Goal: Information Seeking & Learning: Learn about a topic

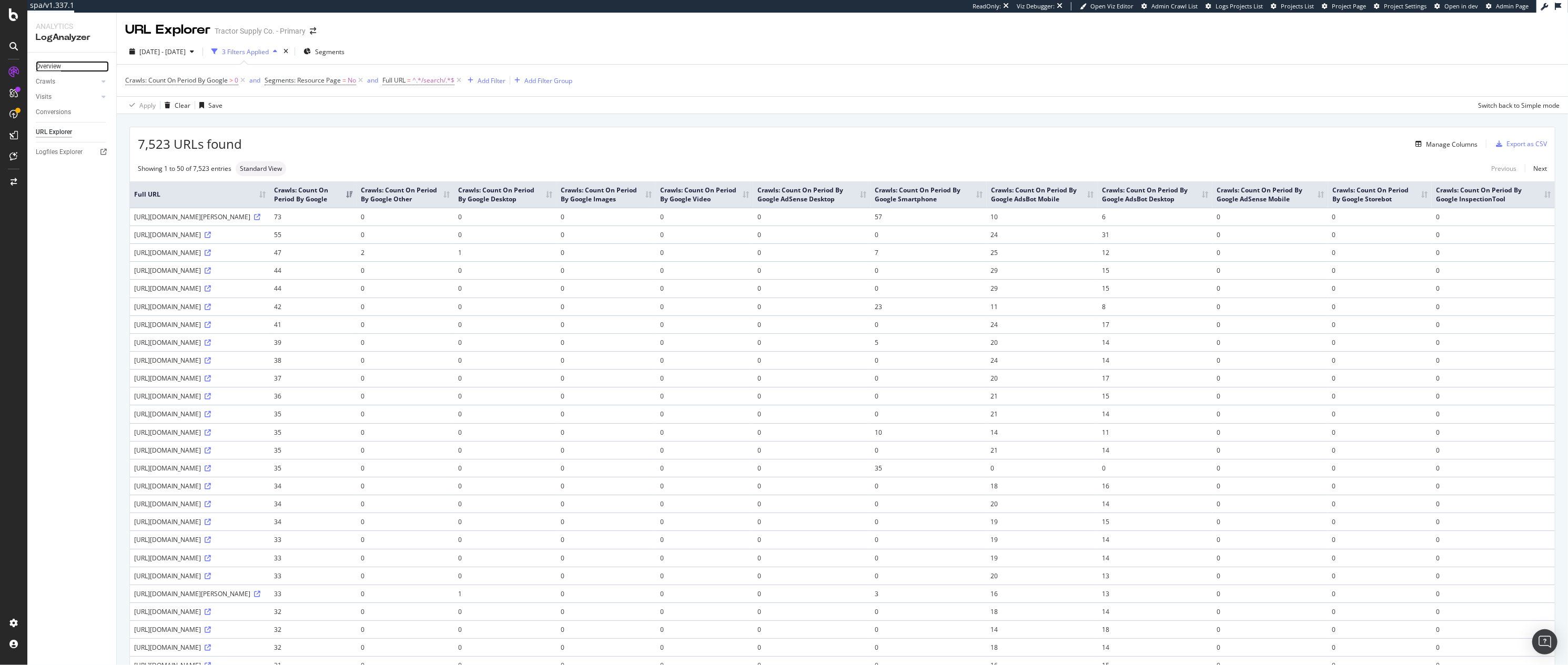
click at [59, 66] on div "Overview" at bounding box center [48, 66] width 25 height 11
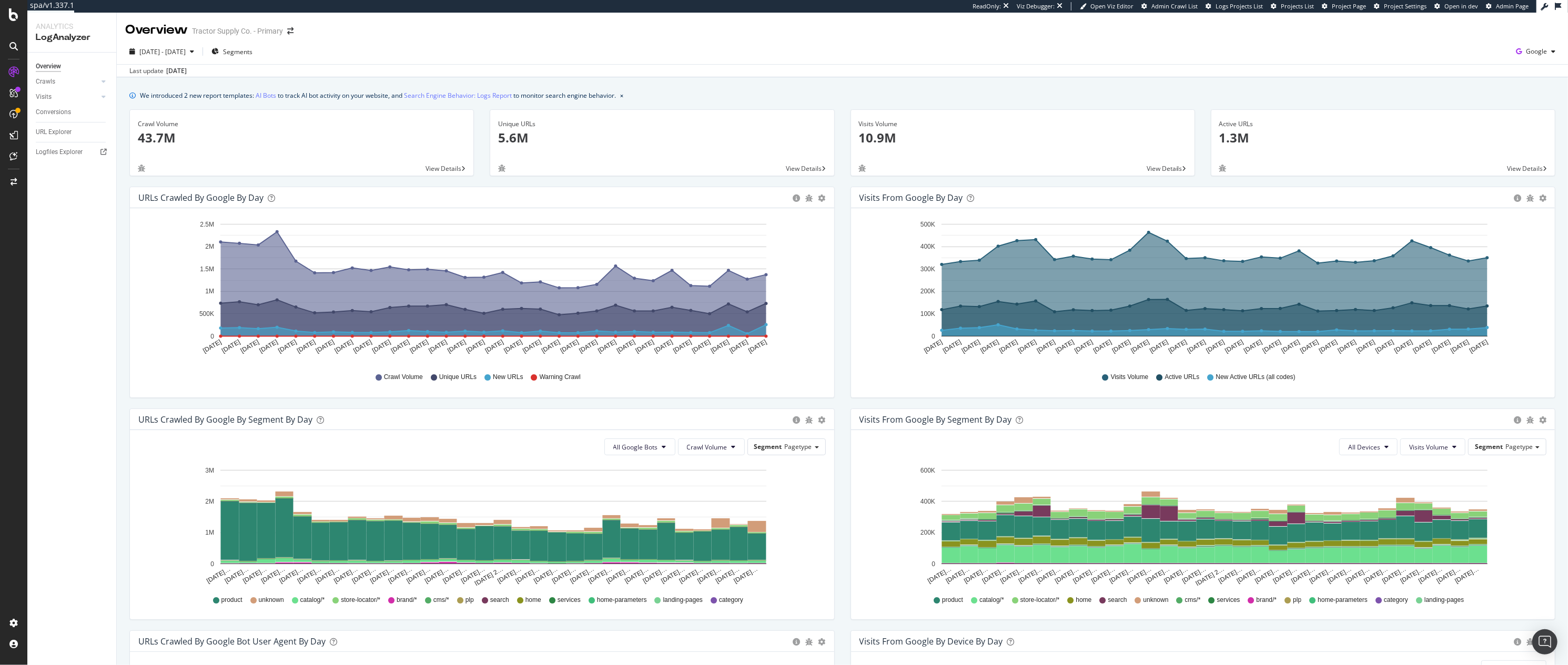
click at [1361, 78] on div "We introduced 2 new report templates: AI Bots to track AI bot activity on your …" at bounding box center [842, 483] width 1451 height 812
click at [253, 53] on span "Segments" at bounding box center [237, 52] width 29 height 9
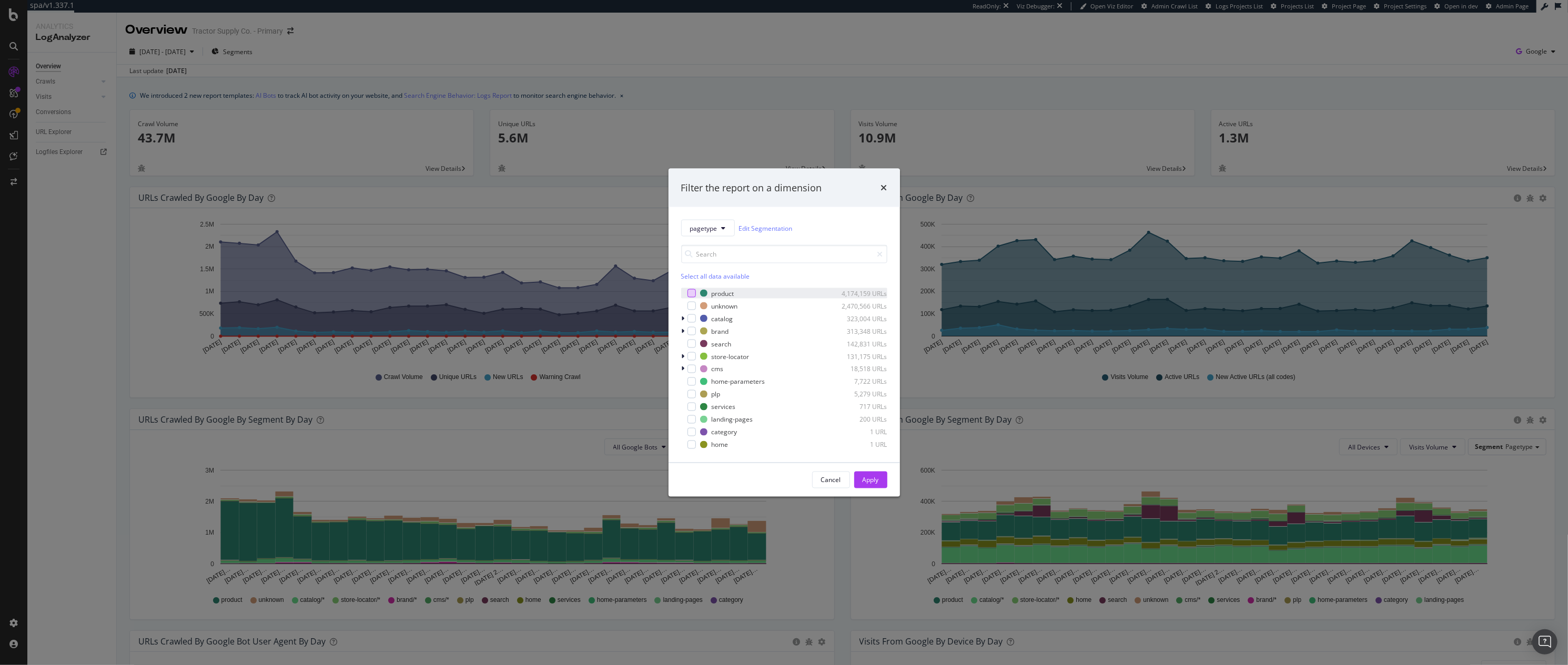
click at [692, 291] on div "modal" at bounding box center [691, 293] width 9 height 9
click at [864, 473] on div "Apply" at bounding box center [870, 480] width 16 height 16
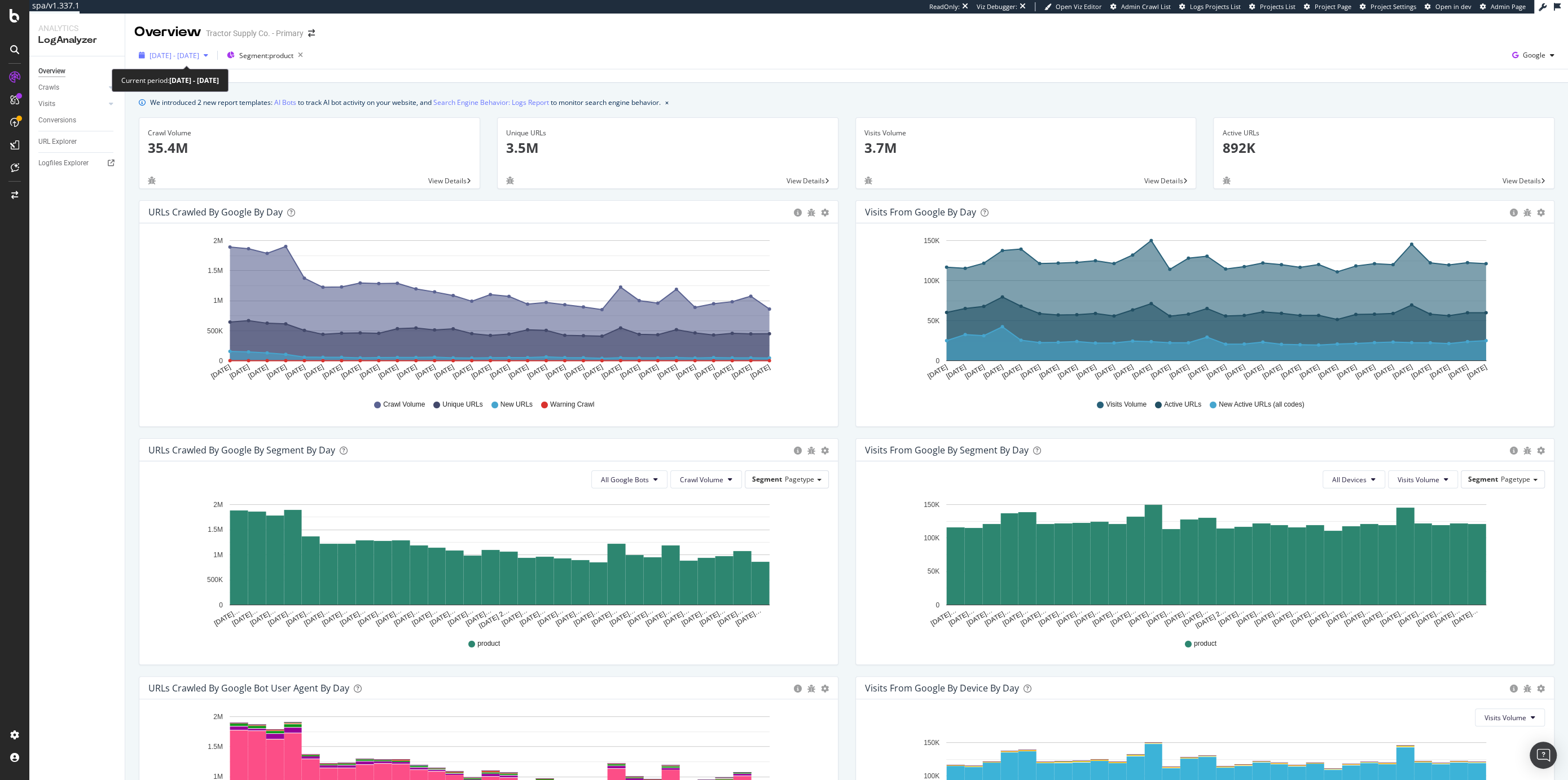
click at [197, 56] on span "[DATE] - [DATE]" at bounding box center [174, 55] width 50 height 10
click at [191, 136] on div "Last 6 Months" at bounding box center [185, 135] width 44 height 10
type input "[DATE]"
click at [270, 247] on div "Apply" at bounding box center [261, 251] width 18 height 10
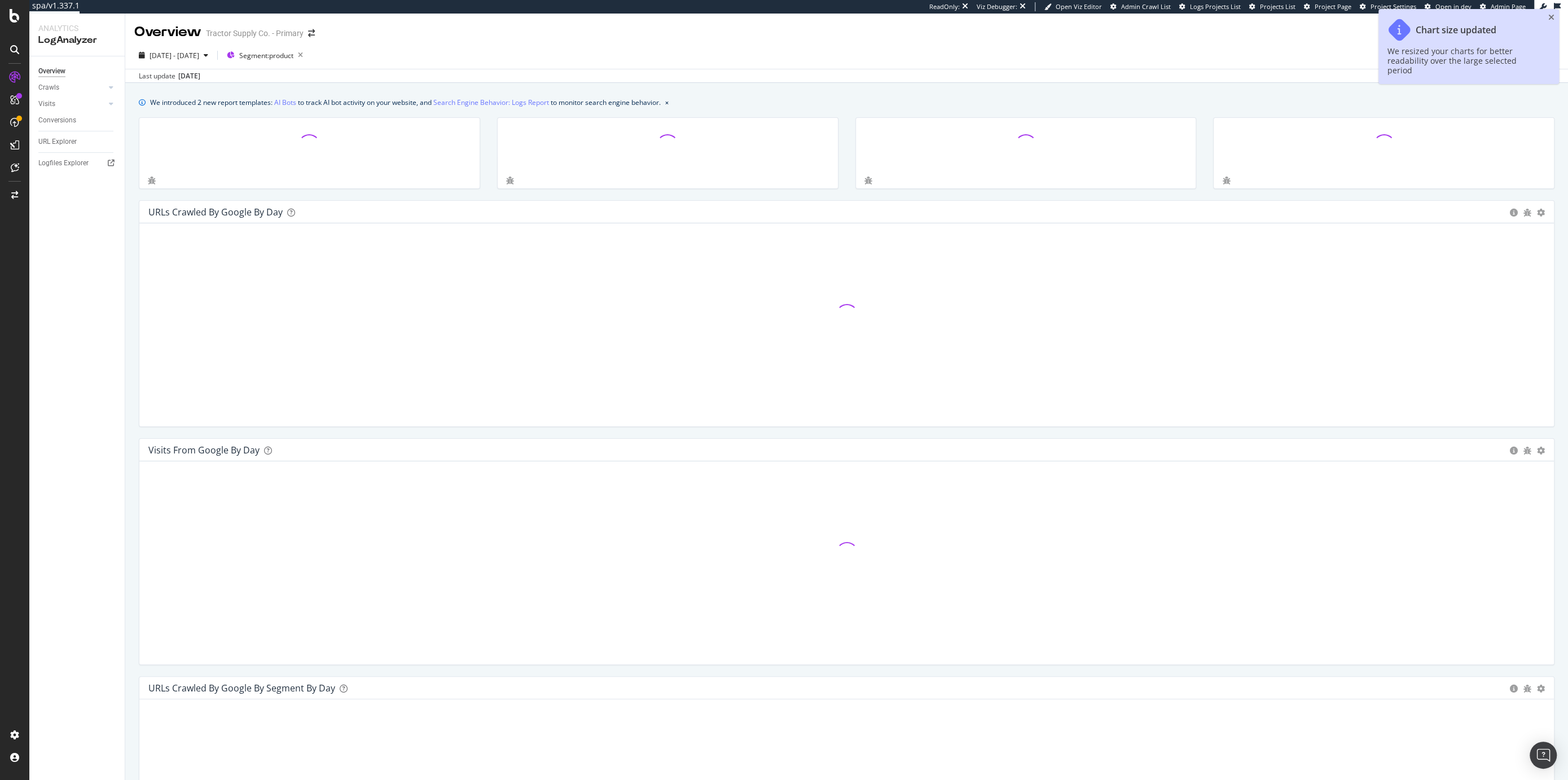
click at [563, 58] on div "2025 Feb. 28th - Aug. 27th Segment: product Google" at bounding box center [847, 57] width 1443 height 23
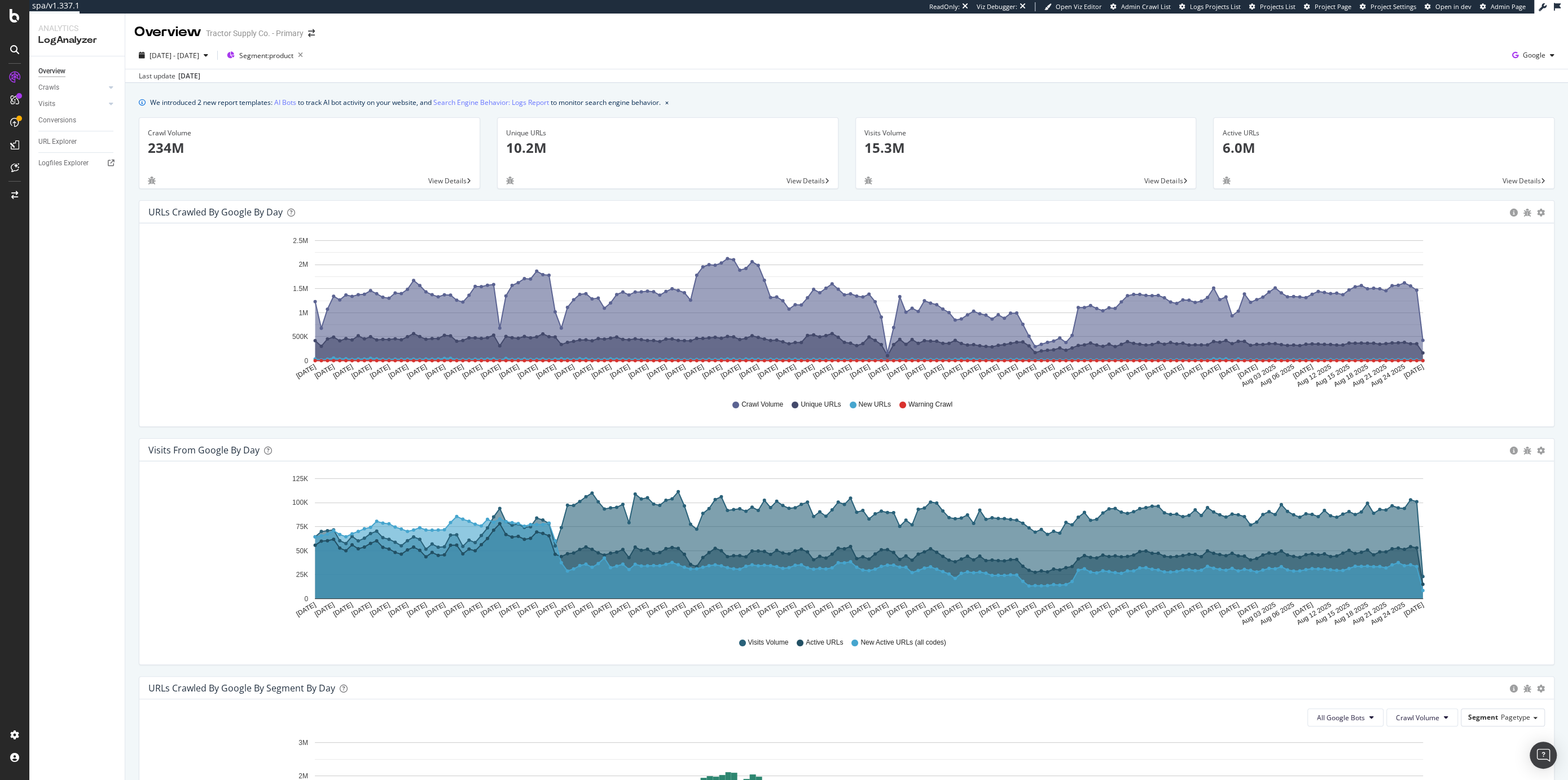
click at [635, 63] on div "2025 Feb. 28th - Aug. 27th Segment: product Google" at bounding box center [847, 57] width 1443 height 23
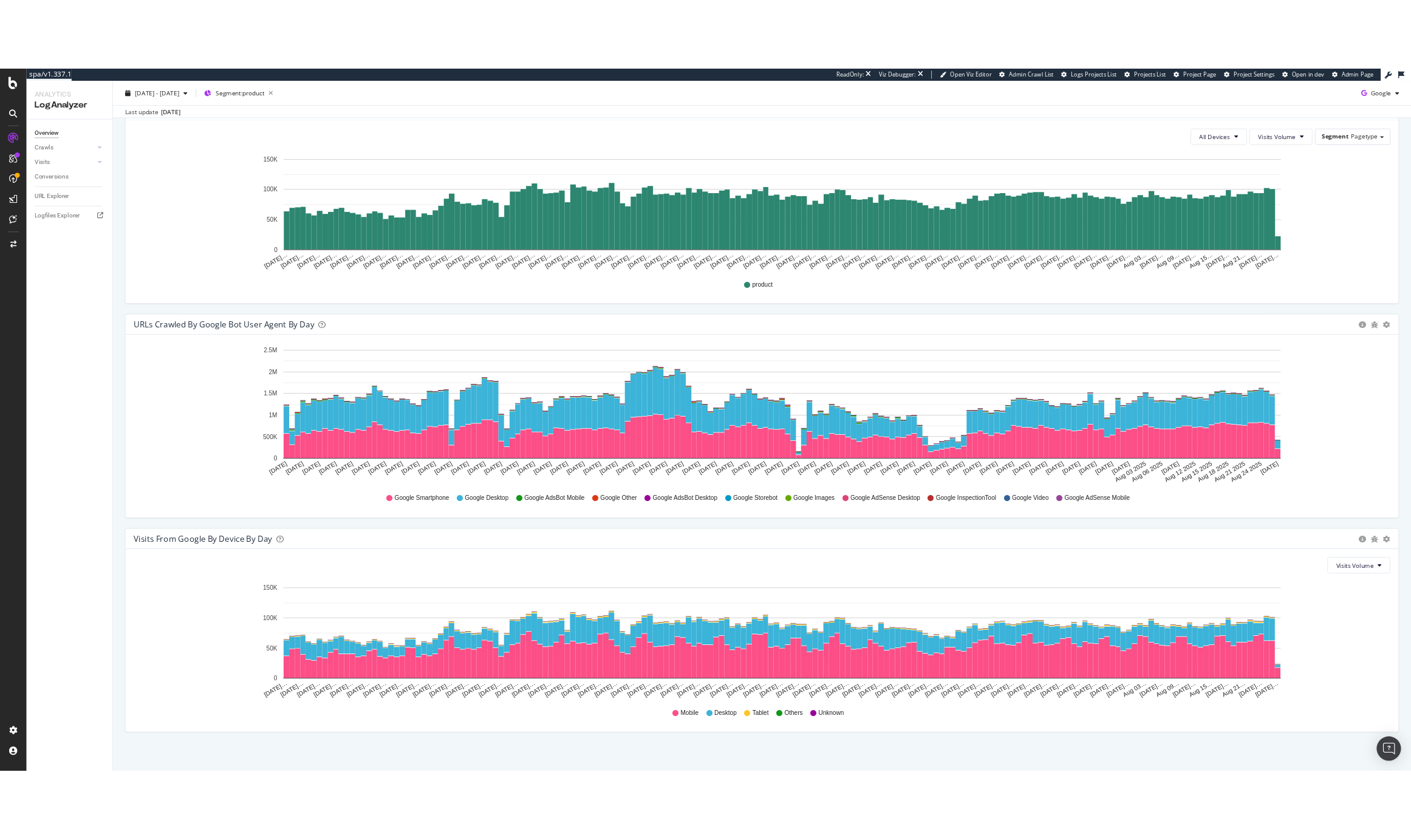
scroll to position [954, 0]
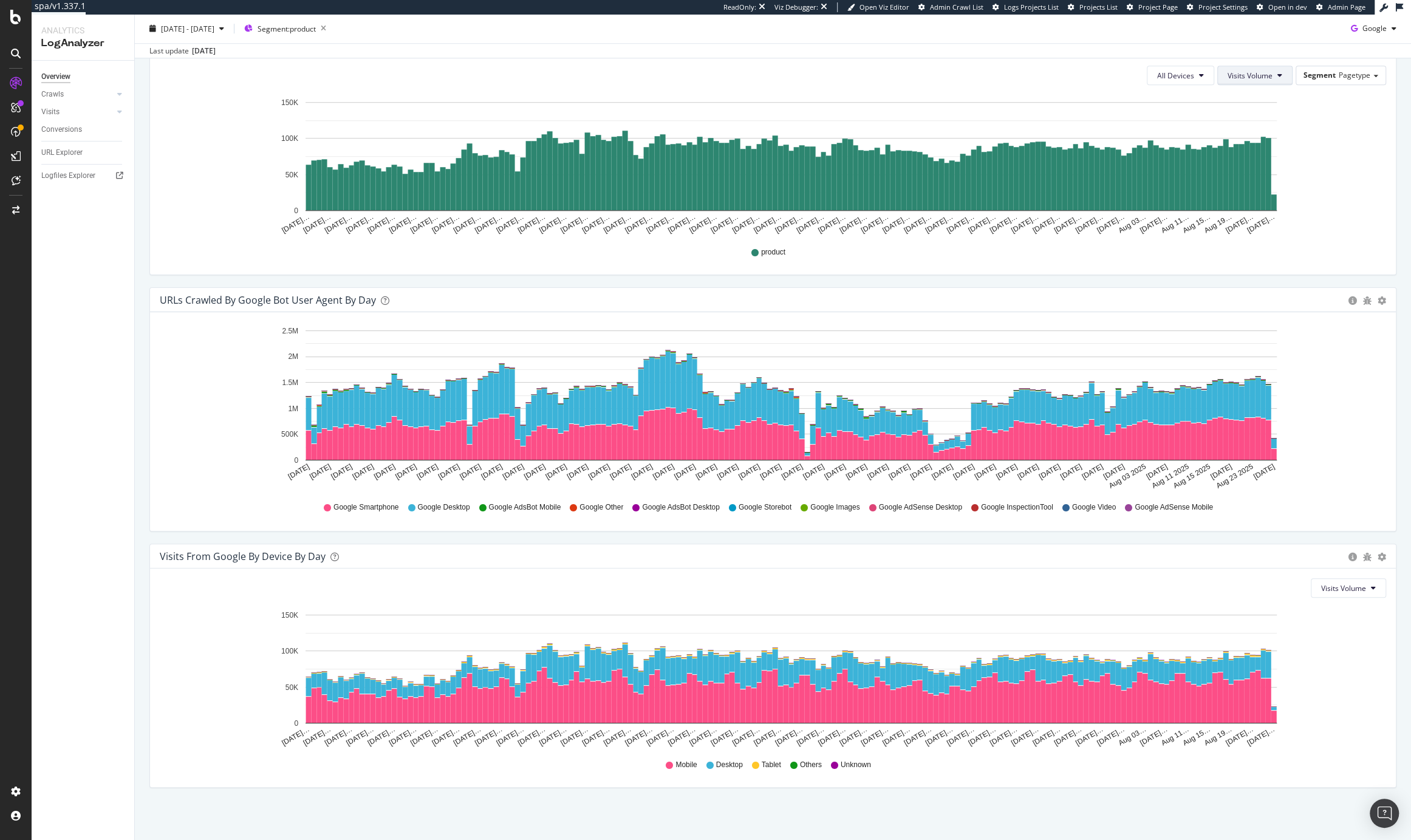
click at [1237, 77] on span "Visits Volume" at bounding box center [1250, 75] width 45 height 11
click at [1178, 72] on span "All Devices" at bounding box center [1175, 75] width 37 height 11
click at [143, 293] on div "URLs Crawled by Google bot User Agent By Day Timeline (by Value) Timeline (by P…" at bounding box center [773, 415] width 1265 height 257
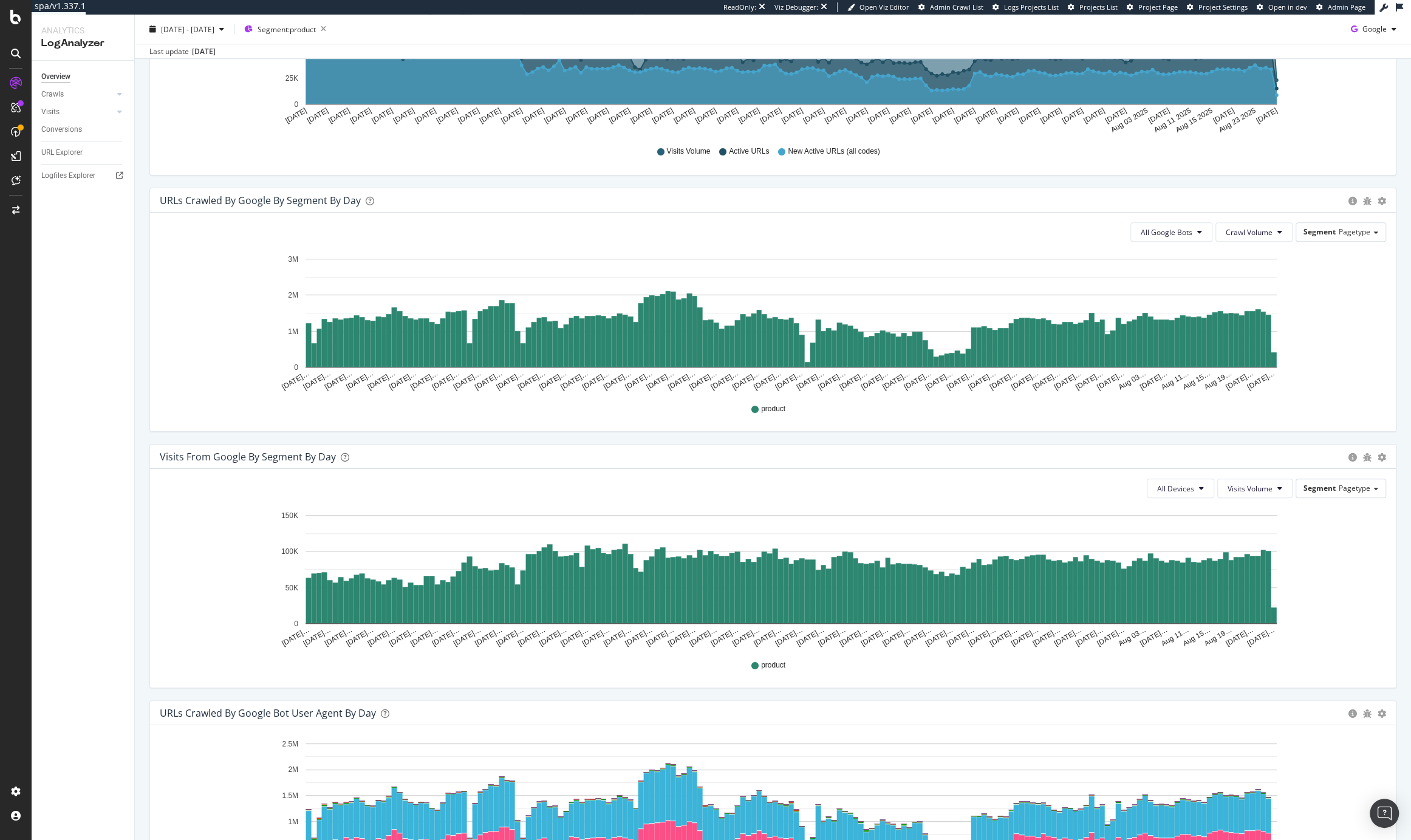
scroll to position [0, 0]
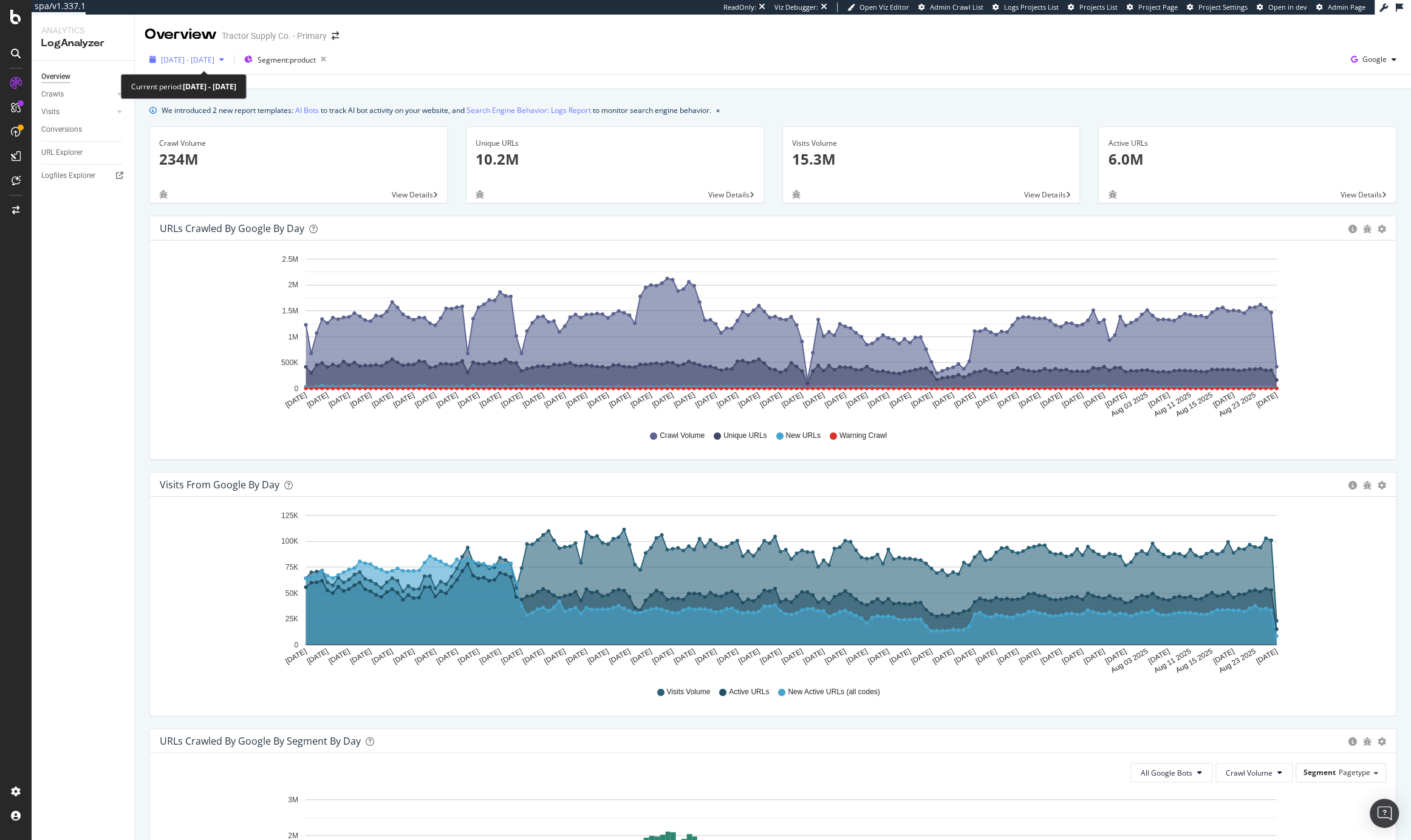
click at [214, 58] on span "[DATE] - [DATE]" at bounding box center [188, 60] width 53 height 11
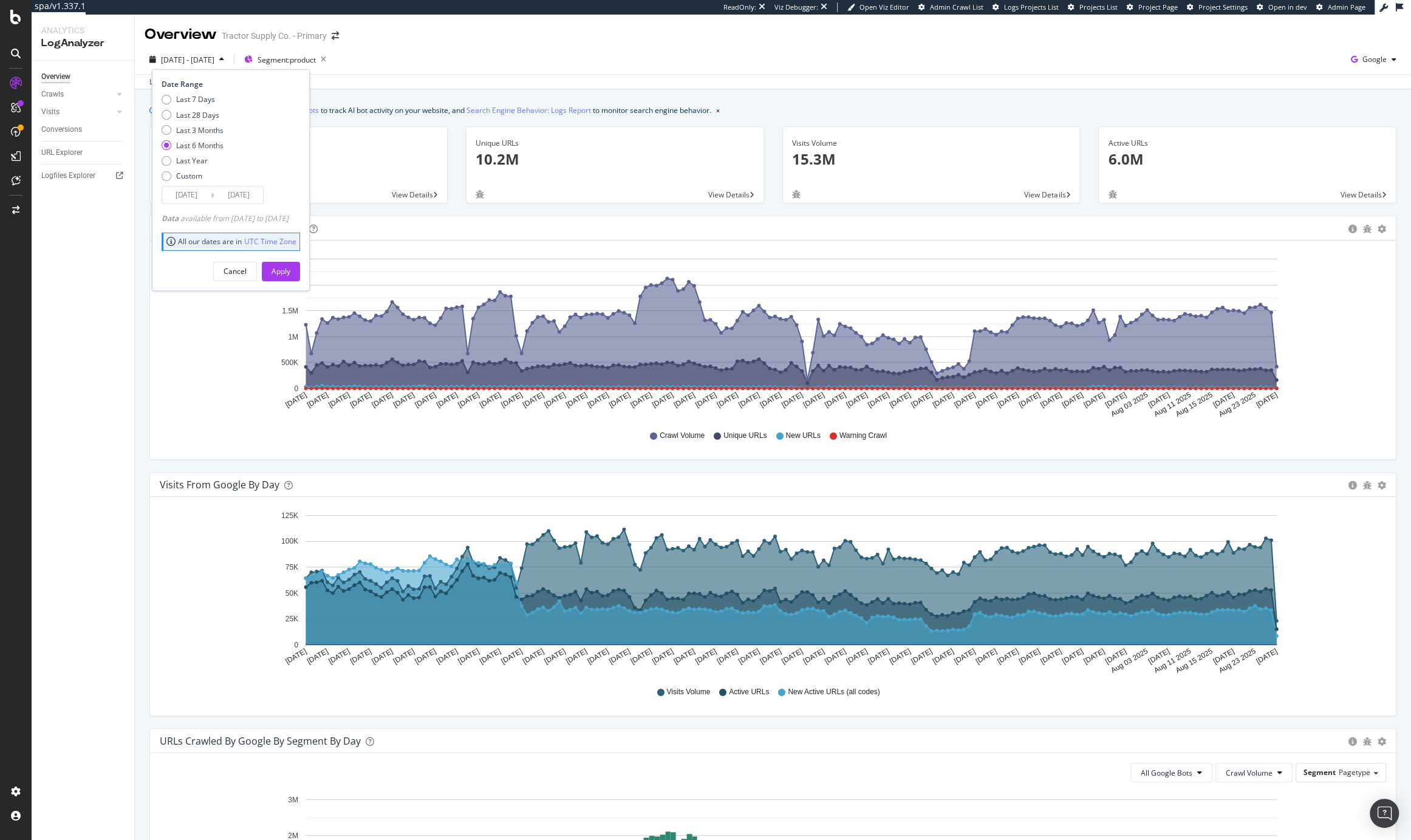
click at [190, 194] on input "[DATE]" at bounding box center [186, 195] width 49 height 17
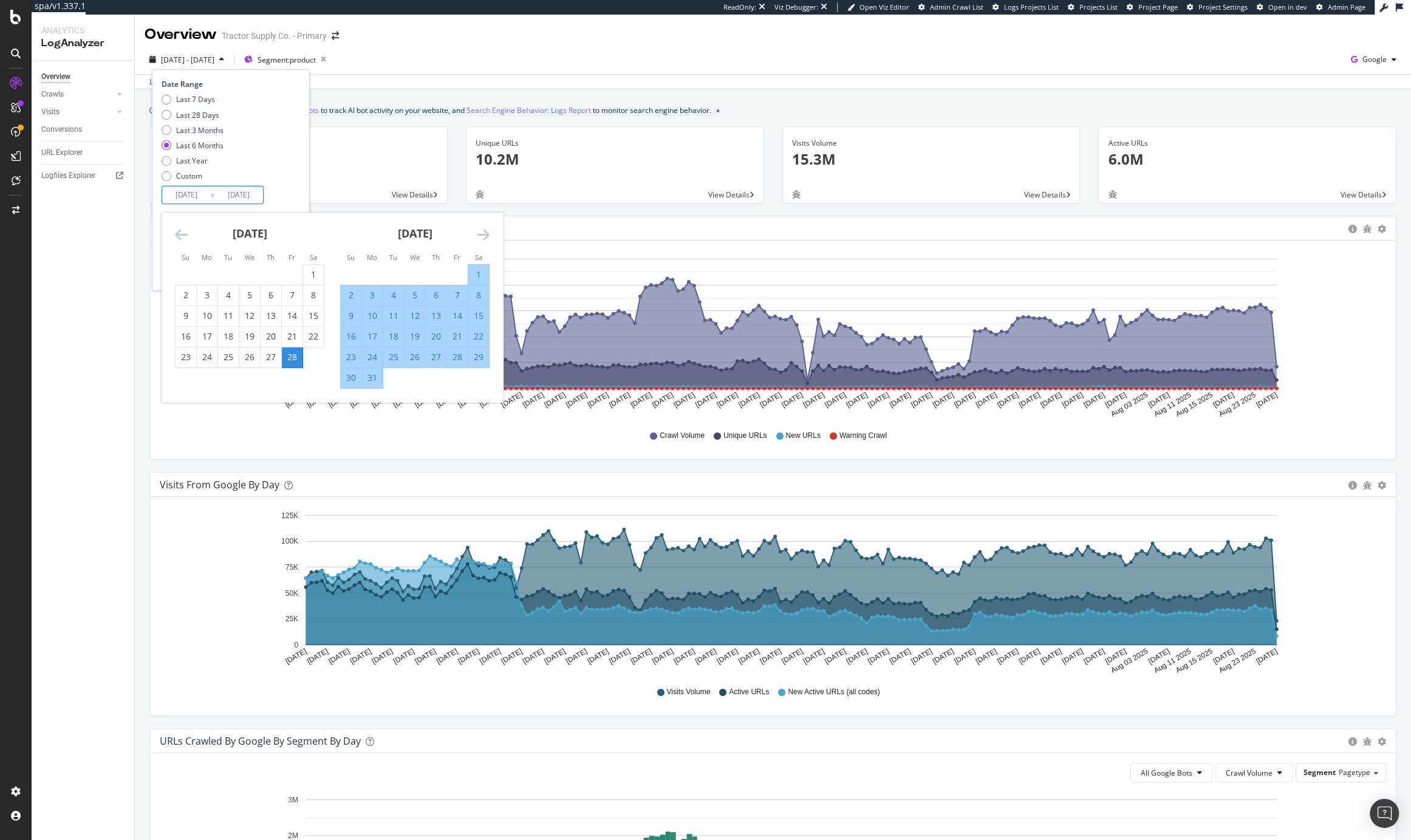
click at [190, 194] on input "[DATE]" at bounding box center [186, 195] width 49 height 17
click at [200, 115] on div "Last 28 Days" at bounding box center [198, 115] width 43 height 11
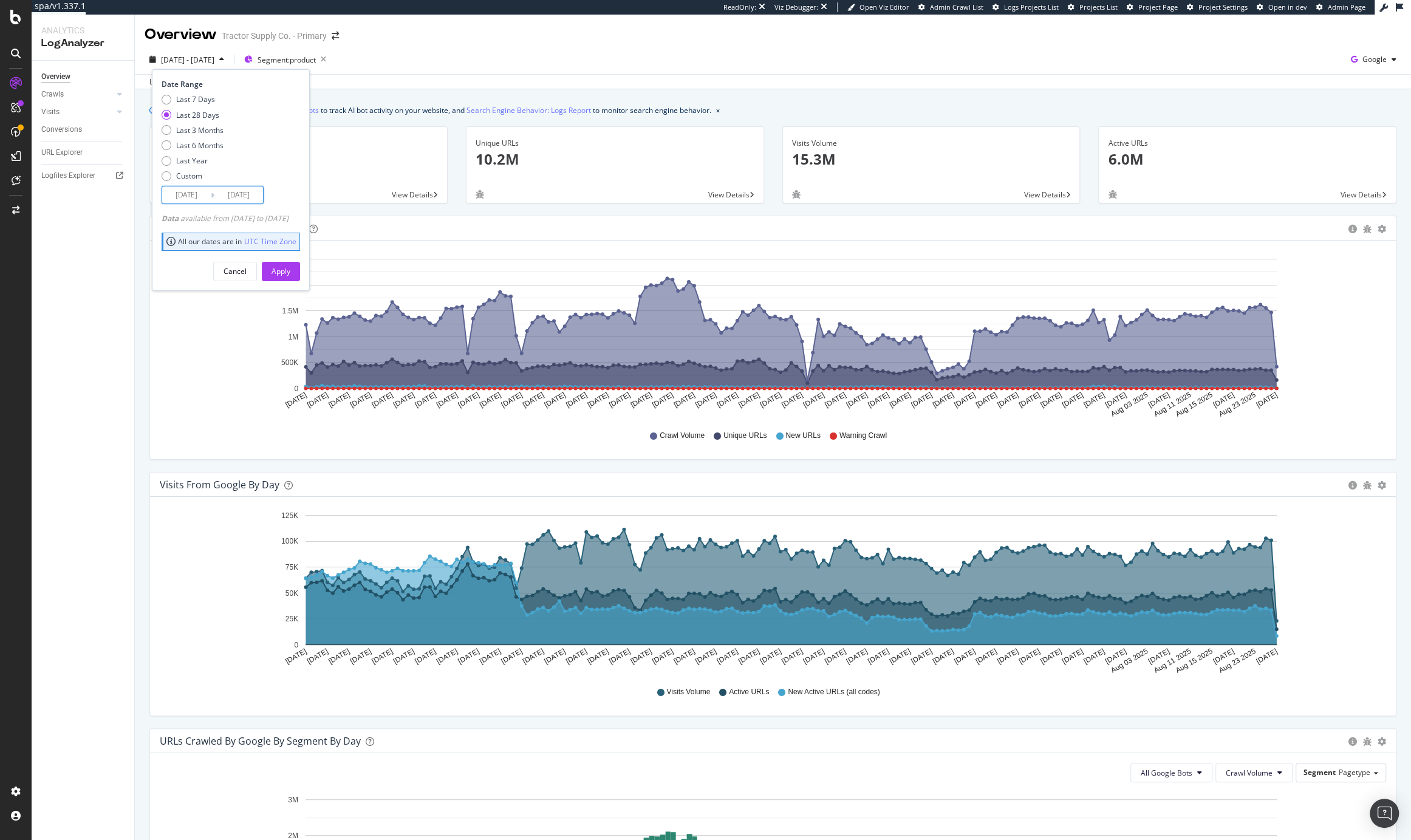
click at [196, 193] on input "2025/07/31" at bounding box center [186, 195] width 49 height 17
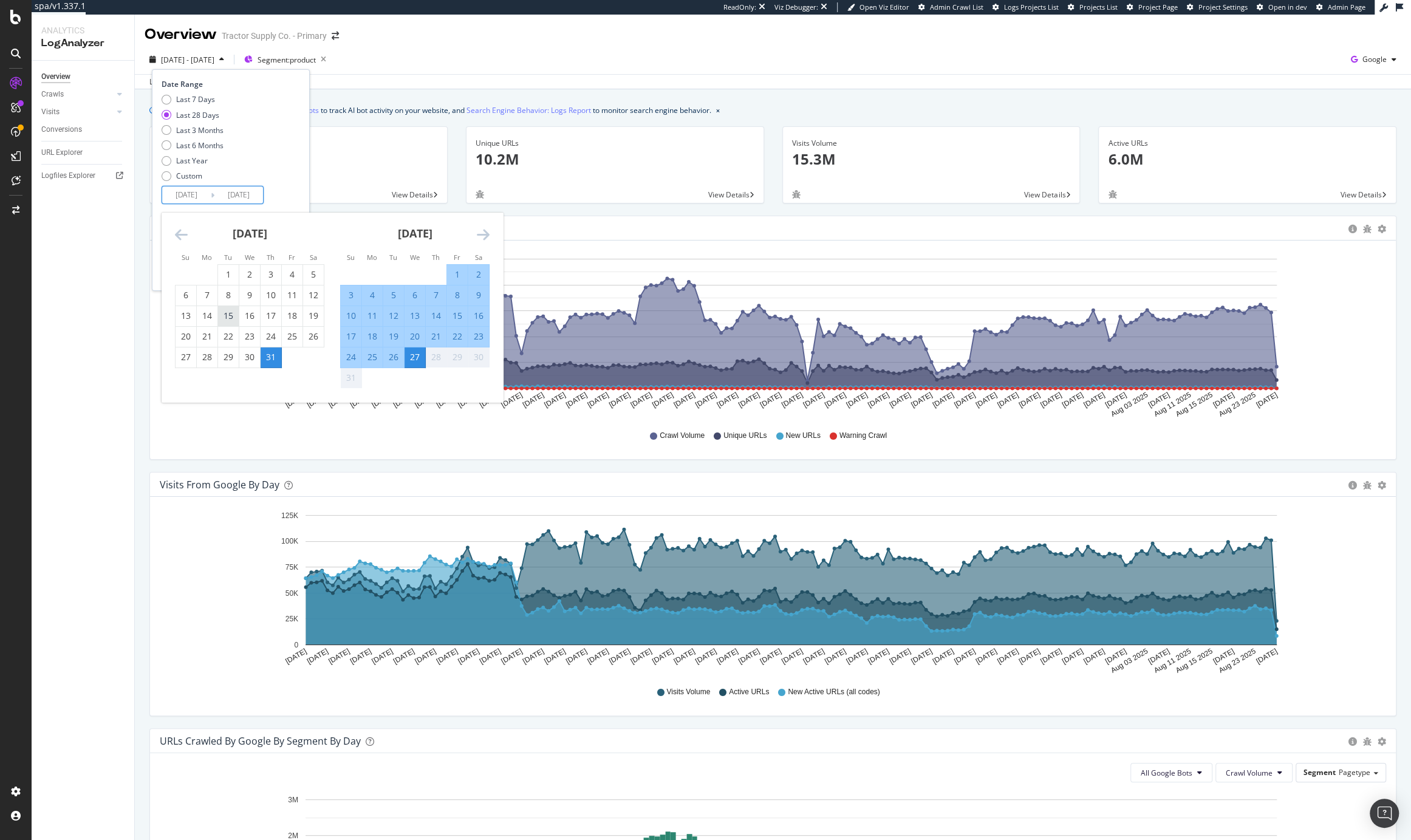
click at [235, 320] on div "15" at bounding box center [228, 316] width 20 height 12
type input "2025/07/15"
click at [373, 360] on div "25" at bounding box center [372, 356] width 20 height 12
type input "2025/08/25"
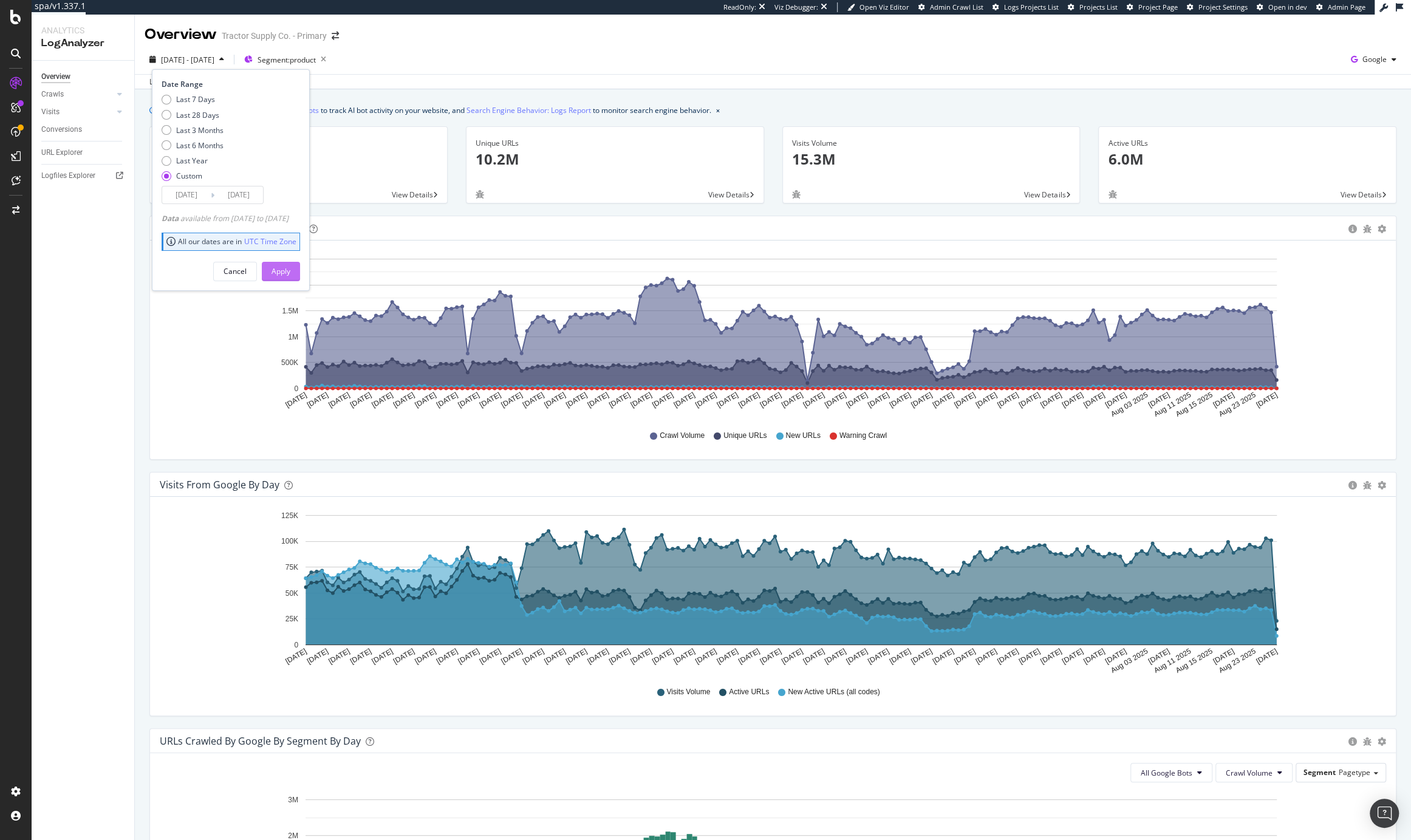
click at [290, 268] on div "Apply" at bounding box center [281, 271] width 19 height 11
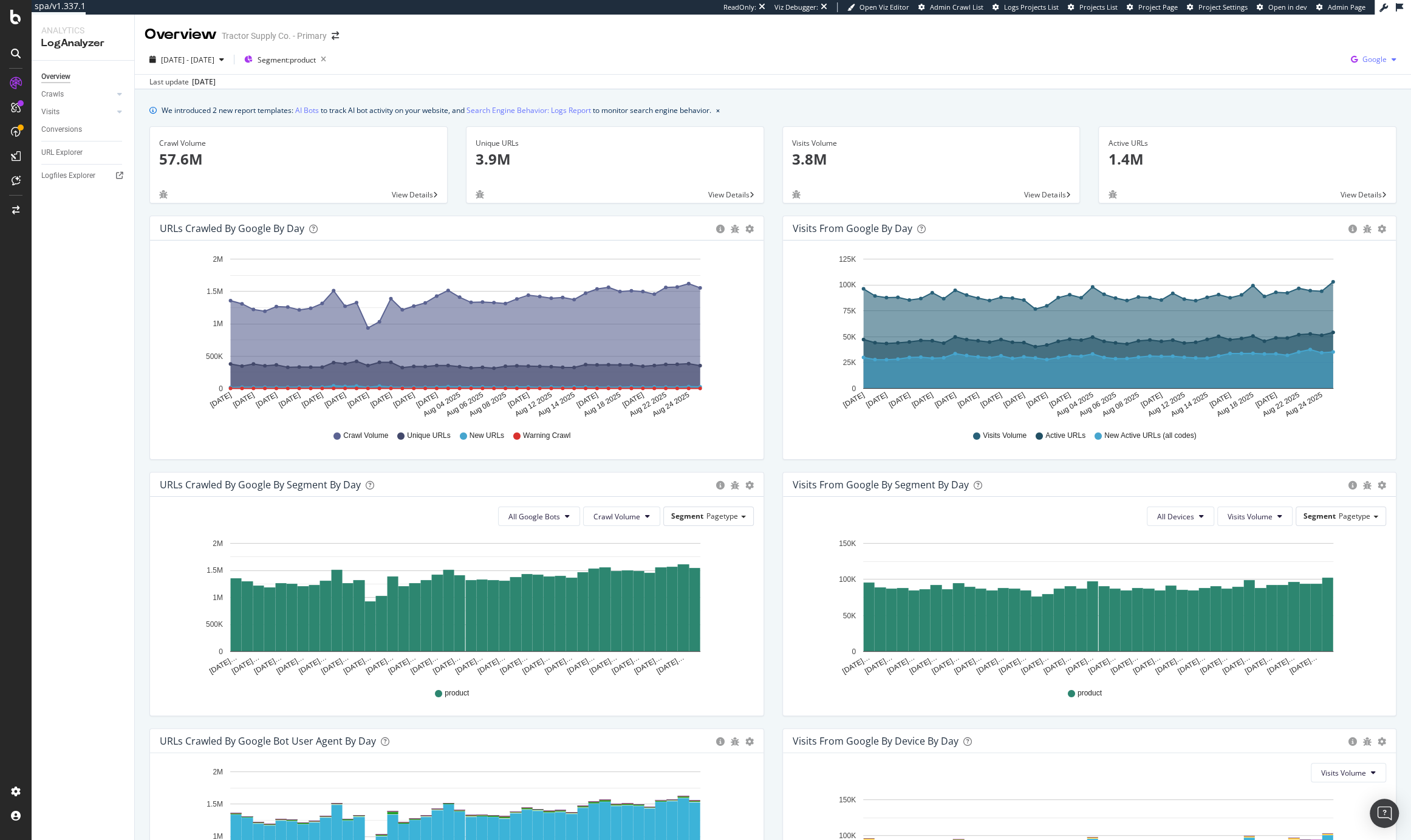
click at [1362, 60] on span "Google" at bounding box center [1374, 59] width 25 height 11
click at [770, 86] on div "Last update [DATE]" at bounding box center [773, 81] width 1277 height 15
click at [780, 101] on div "We introduced 2 new report templates: AI Bots to track AI bot activity on your …" at bounding box center [773, 558] width 1277 height 938
click at [709, 87] on div "Last update [DATE]" at bounding box center [773, 81] width 1277 height 15
click at [1362, 58] on span "Google" at bounding box center [1374, 59] width 25 height 11
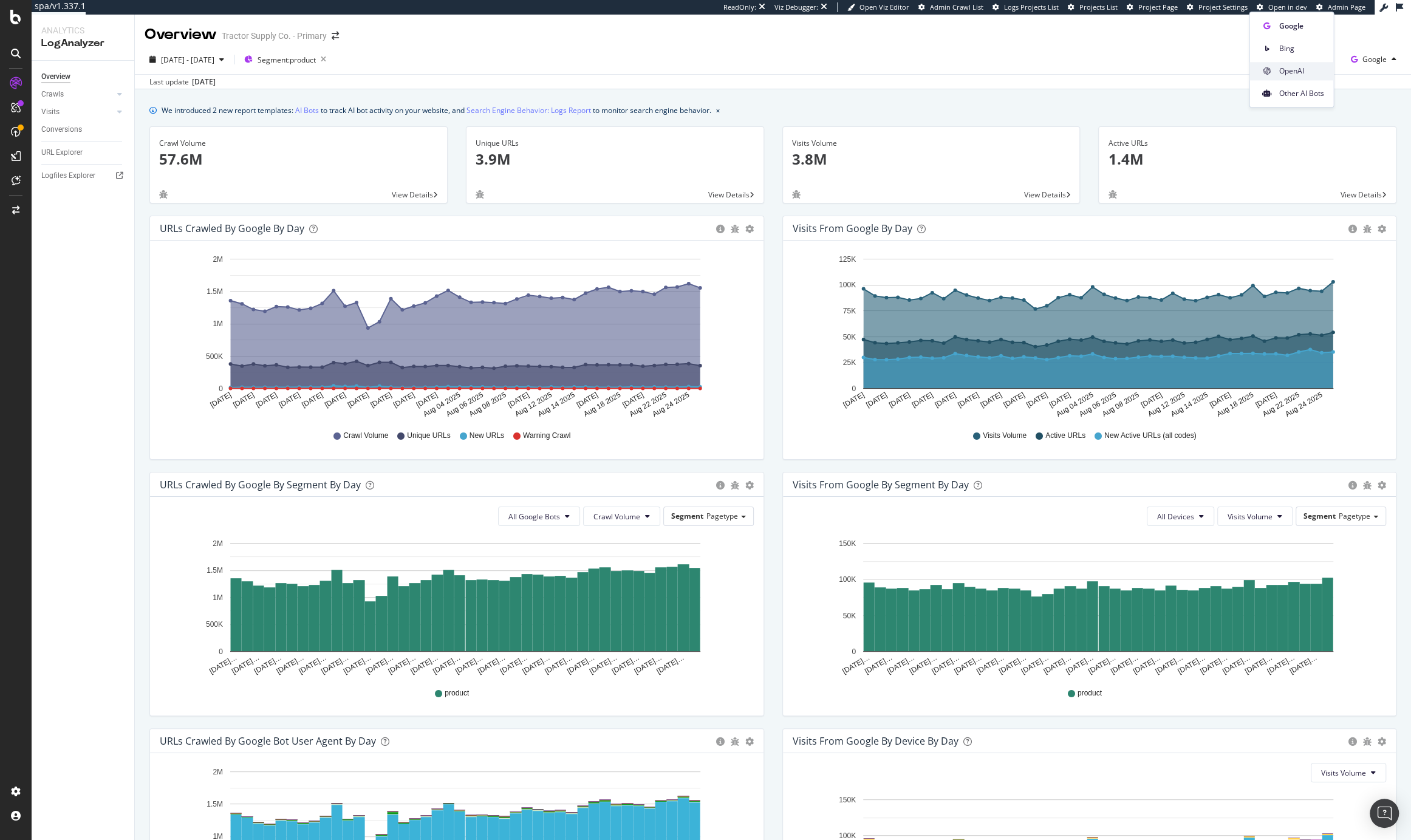
click at [1306, 70] on span "OpenAI" at bounding box center [1301, 71] width 45 height 11
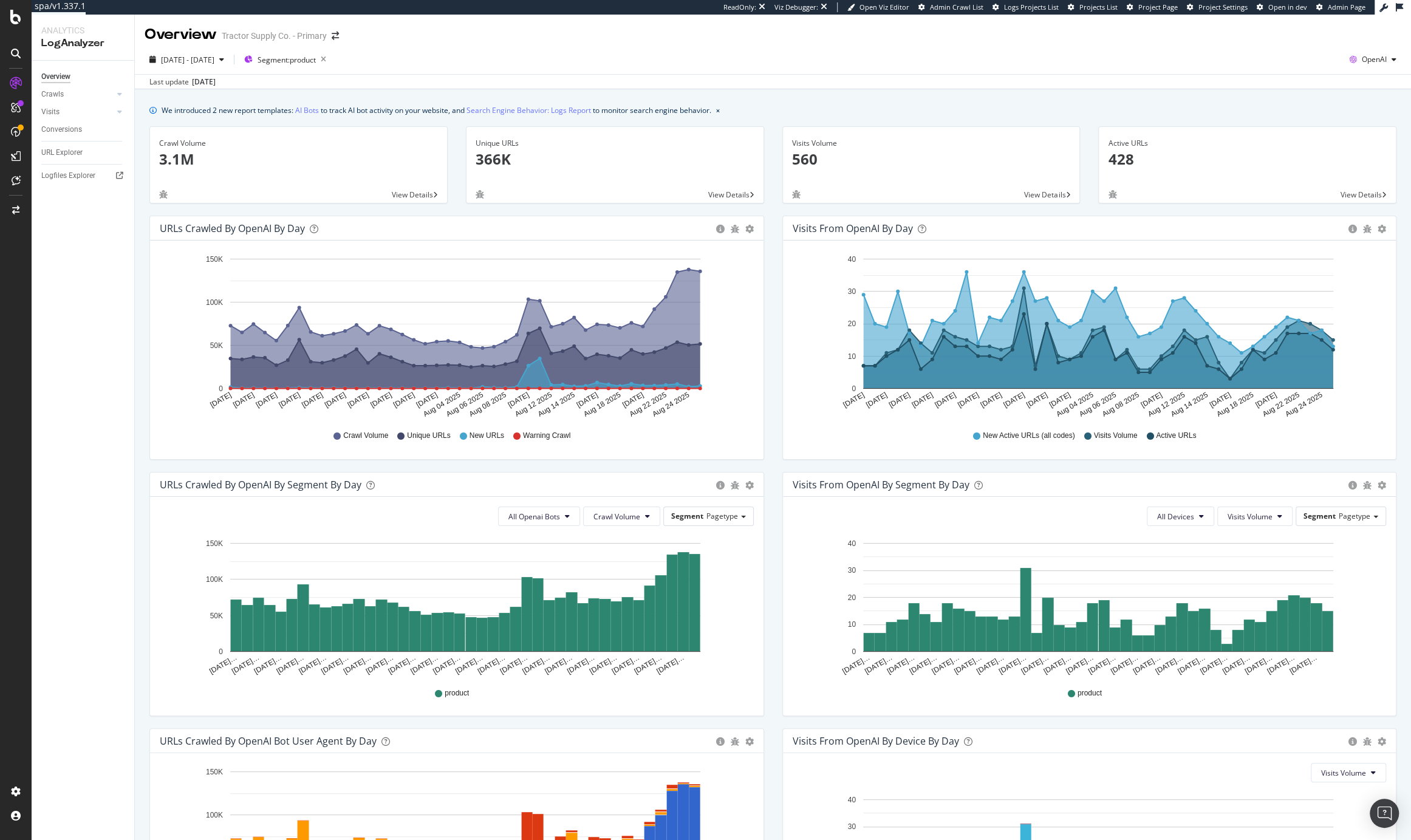
click at [468, 65] on div "2025 Jul. 15th - Aug. 25th Segment: product OpenAI" at bounding box center [773, 62] width 1277 height 25
click at [533, 89] on div "2025 Jul. 15th - Aug. 25th Segment: product OpenAI Last update Aug. 27, 2025" at bounding box center [773, 67] width 1277 height 44
click at [316, 60] on span "Segment: product" at bounding box center [286, 60] width 58 height 11
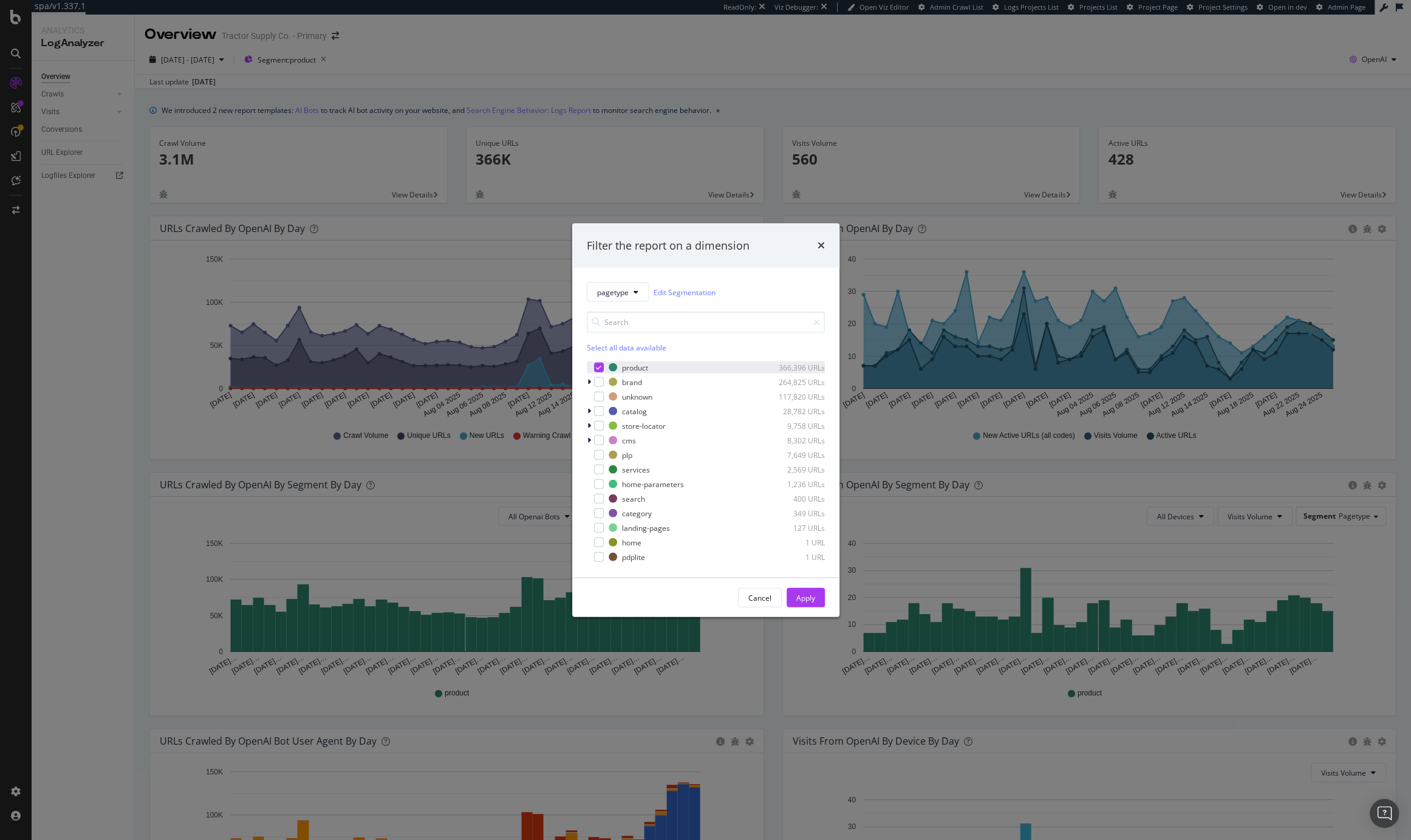
click at [598, 365] on icon "modal" at bounding box center [599, 367] width 6 height 6
click at [597, 379] on div "modal" at bounding box center [599, 382] width 10 height 10
click at [598, 411] on div "modal" at bounding box center [599, 411] width 10 height 10
click at [597, 456] on div "modal" at bounding box center [599, 455] width 10 height 10
click at [803, 596] on div "Apply" at bounding box center [806, 597] width 19 height 11
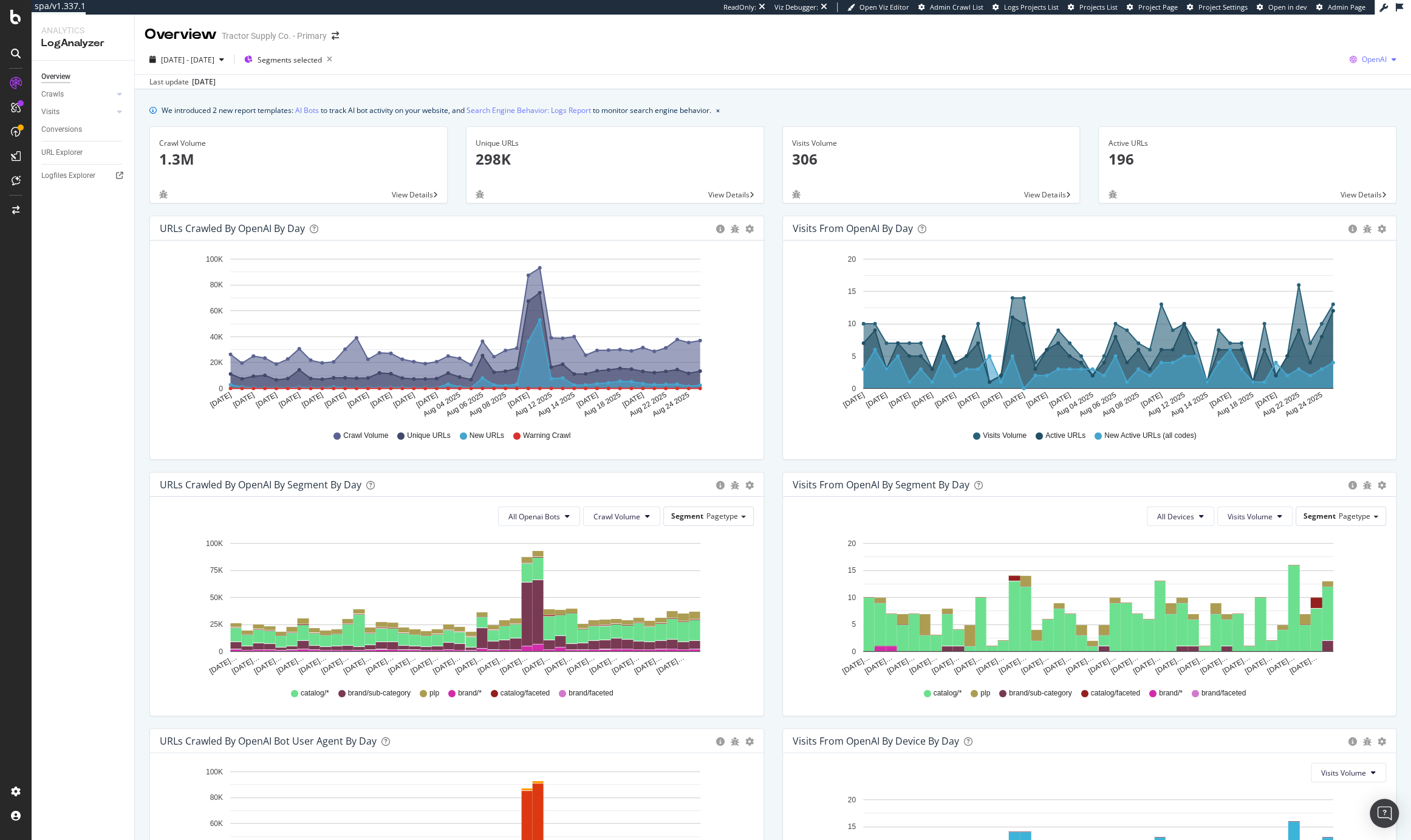
click at [1371, 51] on div "OpenAI" at bounding box center [1373, 60] width 56 height 18
click at [1299, 26] on span "Google" at bounding box center [1300, 26] width 45 height 11
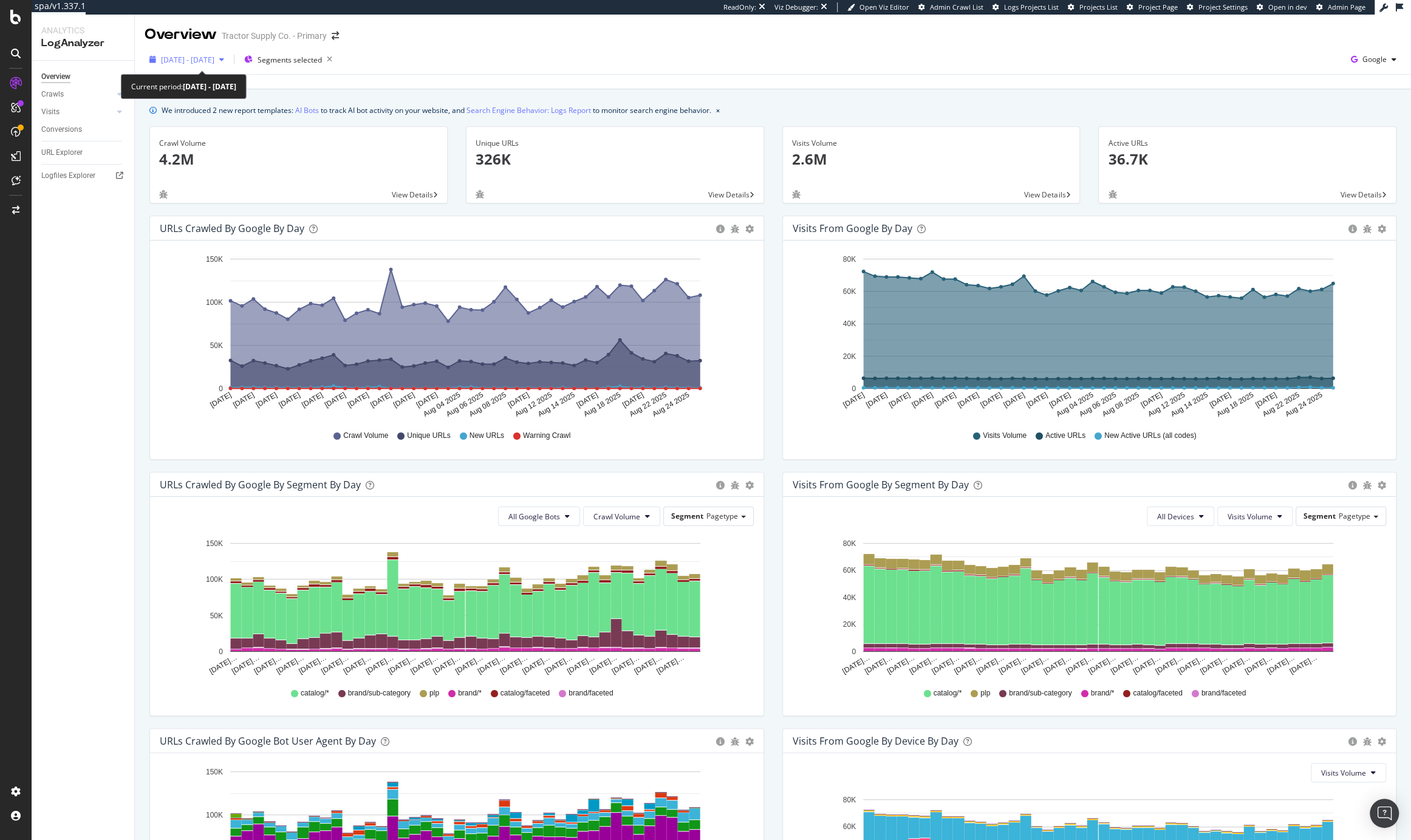
click at [197, 55] on span "2025 Jul. 15th - Aug. 25th" at bounding box center [188, 60] width 53 height 11
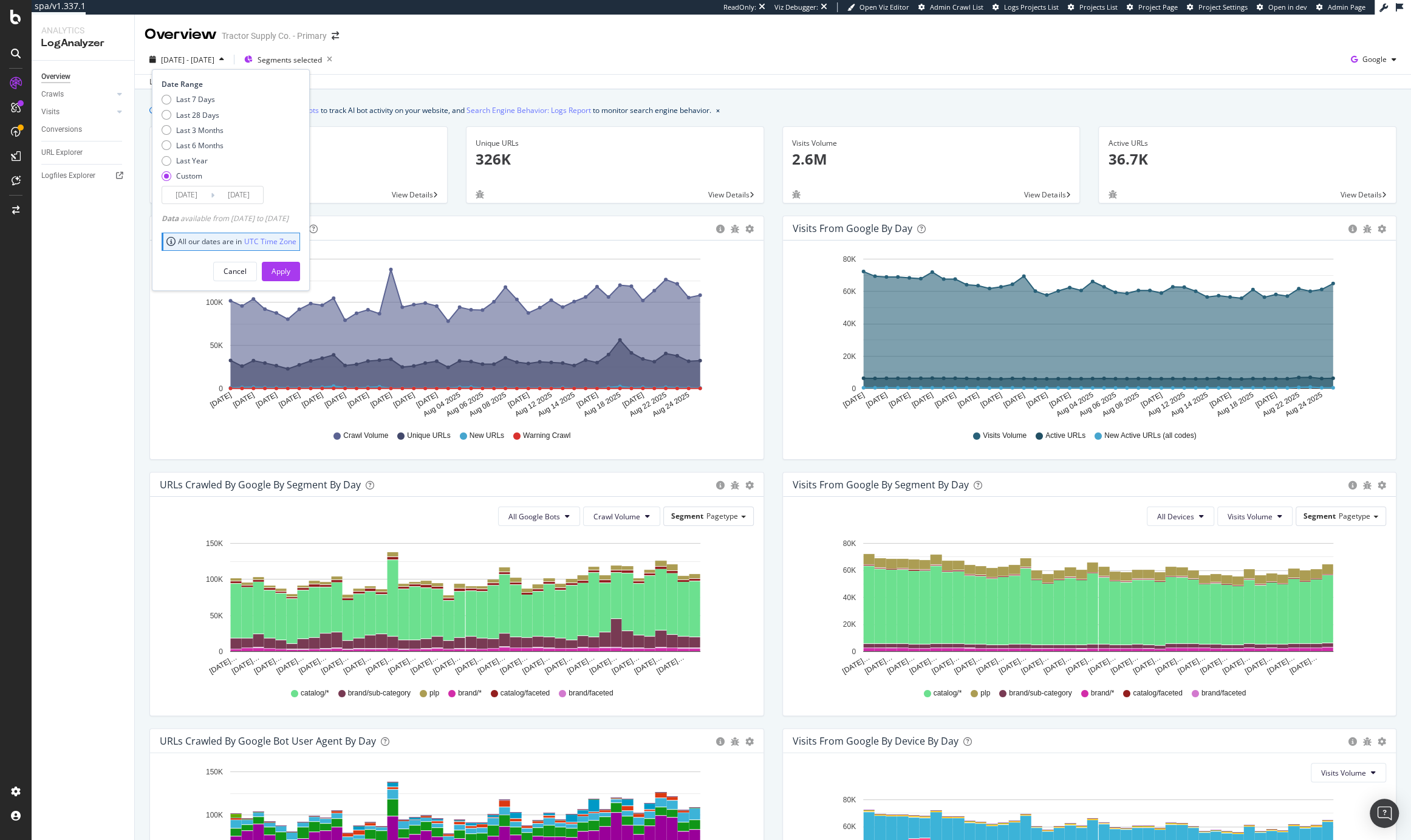
click at [202, 194] on input "2025/07/15" at bounding box center [186, 195] width 49 height 17
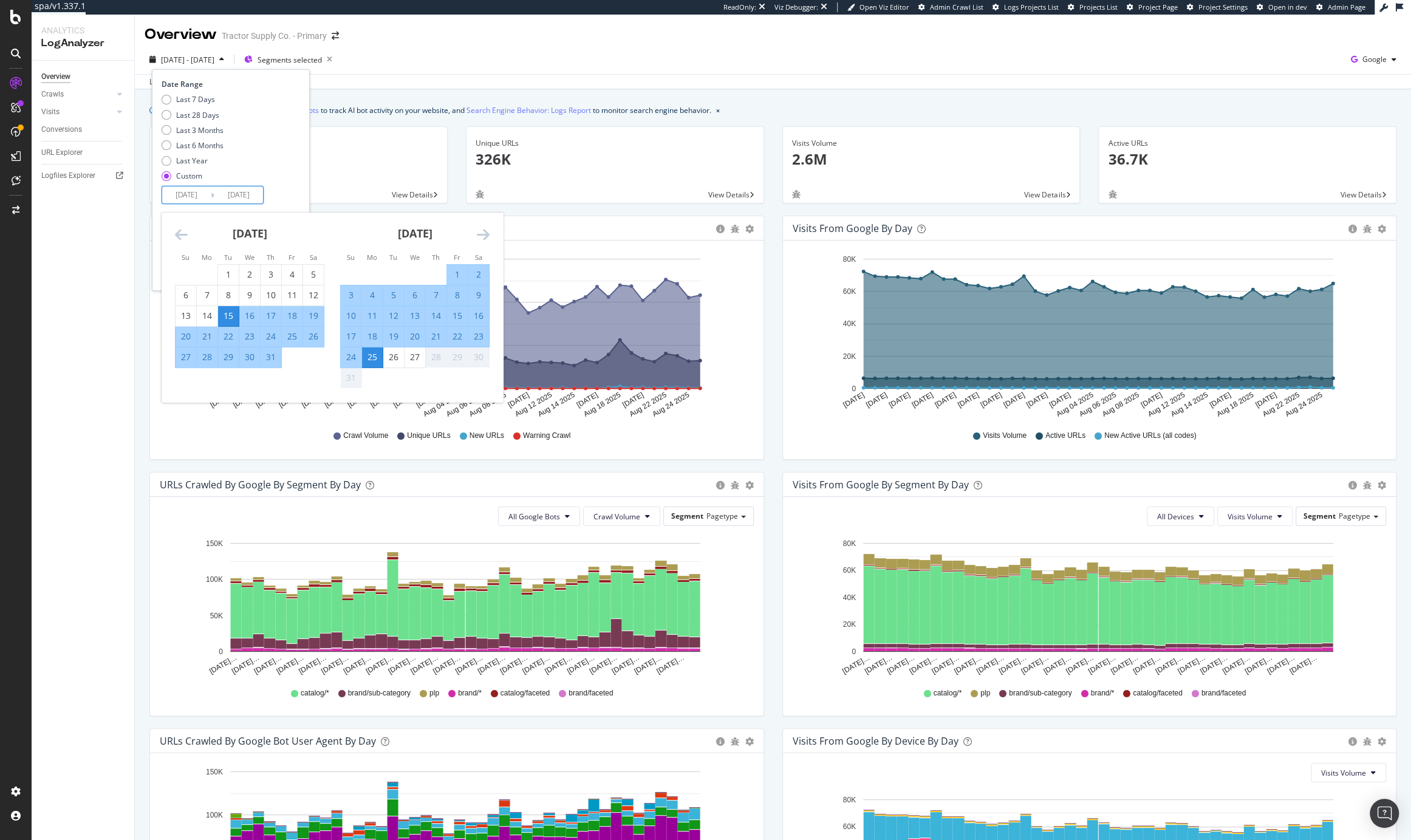
click at [176, 233] on icon "Move backward to switch to the previous month." at bounding box center [181, 234] width 13 height 15
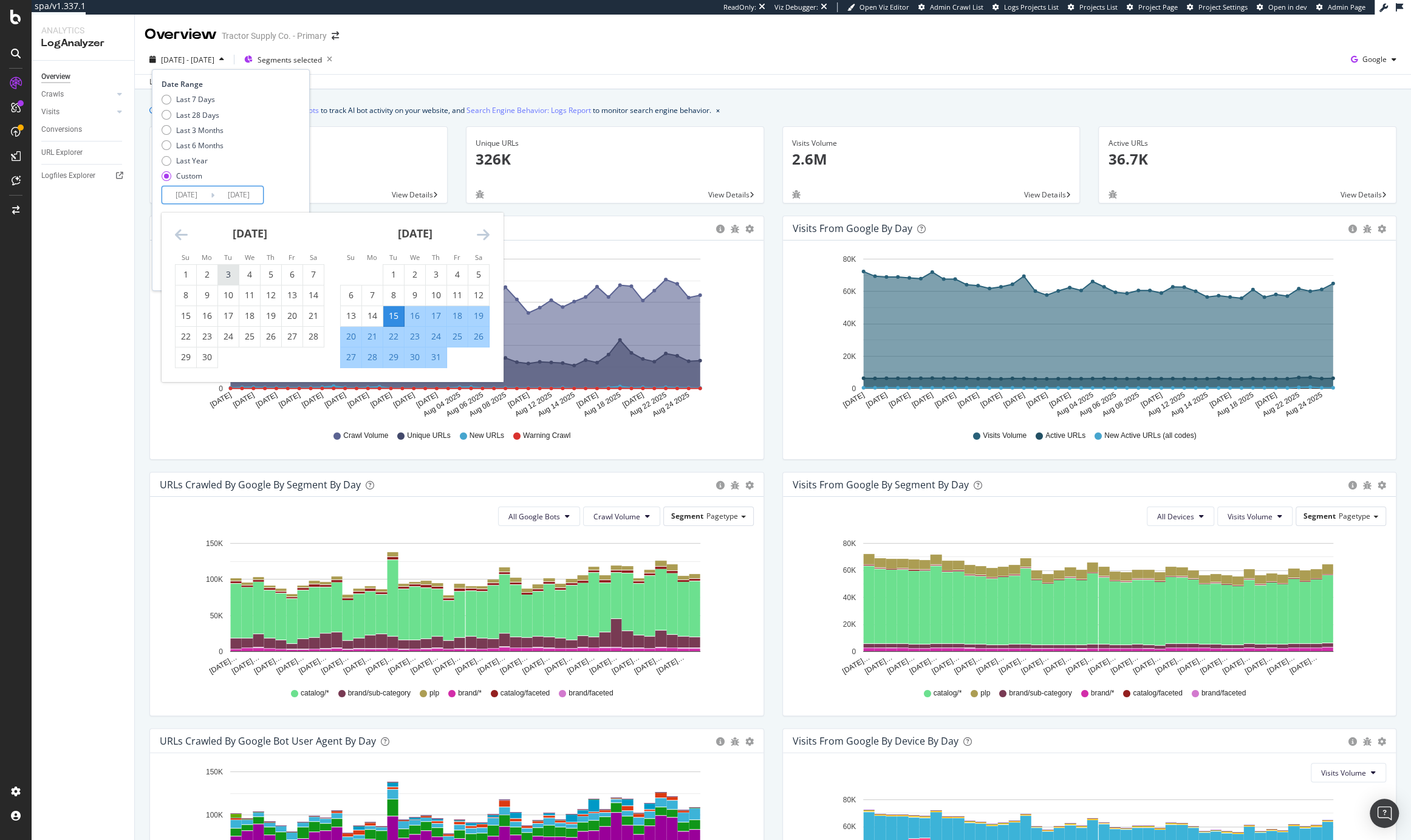
click at [231, 273] on div "3" at bounding box center [228, 274] width 20 height 12
type input "2025/06/03"
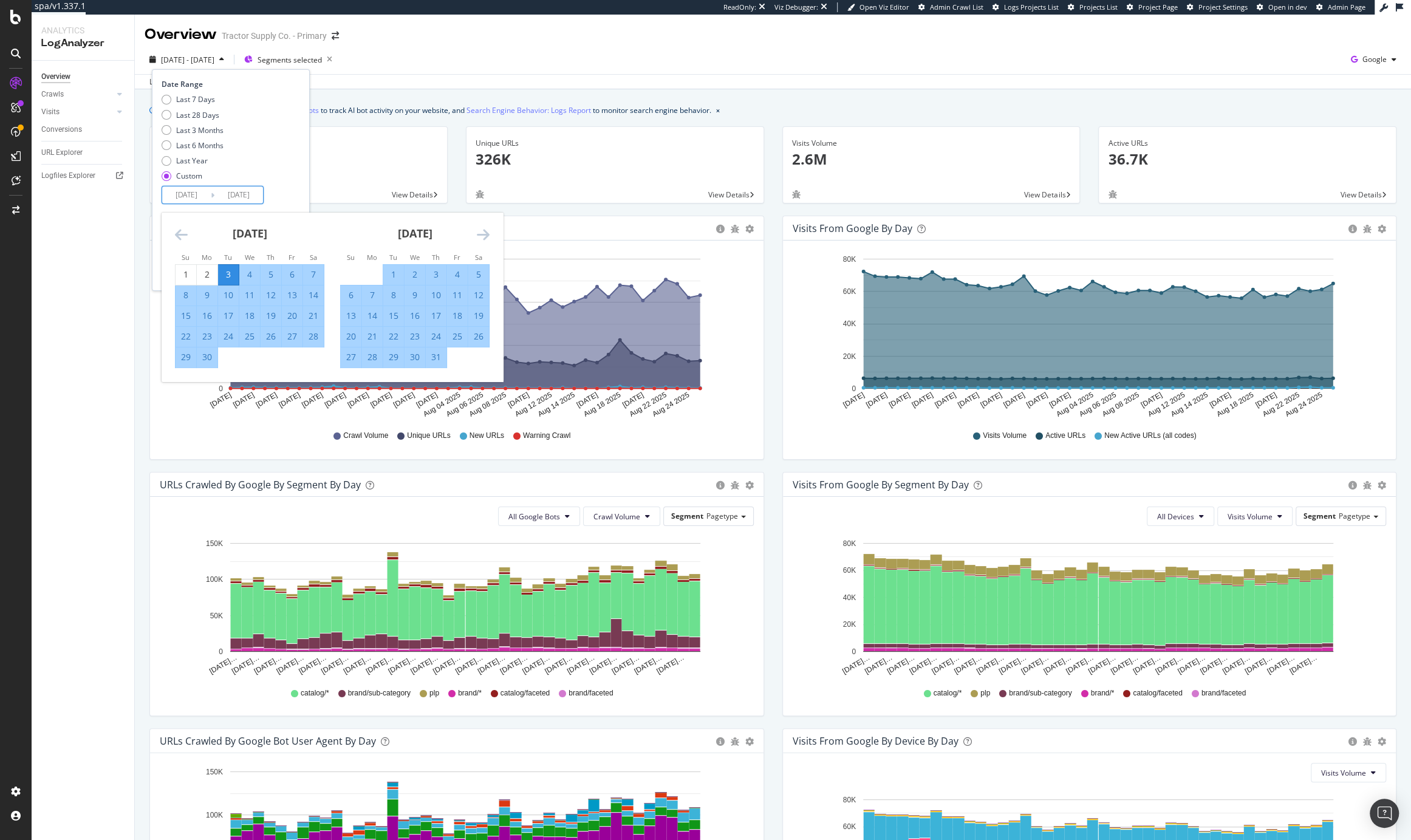
click at [370, 315] on div "14" at bounding box center [372, 316] width 20 height 12
type input "2025/07/14"
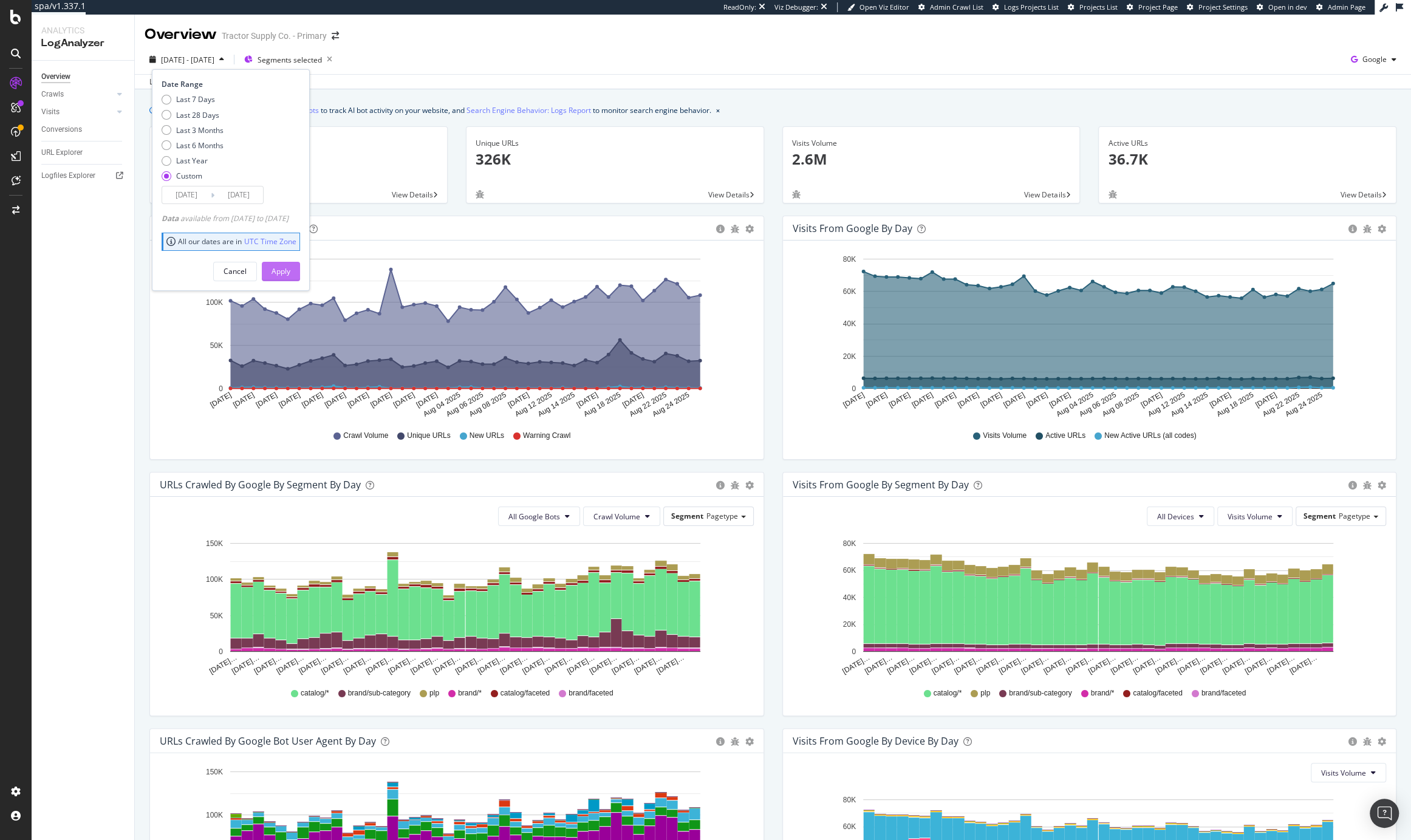
click at [290, 267] on div "Apply" at bounding box center [281, 271] width 19 height 11
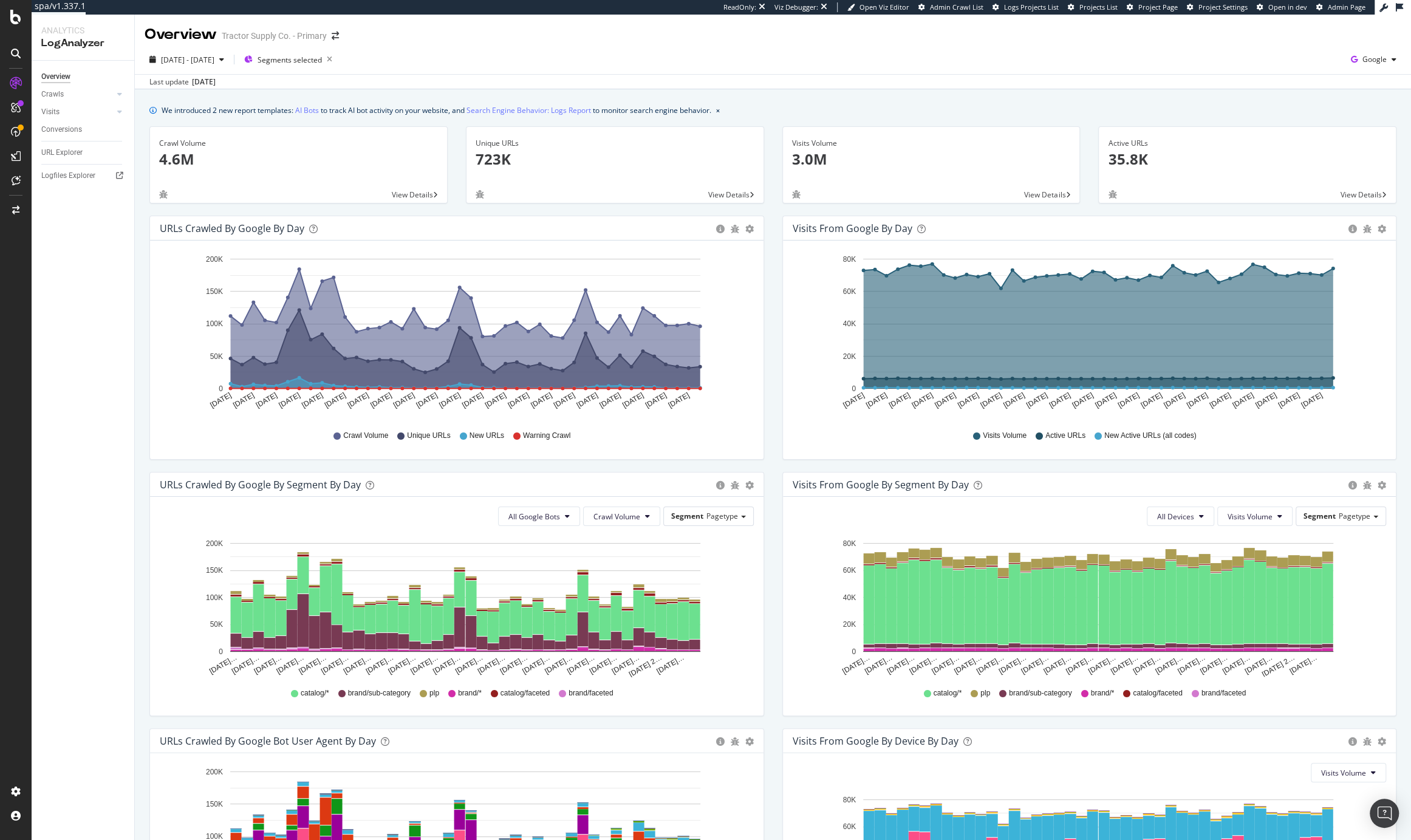
click at [496, 82] on div "Last update Aug. 27, 2025" at bounding box center [773, 81] width 1277 height 15
click at [1347, 72] on div "2025 Jun. 3rd - Jul. 14th Segments selected Google" at bounding box center [773, 62] width 1277 height 25
click at [1348, 65] on icon "button" at bounding box center [1354, 60] width 16 height 17
click at [1301, 74] on span "OpenAI" at bounding box center [1301, 71] width 45 height 11
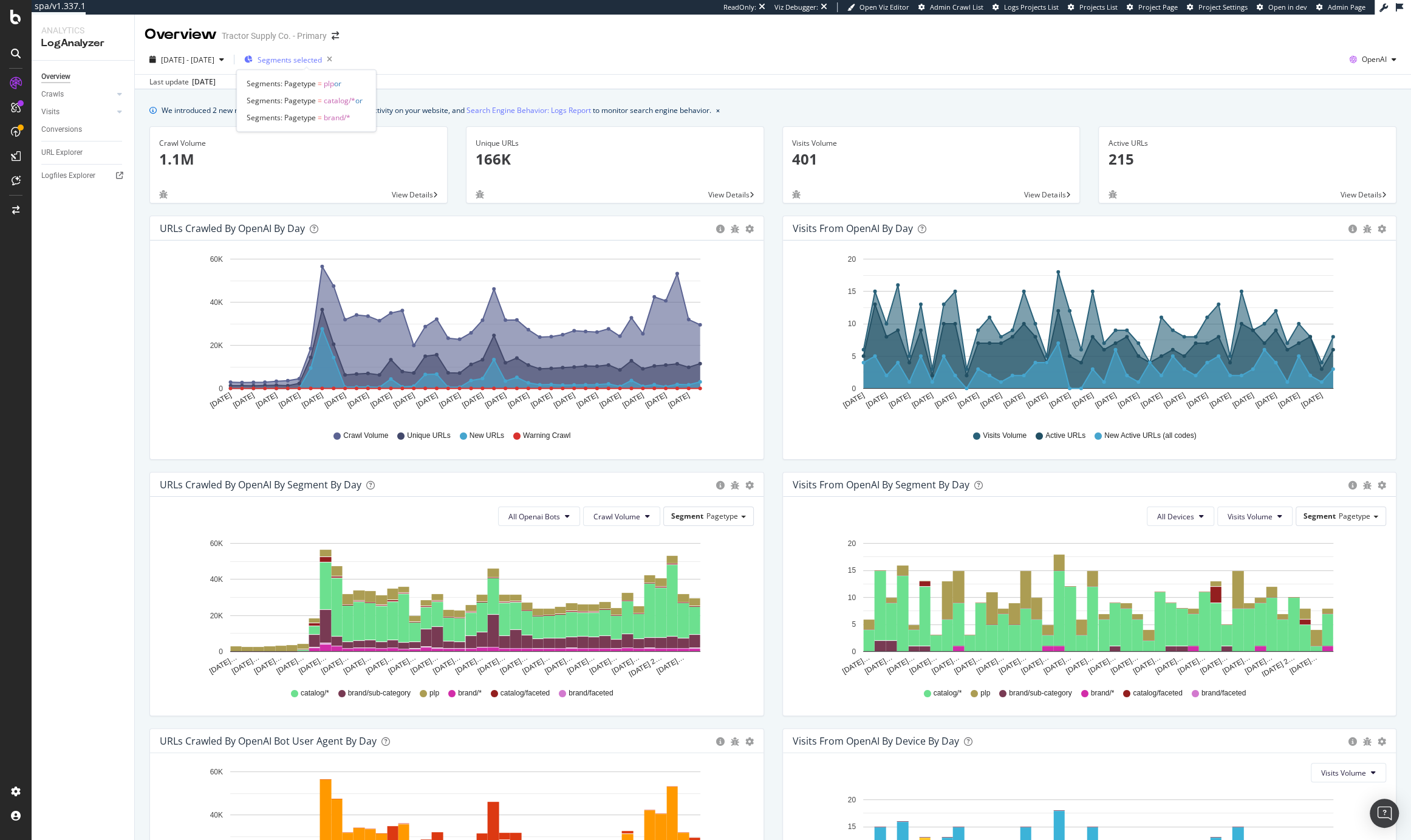
click at [321, 56] on span "Segments selected" at bounding box center [290, 60] width 65 height 11
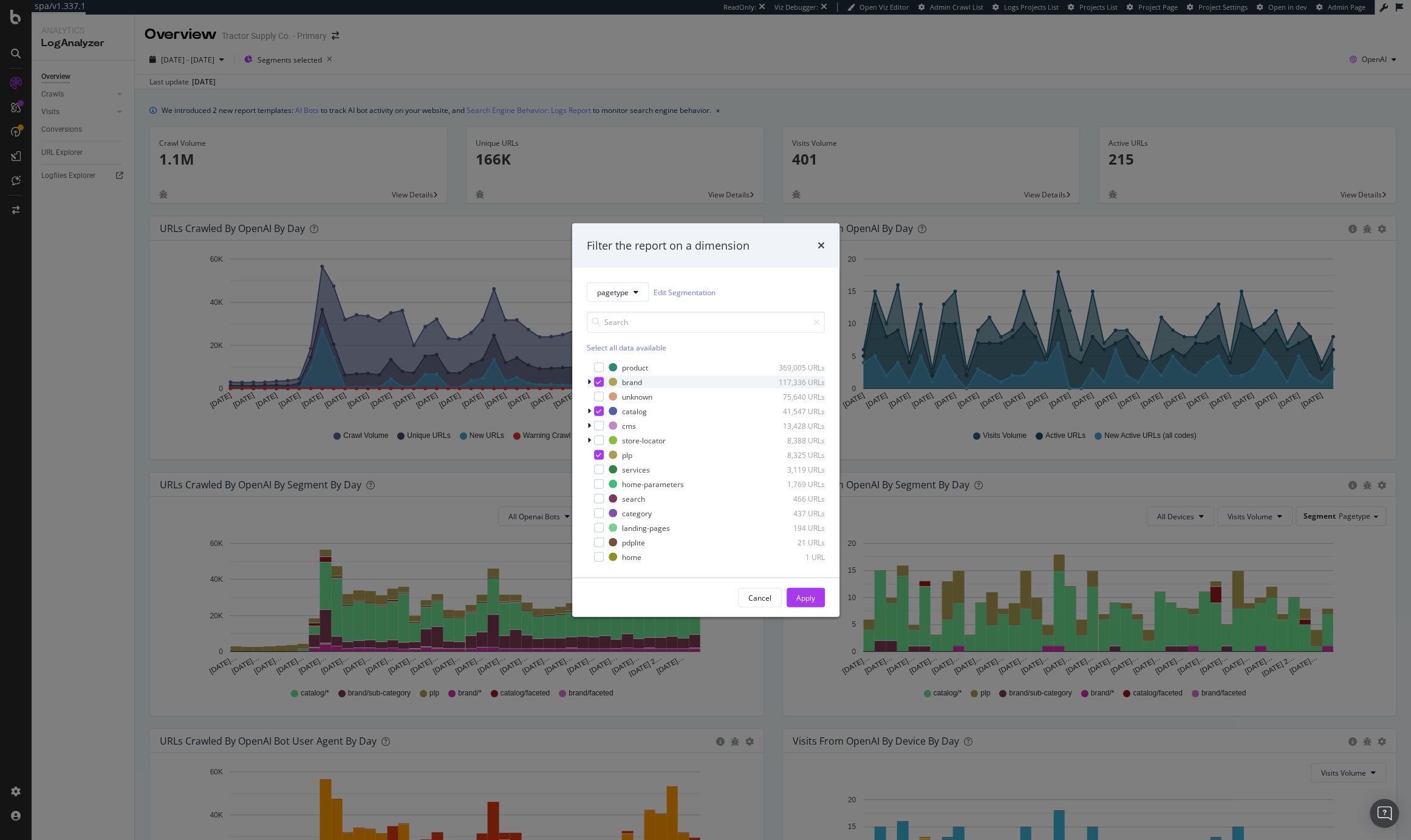
click at [596, 379] on icon "modal" at bounding box center [599, 382] width 6 height 6
click at [801, 595] on div "Apply" at bounding box center [806, 597] width 19 height 11
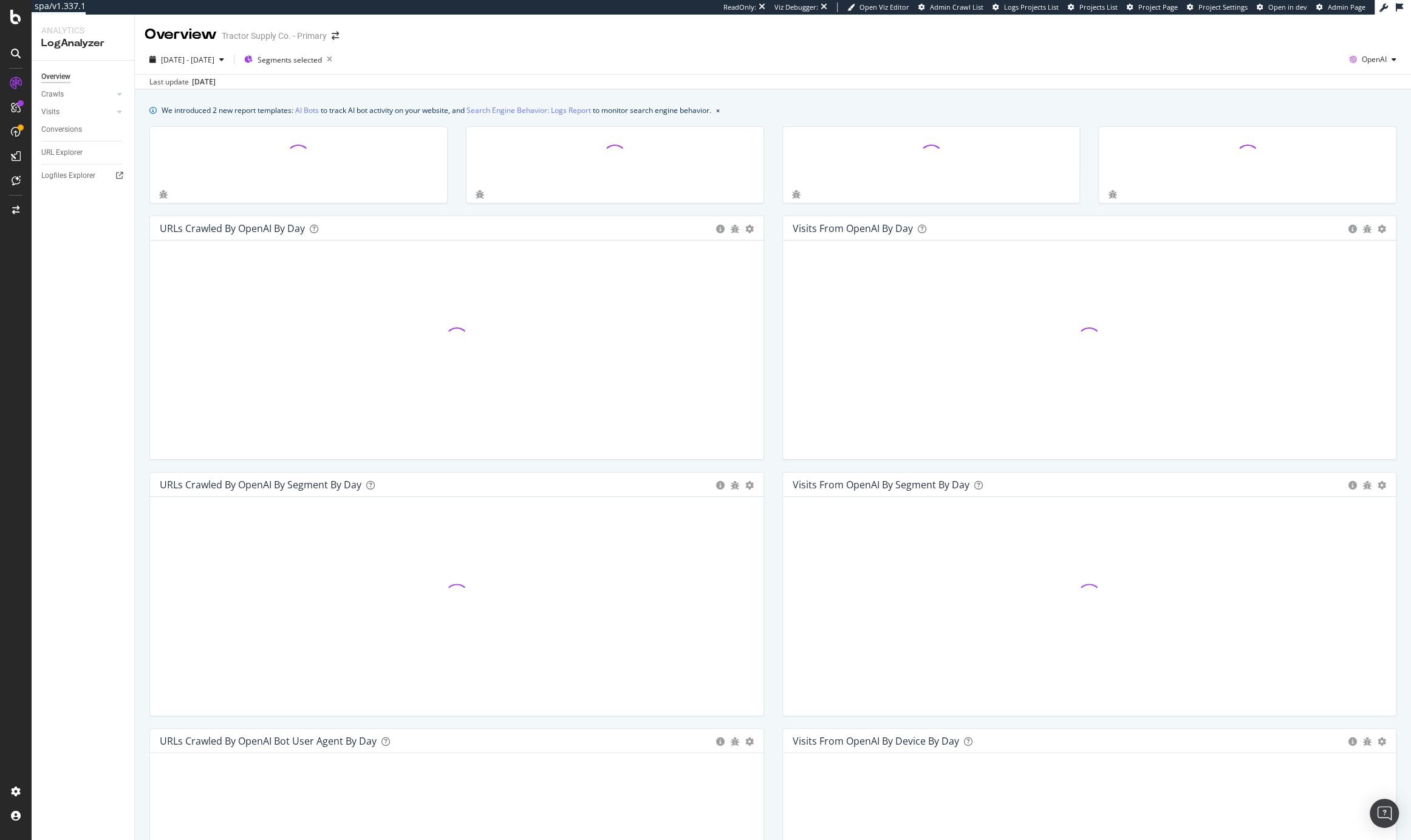
click at [636, 45] on div "2025 Jun. 3rd - Jul. 14th Segments selected OpenAI Last update Aug. 27, 2025" at bounding box center [773, 67] width 1277 height 44
click at [1362, 64] on span "OpenAI" at bounding box center [1374, 59] width 25 height 11
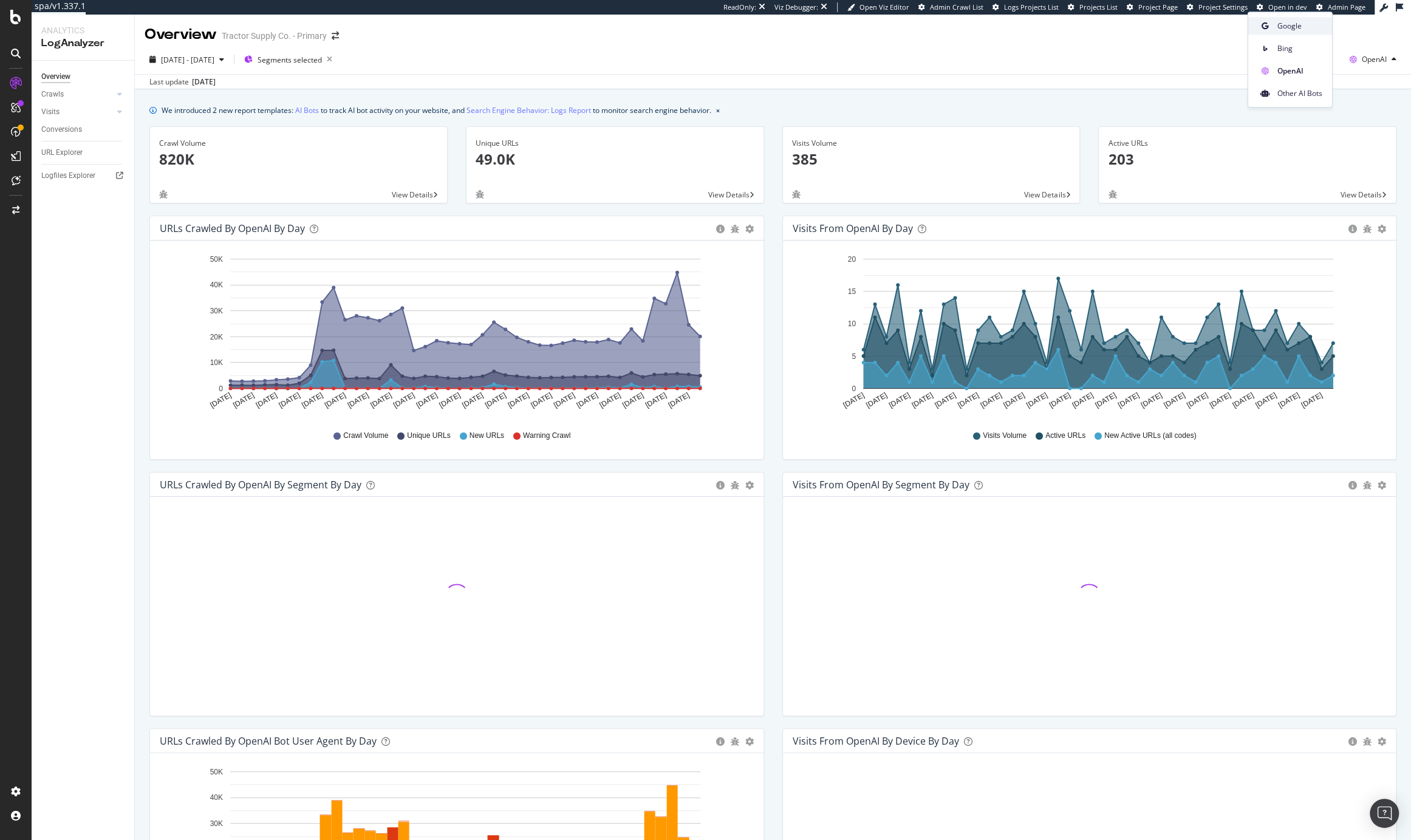
click at [1305, 30] on span "Google" at bounding box center [1300, 26] width 45 height 11
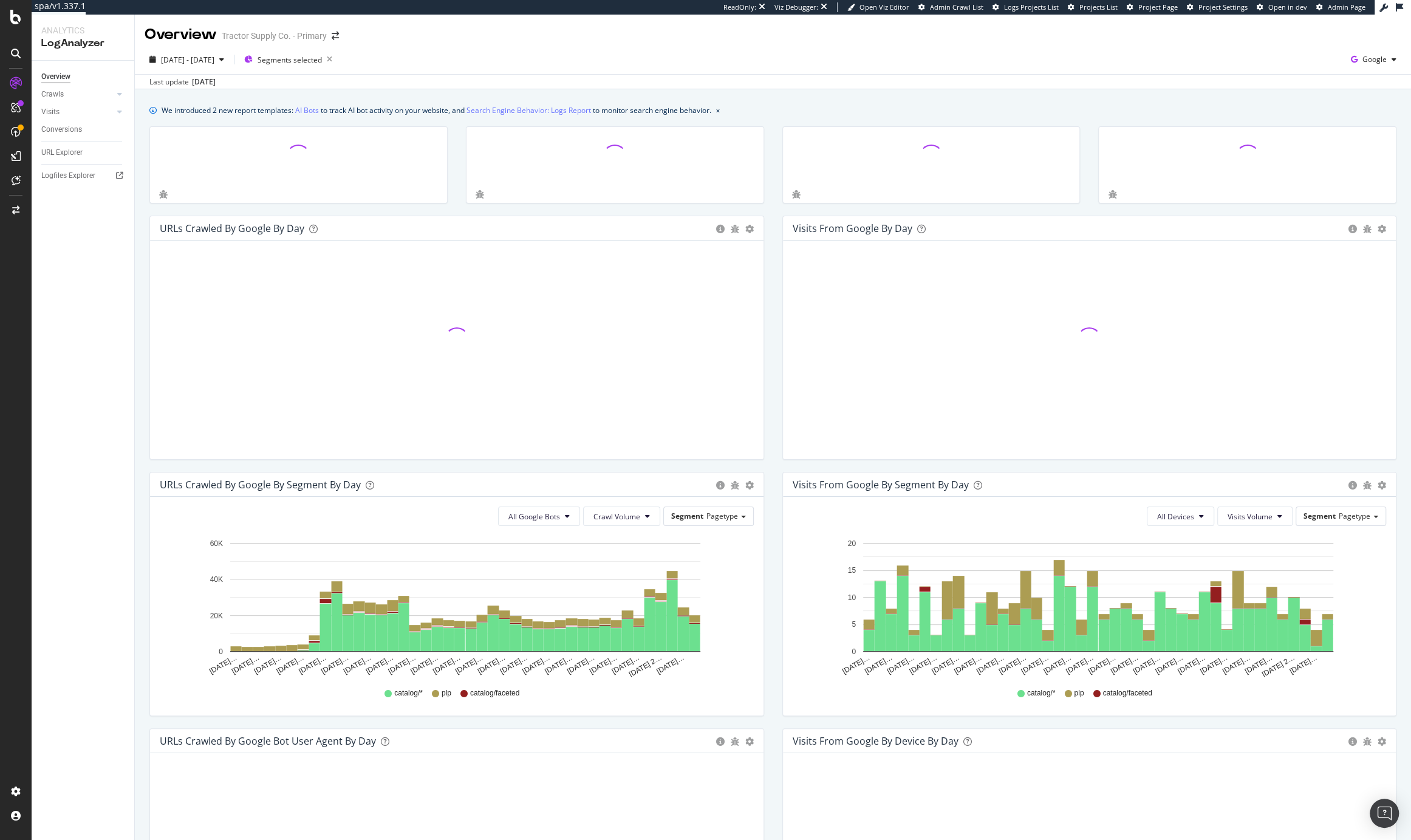
click at [938, 75] on div "Last update Aug. 27, 2025" at bounding box center [773, 81] width 1277 height 15
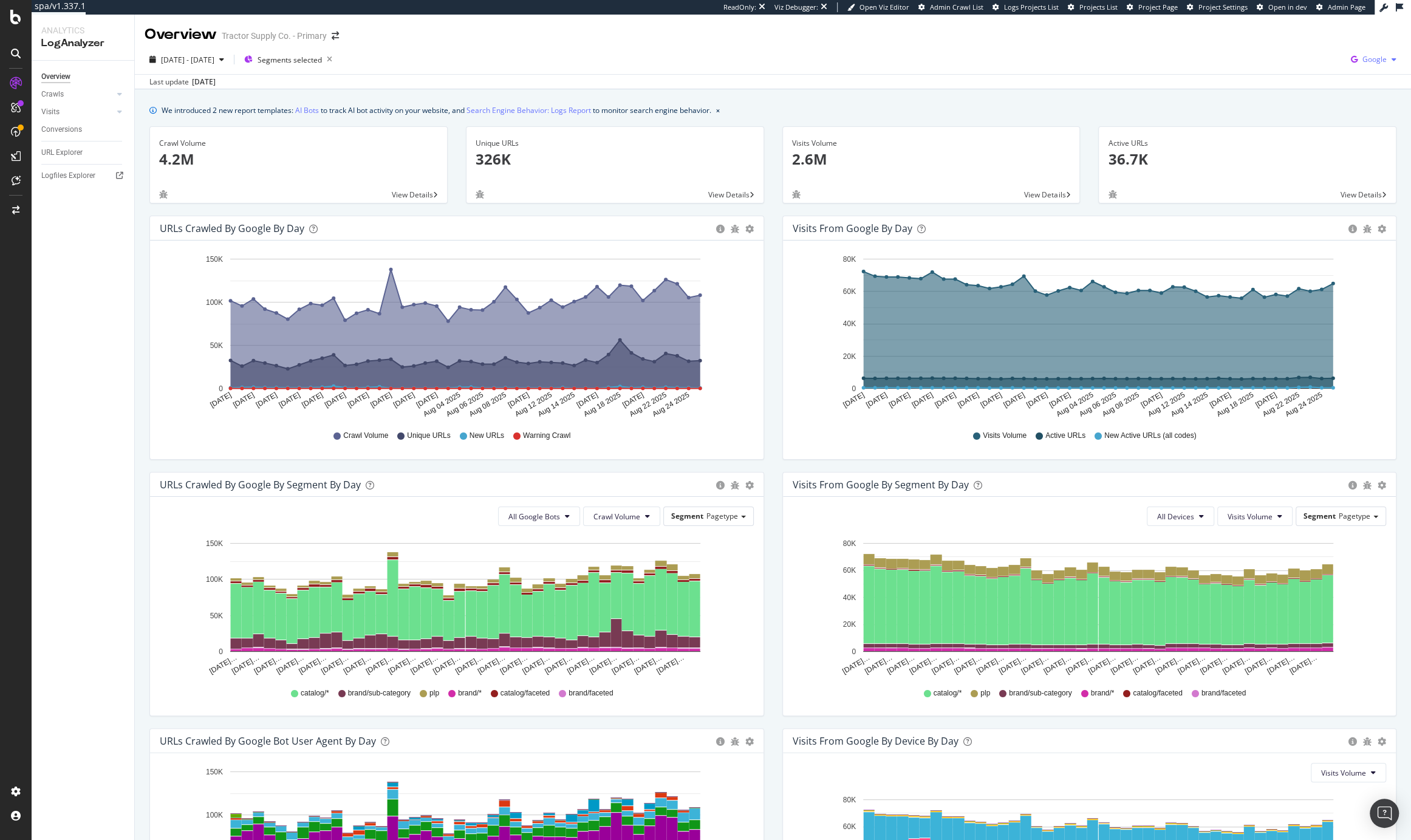
click at [1346, 61] on icon "button" at bounding box center [1354, 60] width 16 height 17
click at [312, 72] on div "2025 Jul. 15th - Aug. 25th Segments selected Google" at bounding box center [773, 62] width 1277 height 25
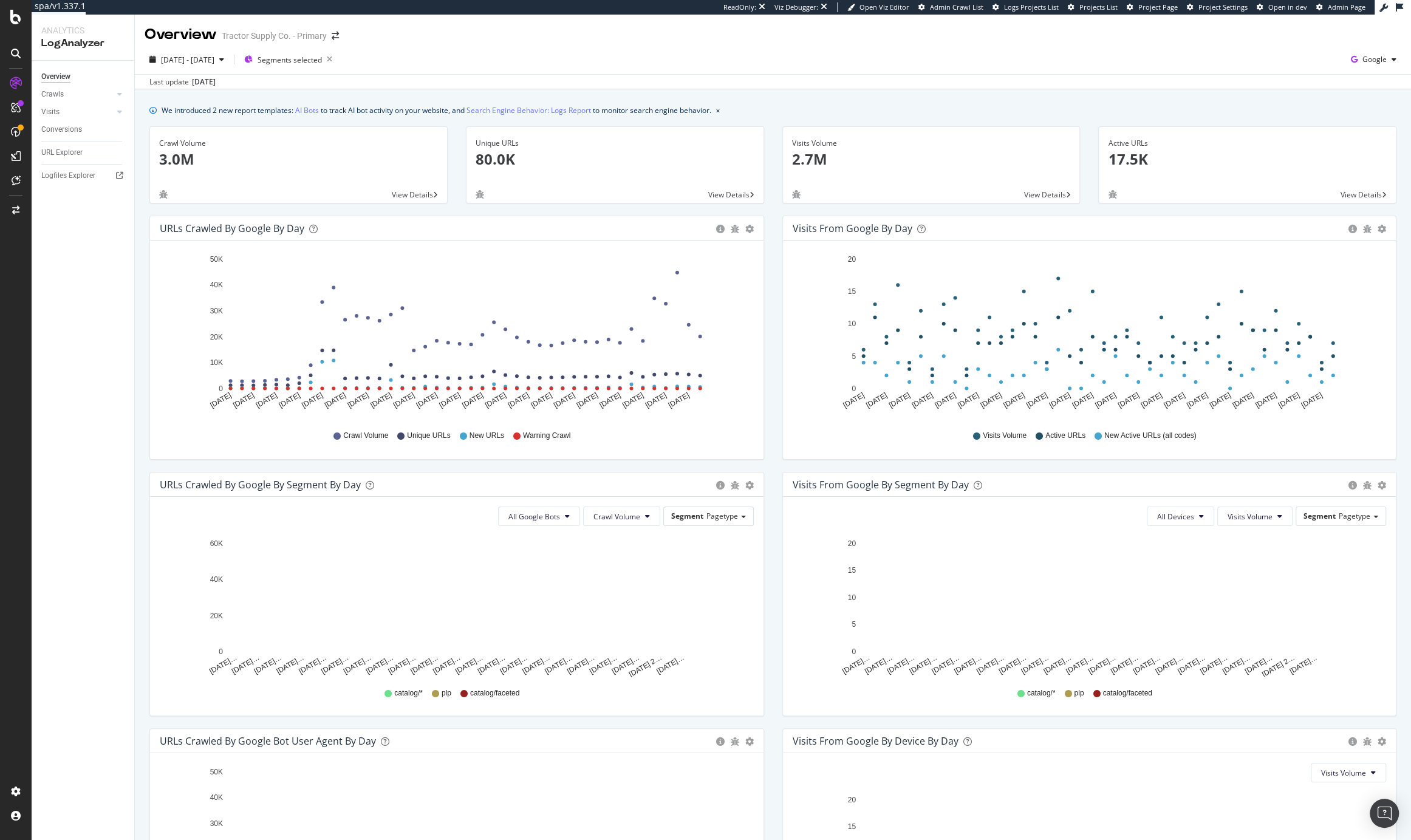
drag, startPoint x: 632, startPoint y: 65, endPoint x: 463, endPoint y: 60, distance: 169.1
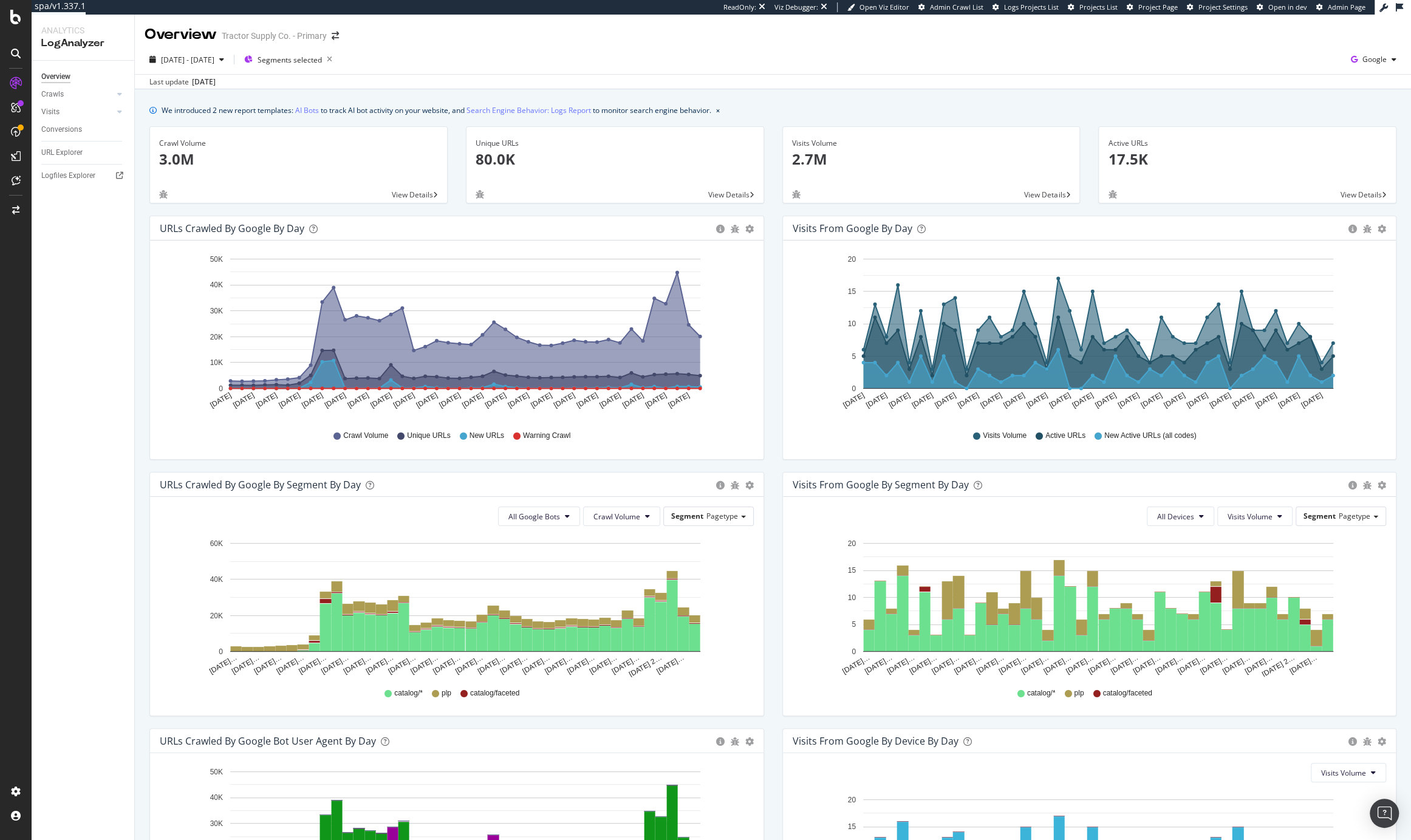
click at [631, 64] on div "2025 Jun. 3rd - Jul. 14th Segments selected Google" at bounding box center [773, 62] width 1277 height 25
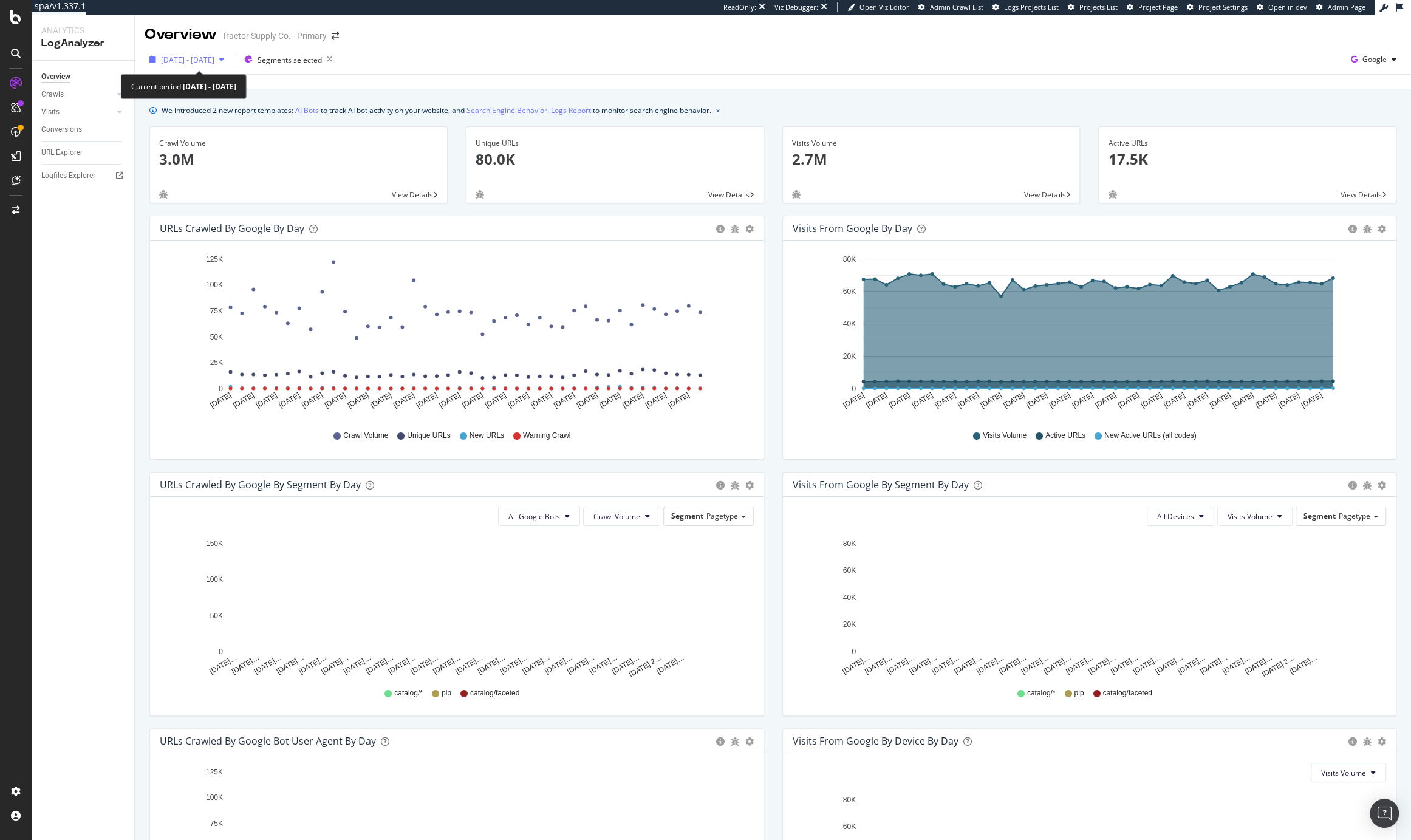
click at [209, 55] on span "2025 Jun. 3rd - Jul. 14th" at bounding box center [188, 60] width 53 height 11
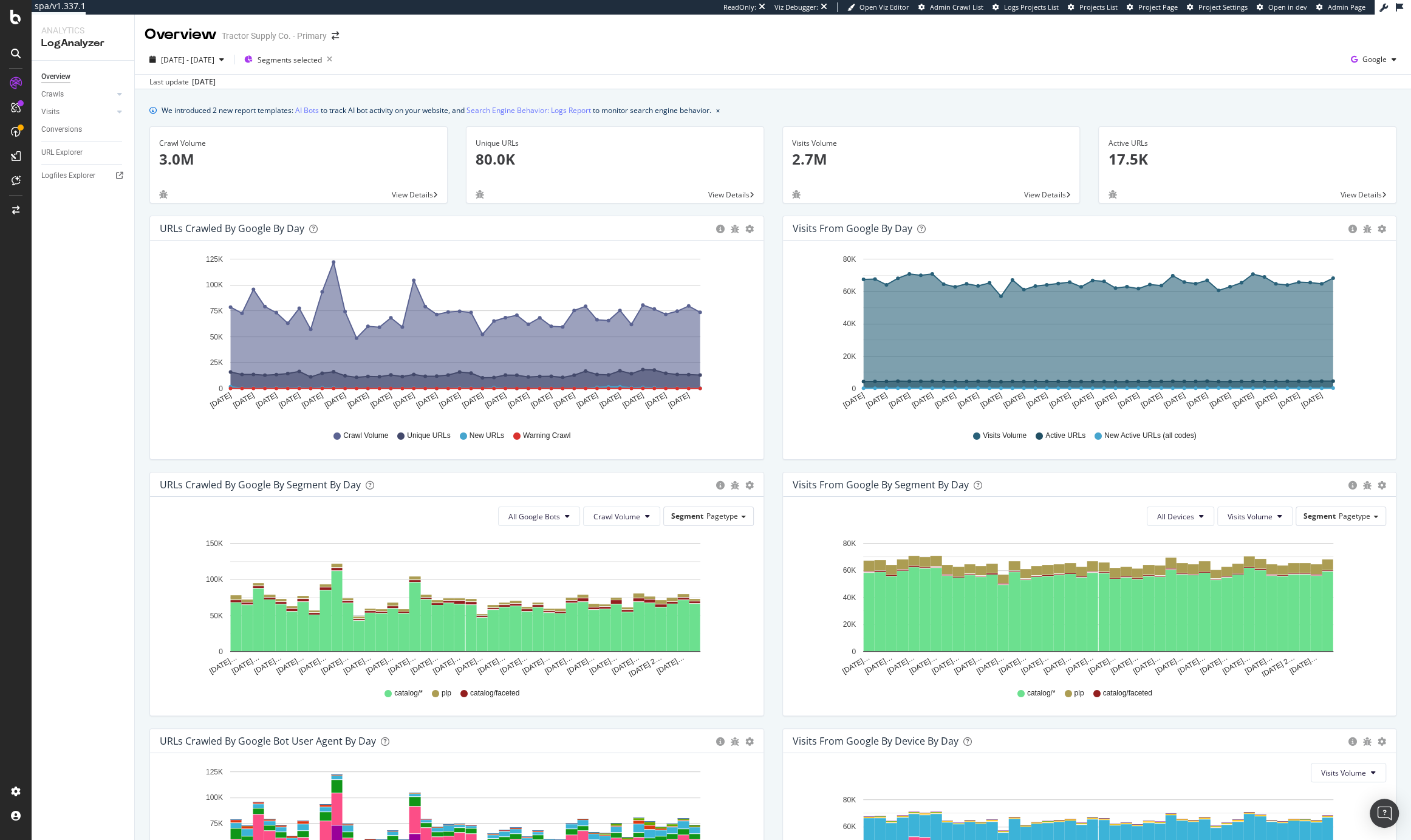
click at [579, 65] on div "2025 Jun. 3rd - Jul. 14th Segments selected Google" at bounding box center [773, 62] width 1277 height 25
click at [315, 65] on div "Segments selected" at bounding box center [290, 60] width 93 height 17
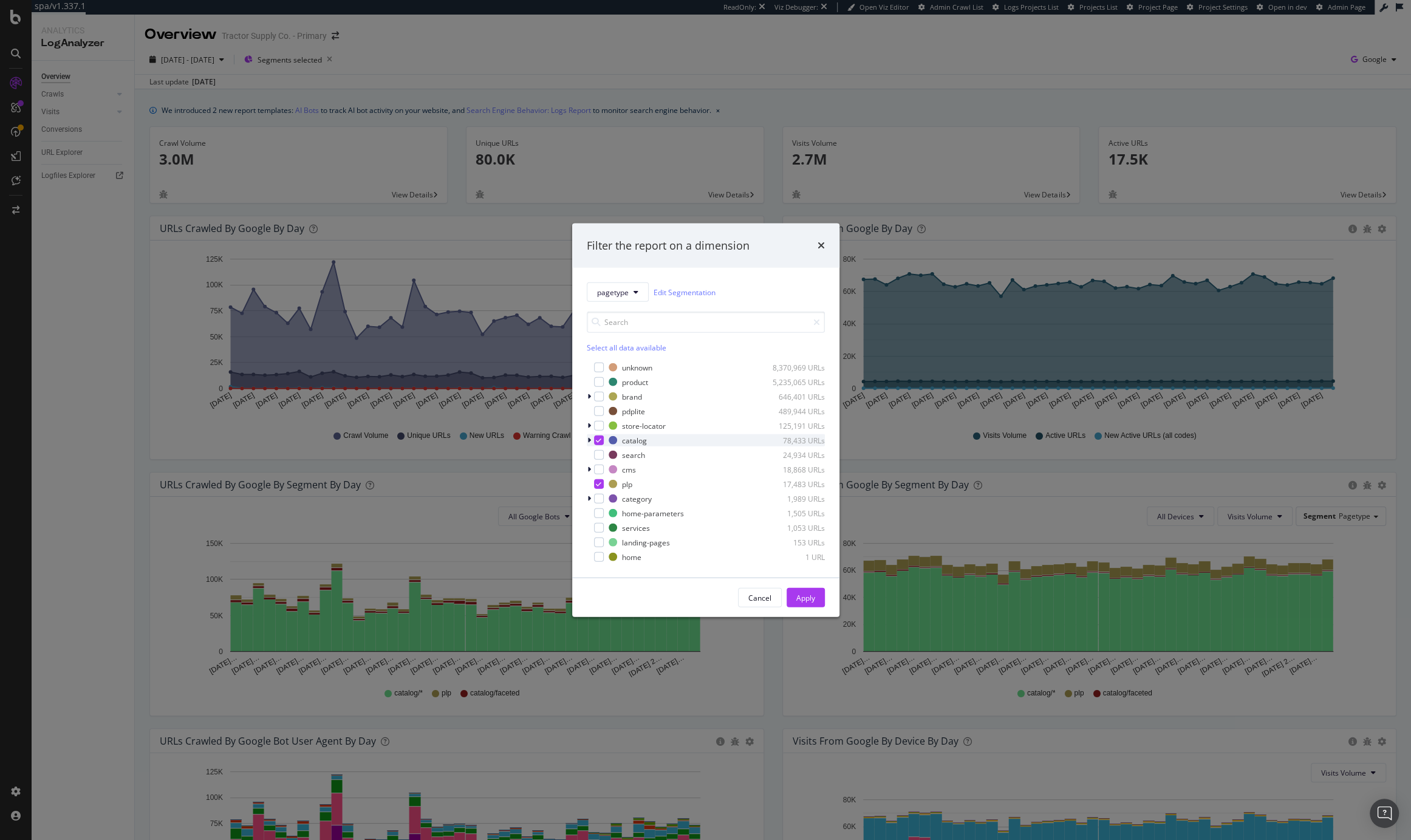
click at [600, 439] on icon "modal" at bounding box center [599, 440] width 6 height 6
click at [601, 485] on div "modal" at bounding box center [599, 484] width 10 height 10
click at [598, 386] on div "modal" at bounding box center [599, 382] width 10 height 10
click at [806, 597] on div "Apply" at bounding box center [806, 597] width 19 height 11
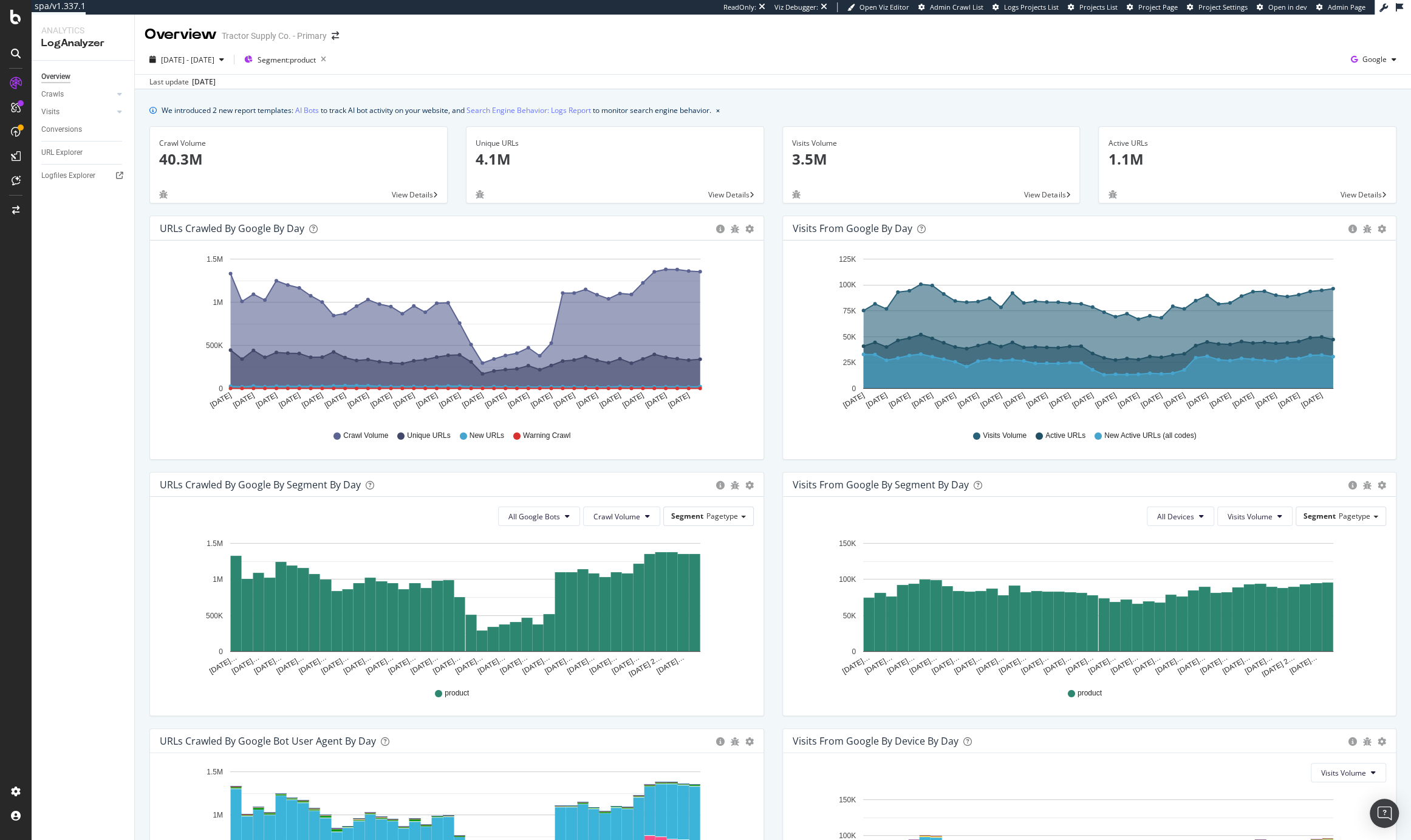
click at [548, 79] on div "Last update Aug. 27, 2025" at bounding box center [773, 81] width 1277 height 15
click at [550, 74] on div "Last update Aug. 27, 2025" at bounding box center [773, 81] width 1277 height 15
click at [1368, 56] on span "Google" at bounding box center [1374, 59] width 25 height 11
click at [1300, 70] on span "OpenAI" at bounding box center [1301, 71] width 45 height 11
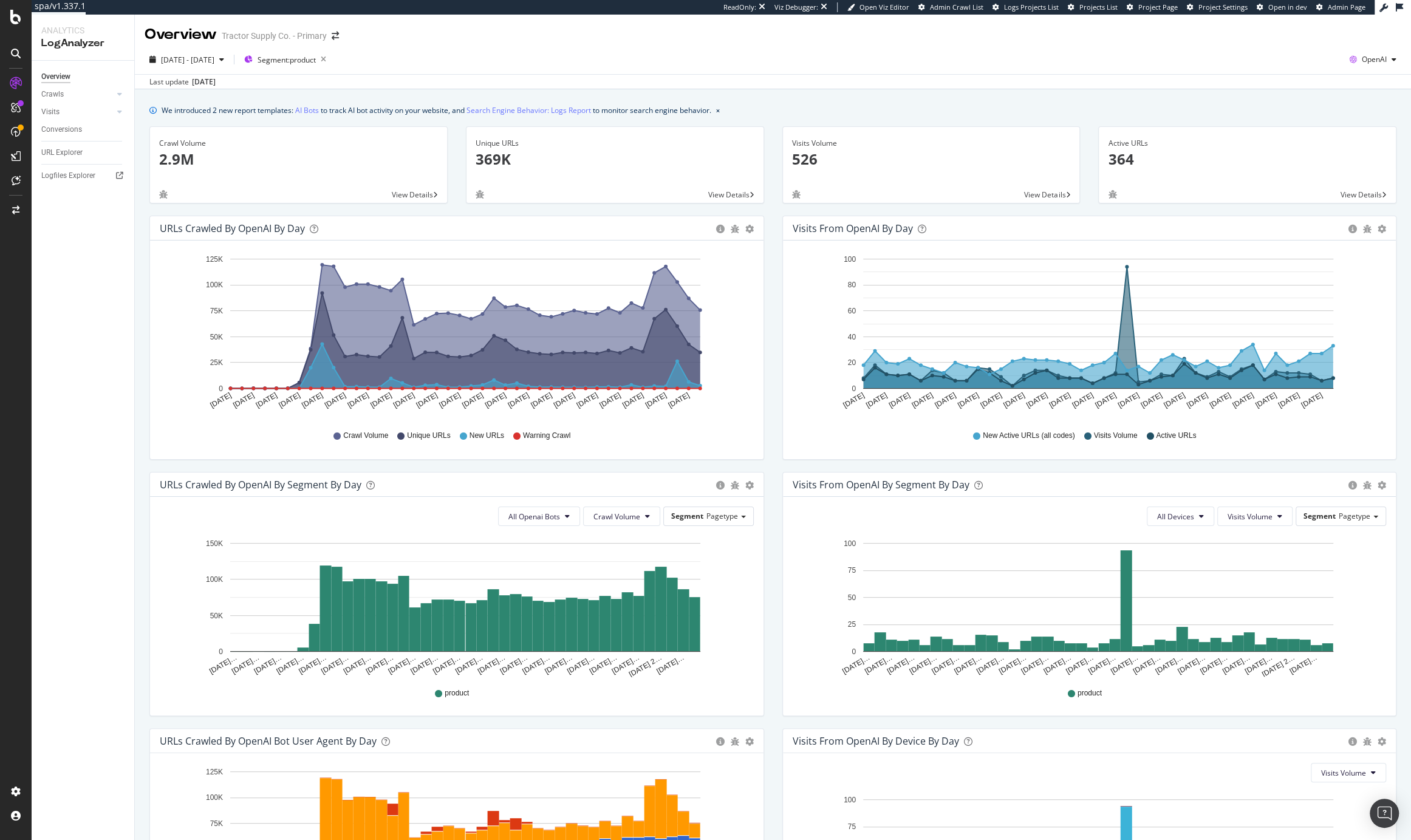
click at [761, 73] on div "2025 Jun. 3rd - Jul. 14th Segment: product OpenAI" at bounding box center [773, 62] width 1277 height 25
click at [202, 60] on span "2025 Jun. 3rd - Jul. 14th" at bounding box center [188, 60] width 53 height 11
click at [203, 127] on div "Last 3 Months" at bounding box center [200, 130] width 47 height 11
type input "2025/05/28"
type input "2025/08/27"
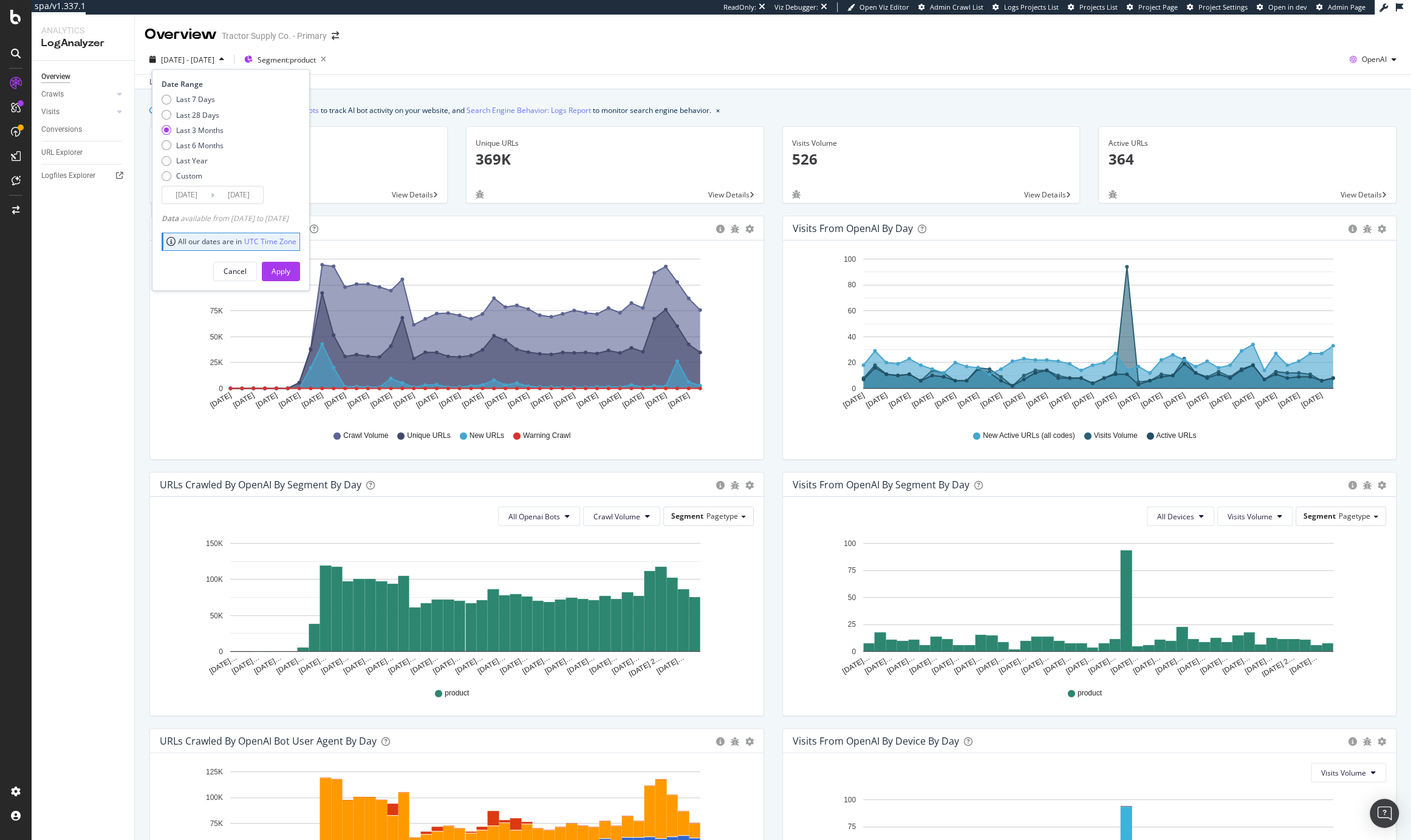
click at [210, 149] on div "Last 6 Months" at bounding box center [200, 146] width 47 height 11
type input "2025/02/28"
click at [290, 271] on div "Apply" at bounding box center [281, 271] width 19 height 11
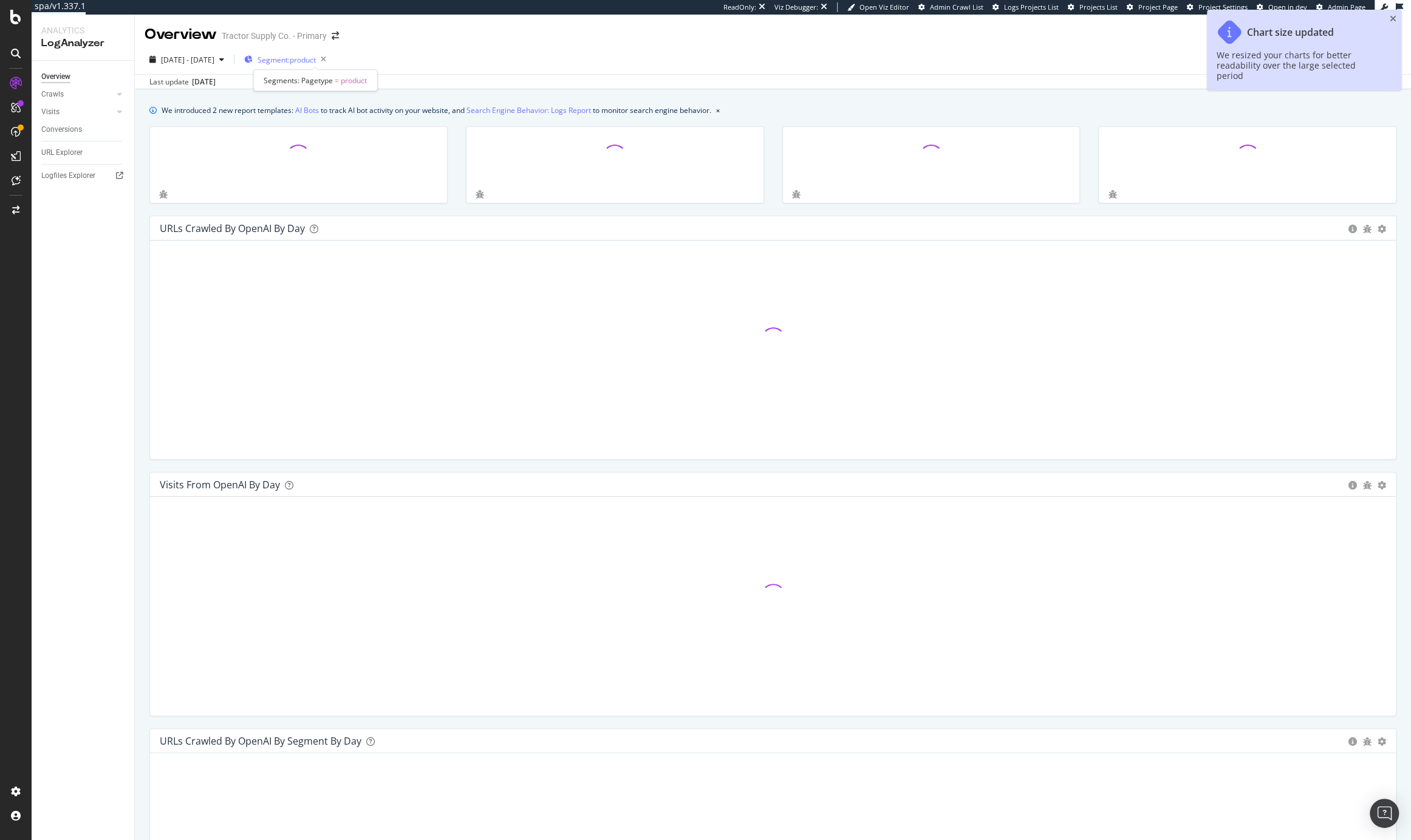
click at [316, 63] on span "Segment: product" at bounding box center [286, 60] width 58 height 11
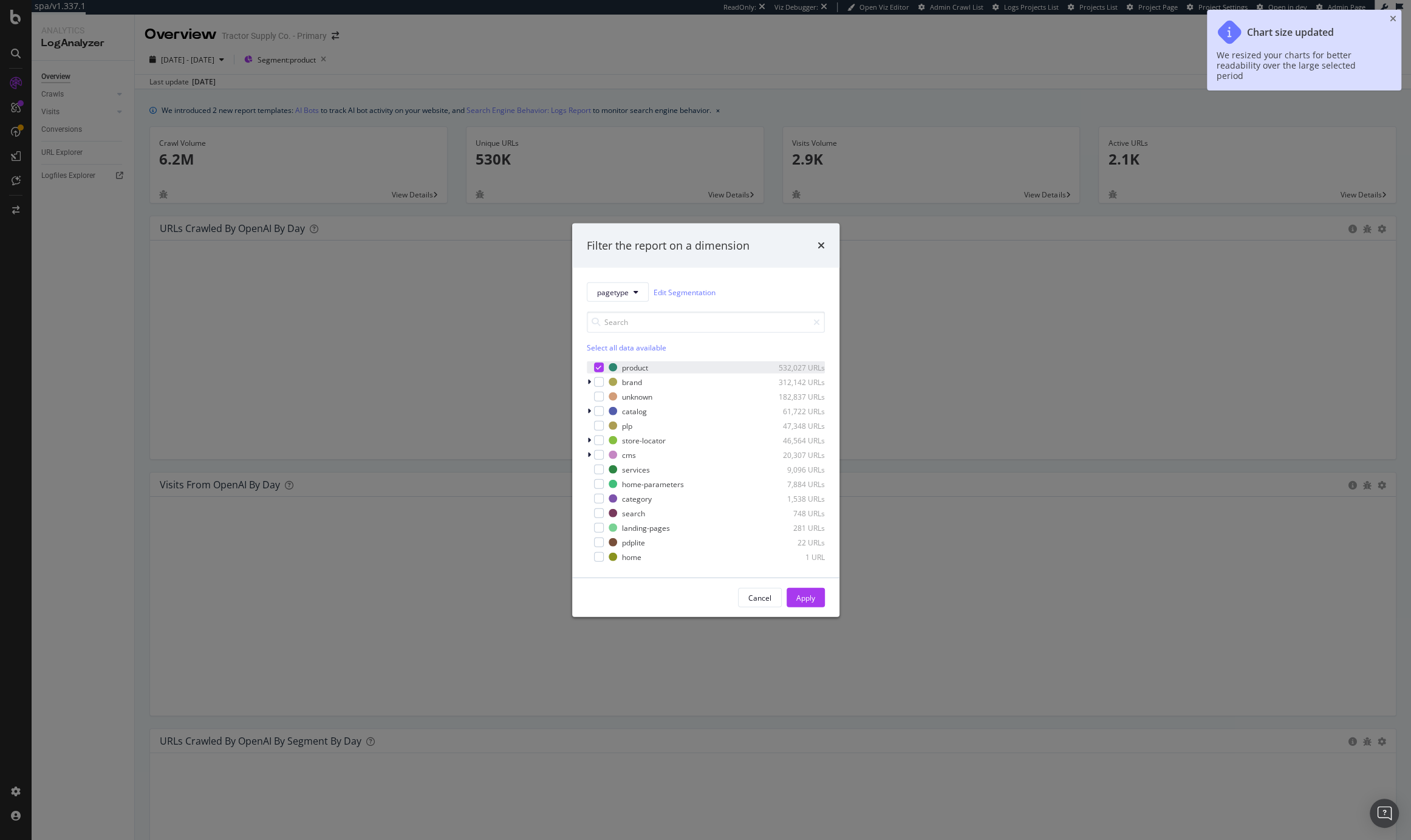
click at [597, 366] on icon "modal" at bounding box center [599, 367] width 6 height 6
click at [600, 382] on div "modal" at bounding box center [599, 382] width 10 height 10
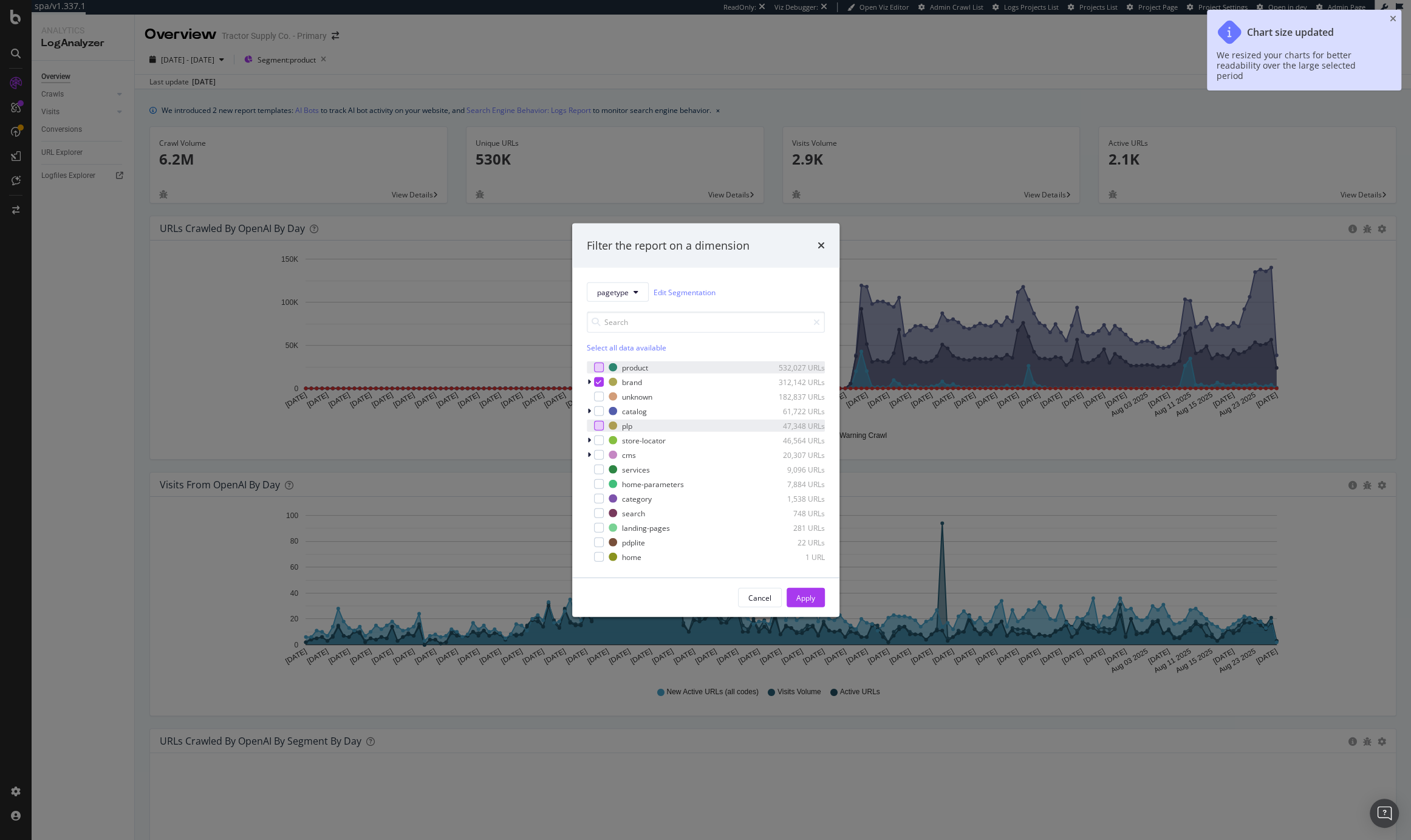
click at [599, 425] on div "modal" at bounding box center [599, 426] width 10 height 10
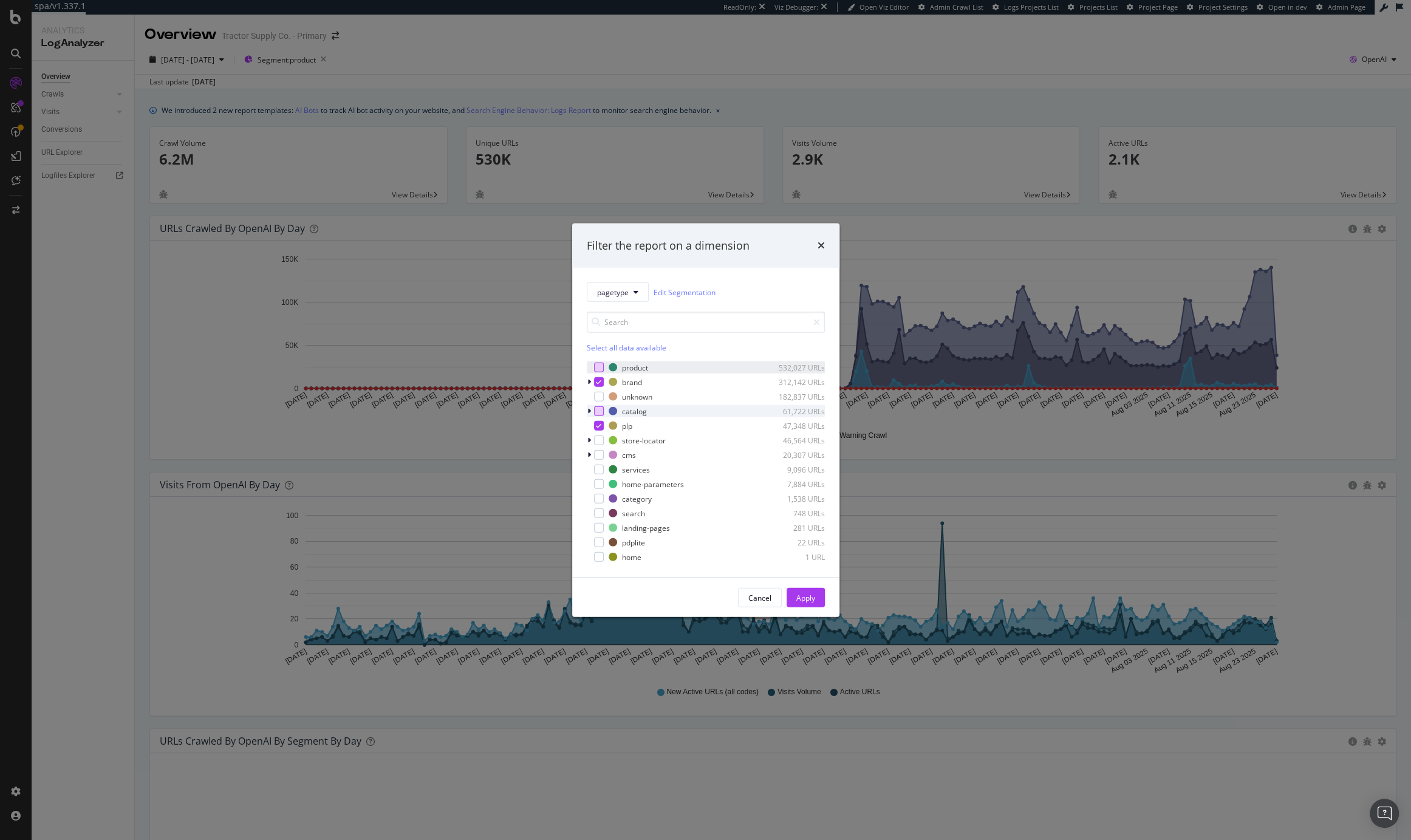
click at [597, 408] on div "modal" at bounding box center [599, 411] width 10 height 10
click at [799, 595] on div "Apply" at bounding box center [806, 597] width 19 height 11
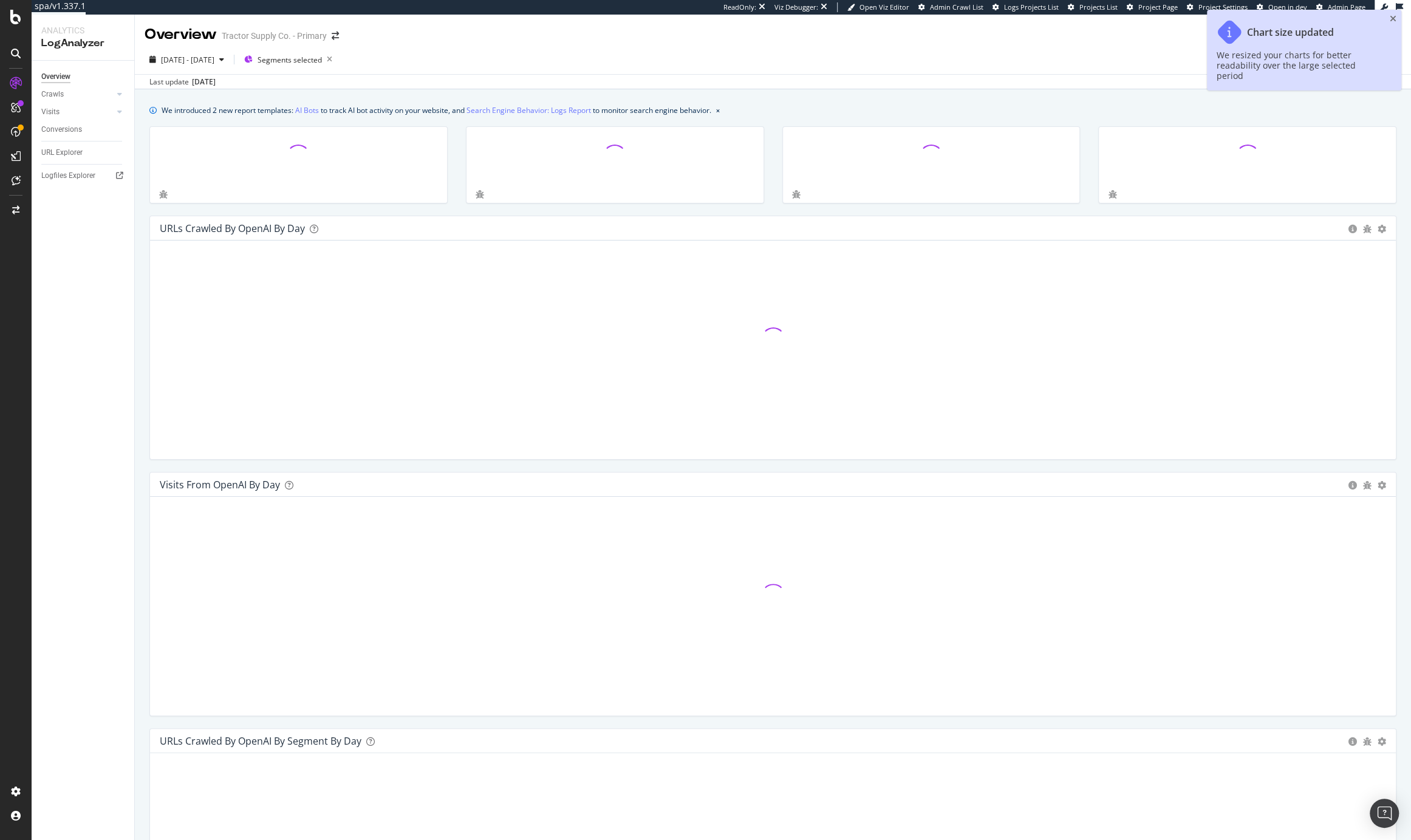
click at [758, 79] on div "Last update Aug. 27, 2025" at bounding box center [773, 81] width 1277 height 15
click at [1392, 15] on icon "close toast" at bounding box center [1393, 19] width 7 height 8
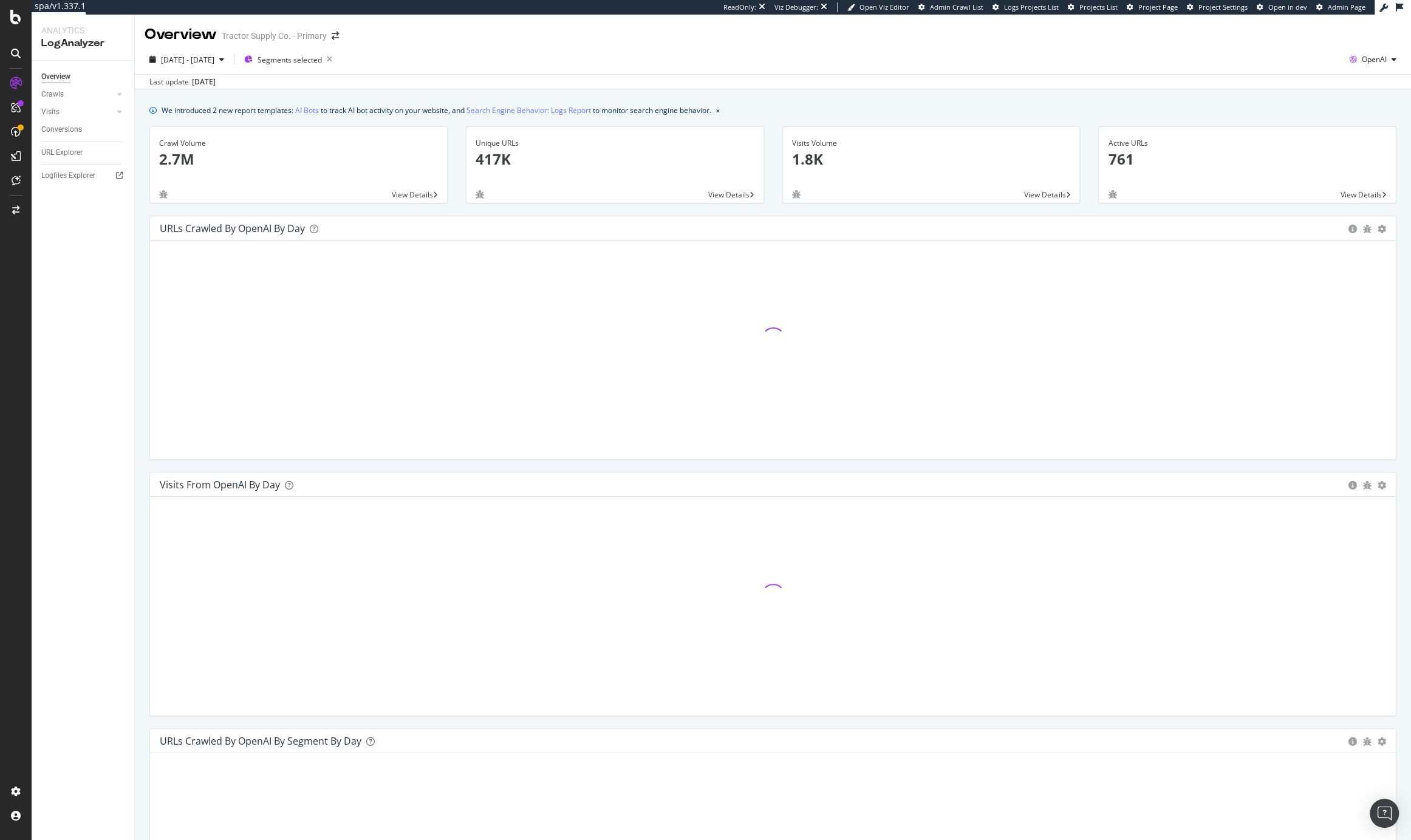
click at [910, 76] on div "Last update Aug. 27, 2025" at bounding box center [773, 81] width 1277 height 15
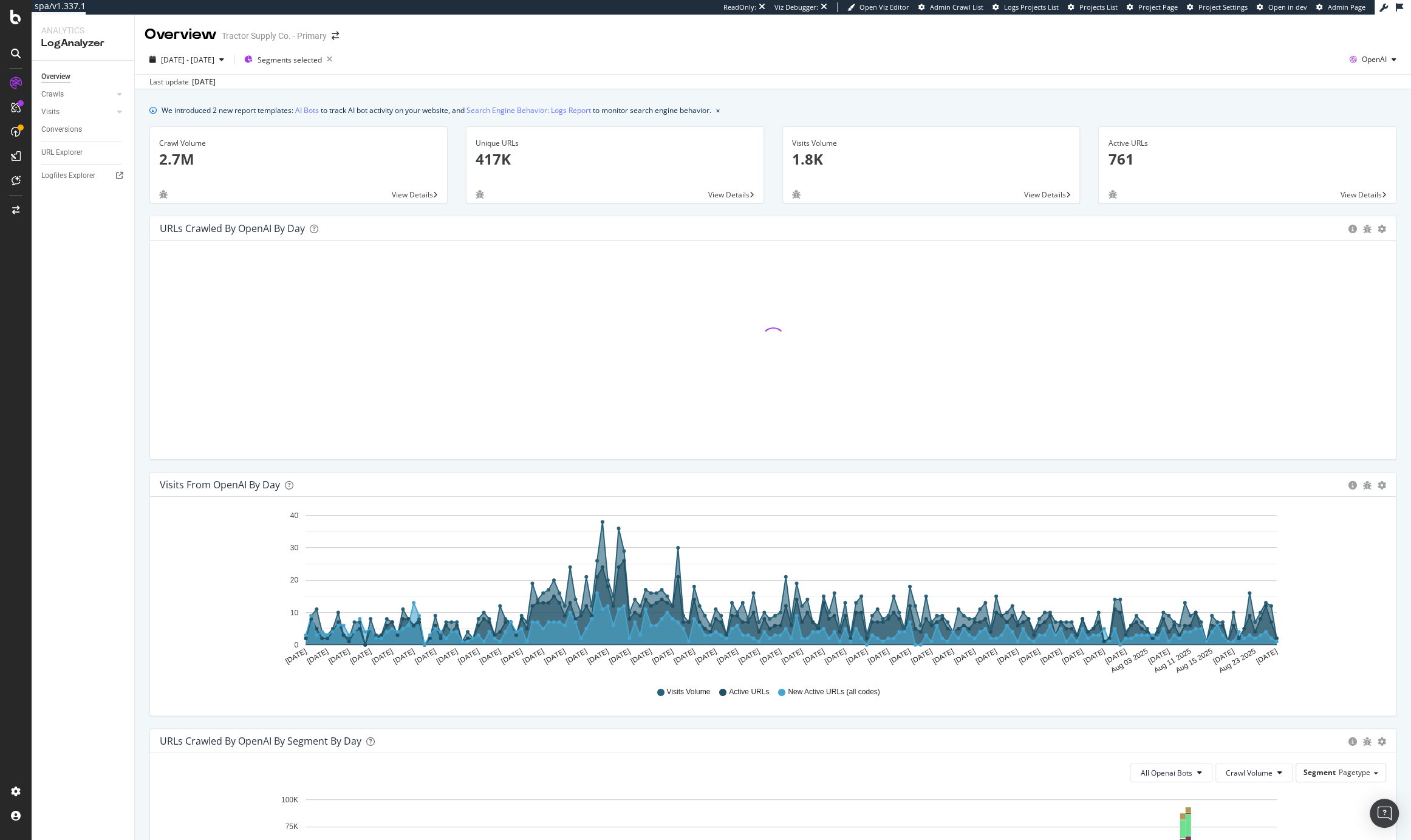
click at [1187, 67] on div "2025 Feb. 28th - Aug. 27th Segments selected OpenAI" at bounding box center [773, 62] width 1277 height 25
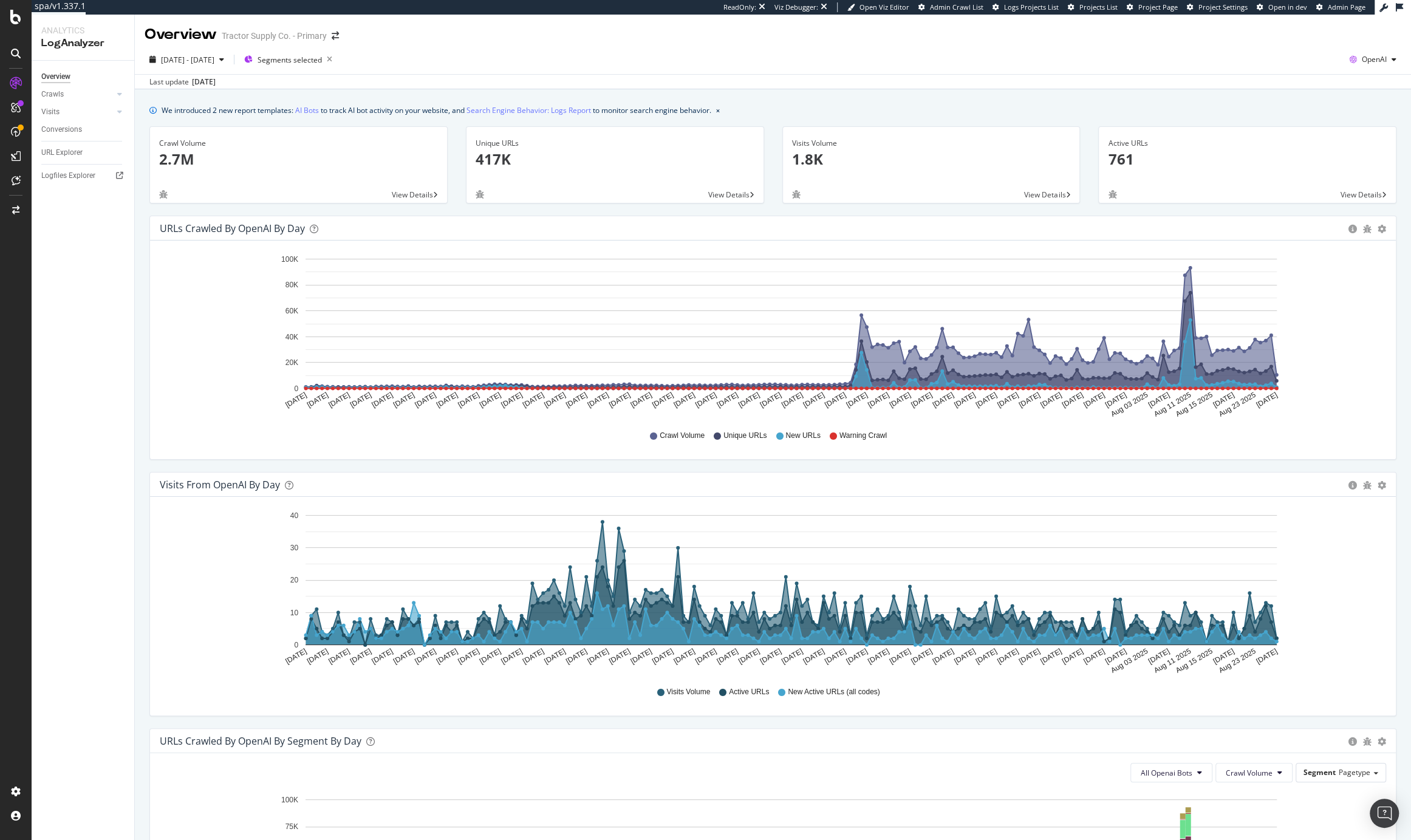
click at [1362, 45] on div "2025 Feb. 28th - Aug. 27th Segments selected OpenAI Last update Aug. 27, 2025" at bounding box center [773, 67] width 1277 height 44
click at [1362, 60] on span "OpenAI" at bounding box center [1374, 59] width 25 height 11
click at [1305, 24] on span "Google" at bounding box center [1300, 26] width 45 height 11
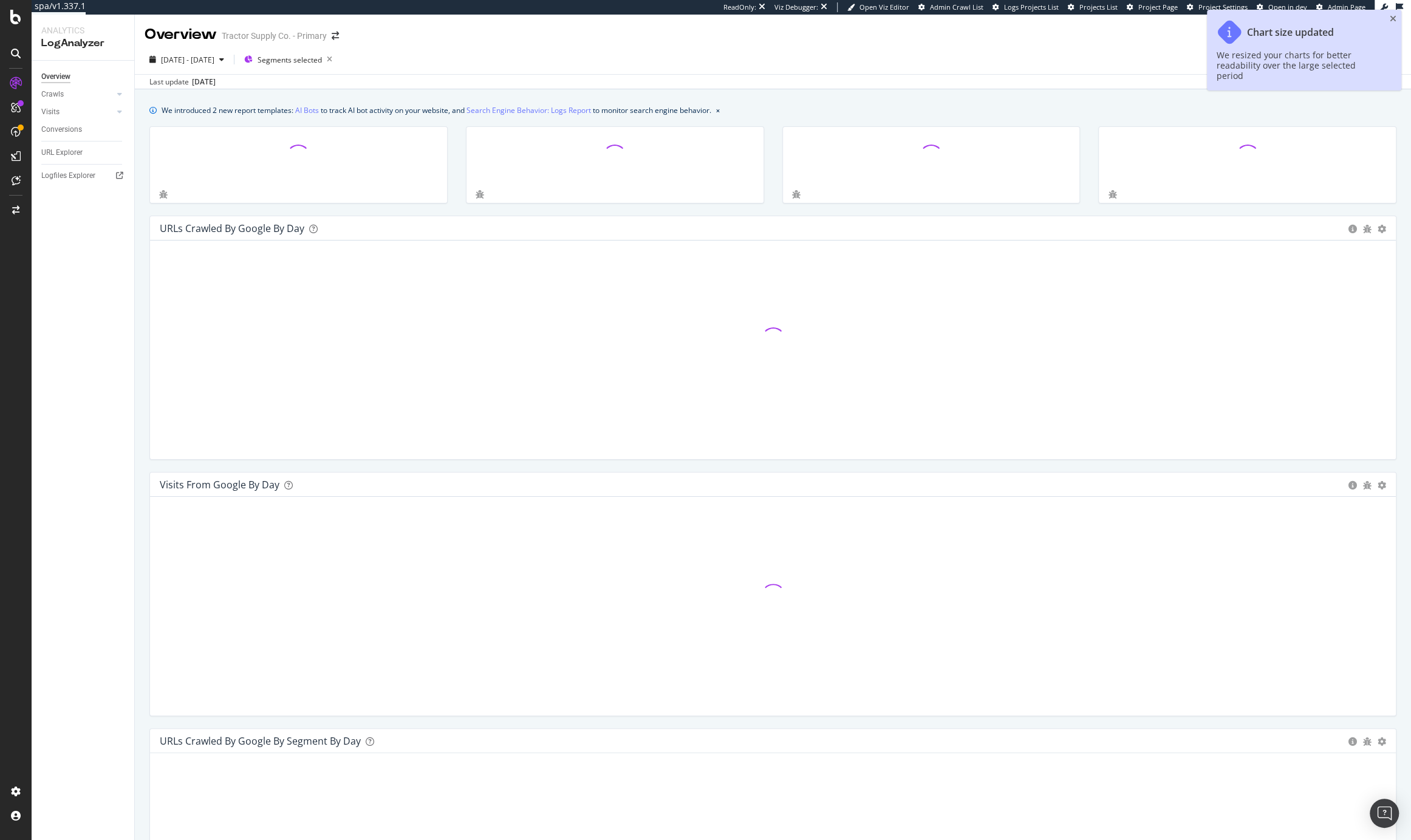
click at [1397, 17] on div "Chart size updated We resized your charts for better readability over the large…" at bounding box center [1304, 50] width 195 height 81
click at [1394, 19] on icon "close toast" at bounding box center [1393, 19] width 7 height 8
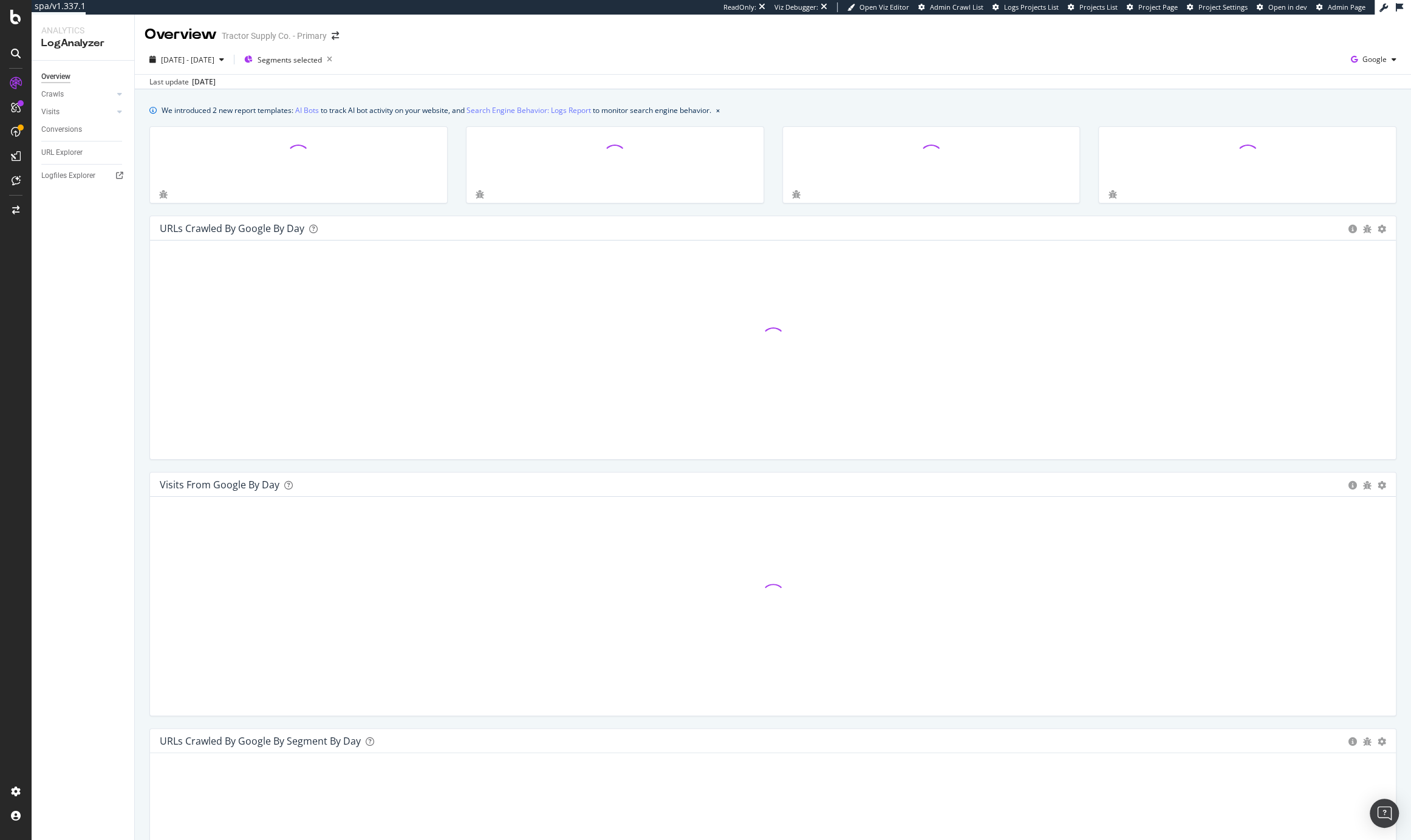
click at [1210, 75] on div "Last update Aug. 27, 2025" at bounding box center [773, 81] width 1277 height 15
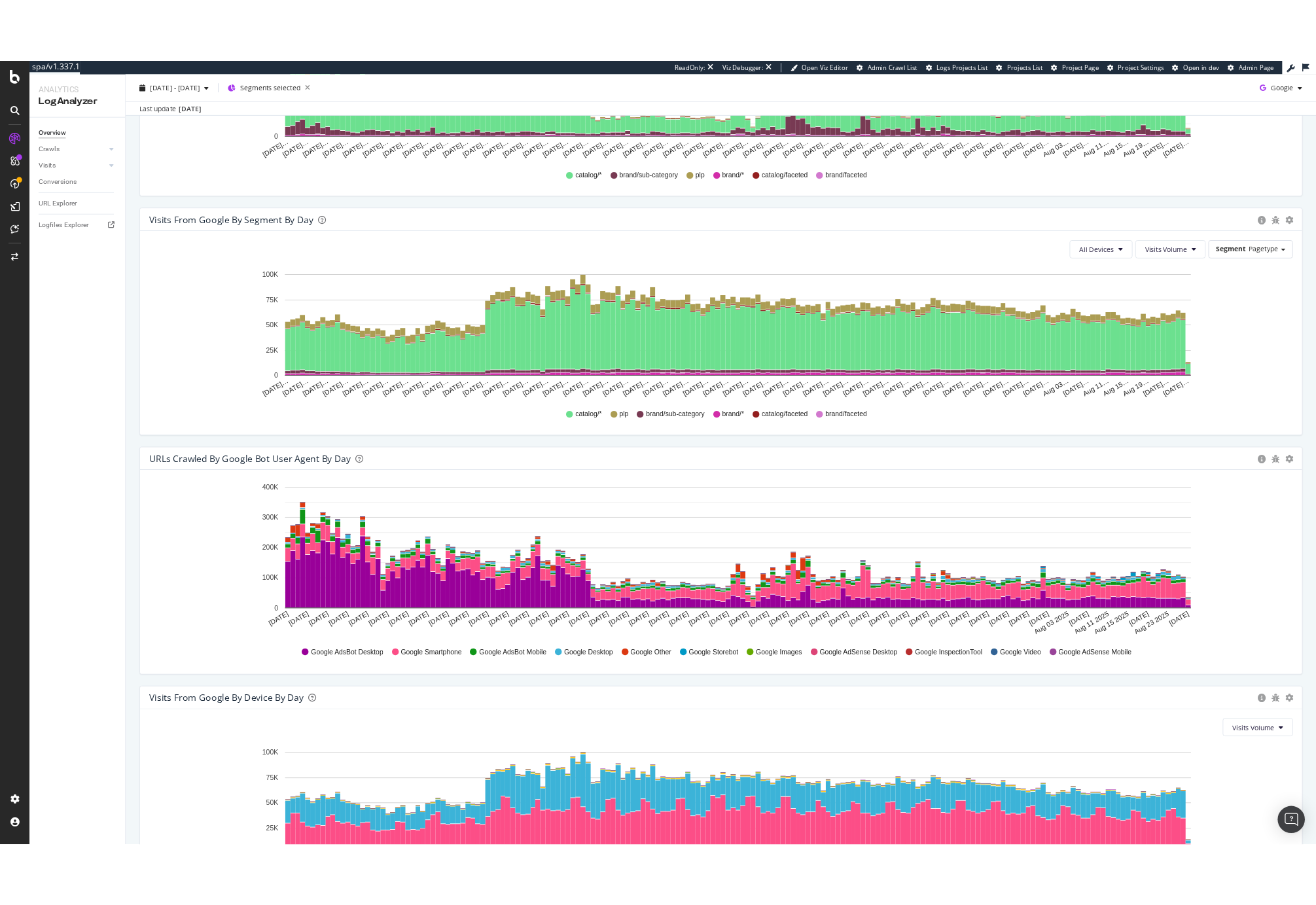
scroll to position [1028, 0]
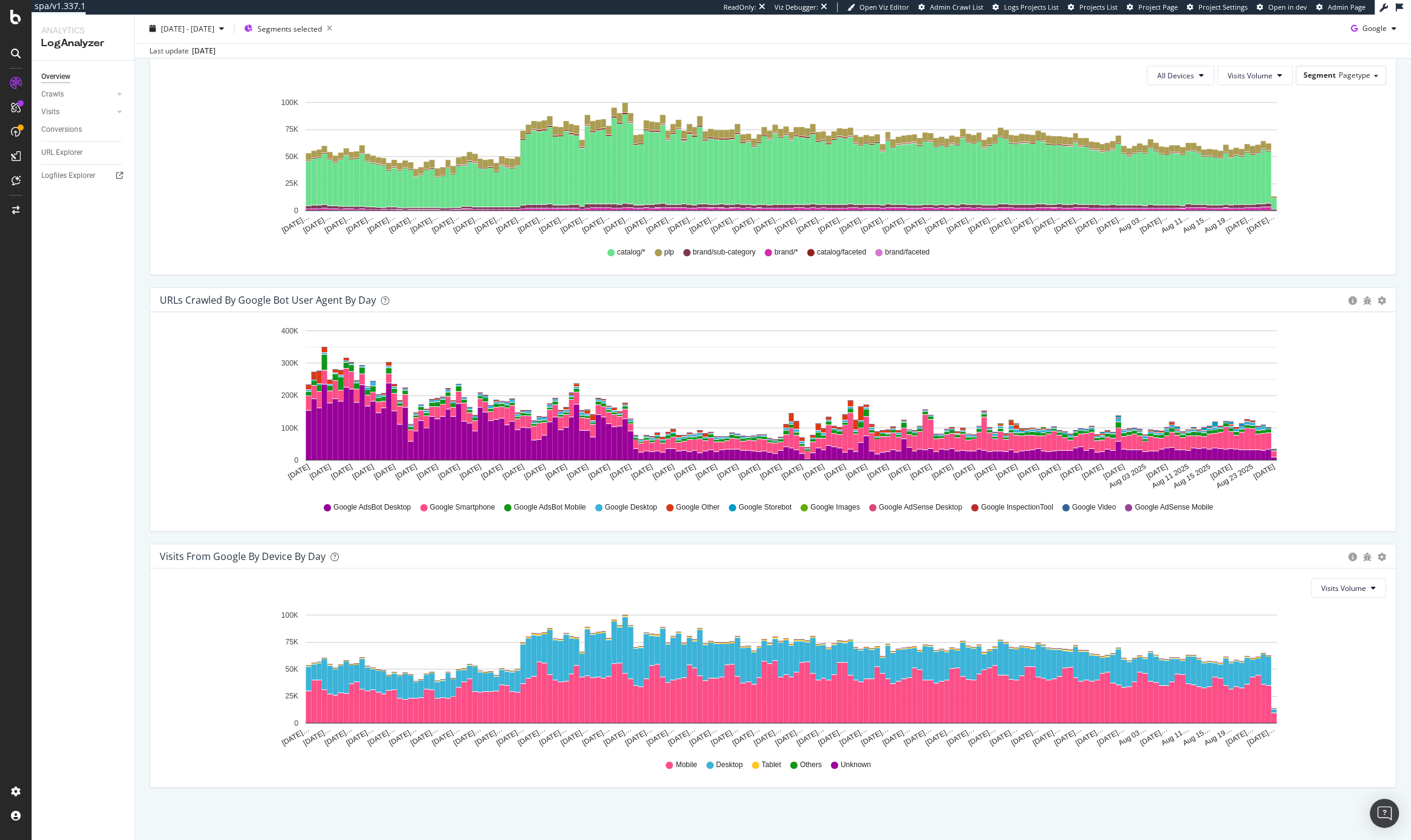
click at [1391, 271] on div "Visits from Google By Segment By Day Timeline (by Value) Table All Devices Visi…" at bounding box center [773, 159] width 1265 height 257
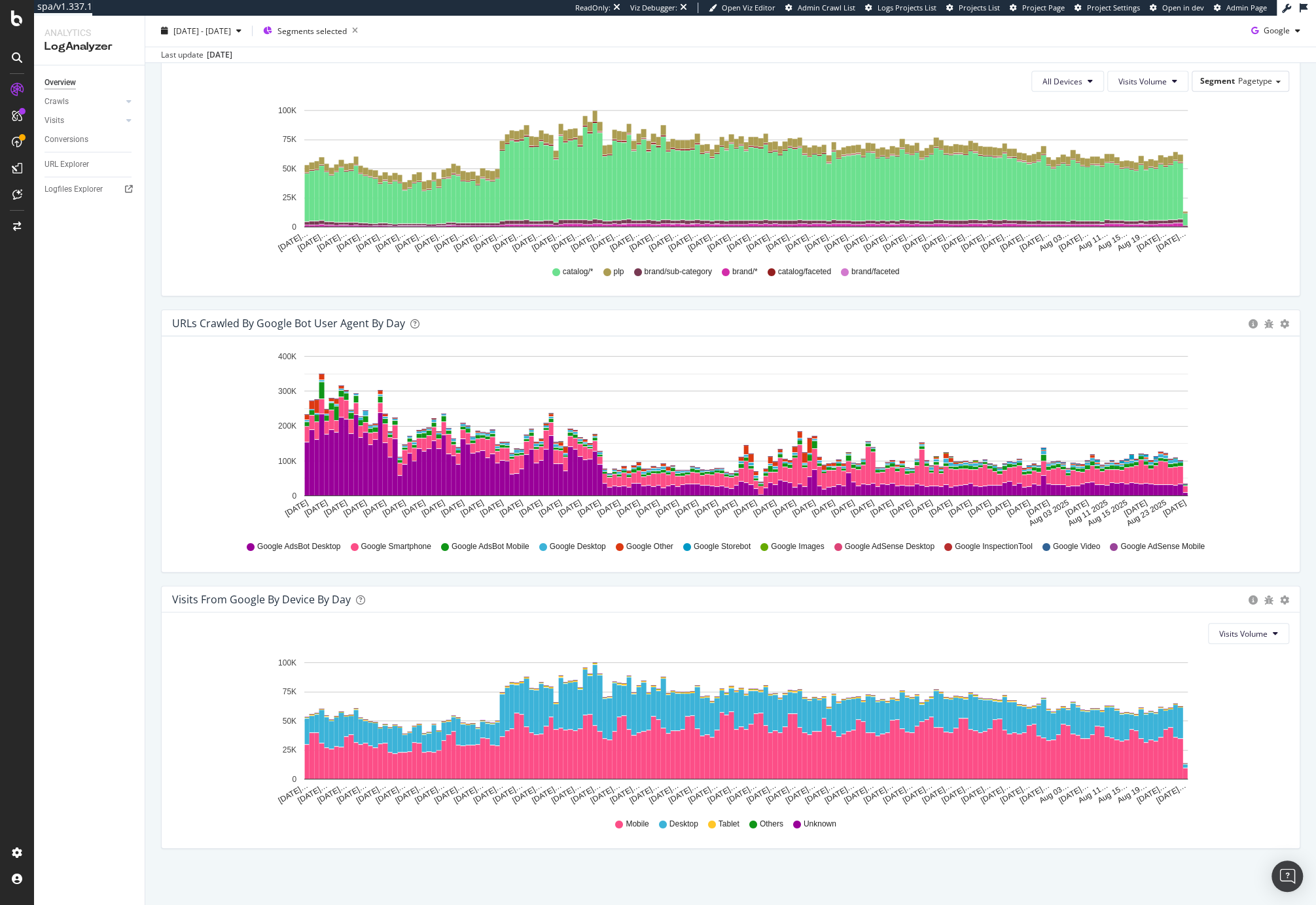
scroll to position [0, 0]
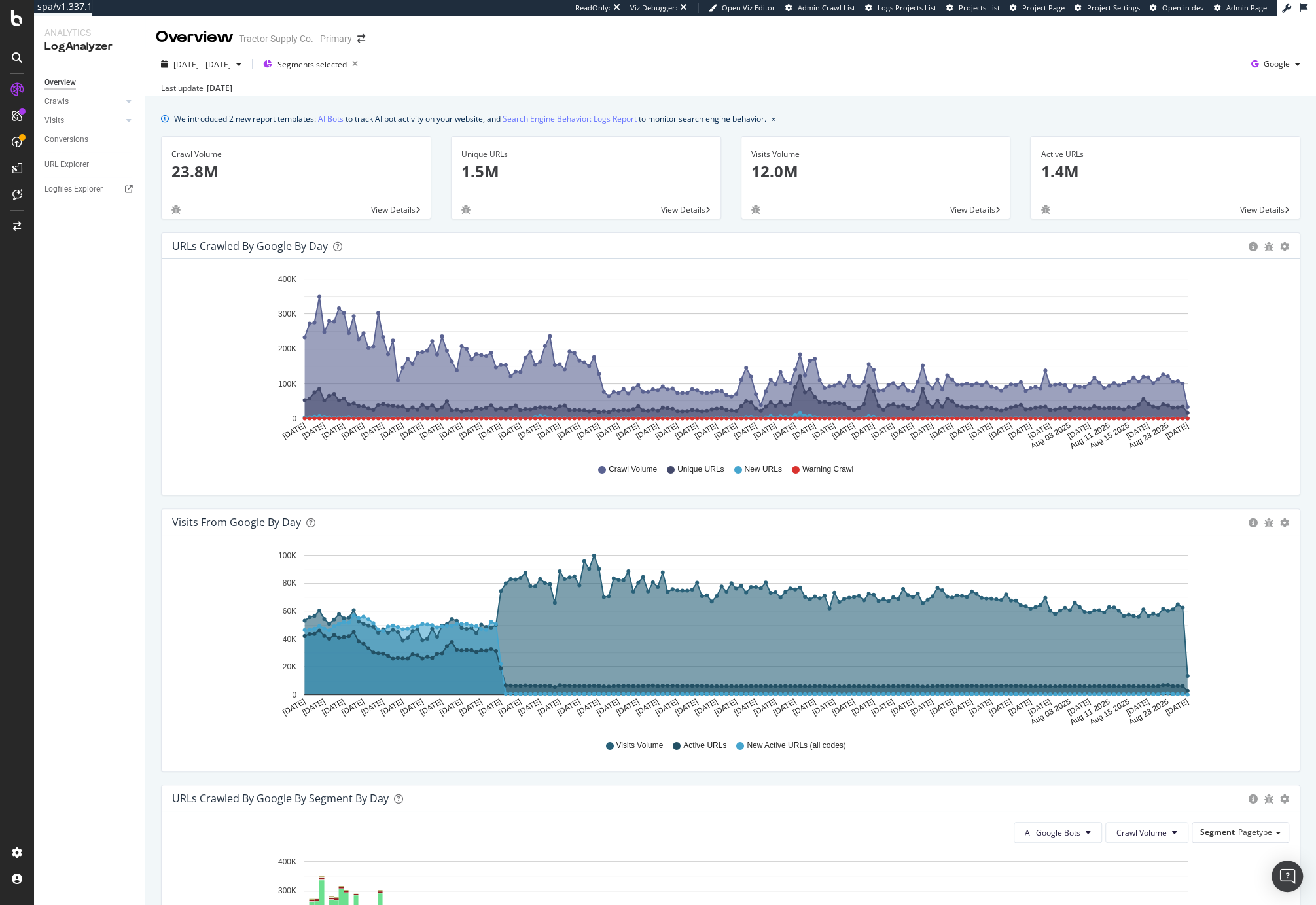
click at [1296, 302] on div "URLs Crawled by Google by day Area Table Hold CMD (⌘) while clicking to filter …" at bounding box center [731, 370] width 1159 height 276
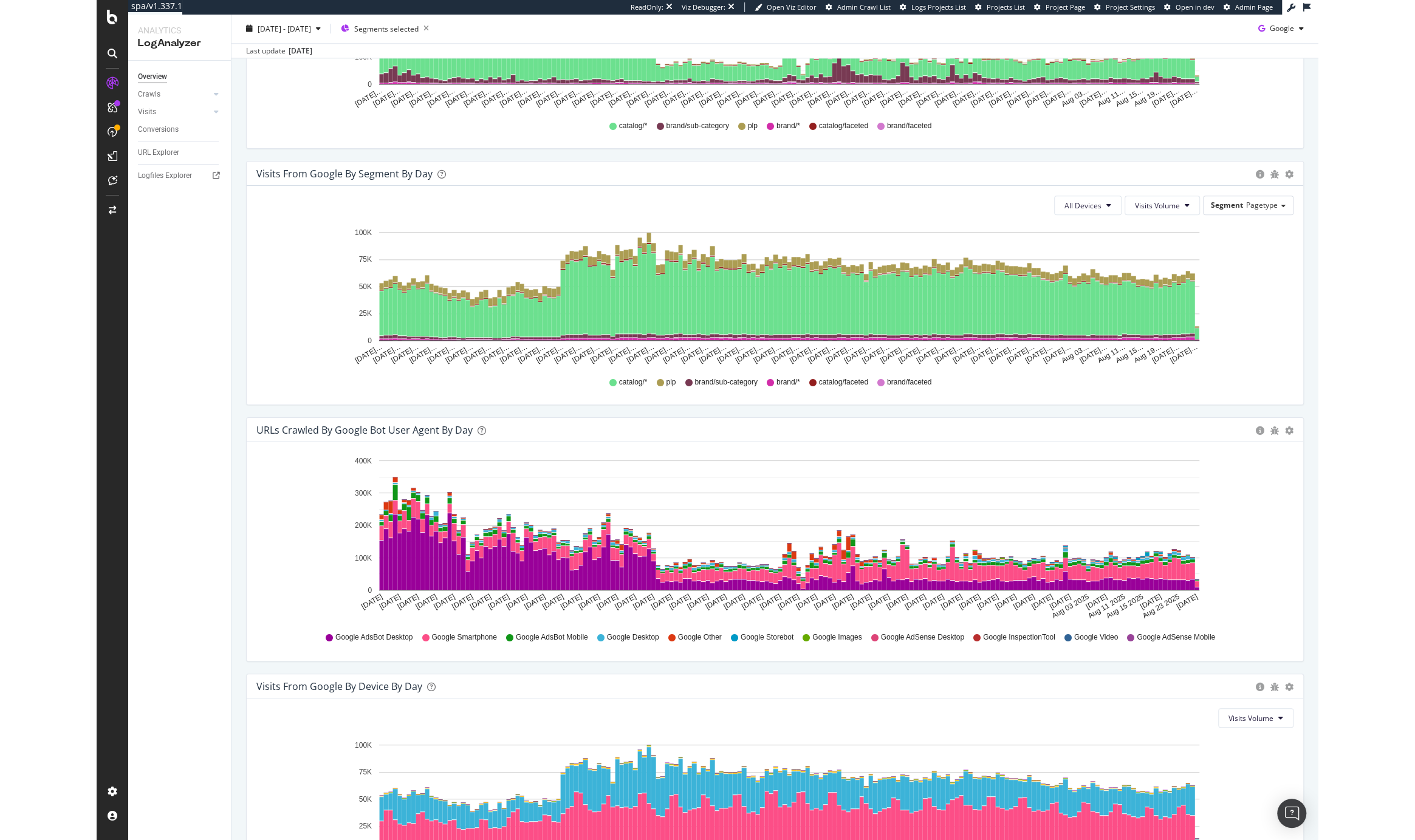
scroll to position [954, 0]
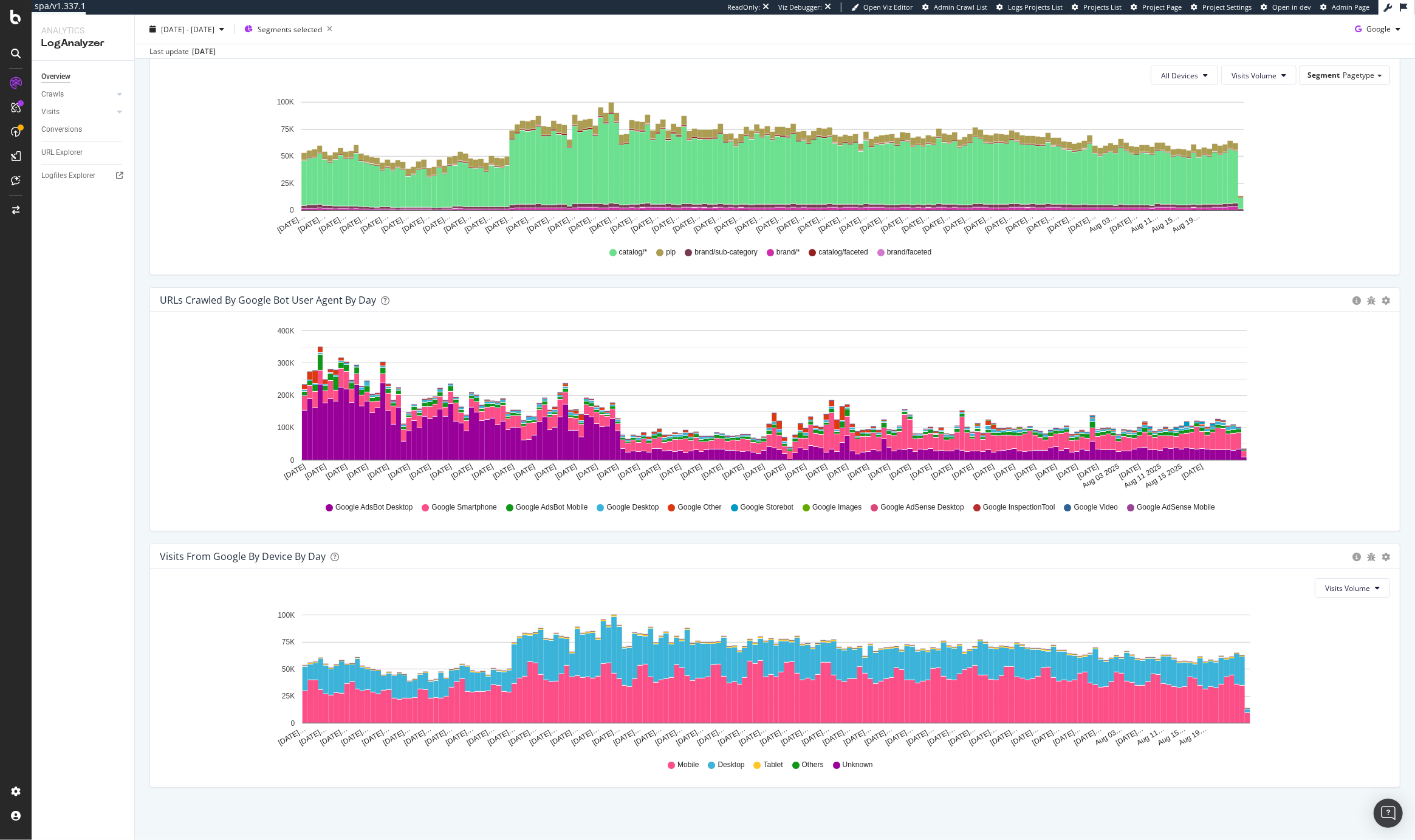
click at [1340, 366] on div "Feb 28 2025 Mar 04 2025 Mar 08 2025 Mar 12 2025 Mar 16 2025 Mar 20 2025 Mar 24 …" at bounding box center [768, 406] width 1218 height 169
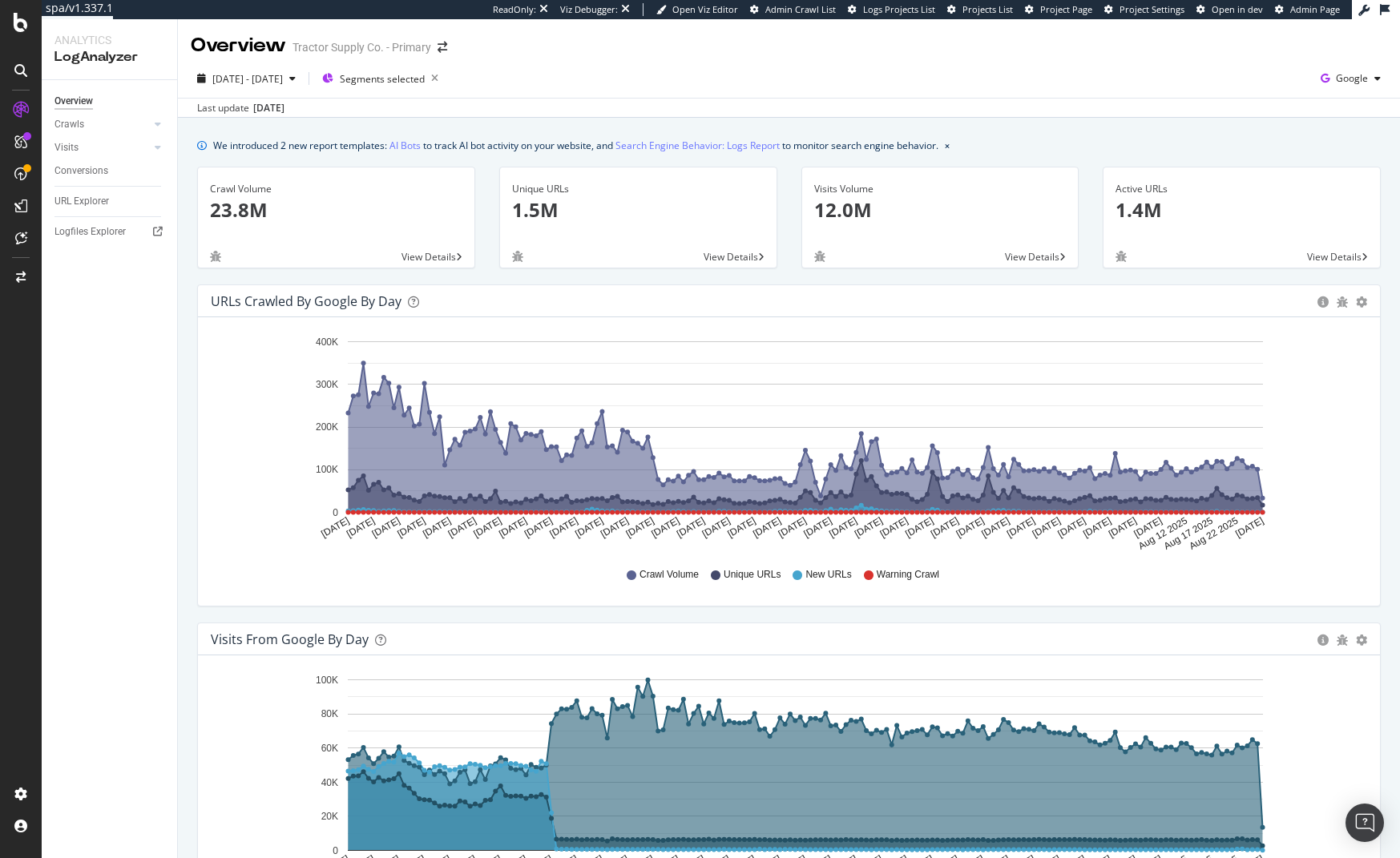
scroll to position [1512, 0]
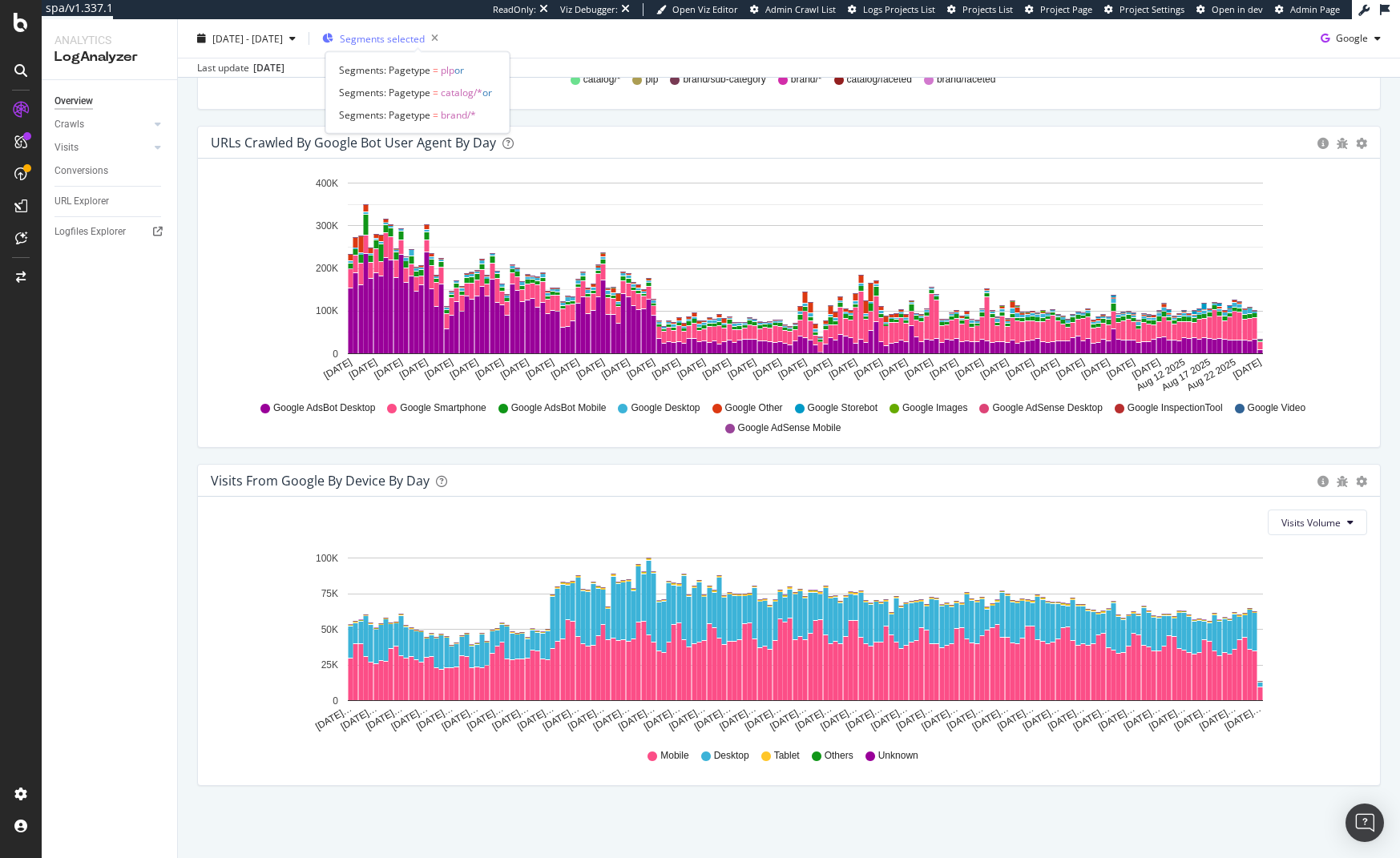
click at [417, 36] on span "Segments selected" at bounding box center [382, 38] width 85 height 14
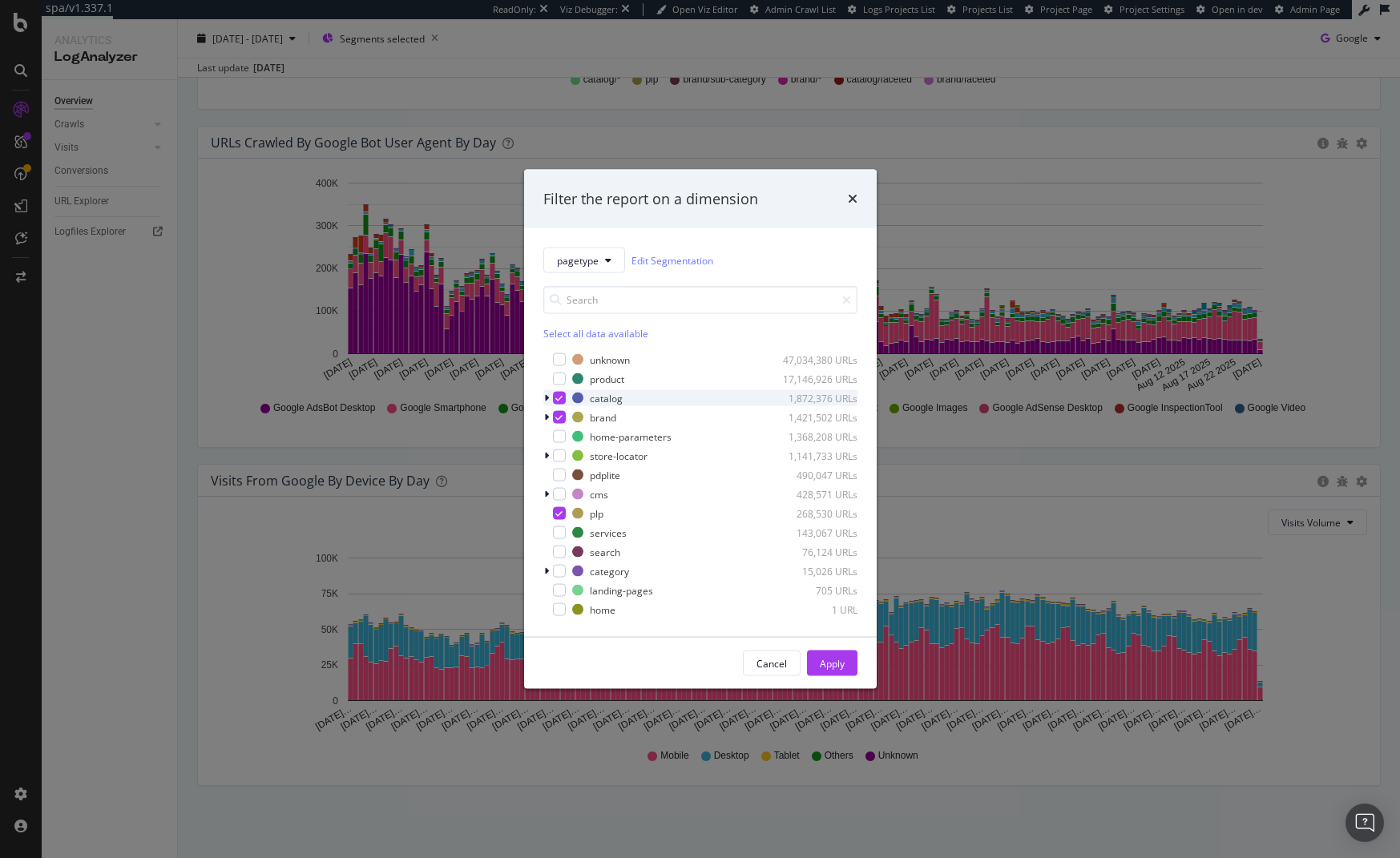
click at [557, 397] on icon "modal" at bounding box center [559, 398] width 7 height 8
click at [556, 421] on icon "modal" at bounding box center [559, 417] width 7 height 8
drag, startPoint x: 557, startPoint y: 376, endPoint x: 562, endPoint y: 429, distance: 53.2
click at [557, 376] on div "modal" at bounding box center [559, 379] width 13 height 13
click at [558, 510] on icon "modal" at bounding box center [559, 514] width 7 height 8
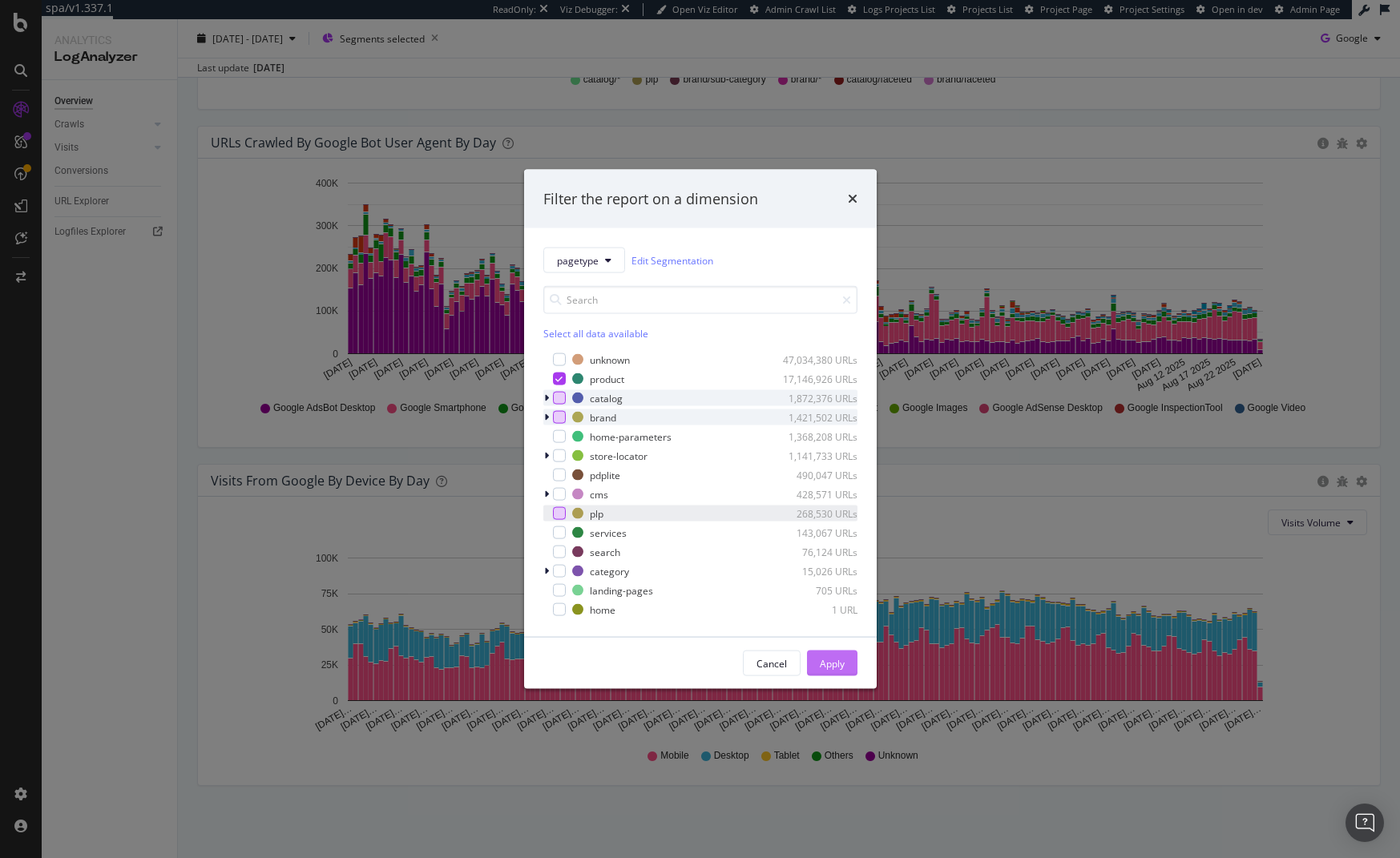
click at [833, 660] on div "Apply" at bounding box center [832, 663] width 25 height 14
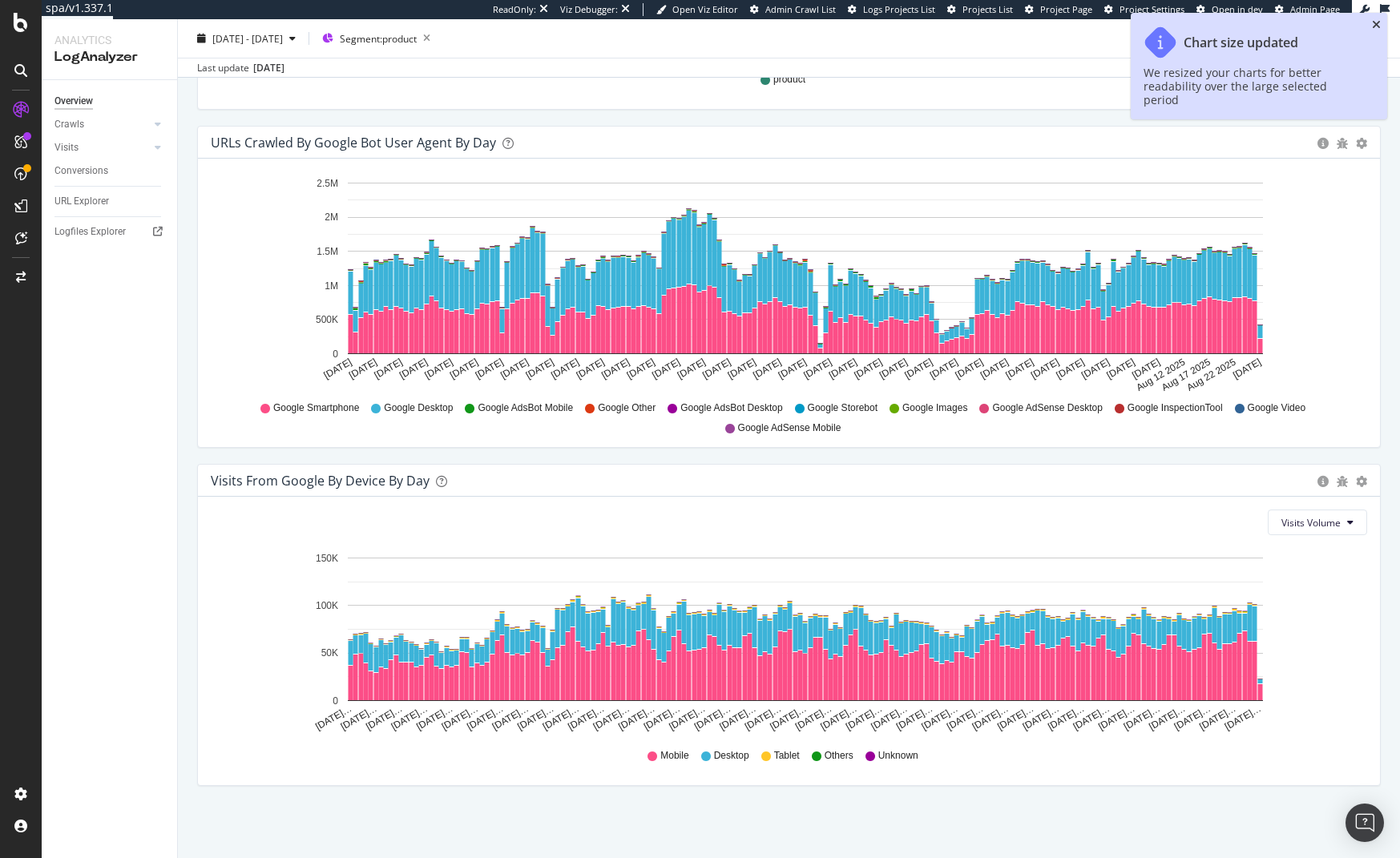
click at [1377, 23] on icon "close toast" at bounding box center [1376, 25] width 9 height 11
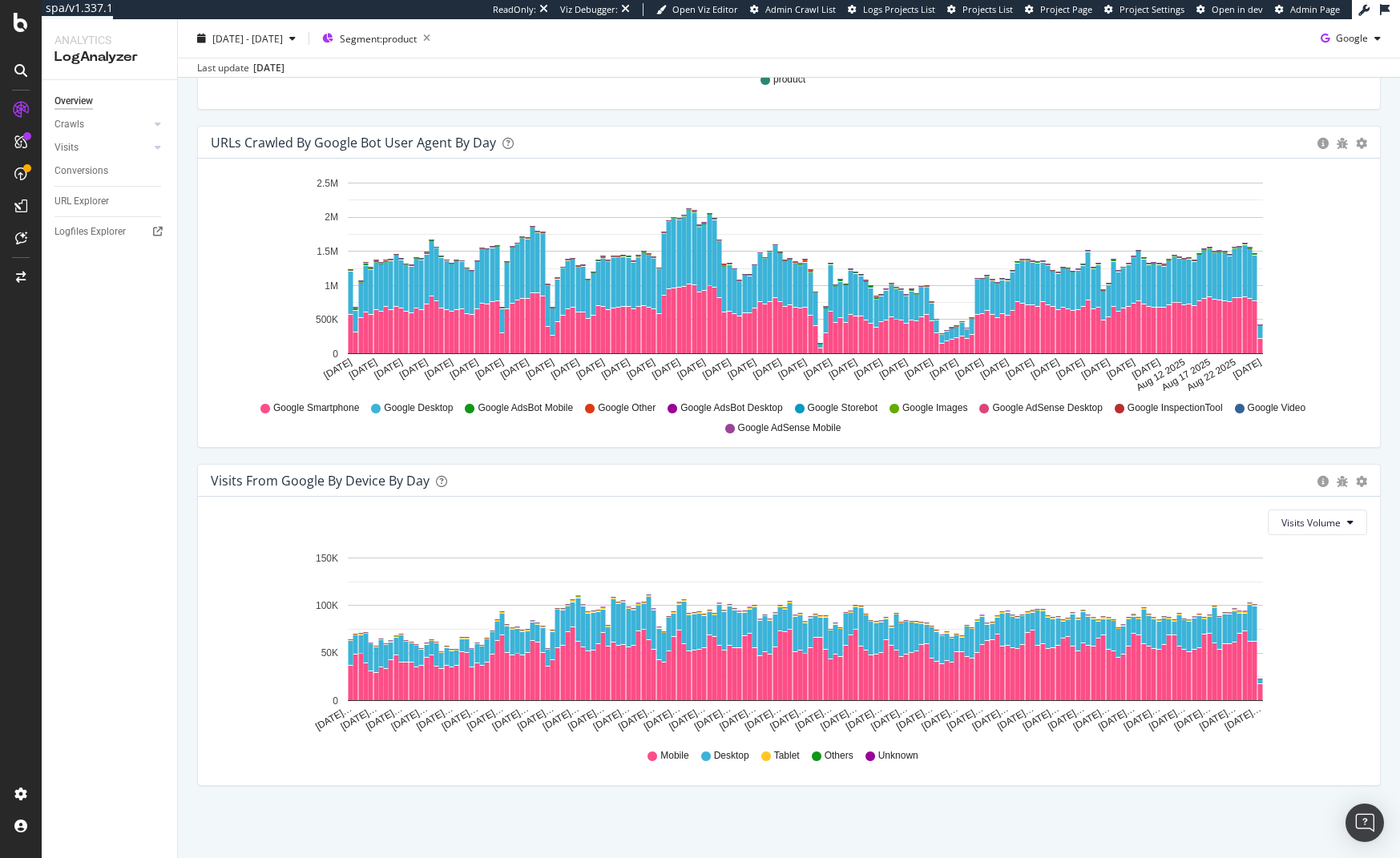
click at [1378, 455] on div "URLs Crawled by Google bot User Agent By Day Timeline (by Value) Timeline (by P…" at bounding box center [789, 295] width 1207 height 339
click at [1364, 453] on div "URLs Crawled by Google bot User Agent By Day Timeline (by Value) Timeline (by P…" at bounding box center [789, 295] width 1207 height 339
click at [127, 145] on link "Visits" at bounding box center [102, 147] width 95 height 17
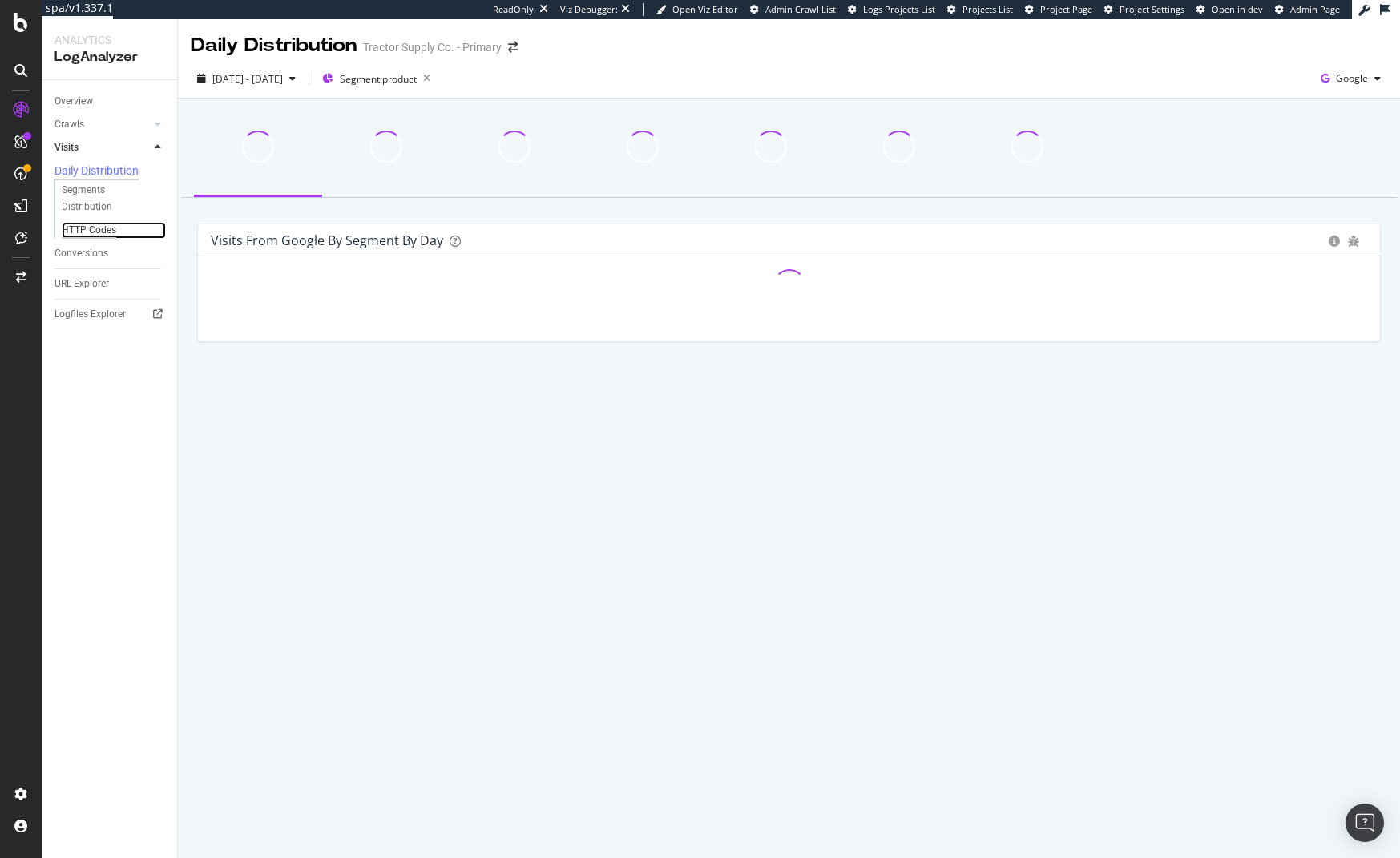
click at [82, 234] on div "HTTP Codes" at bounding box center [89, 230] width 55 height 17
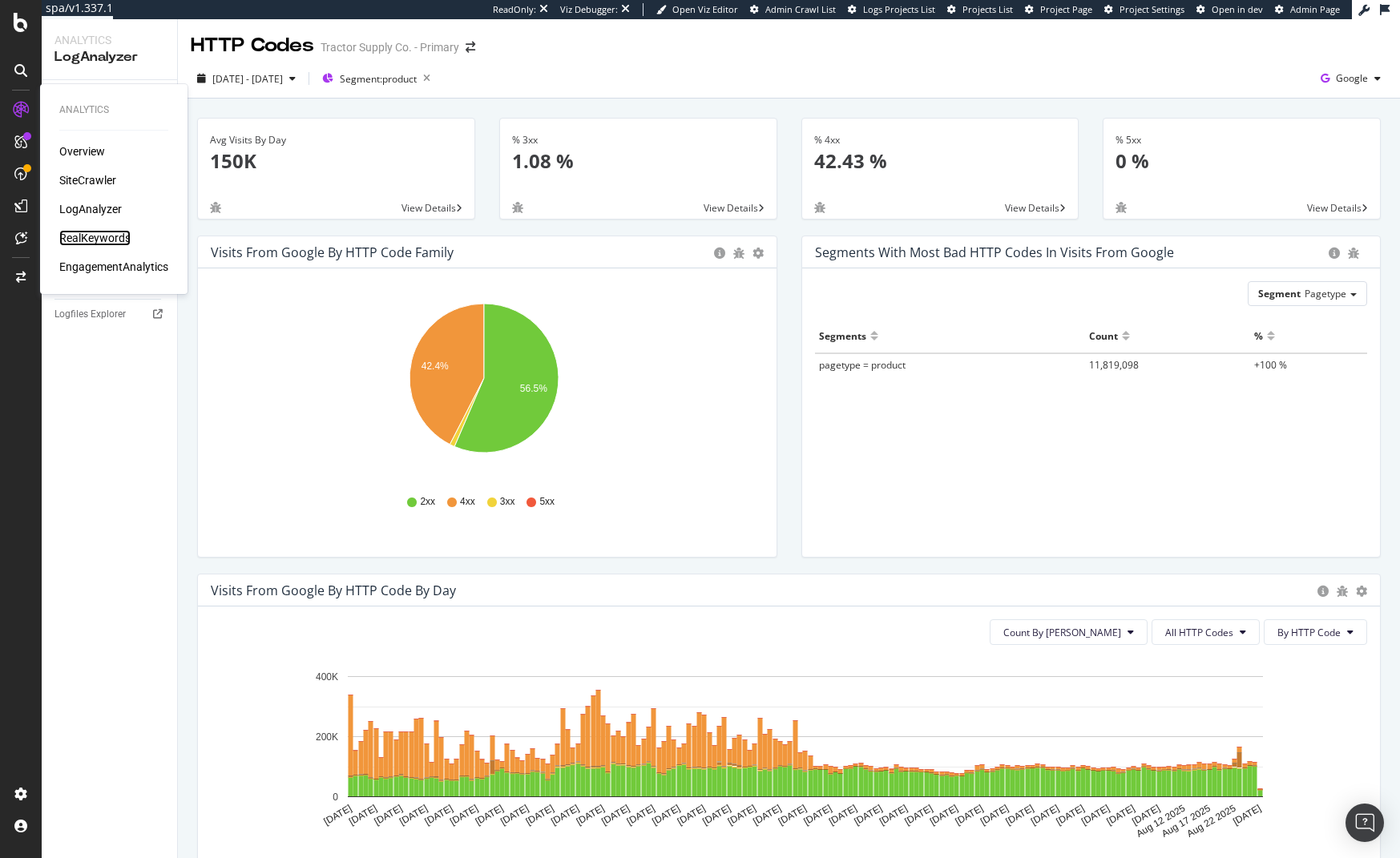
click at [96, 237] on div "RealKeywords" at bounding box center [95, 237] width 71 height 16
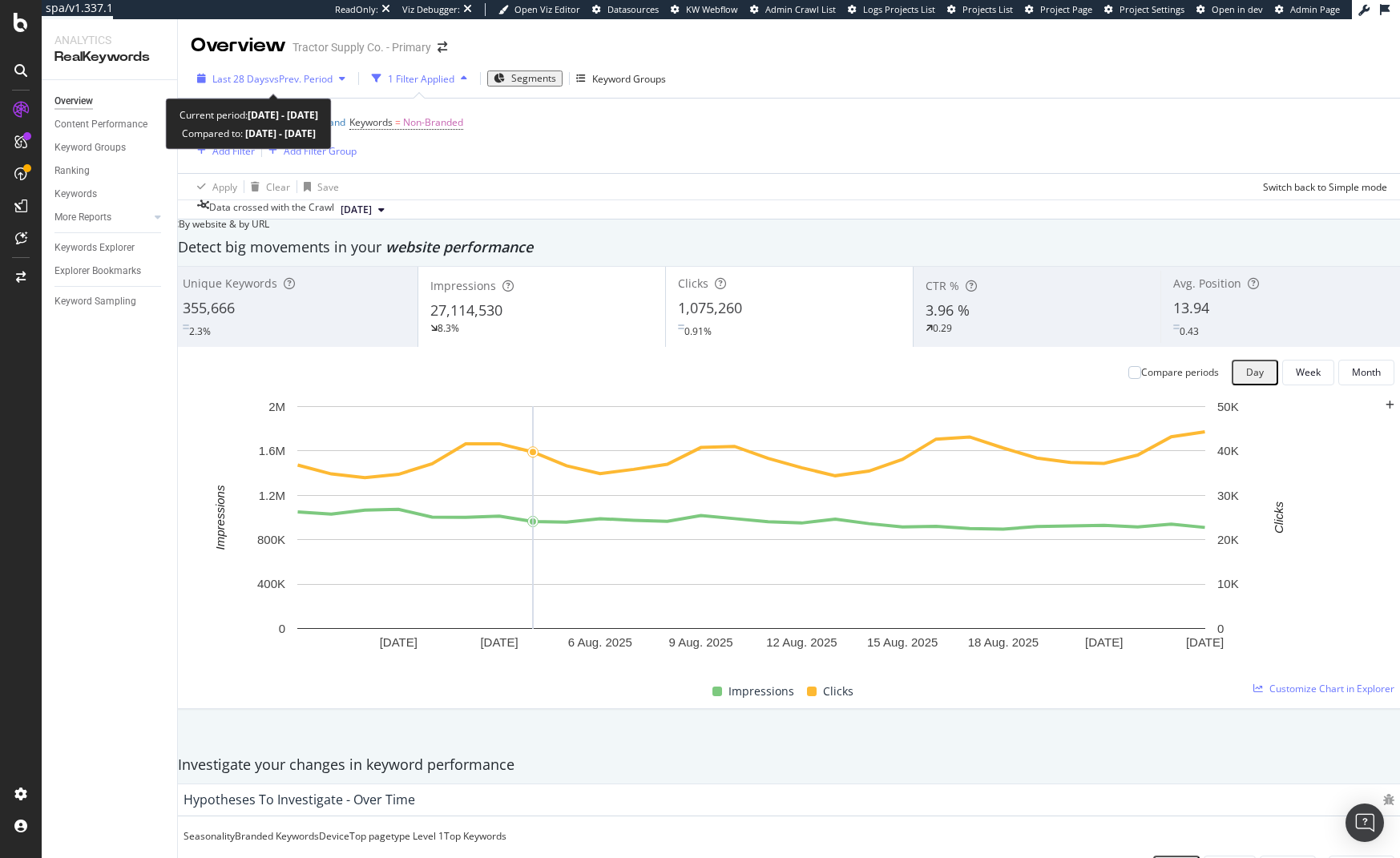
click at [252, 69] on div "Last 28 Days vs Prev. Period" at bounding box center [272, 79] width 161 height 24
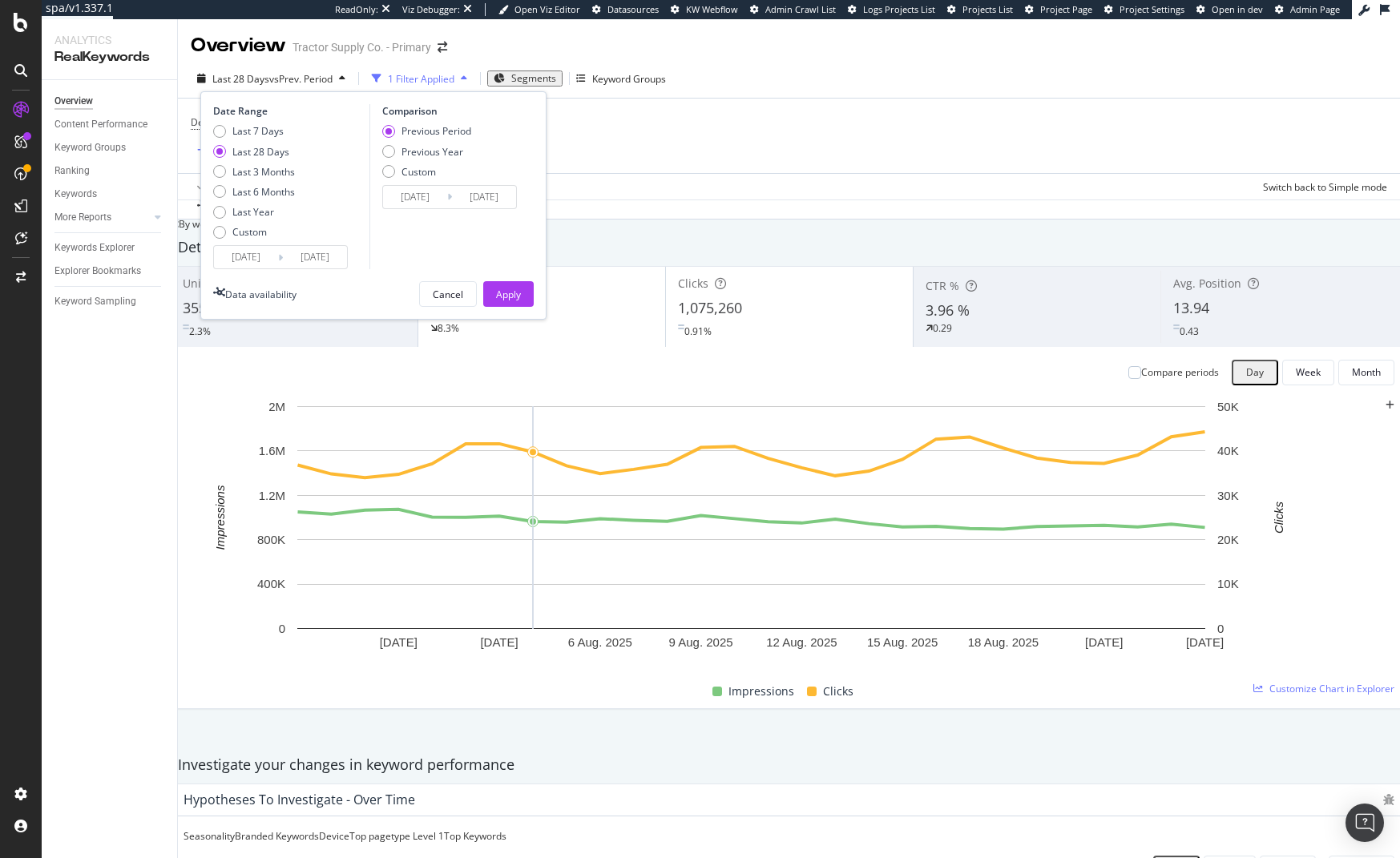
click at [261, 263] on input "2025/07/28" at bounding box center [246, 257] width 64 height 22
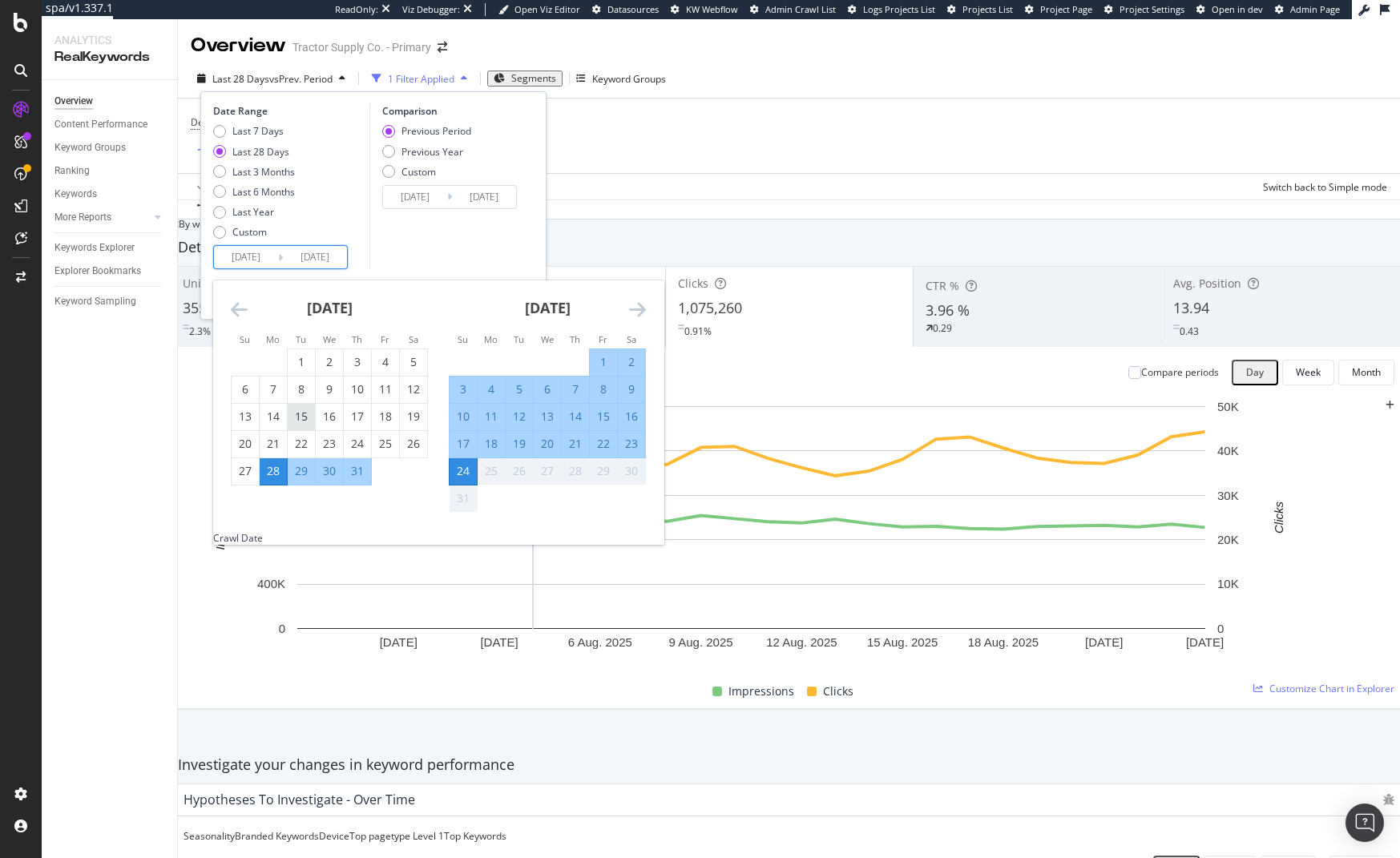
click at [308, 416] on div "15" at bounding box center [300, 416] width 27 height 16
type input "2025/07/15"
type input "2025/06/04"
type input "2025/07/14"
click at [491, 469] on div "25" at bounding box center [490, 470] width 27 height 16
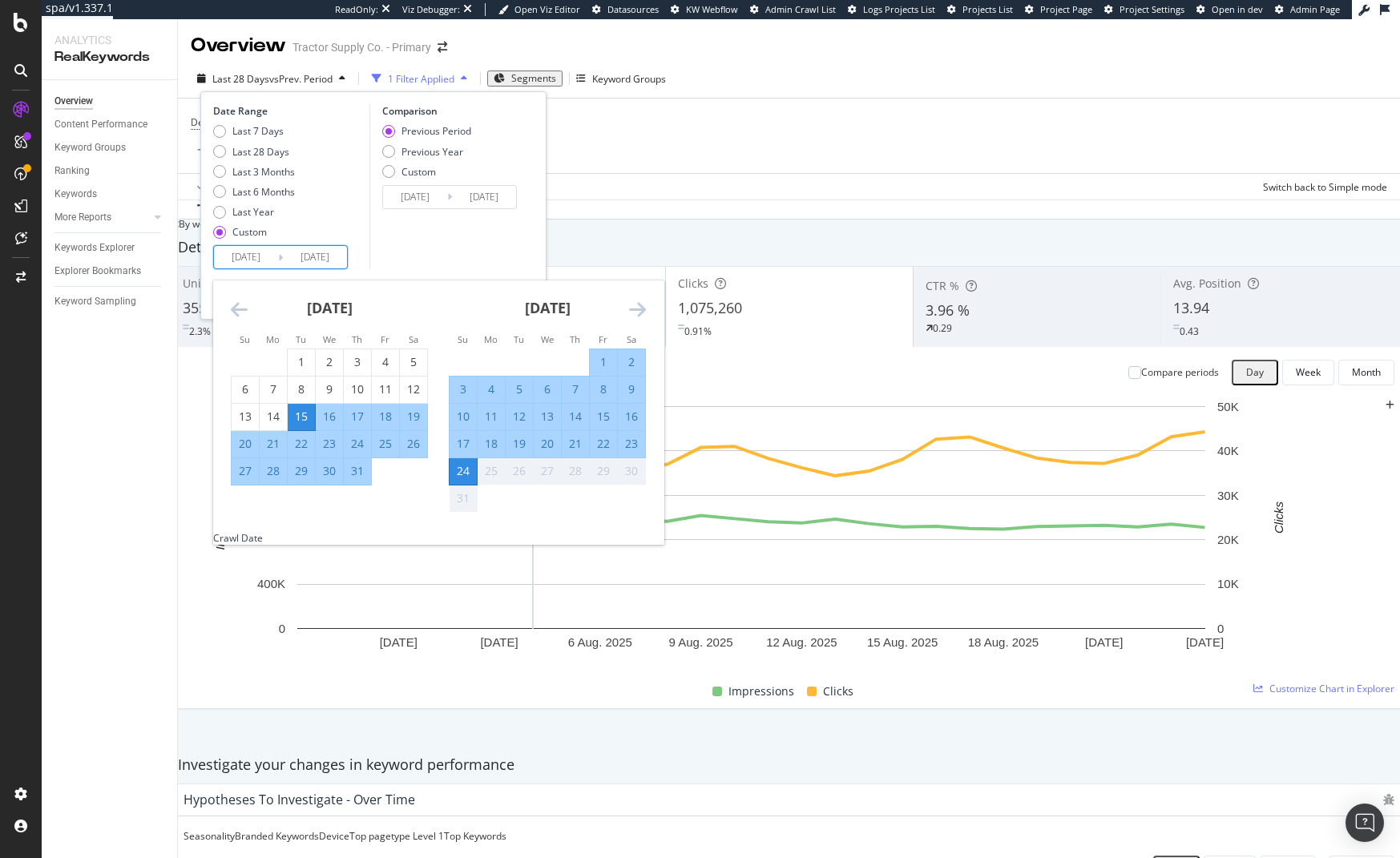
click at [461, 475] on div "24" at bounding box center [463, 470] width 27 height 16
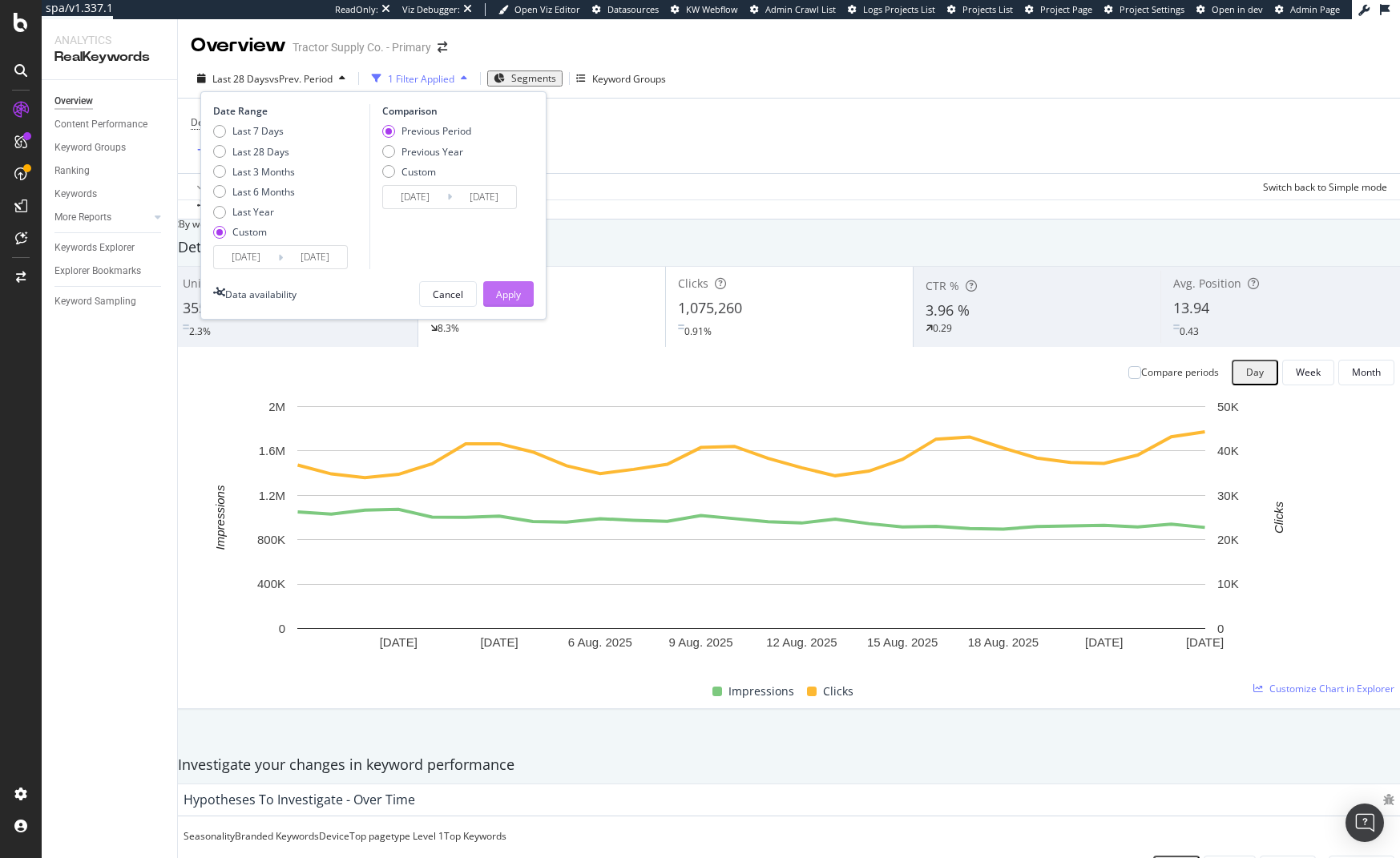
click at [515, 293] on div "Apply" at bounding box center [508, 294] width 25 height 14
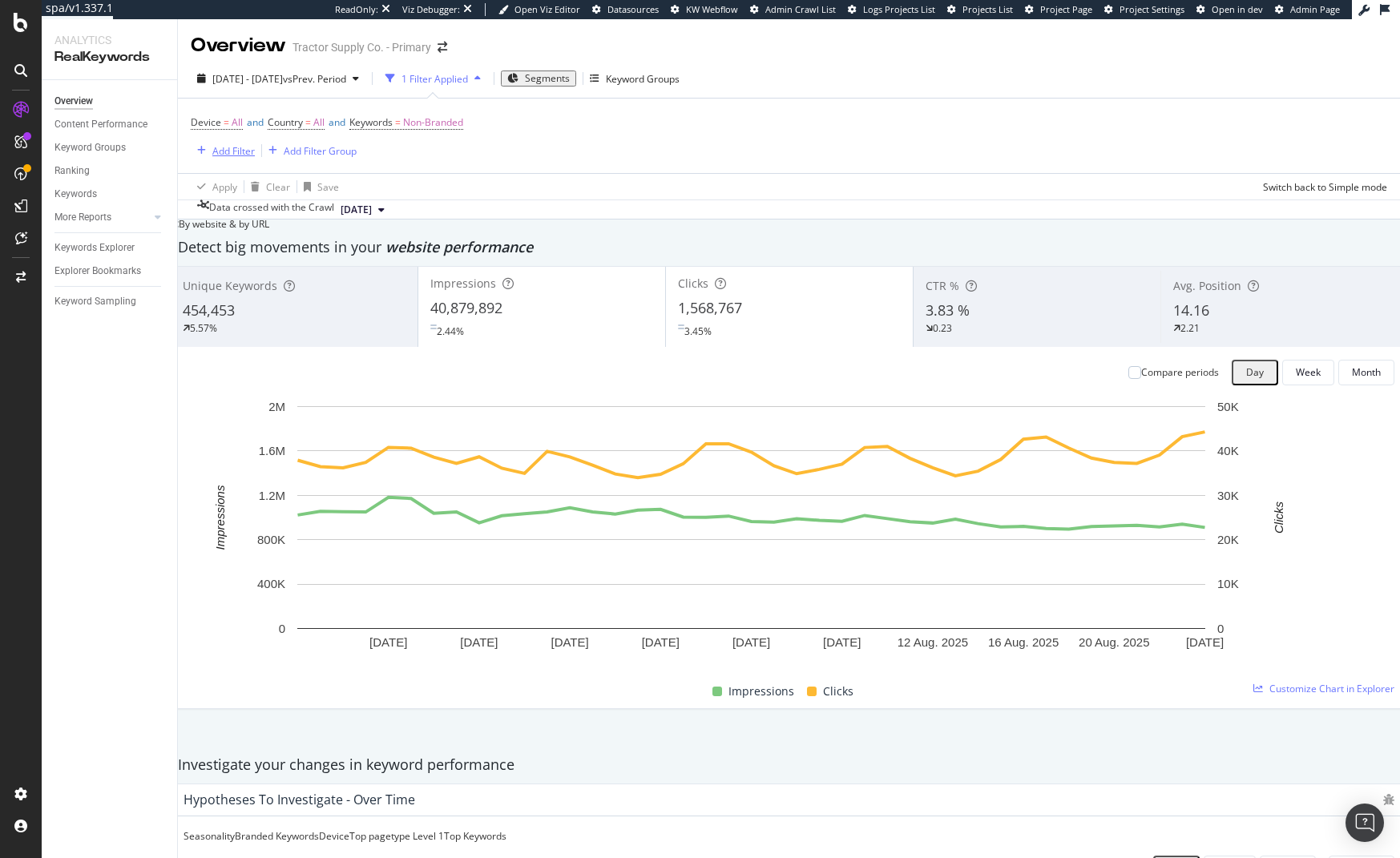
click at [224, 153] on div "Add Filter" at bounding box center [234, 151] width 43 height 14
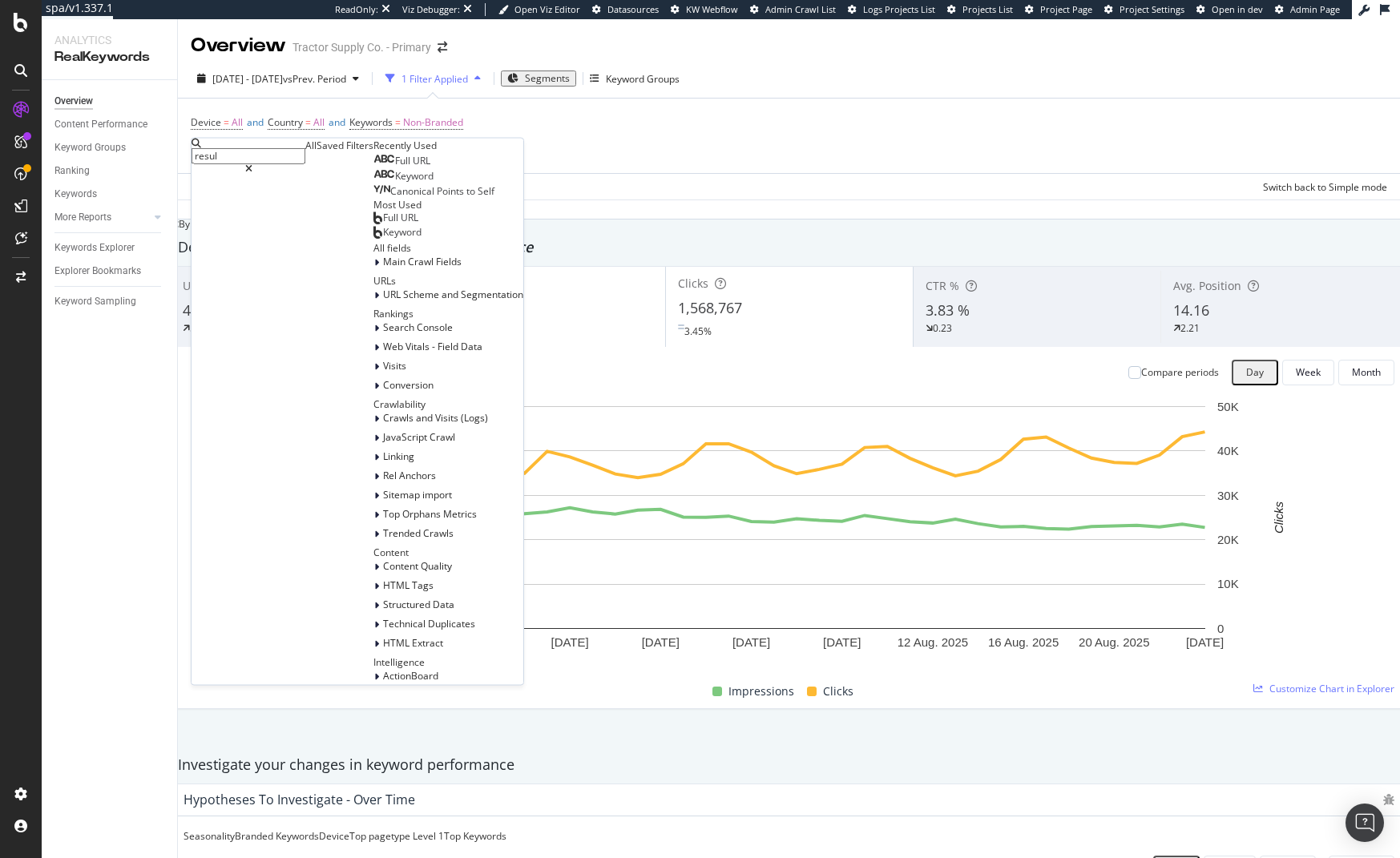
type input "result"
type input "merchant"
click at [374, 336] on div "Search Console" at bounding box center [449, 327] width 150 height 16
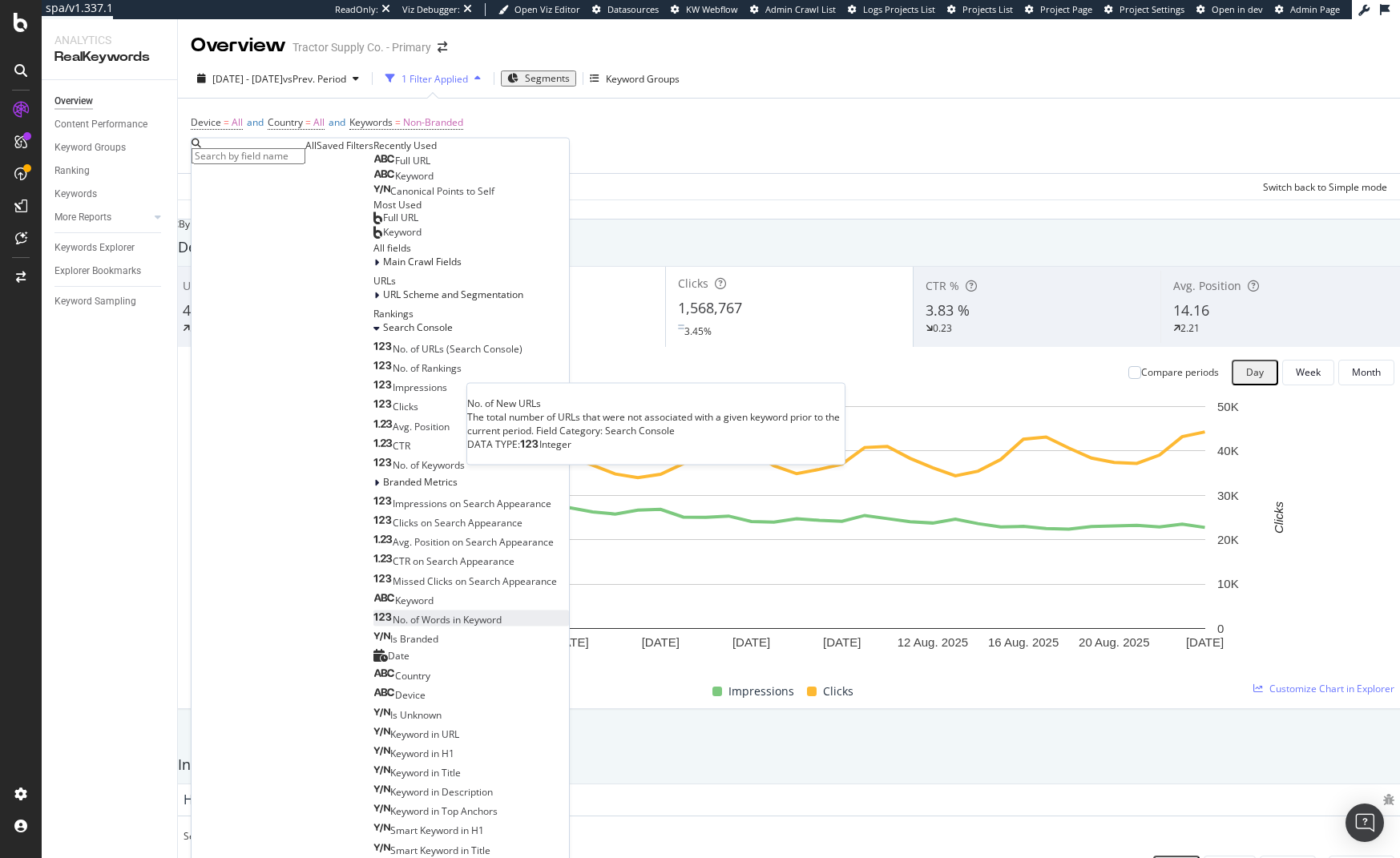
scroll to position [1095, 0]
click at [723, 133] on div "Device = All and Country = All and Keywords = Non-Branded Add Filter Add Filter…" at bounding box center [789, 135] width 1196 height 74
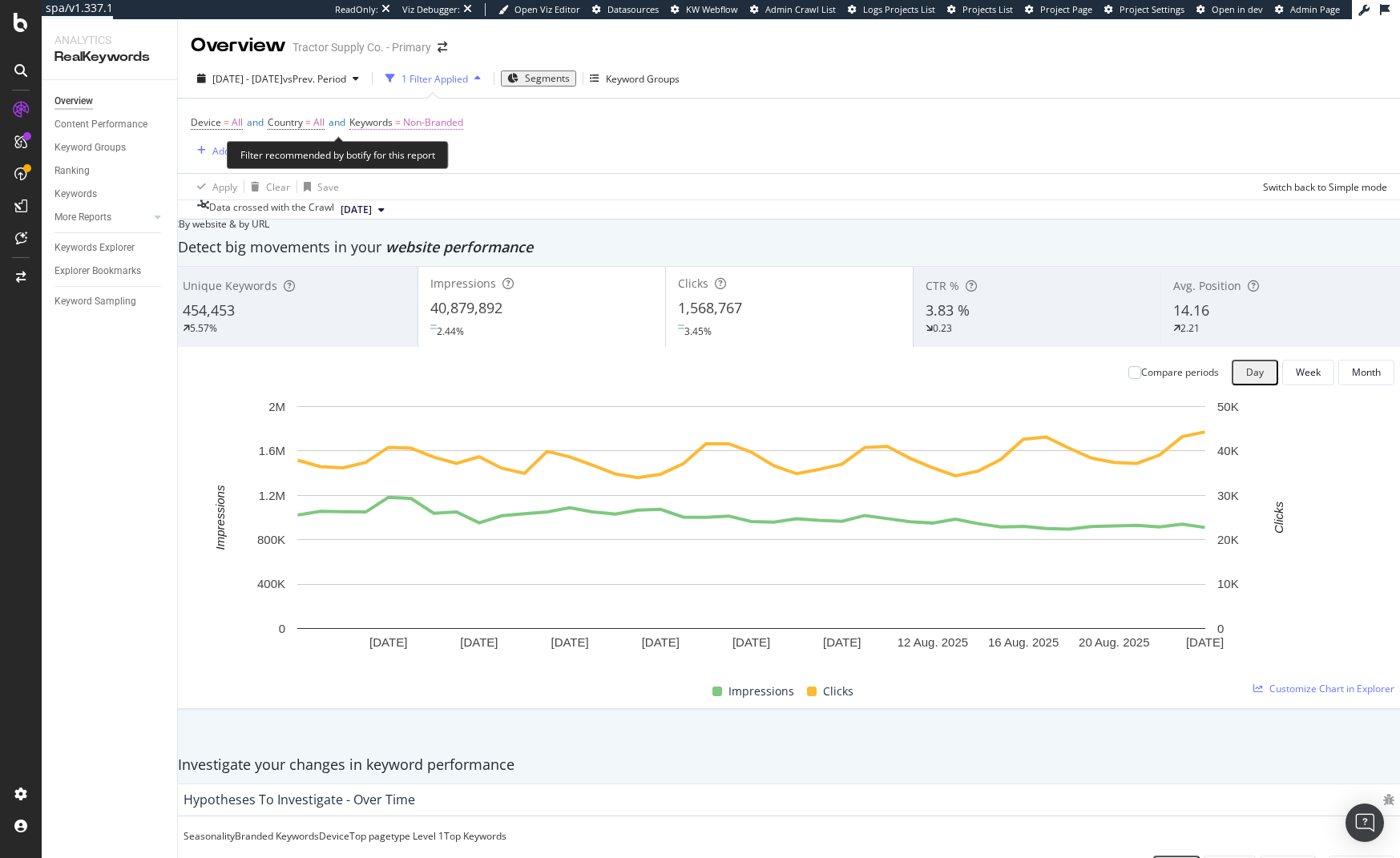
click at [442, 121] on span "Non-Branded" at bounding box center [433, 122] width 60 height 22
click at [475, 141] on div "Cancel" at bounding box center [490, 134] width 31 height 14
click at [569, 74] on span "Segments" at bounding box center [547, 78] width 45 height 14
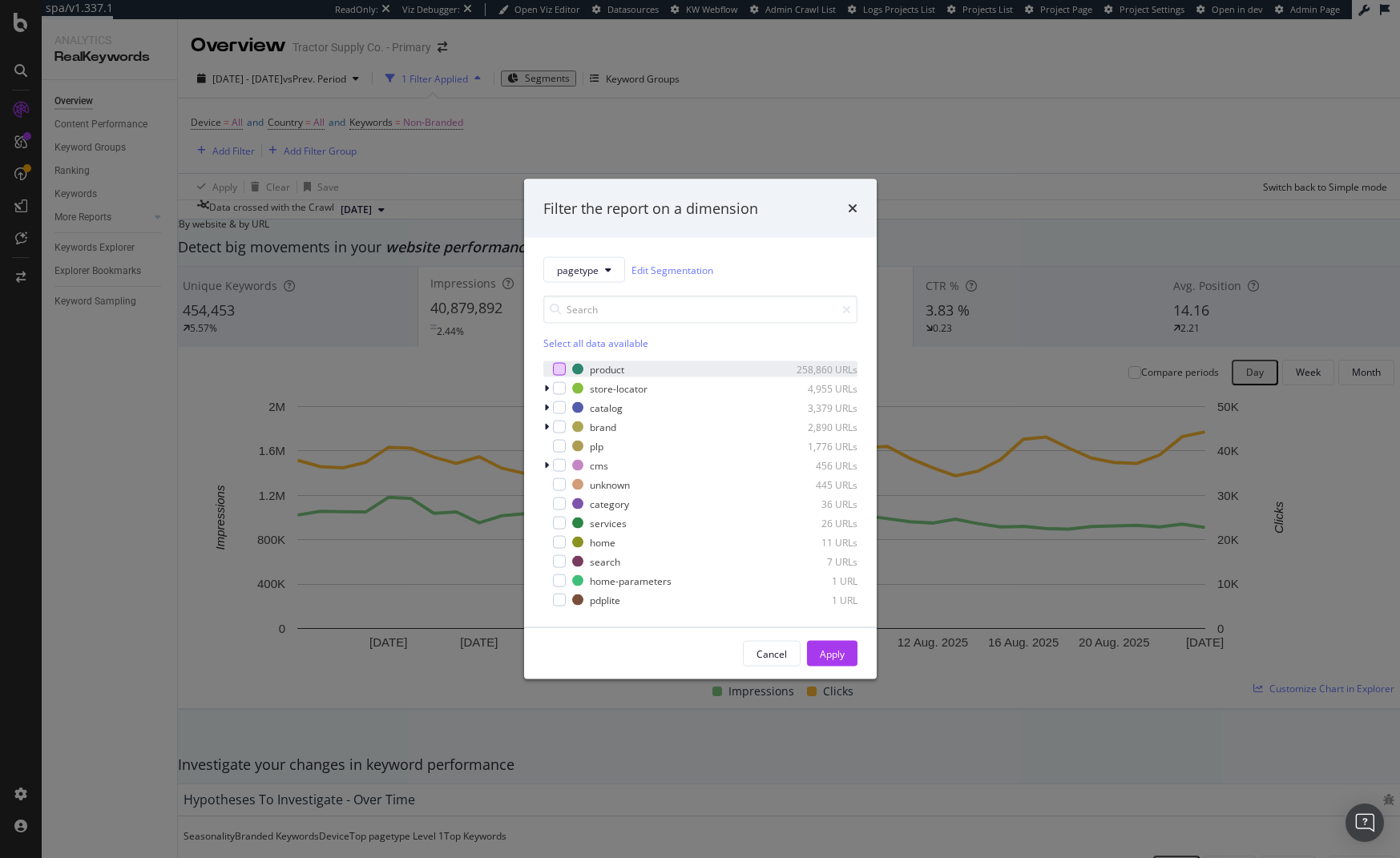
click at [557, 367] on div "modal" at bounding box center [559, 369] width 13 height 13
click at [835, 652] on div "Apply" at bounding box center [832, 653] width 25 height 14
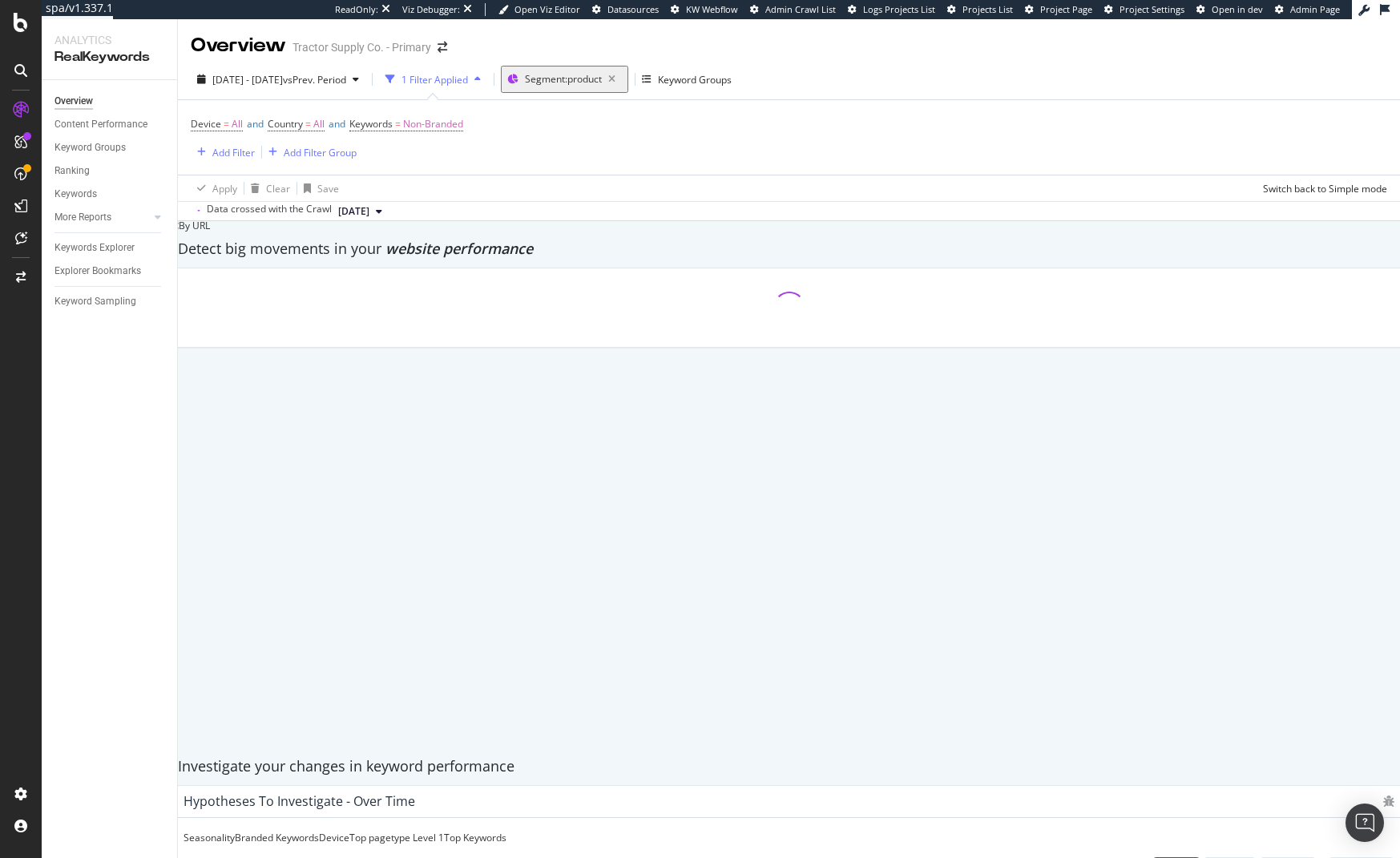
click at [588, 132] on div "Device = All and Country = All and Keywords = Non-Branded Add Filter Add Filter…" at bounding box center [789, 137] width 1196 height 74
click at [401, 118] on span "=" at bounding box center [398, 123] width 6 height 14
click at [415, 141] on span "Non-Branded" at bounding box center [399, 134] width 60 height 14
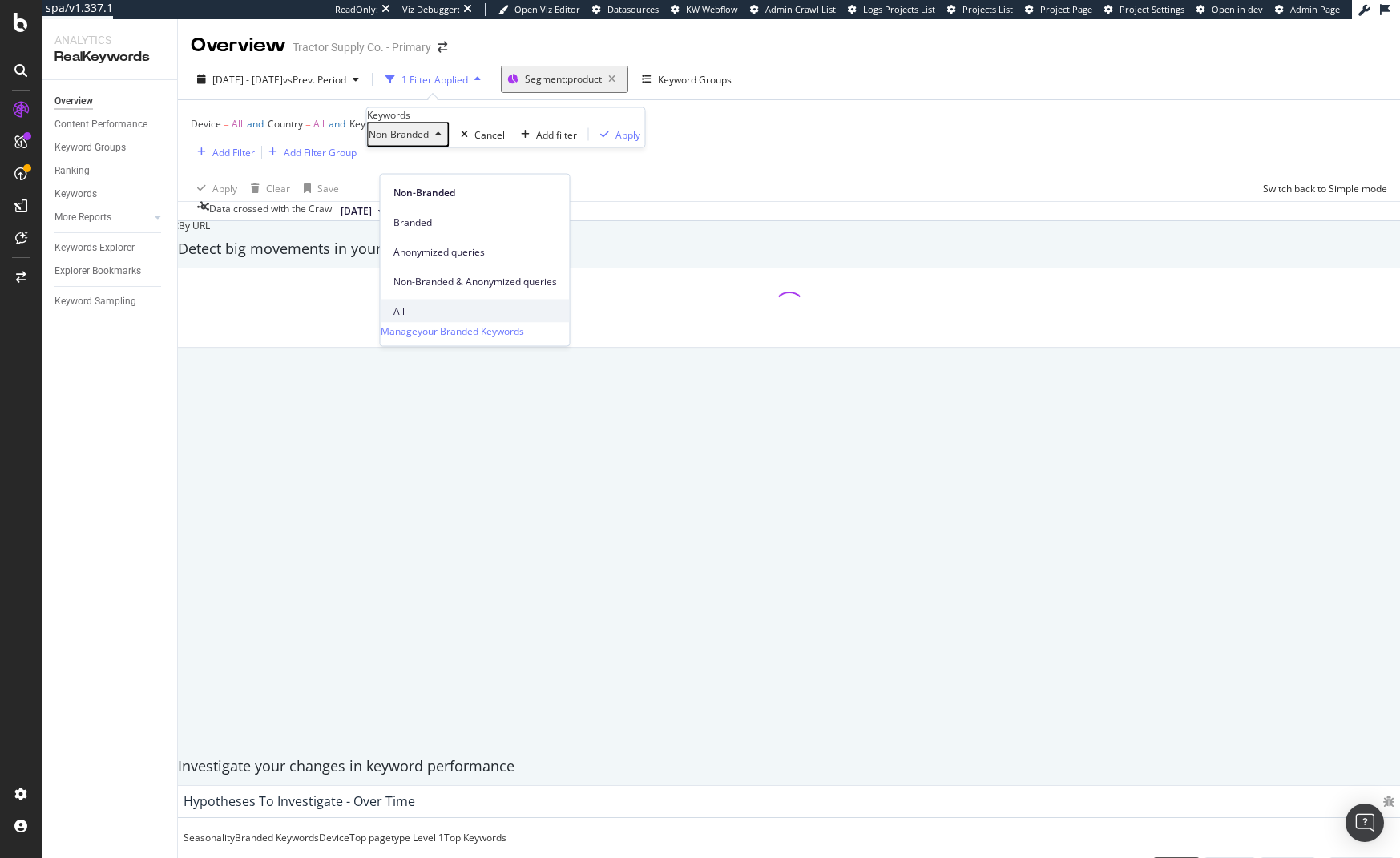
click at [417, 304] on span "All" at bounding box center [475, 312] width 163 height 15
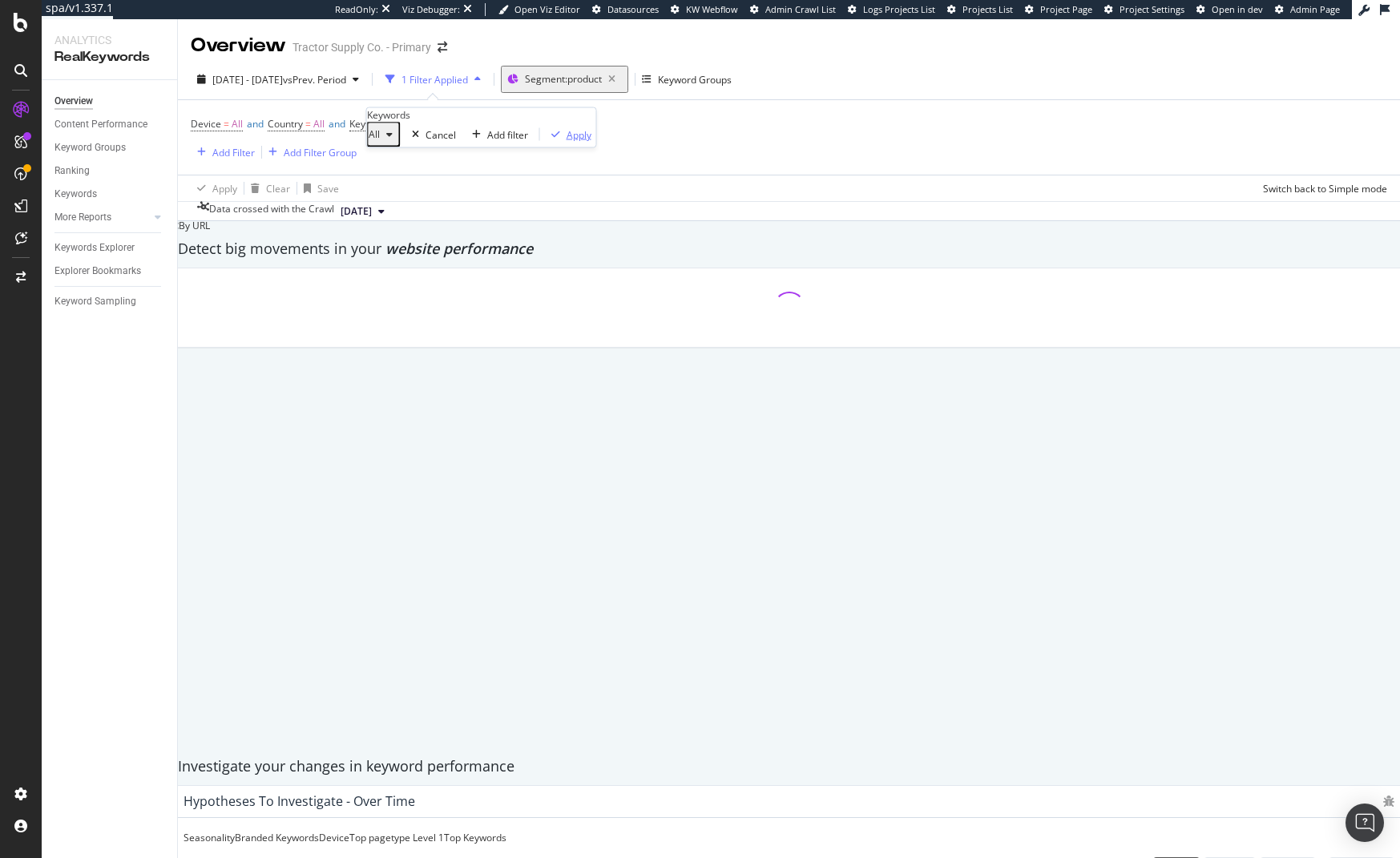
click at [566, 141] on div "Apply" at bounding box center [579, 134] width 25 height 14
click at [645, 173] on div "Device = All and Country = All and Keywords = All Add Filter Add Filter Group" at bounding box center [789, 137] width 1196 height 74
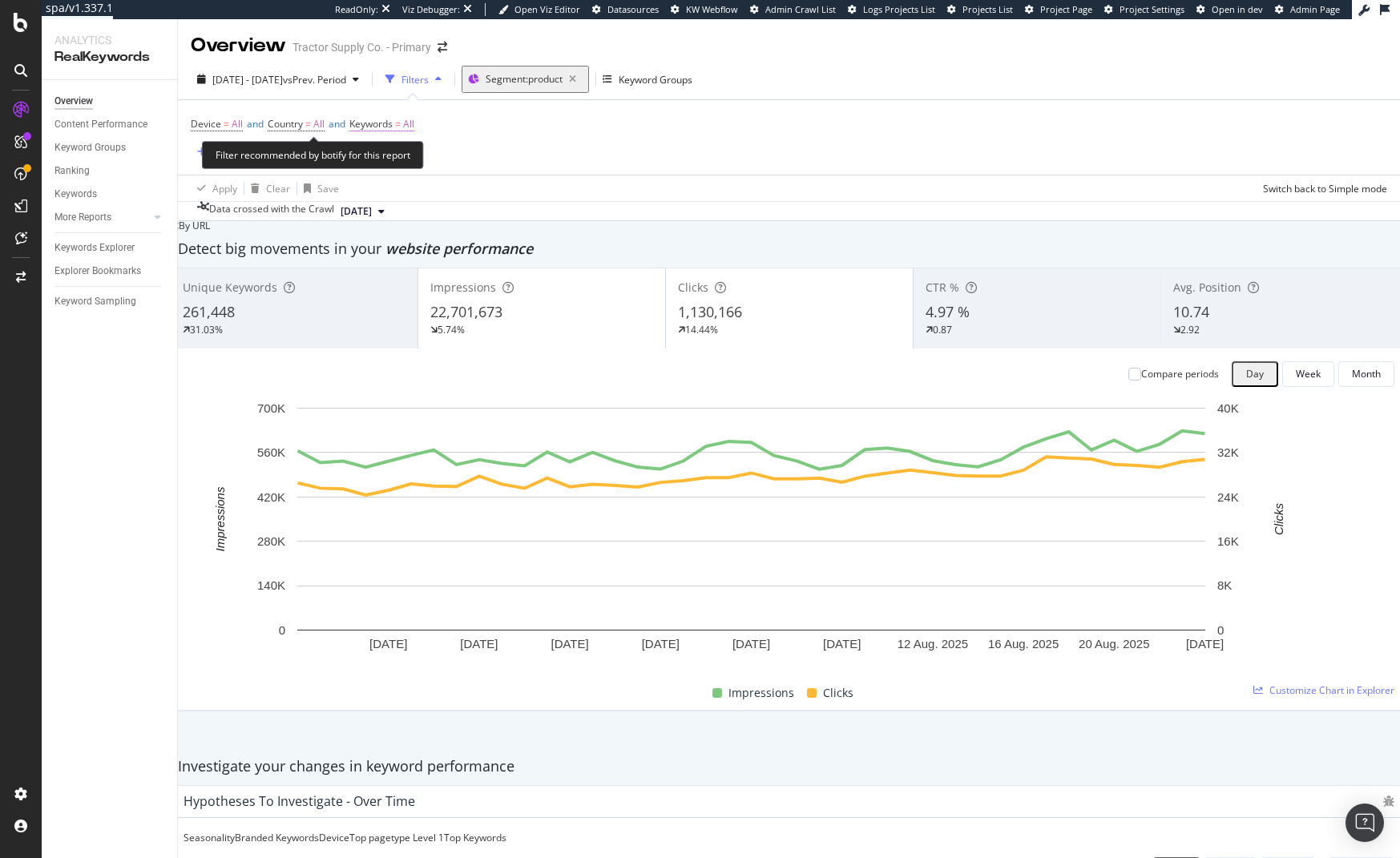
click at [414, 123] on span "All" at bounding box center [409, 124] width 11 height 22
click at [396, 145] on div "All" at bounding box center [384, 134] width 31 height 20
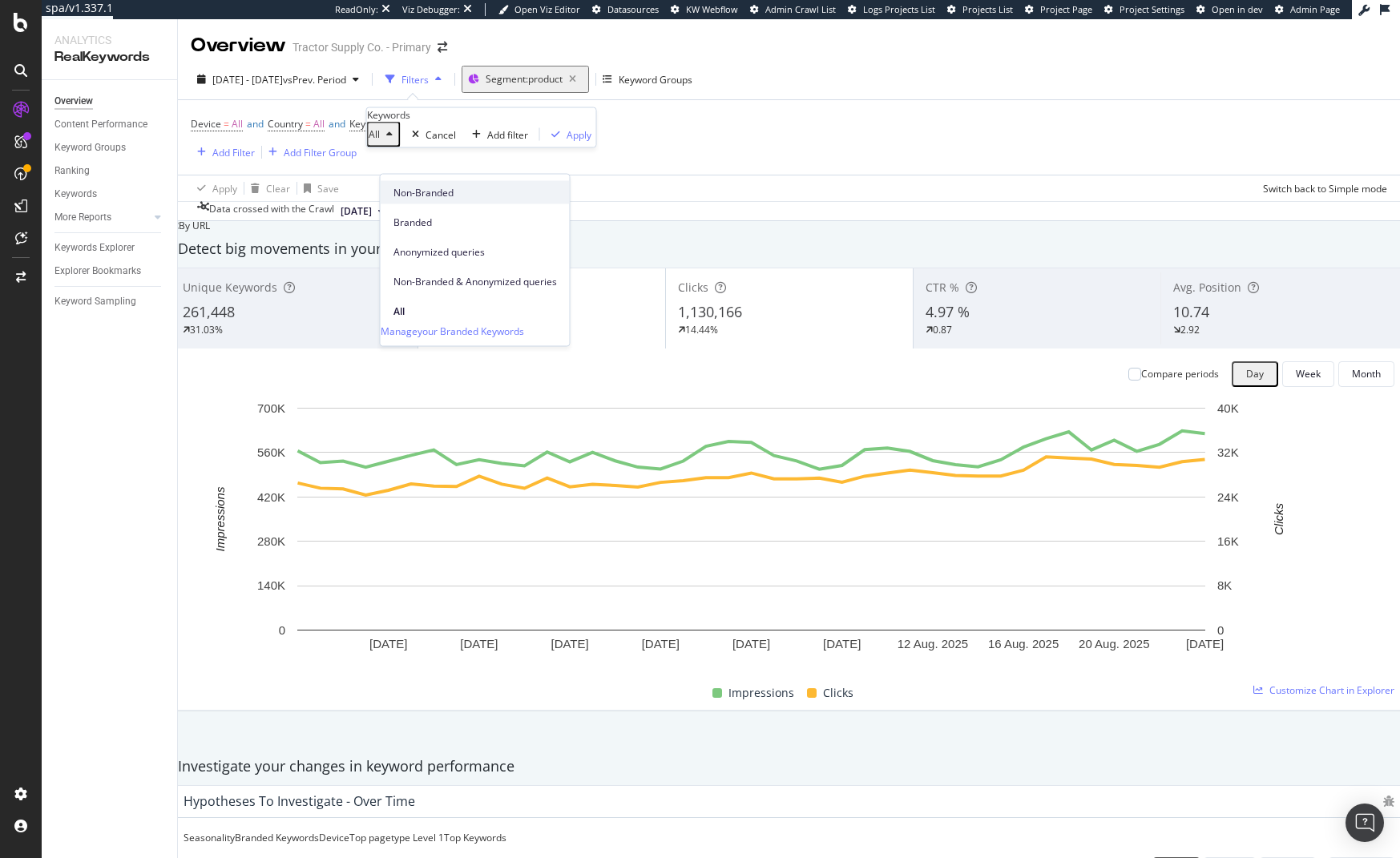
click at [415, 193] on span "Non-Branded" at bounding box center [475, 193] width 163 height 15
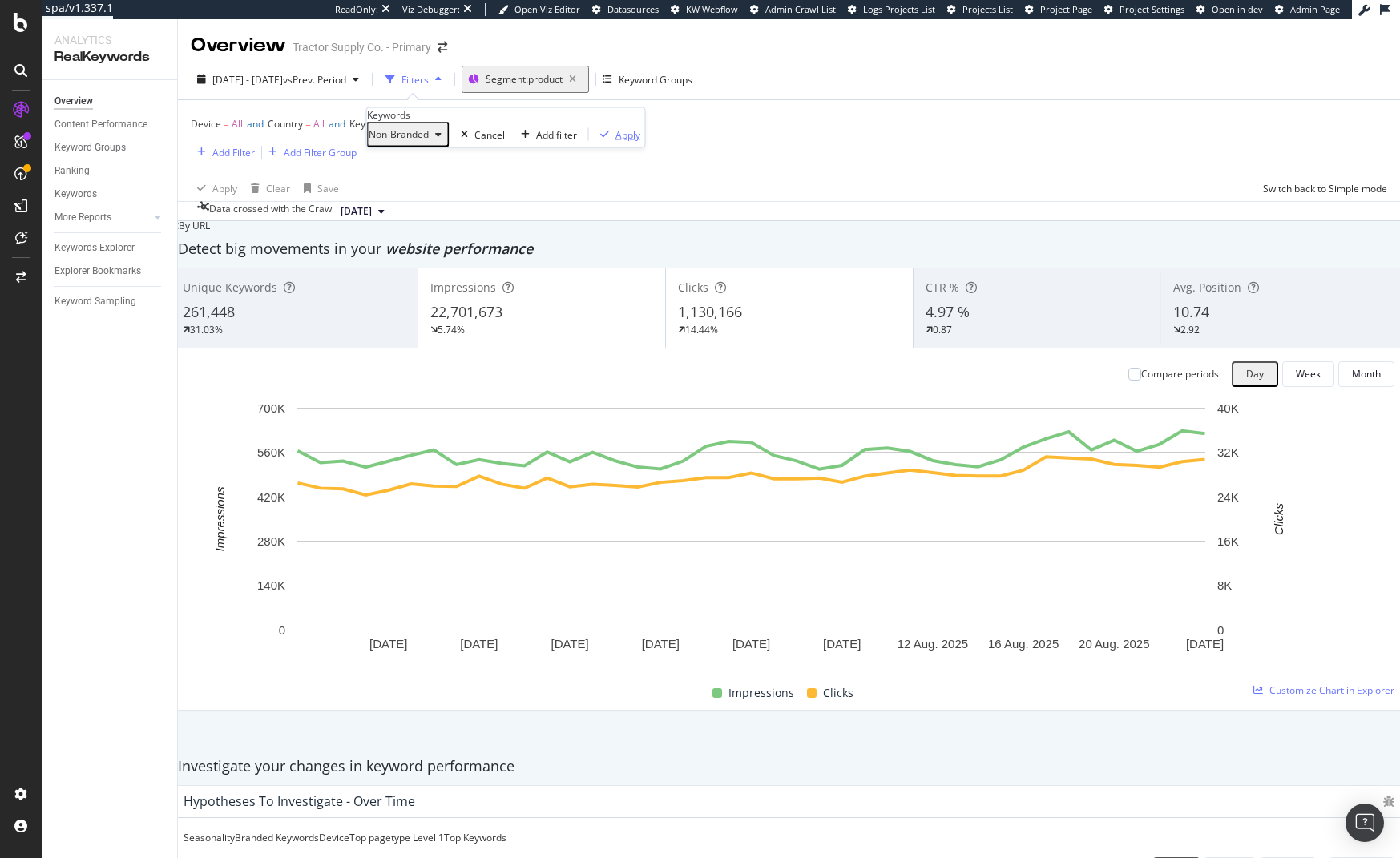
click at [616, 141] on div "Apply" at bounding box center [628, 134] width 25 height 14
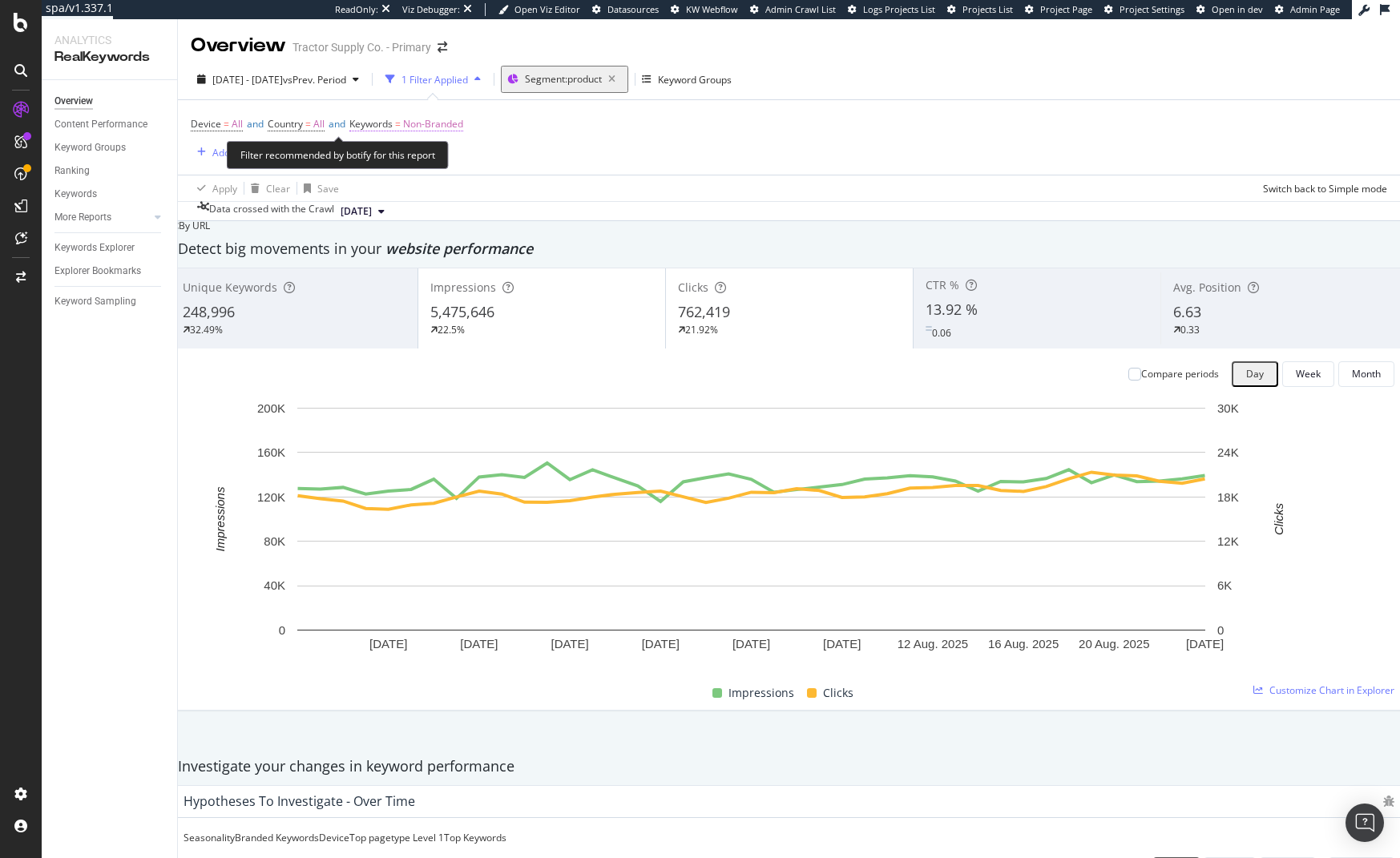
click at [457, 122] on span "Non-Branded" at bounding box center [433, 124] width 60 height 22
click at [673, 125] on div "Device = All and Country = All and Keywords = Non-Branded Add Filter Add Filter…" at bounding box center [789, 137] width 1196 height 74
click at [602, 80] on span "Segment: product" at bounding box center [563, 79] width 77 height 14
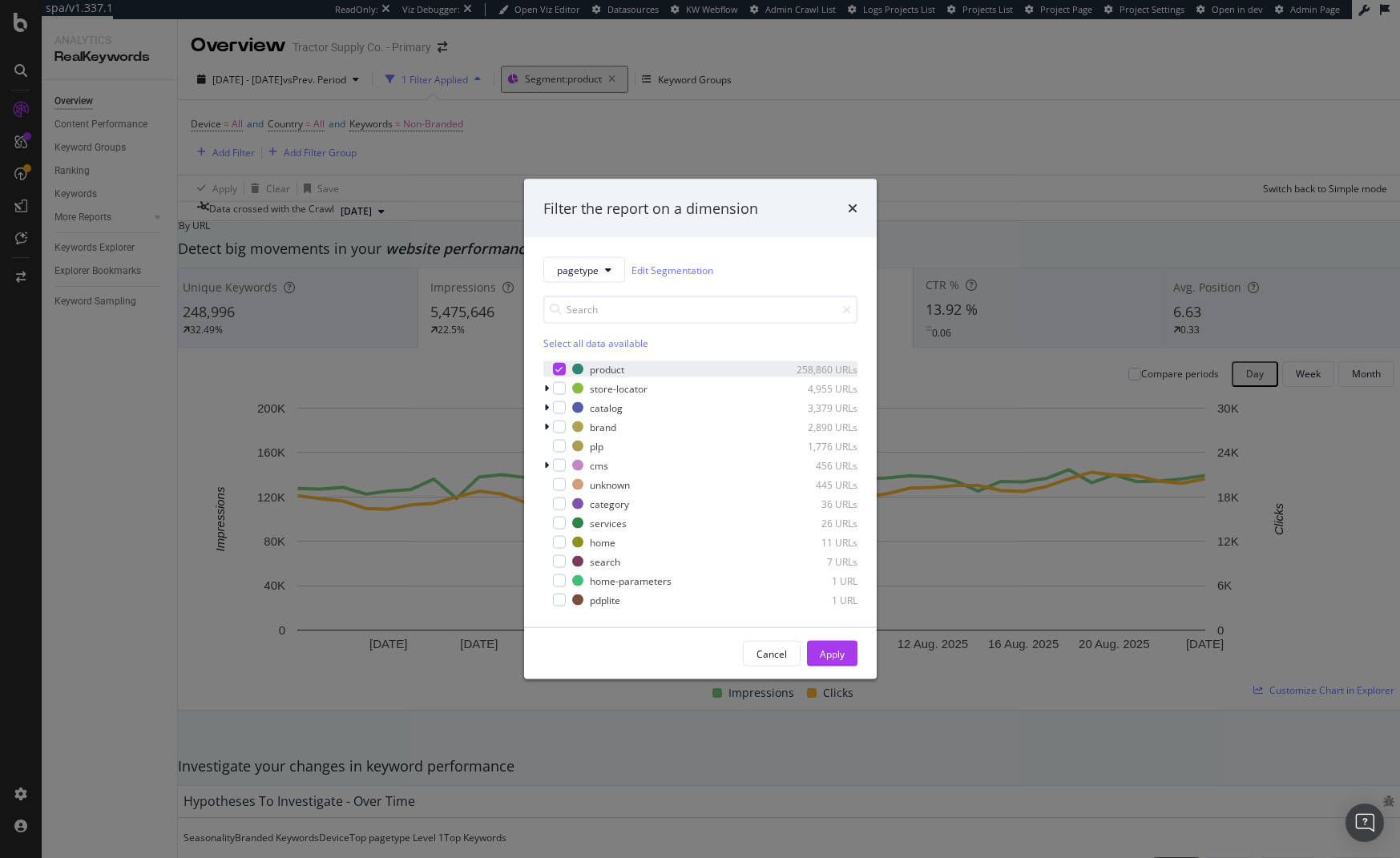
click at [554, 368] on div "modal" at bounding box center [559, 369] width 13 height 13
click at [557, 408] on div "modal" at bounding box center [559, 408] width 13 height 13
click at [556, 427] on div "modal" at bounding box center [559, 428] width 13 height 13
click at [559, 442] on div "modal" at bounding box center [559, 446] width 13 height 13
click at [833, 658] on div "Apply" at bounding box center [832, 653] width 25 height 14
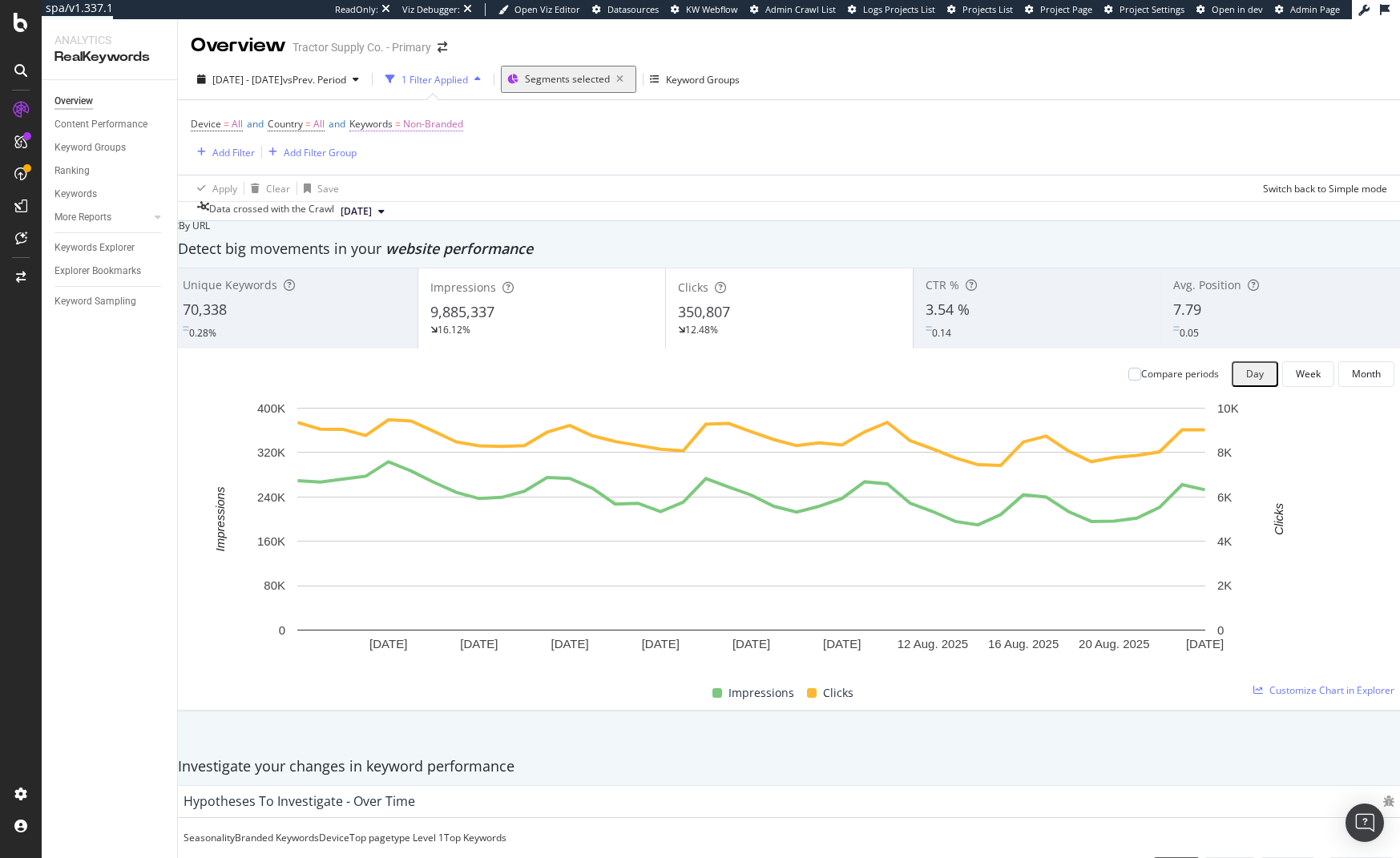
click at [433, 121] on span "Non-Branded" at bounding box center [433, 124] width 60 height 22
click at [427, 141] on span "Non-Branded" at bounding box center [399, 134] width 60 height 14
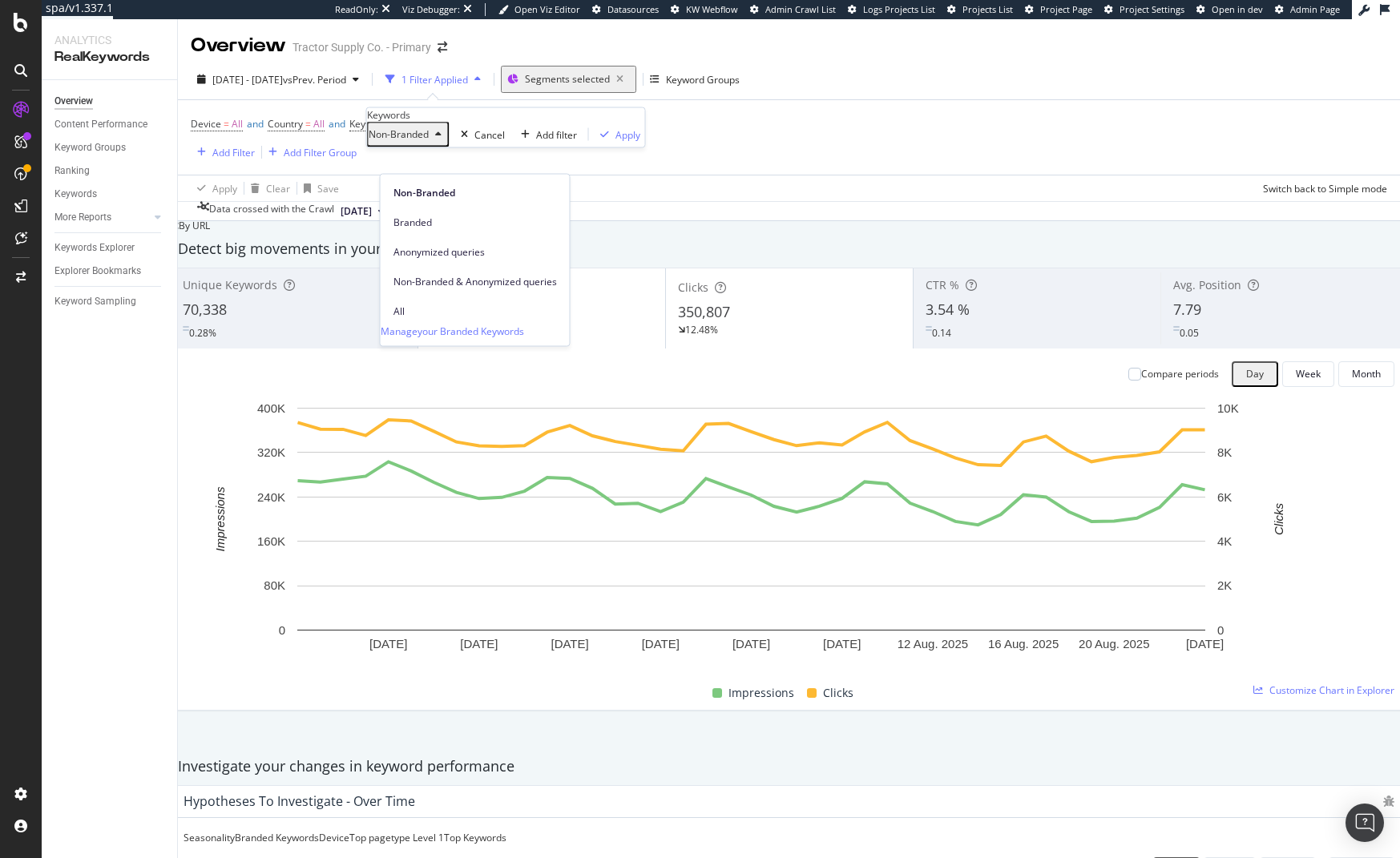
click at [429, 217] on span "Branded" at bounding box center [475, 223] width 163 height 15
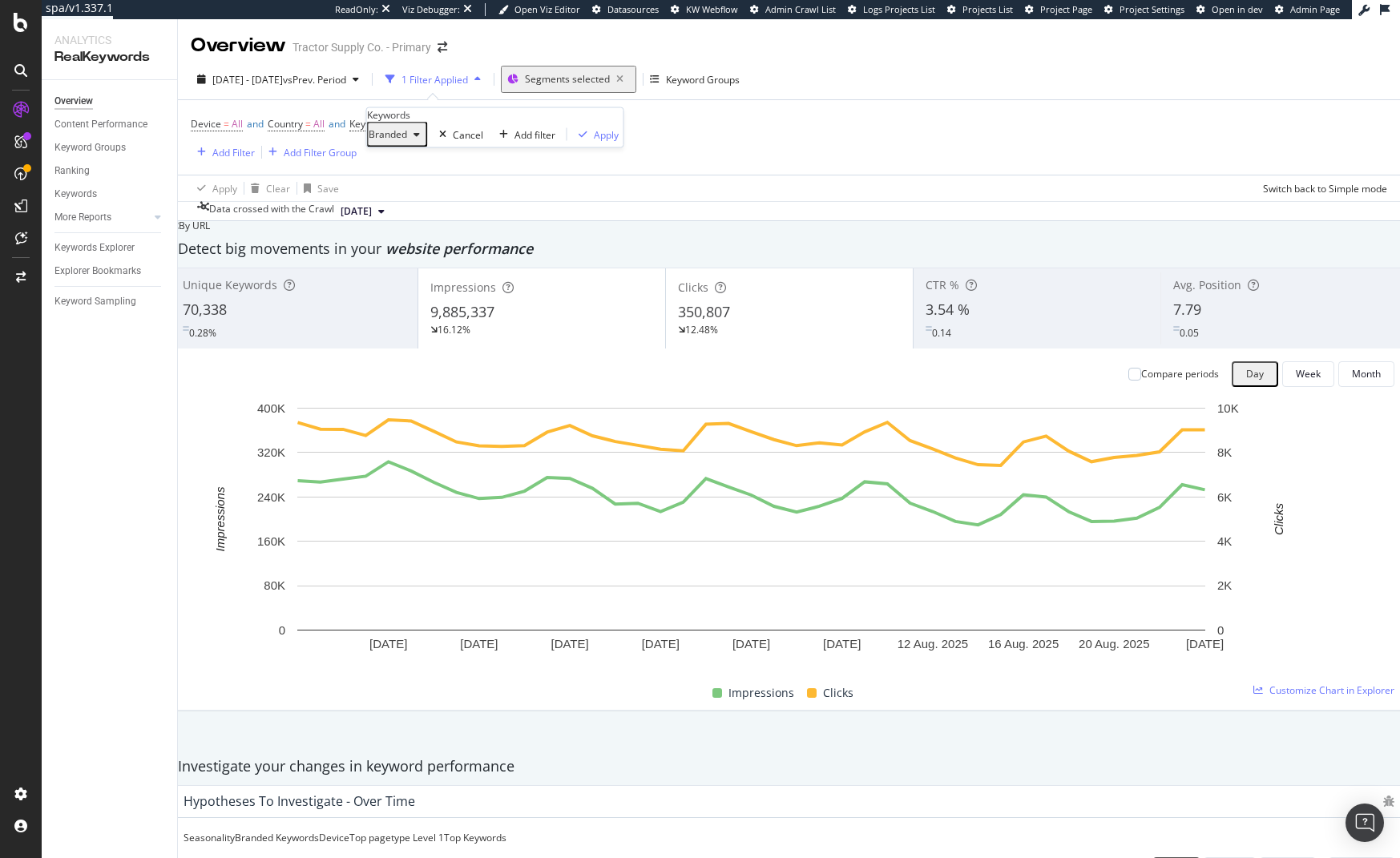
click at [407, 141] on span "Branded" at bounding box center [388, 134] width 38 height 14
click at [421, 300] on div "All" at bounding box center [475, 311] width 189 height 23
click at [566, 141] on div "Apply" at bounding box center [579, 134] width 25 height 14
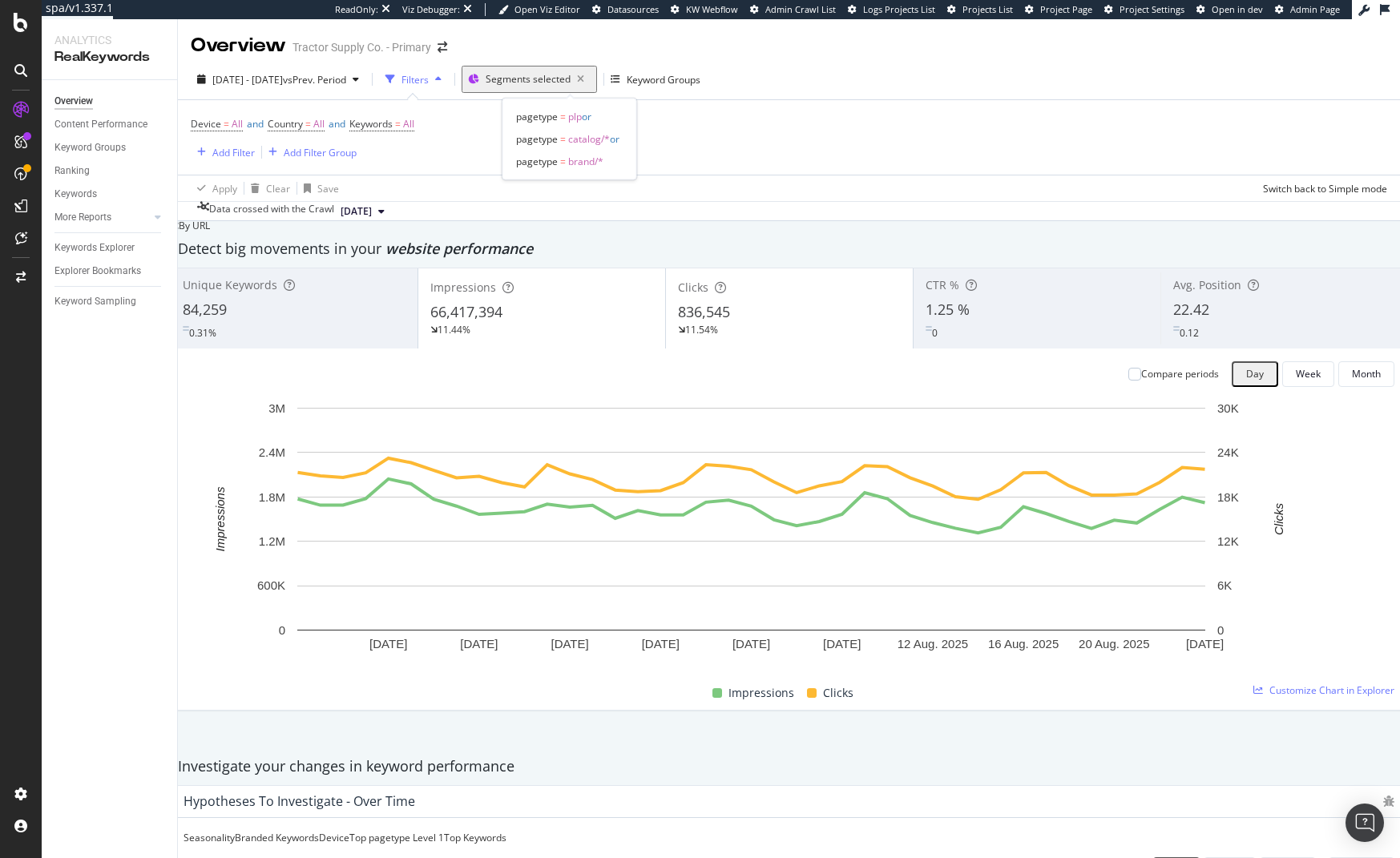
click at [534, 72] on span "Segments selected" at bounding box center [528, 79] width 85 height 14
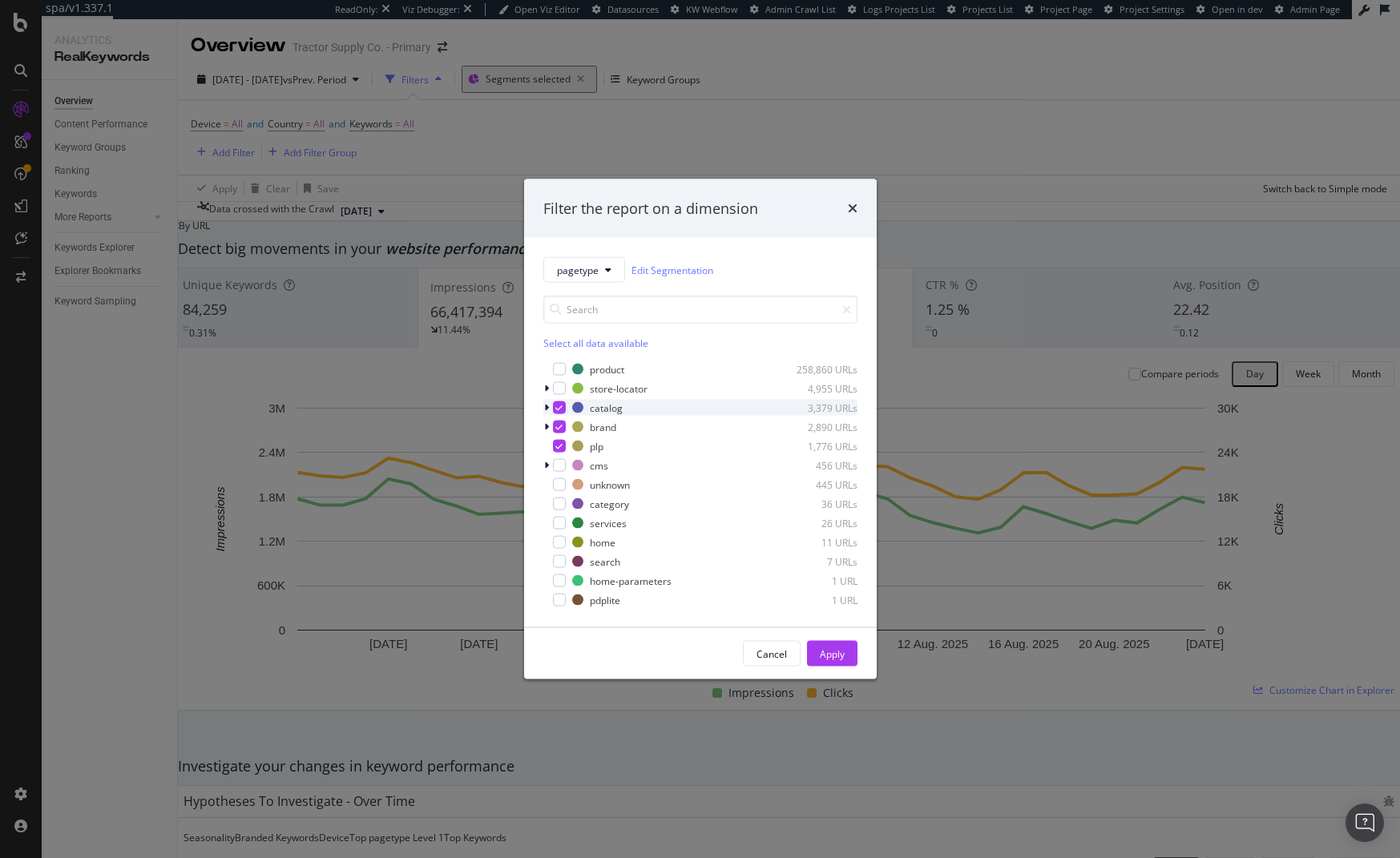
click at [558, 408] on icon "modal" at bounding box center [559, 408] width 7 height 8
click at [556, 428] on icon "modal" at bounding box center [559, 427] width 7 height 8
click at [555, 405] on div "modal" at bounding box center [559, 408] width 13 height 13
click at [558, 444] on icon "modal" at bounding box center [559, 446] width 7 height 8
click at [830, 655] on div "Apply" at bounding box center [832, 653] width 25 height 14
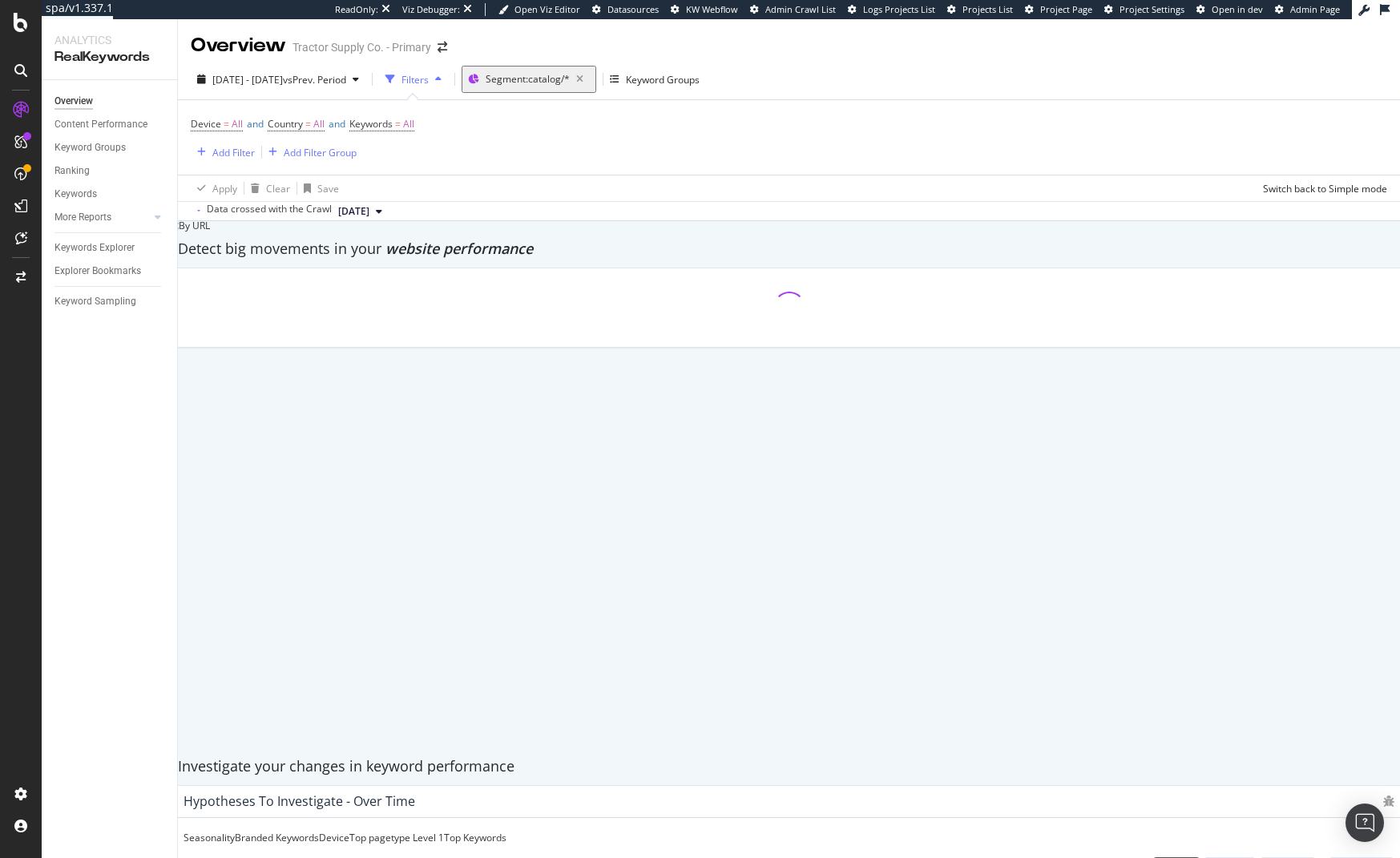
click at [1006, 164] on div "Device = All and Country = All and Keywords = All Add Filter Add Filter Group" at bounding box center [789, 137] width 1196 height 74
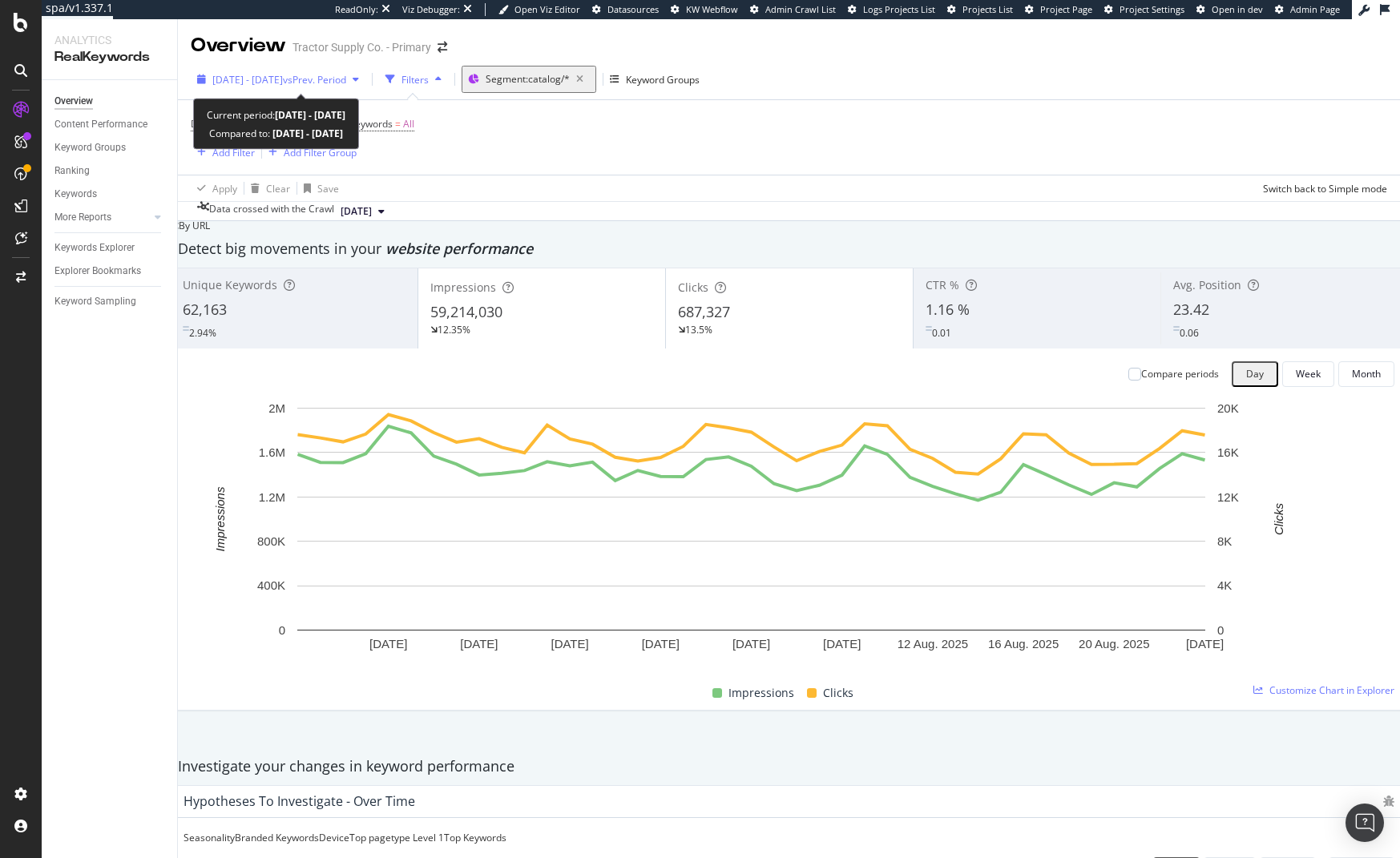
click at [341, 82] on span "vs Prev. Period" at bounding box center [314, 80] width 63 height 14
click at [700, 157] on div "Device = All and Country = All and Keywords = All Add Filter Add Filter Group" at bounding box center [789, 137] width 1196 height 74
click at [543, 73] on span "Segment: catalog/*" at bounding box center [528, 79] width 84 height 14
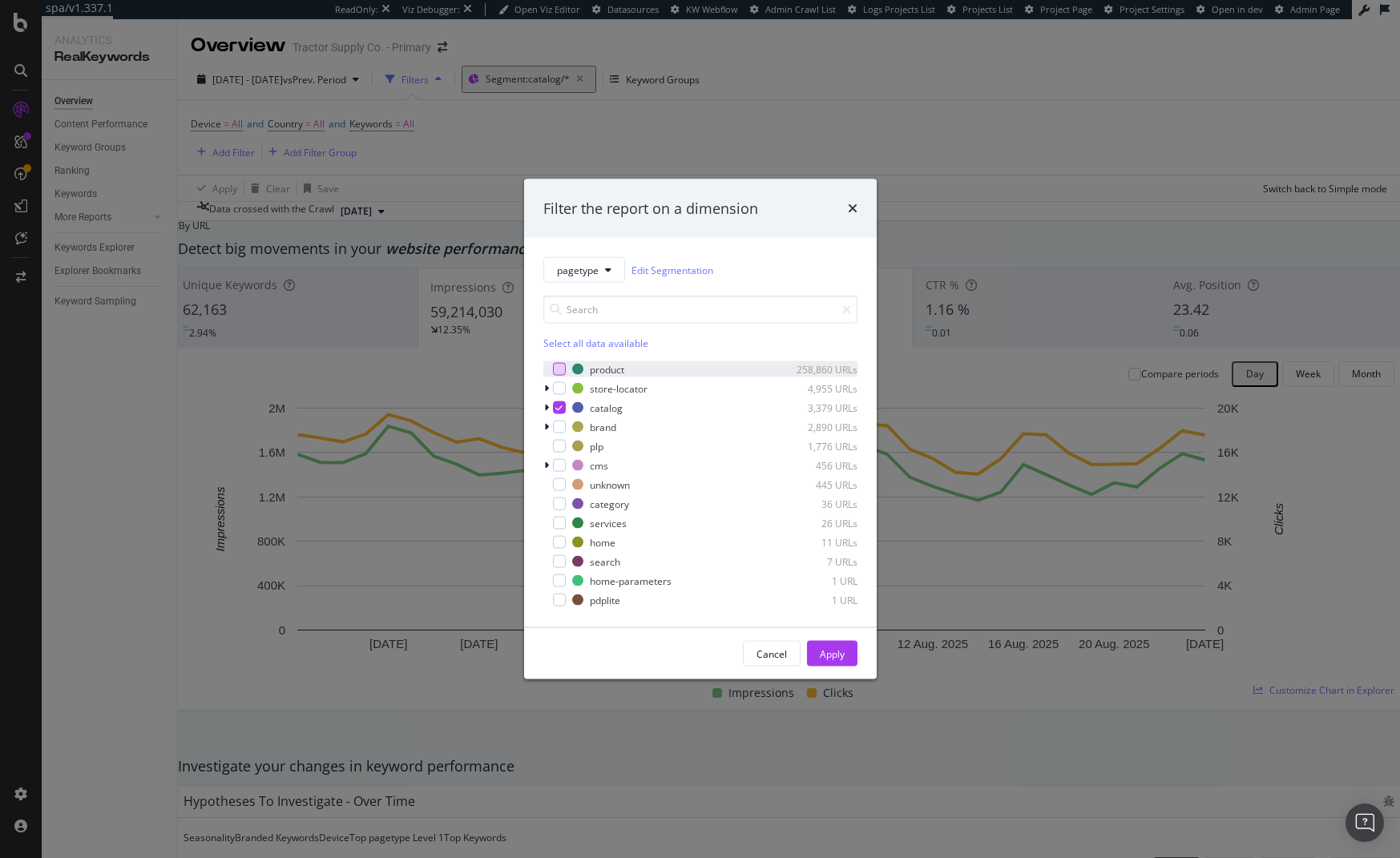
click at [557, 365] on div "modal" at bounding box center [559, 369] width 13 height 13
click at [560, 406] on icon "modal" at bounding box center [559, 408] width 7 height 8
click at [838, 663] on div "Apply" at bounding box center [832, 654] width 25 height 24
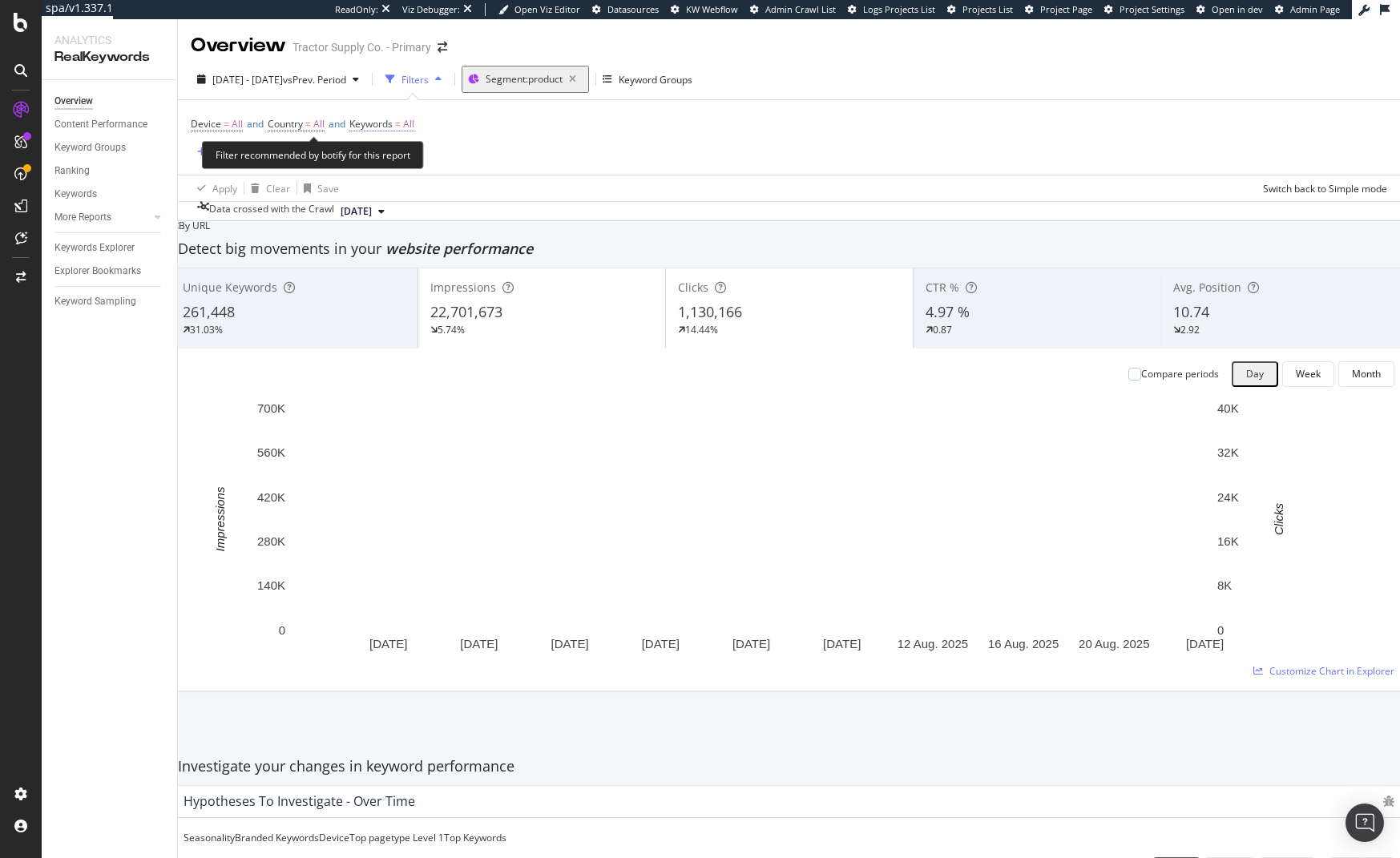
click at [414, 123] on span "All" at bounding box center [409, 124] width 11 height 22
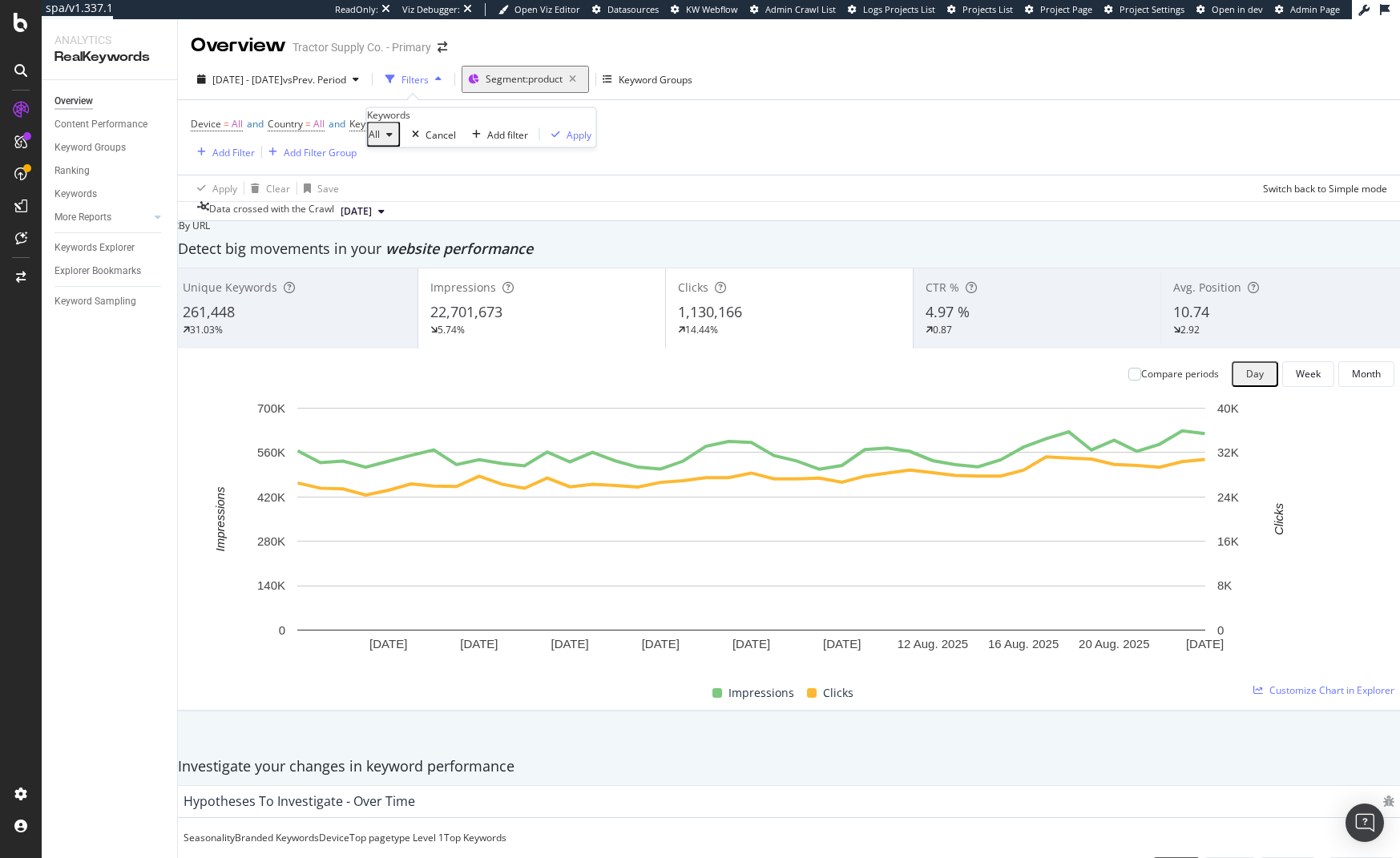
click at [398, 139] on div "button" at bounding box center [389, 134] width 19 height 9
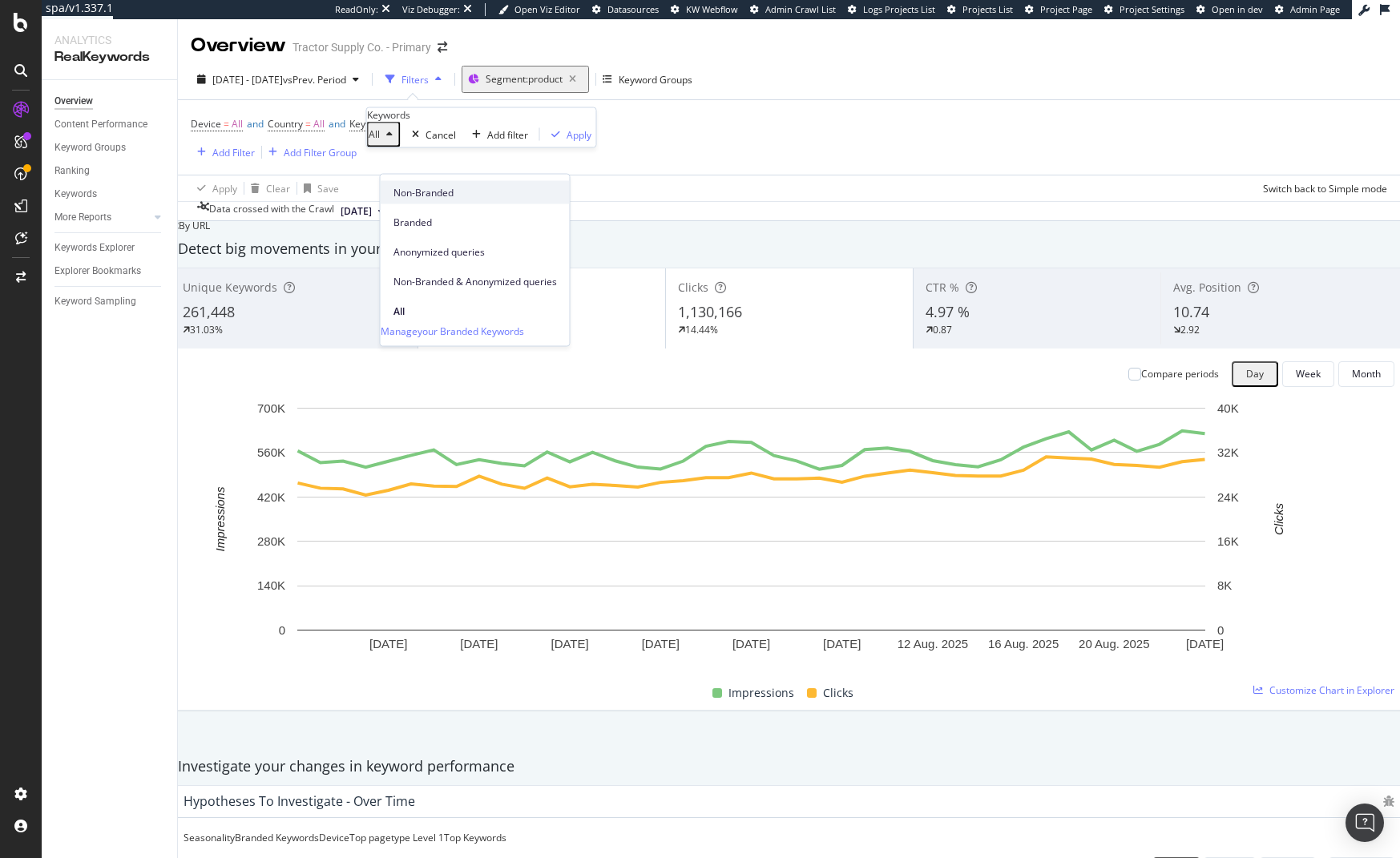
click at [427, 193] on span "Non-Branded" at bounding box center [475, 193] width 163 height 15
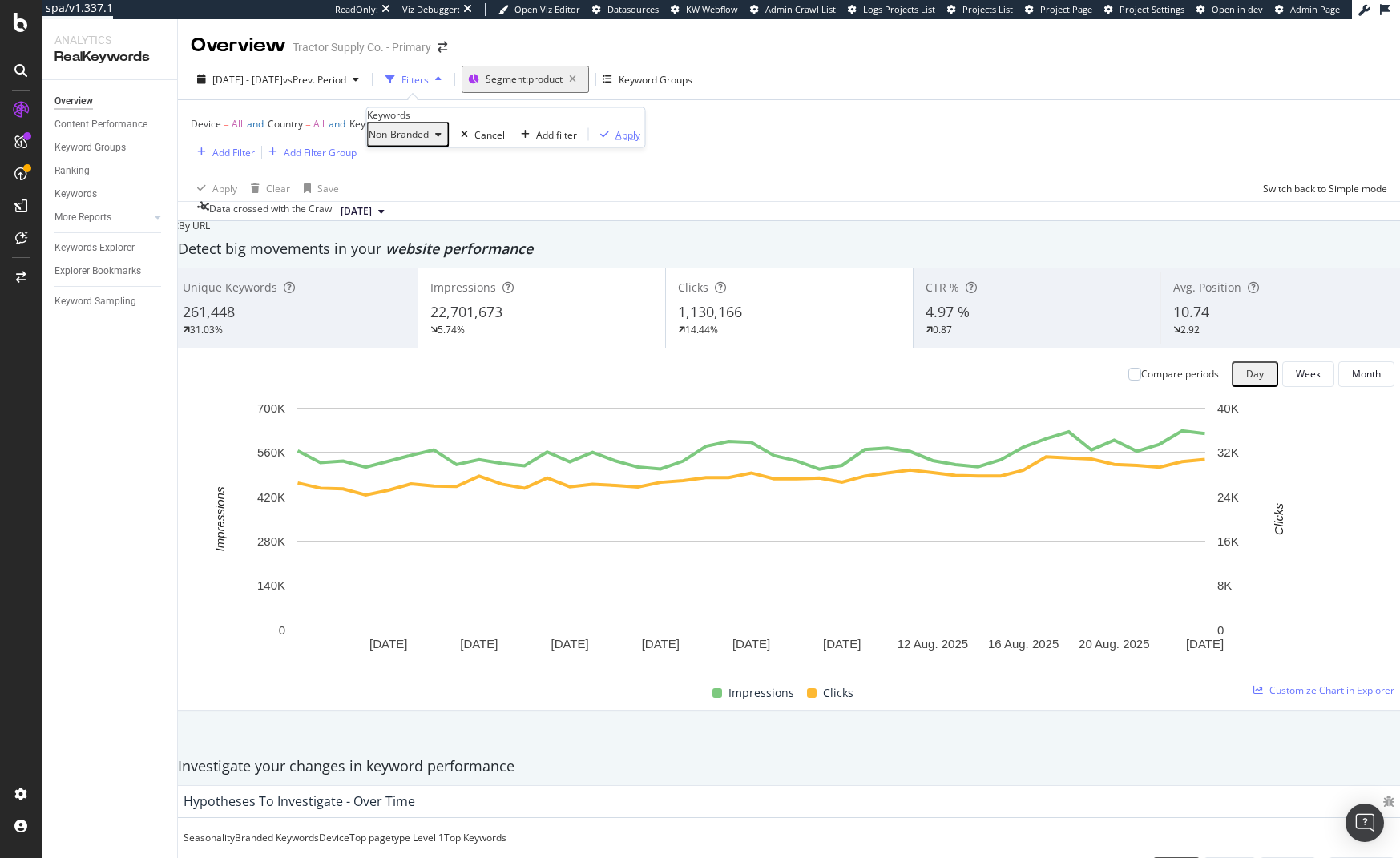
drag, startPoint x: 534, startPoint y: 198, endPoint x: 488, endPoint y: 0, distance: 203.3
click at [616, 141] on div "Apply" at bounding box center [628, 134] width 25 height 14
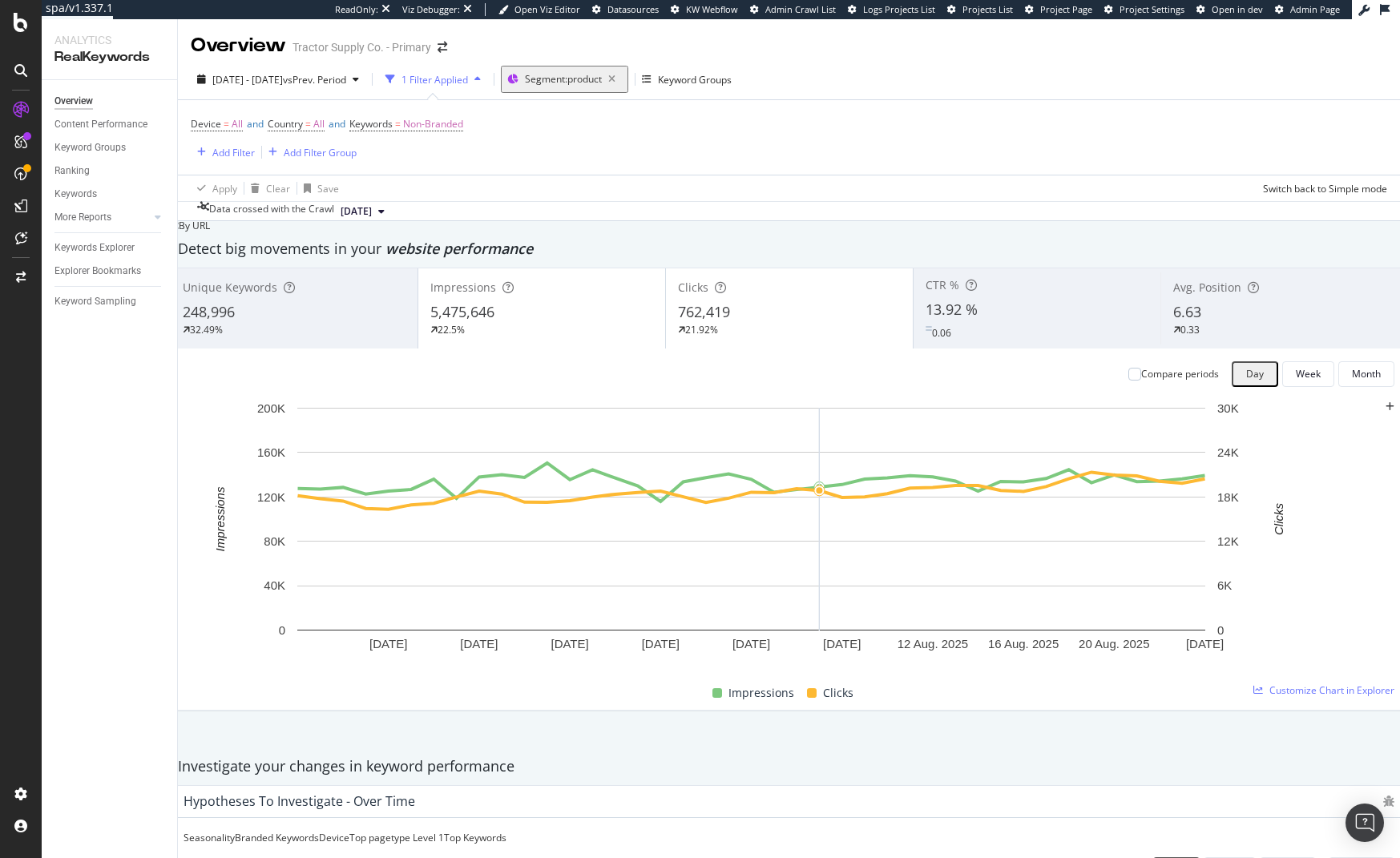
click at [210, 231] on div "By URL" at bounding box center [189, 226] width 40 height 9
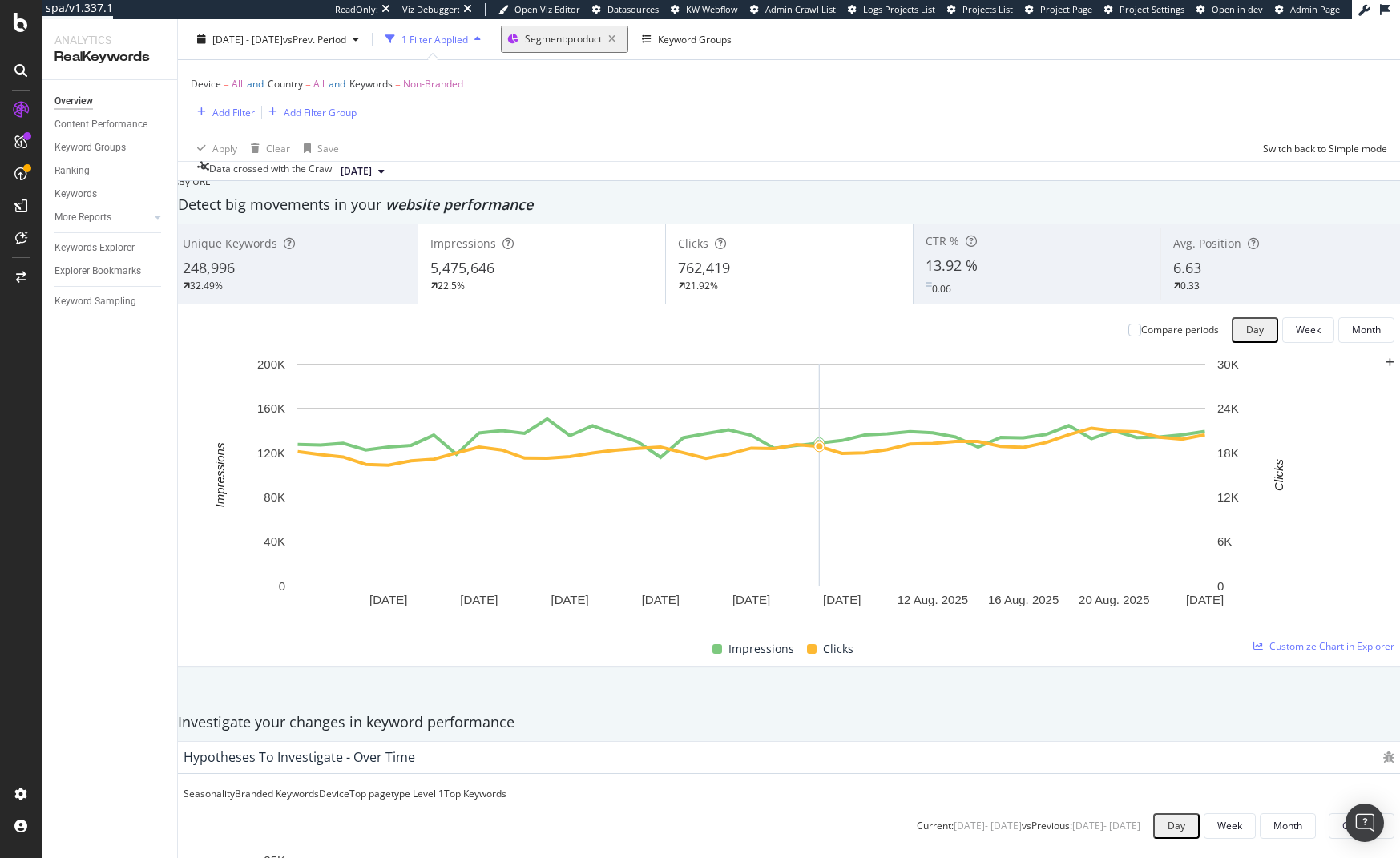
scroll to position [257, 0]
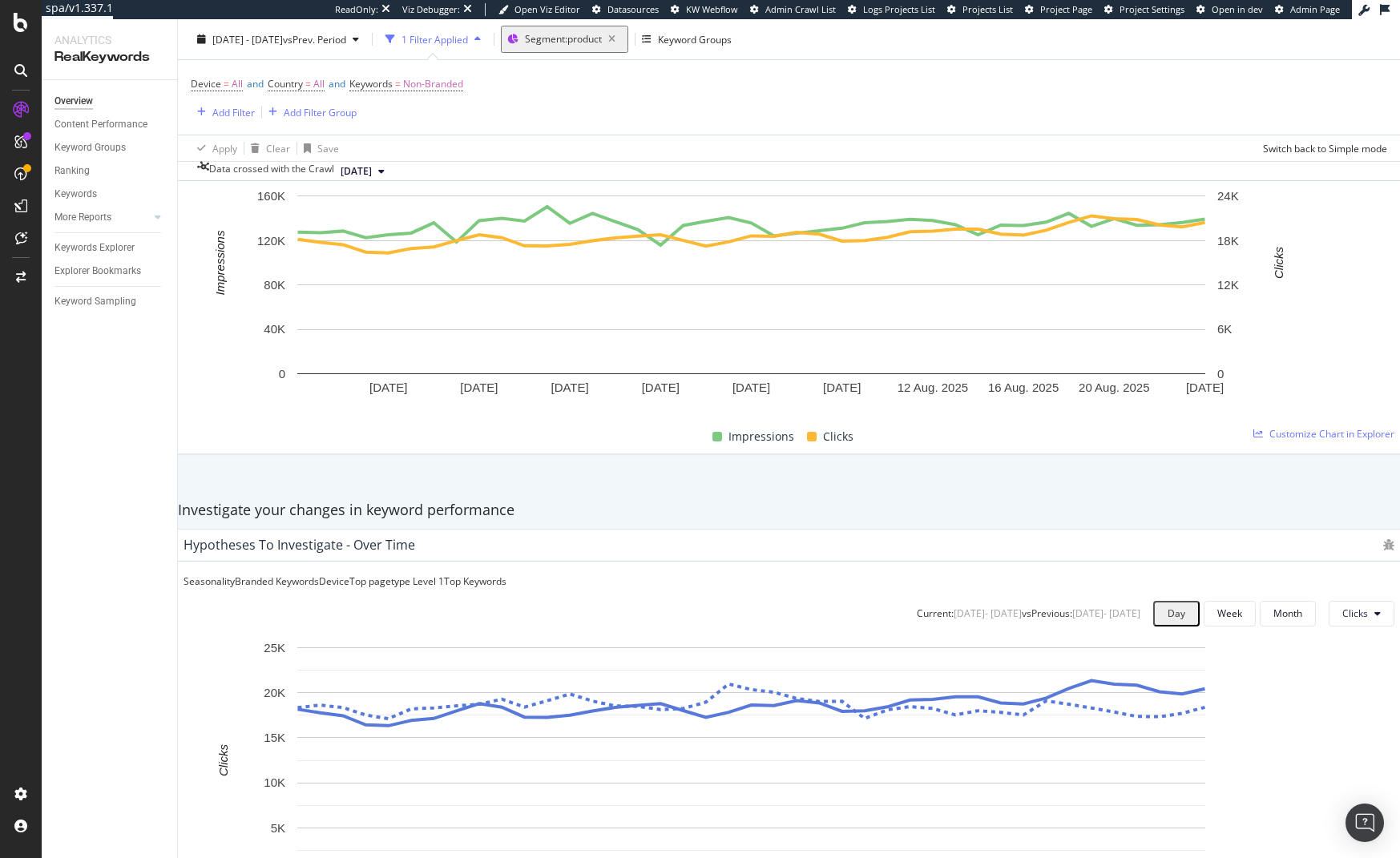
click at [628, 94] on div "Device = All and Country = All and Keywords = Non-Branded Add Filter Add Filter…" at bounding box center [789, 97] width 1196 height 74
click at [646, 128] on div "Device = All and Country = All and Keywords = Non-Branded Add Filter Add Filter…" at bounding box center [789, 97] width 1196 height 74
click at [283, 32] on span "2025 Jul. 15th - Aug. 24th" at bounding box center [248, 39] width 70 height 14
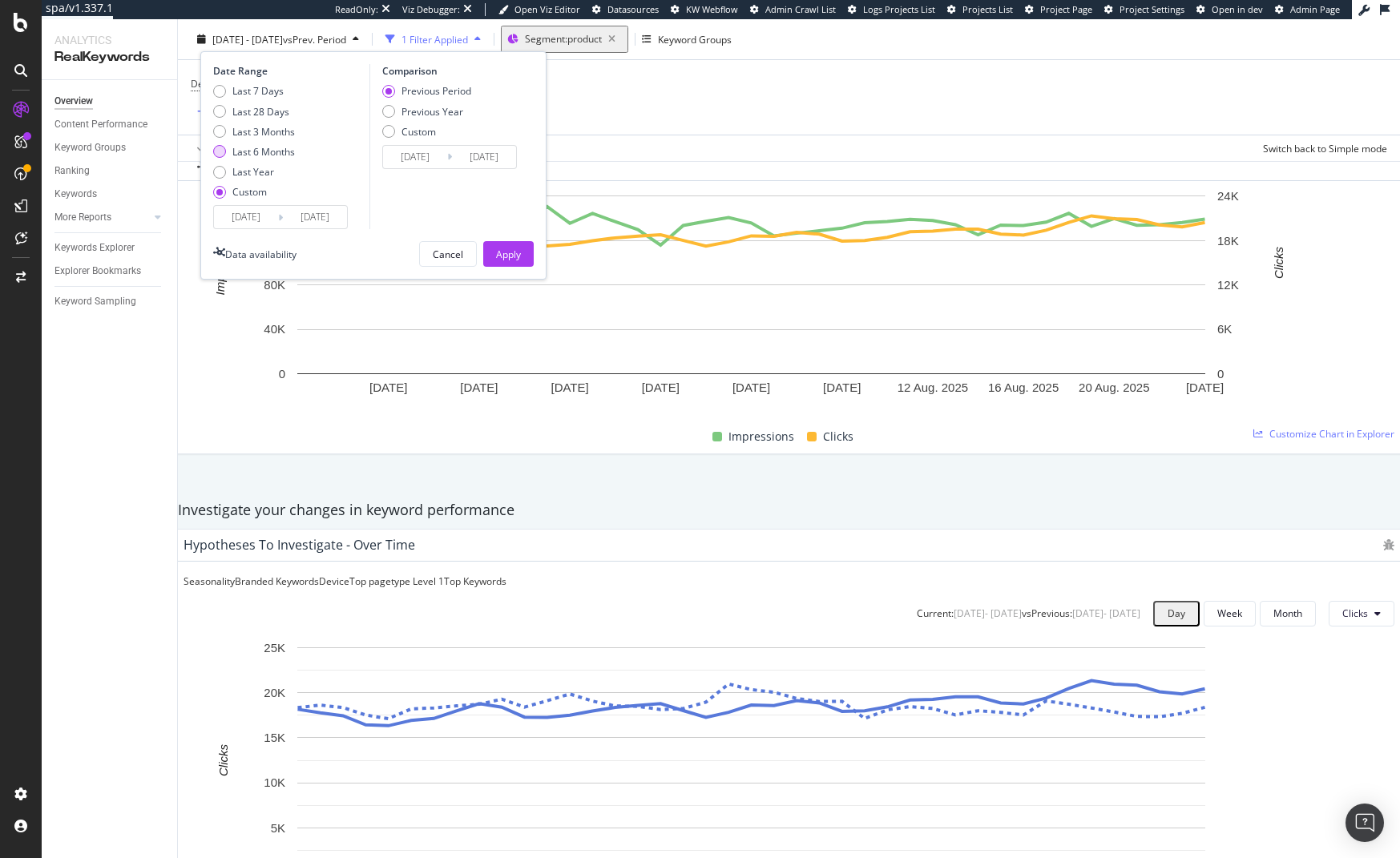
click at [267, 154] on div "Last 6 Months" at bounding box center [263, 151] width 62 height 14
type input "2025/02/25"
type input "2024/08/27"
type input "2025/02/24"
click at [503, 255] on div "Apply" at bounding box center [508, 253] width 25 height 14
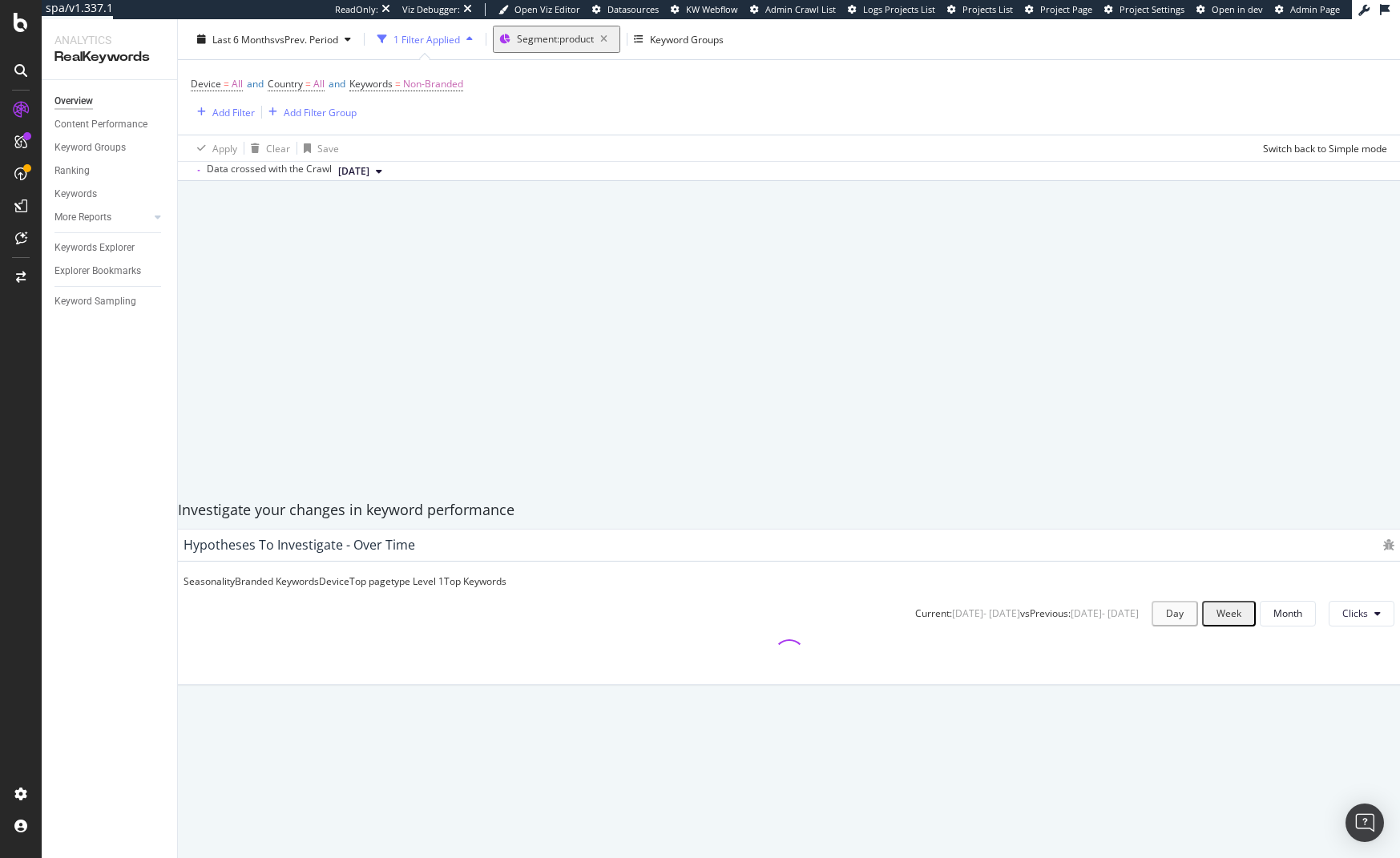
click at [853, 107] on div "Device = All and Country = All and Keywords = Non-Branded Add Filter Add Filter…" at bounding box center [789, 97] width 1196 height 74
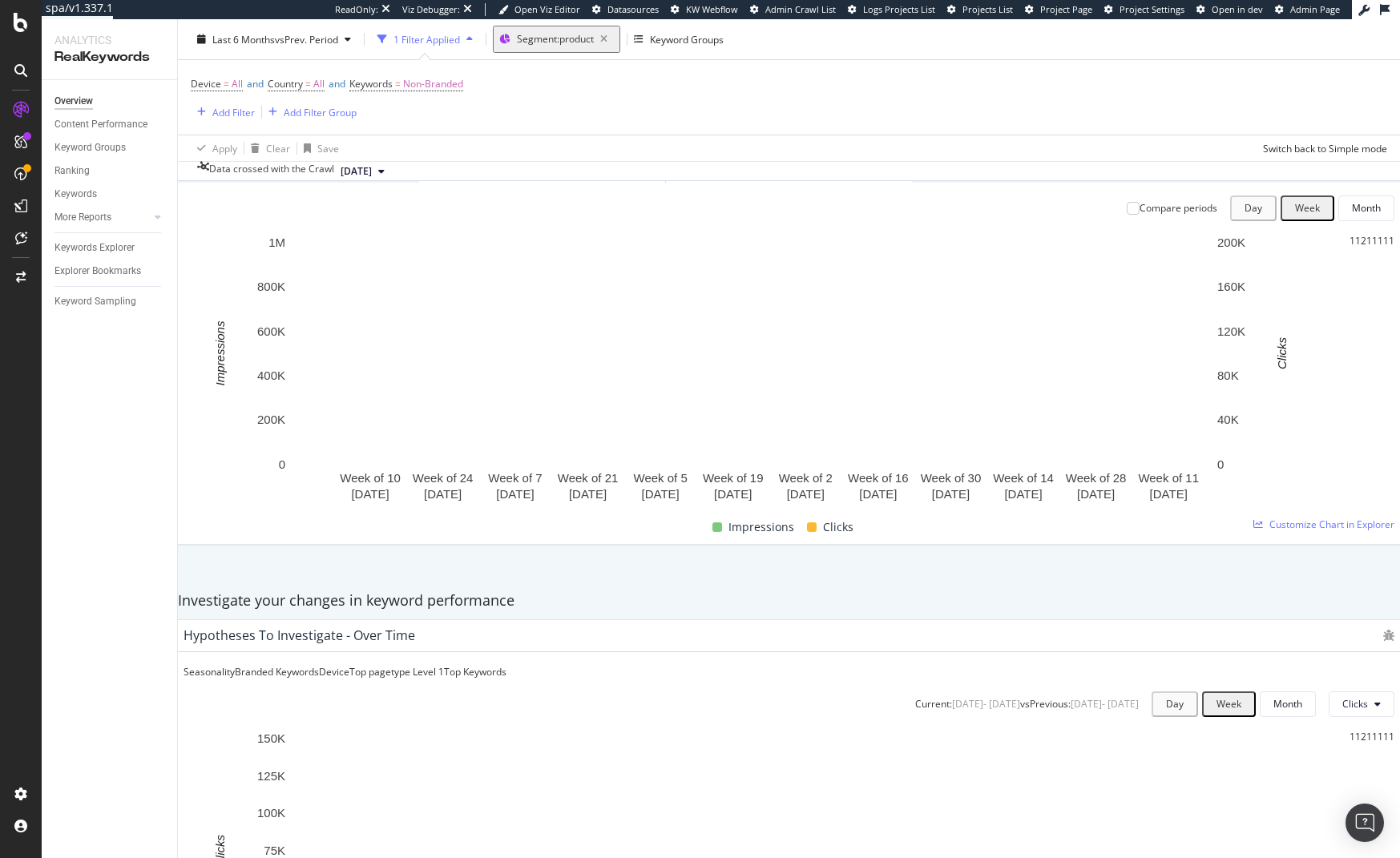
scroll to position [27, 0]
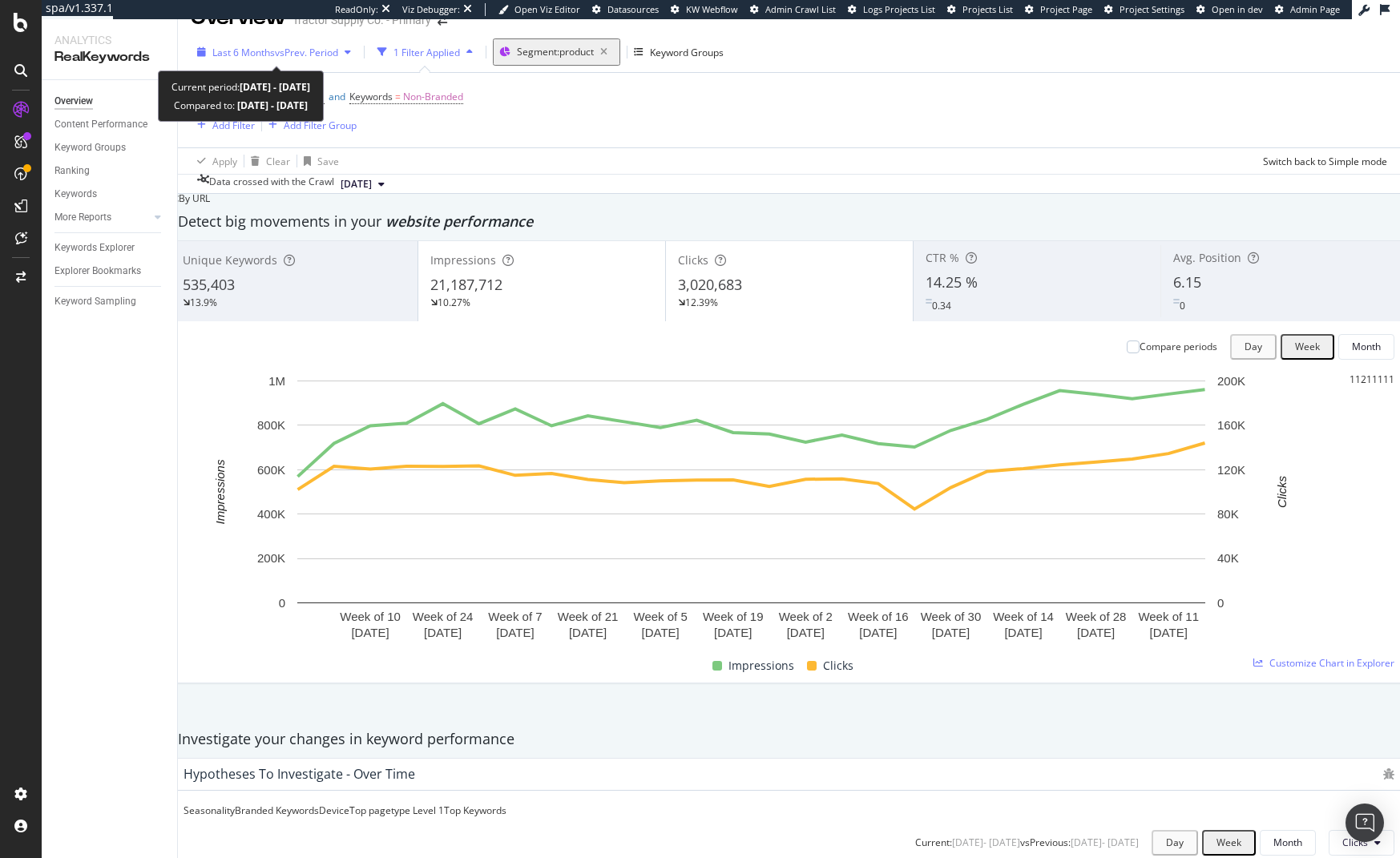
click at [292, 58] on div "Last 6 Months vs Prev. Period" at bounding box center [274, 52] width 167 height 24
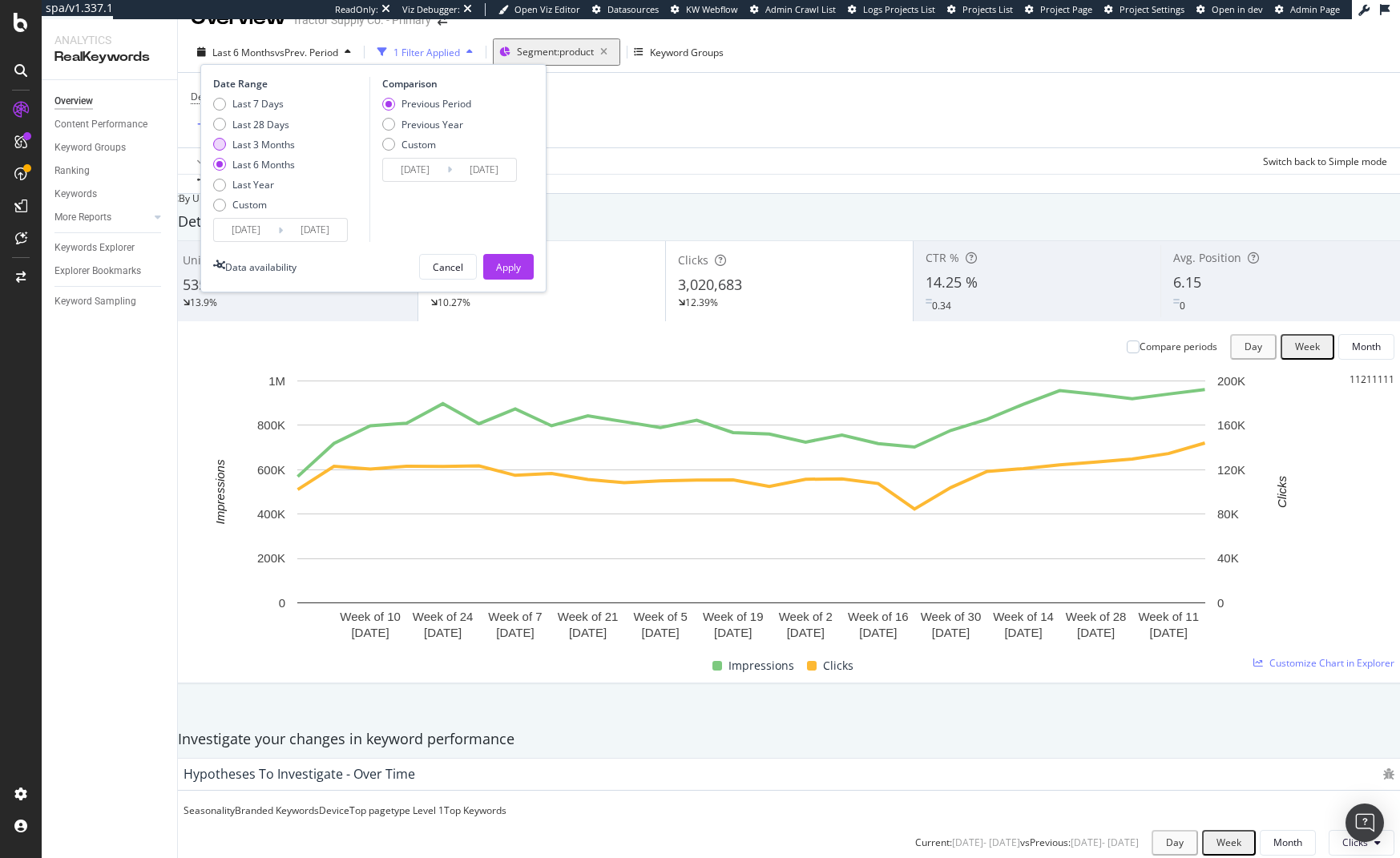
click at [250, 140] on div "Last 3 Months" at bounding box center [263, 145] width 62 height 14
type input "2025/05/25"
type input "2025/02/22"
type input "2025/05/24"
click at [508, 262] on div "Apply" at bounding box center [508, 267] width 25 height 14
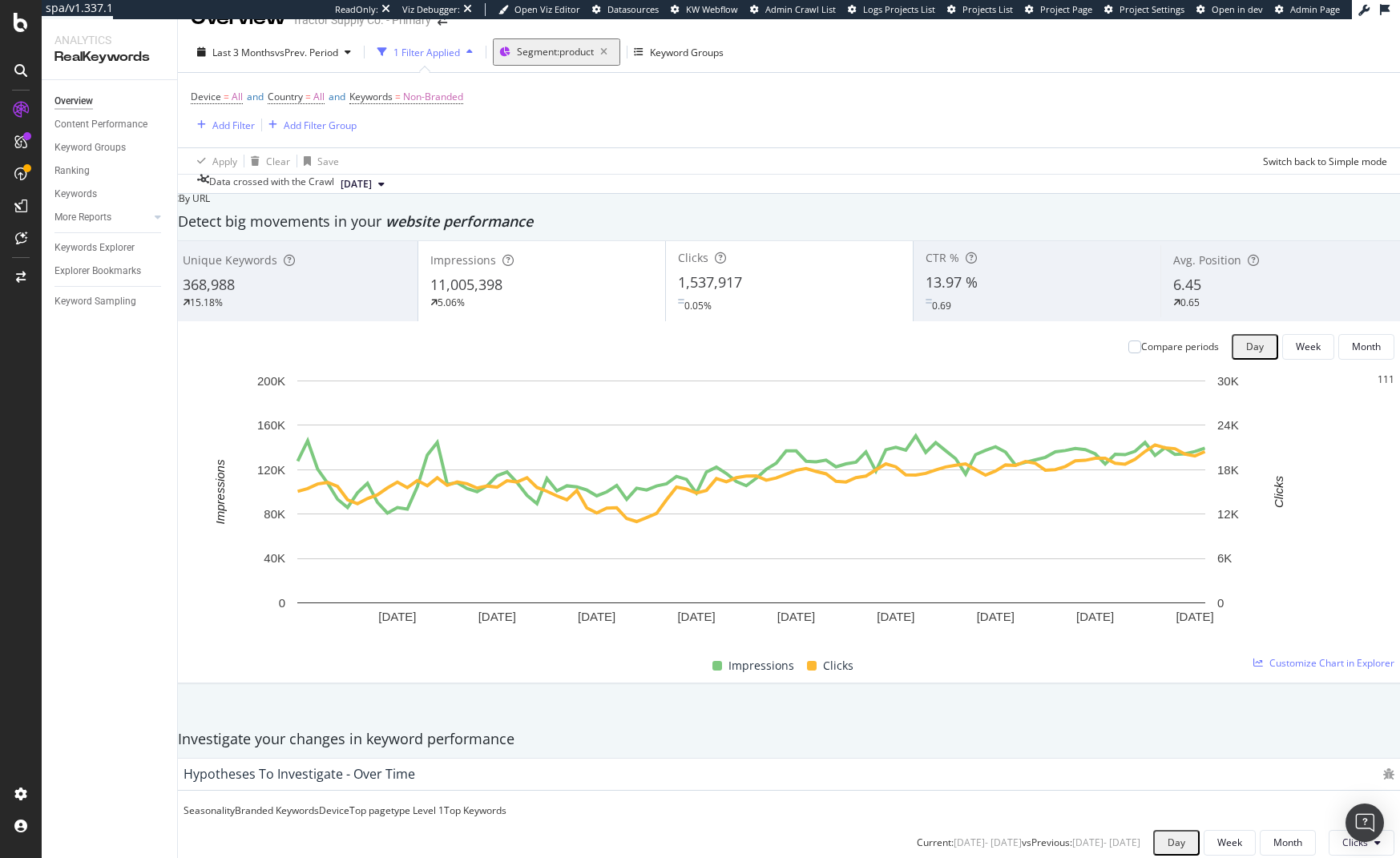
click at [994, 151] on div "Apply Clear Save Switch back to Simple mode" at bounding box center [789, 160] width 1222 height 27
click at [817, 188] on div "Data crossed with the Crawl 2025 Aug. 18th" at bounding box center [789, 184] width 1222 height 19
click at [802, 517] on rect "A chart." at bounding box center [751, 492] width 908 height 223
click at [793, 169] on div "Apply Clear Save Switch back to Simple mode" at bounding box center [789, 160] width 1222 height 27
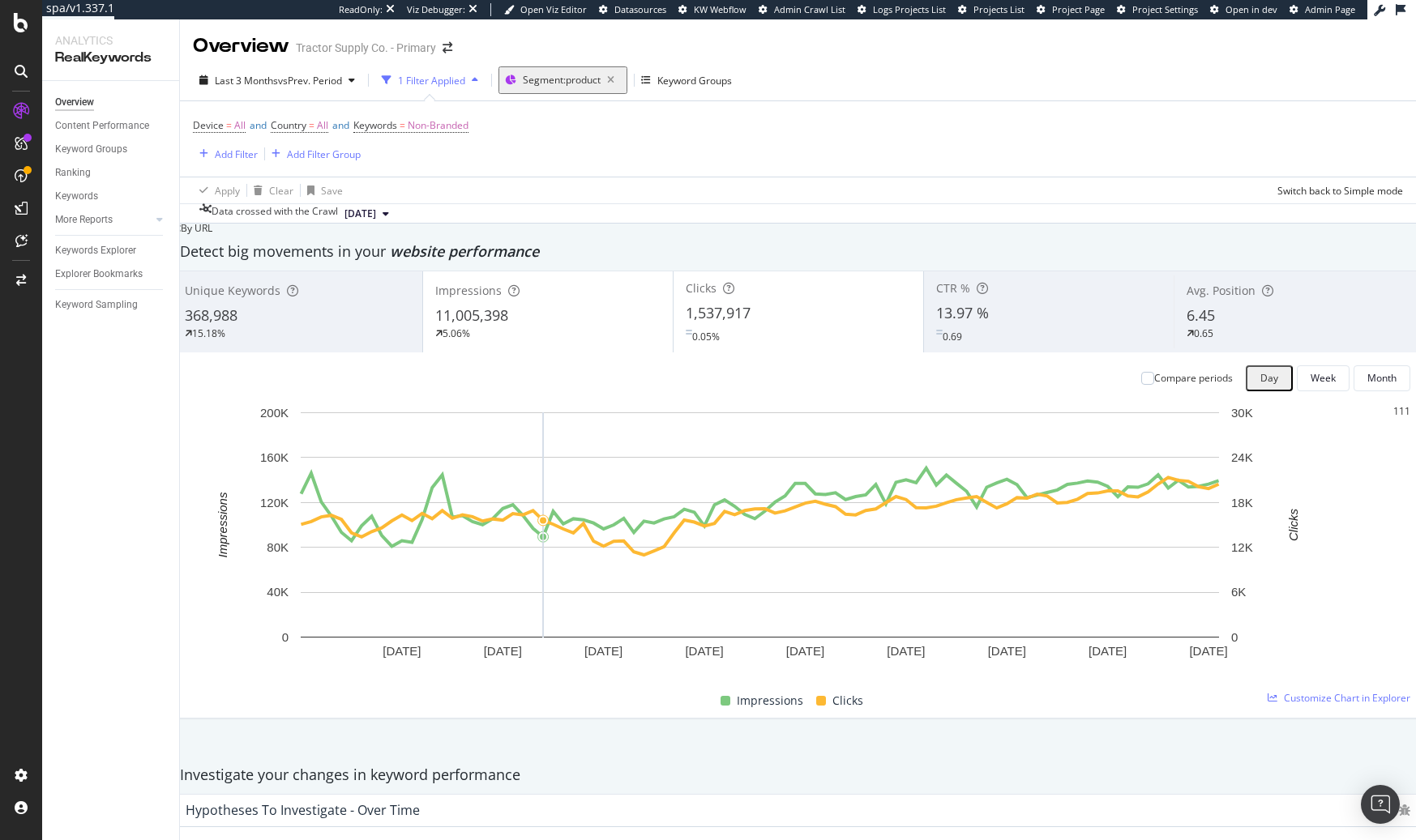
click at [21, 72] on icon at bounding box center [22, 71] width 13 height 13
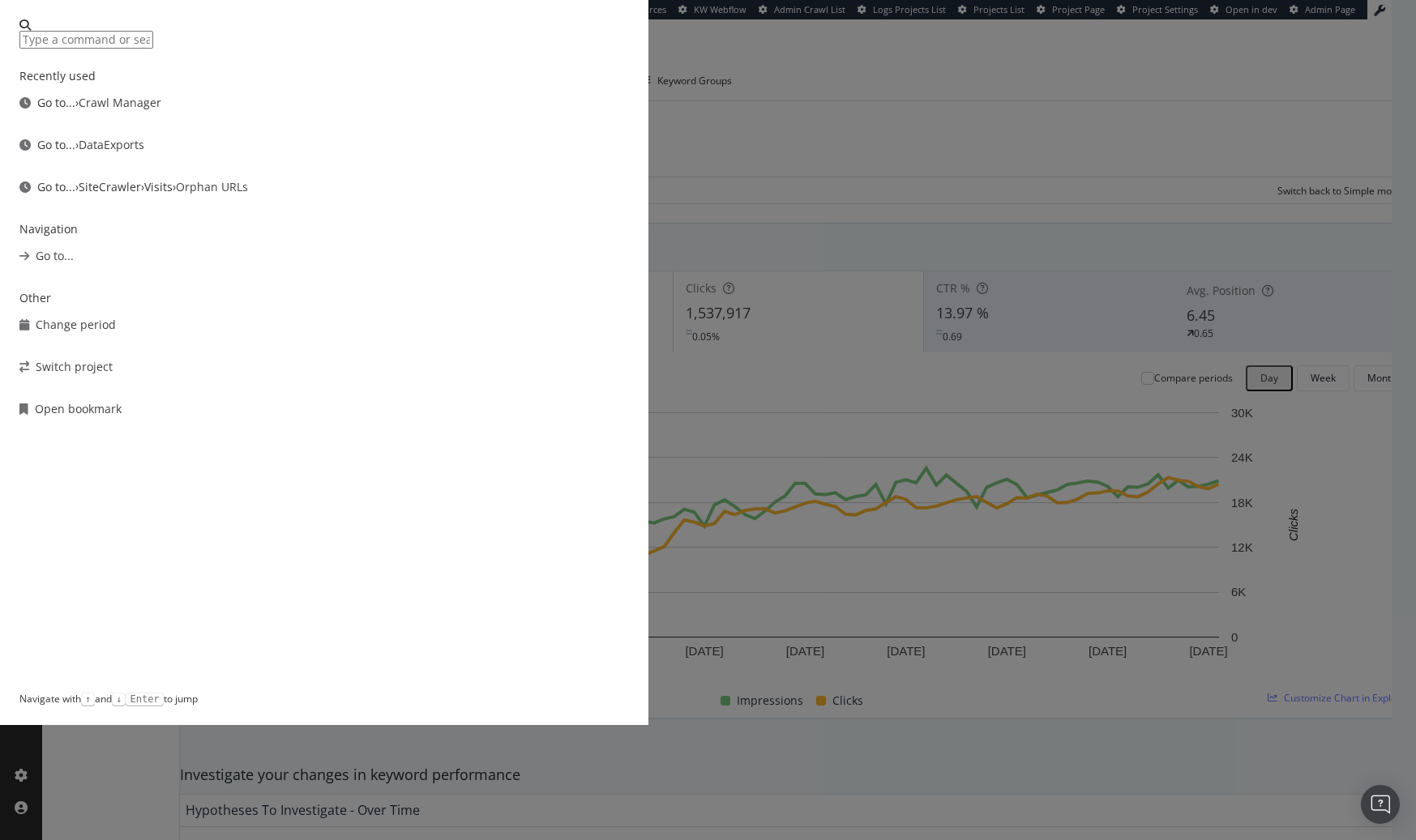
click at [201, 110] on div "Recently used Go to... › Crawl Manager Go to... › DataExports Go to... › SiteCr…" at bounding box center [708, 420] width 1416 height 840
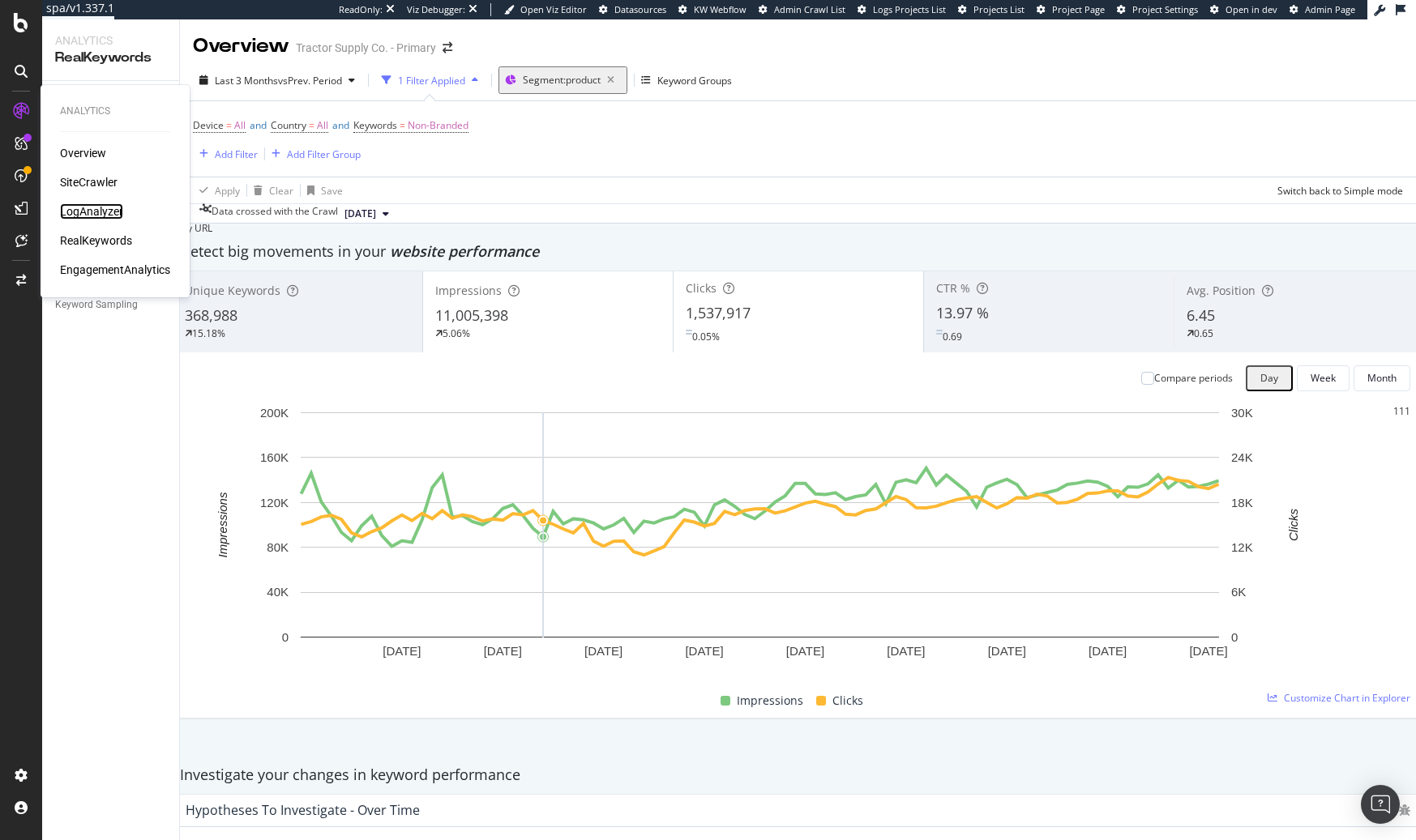
click at [106, 206] on div "LogAnalyzer" at bounding box center [91, 211] width 63 height 16
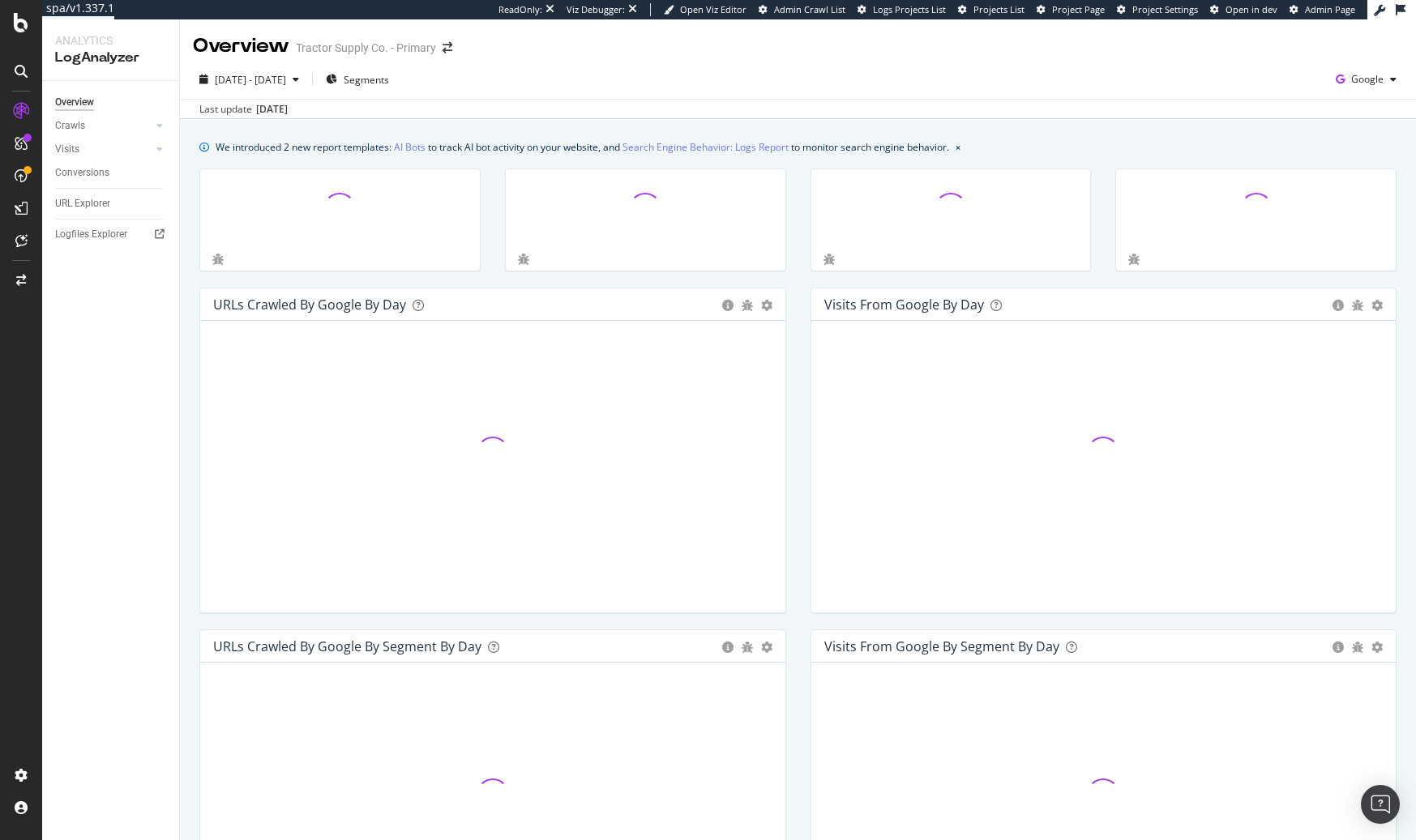
click at [608, 104] on div "Last update Aug. 27, 2025" at bounding box center [798, 108] width 1236 height 20
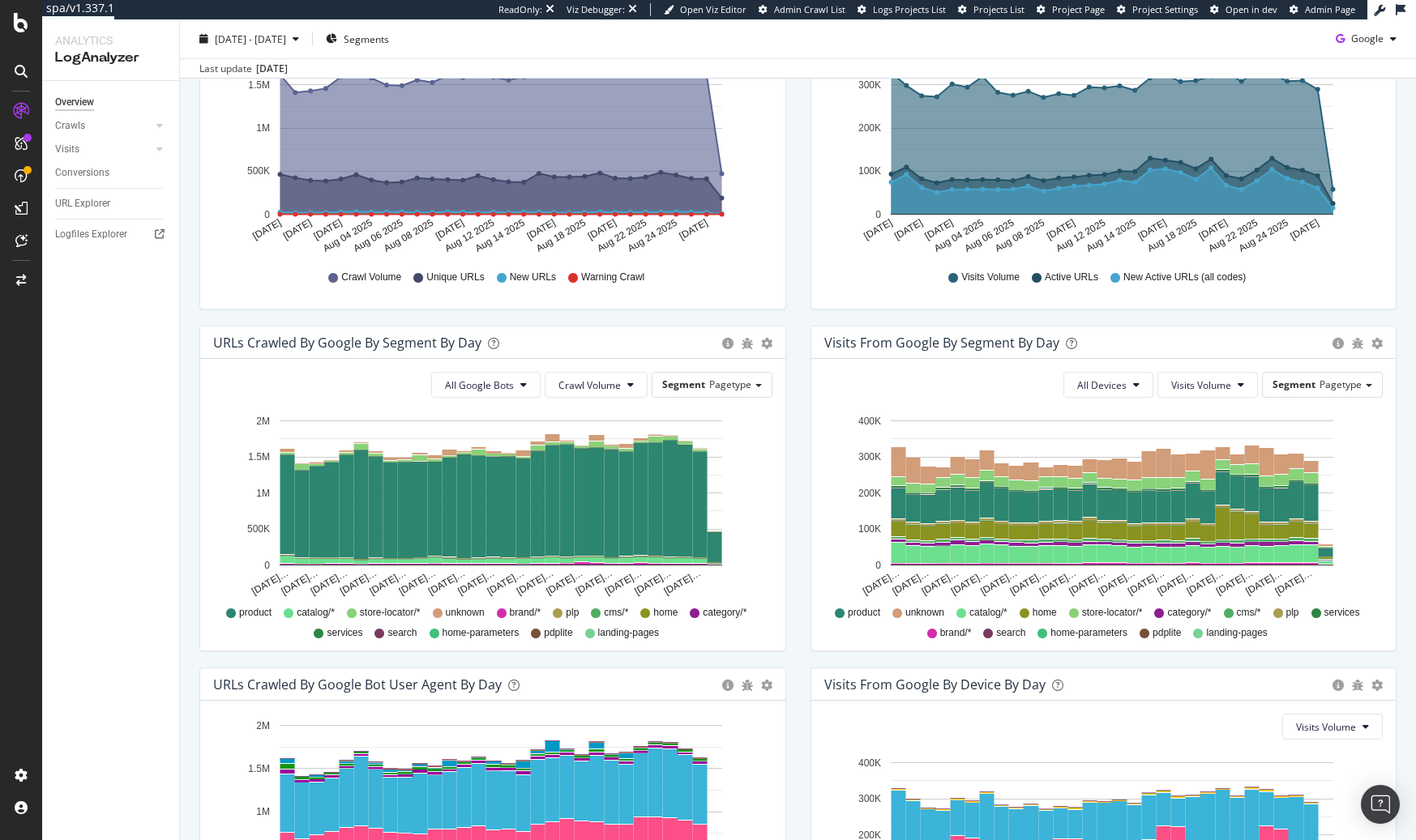
scroll to position [530, 0]
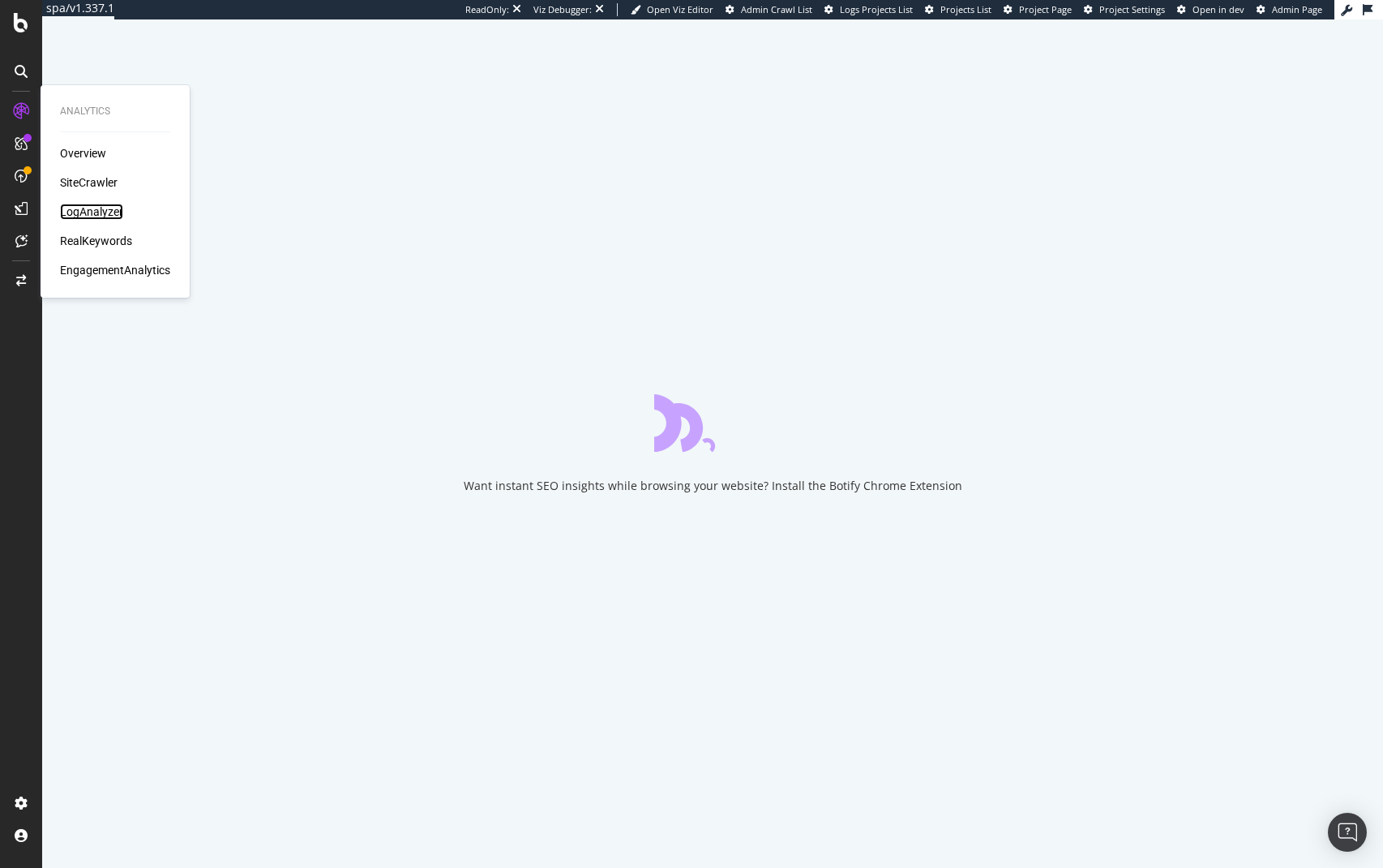
click at [75, 215] on div "LogAnalyzer" at bounding box center [91, 211] width 63 height 16
click at [86, 207] on div "LogAnalyzer" at bounding box center [91, 211] width 63 height 16
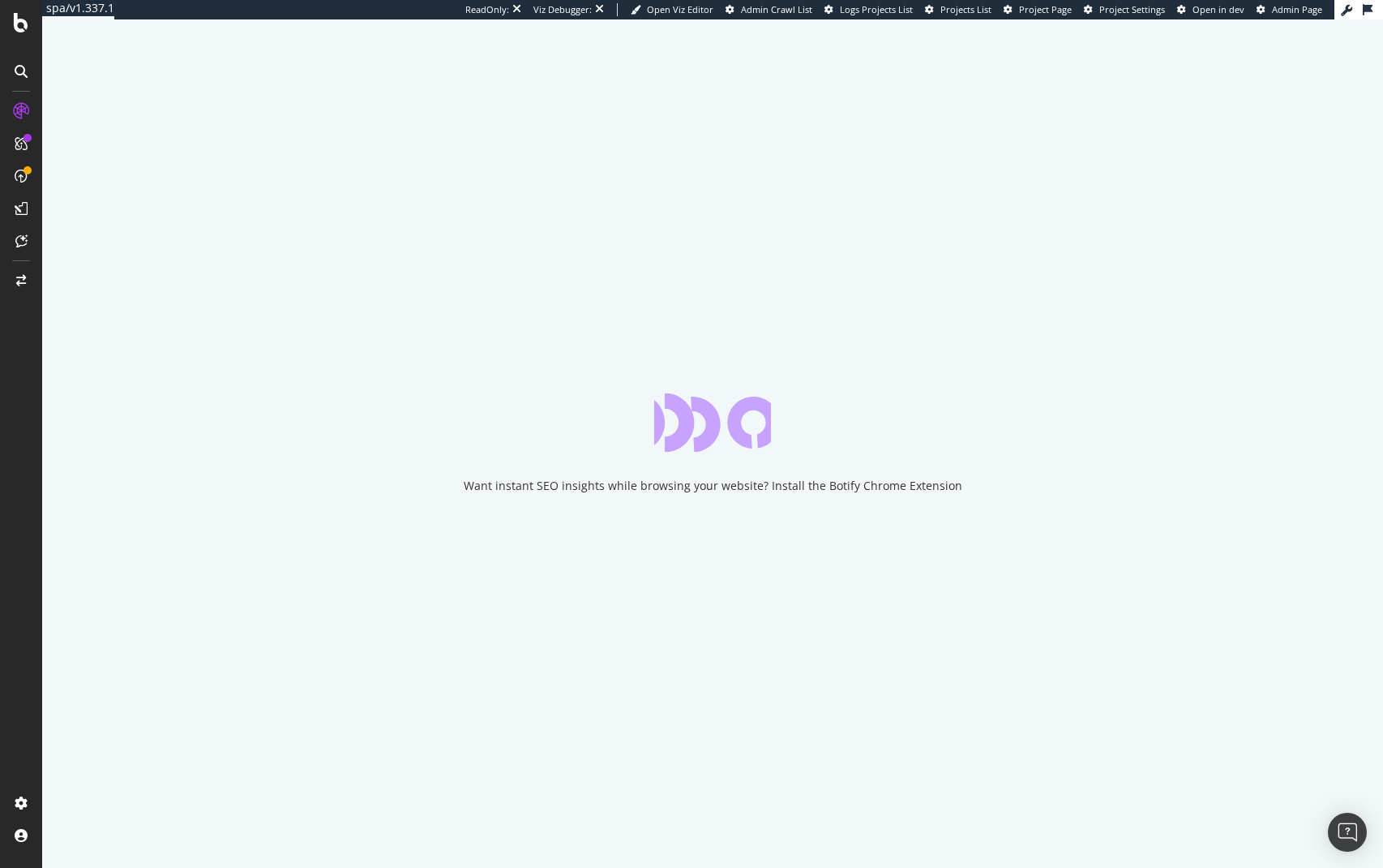
click at [21, 33] on div at bounding box center [21, 434] width 42 height 868
click at [23, 27] on icon at bounding box center [22, 23] width 15 height 20
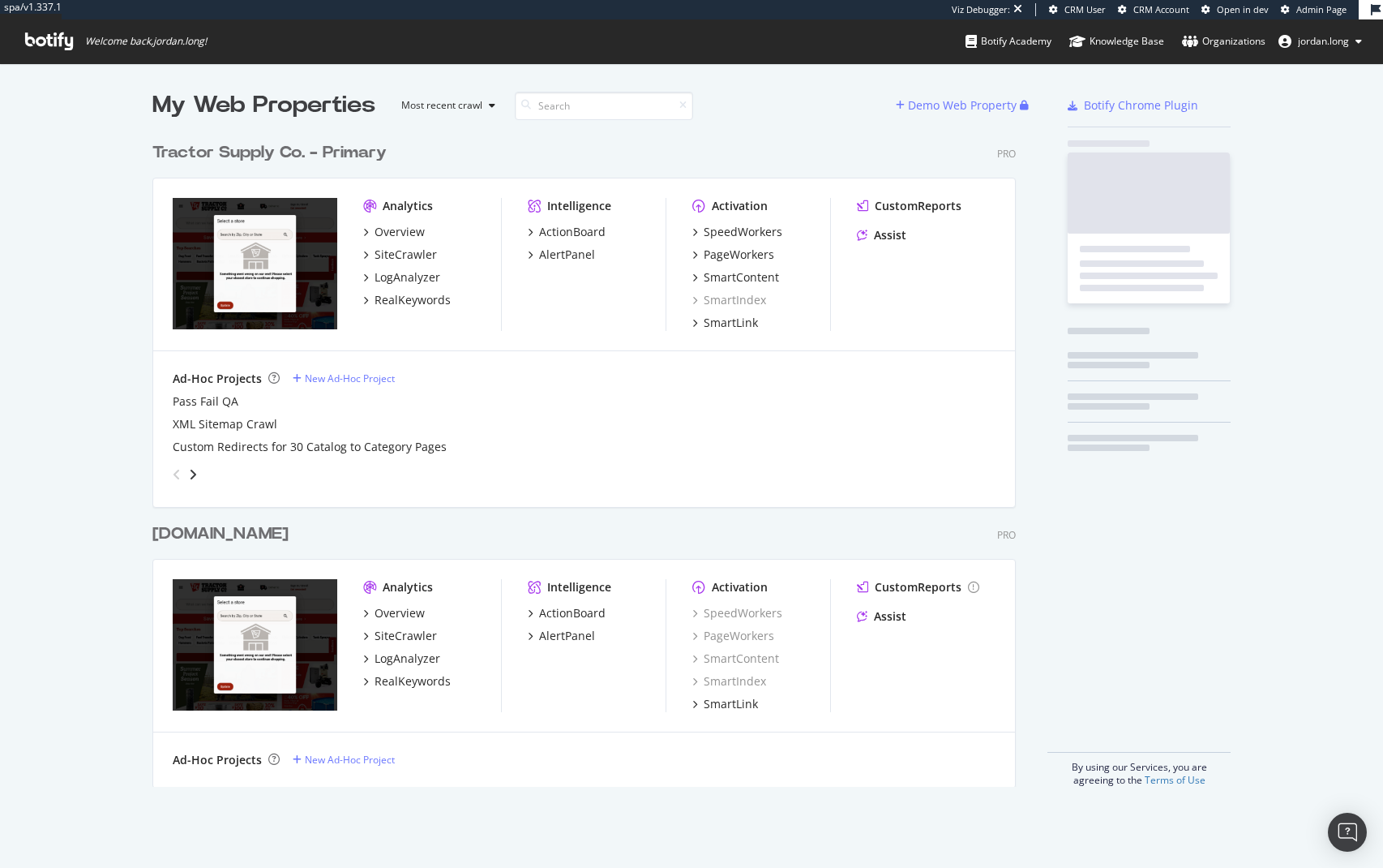
scroll to position [653, 864]
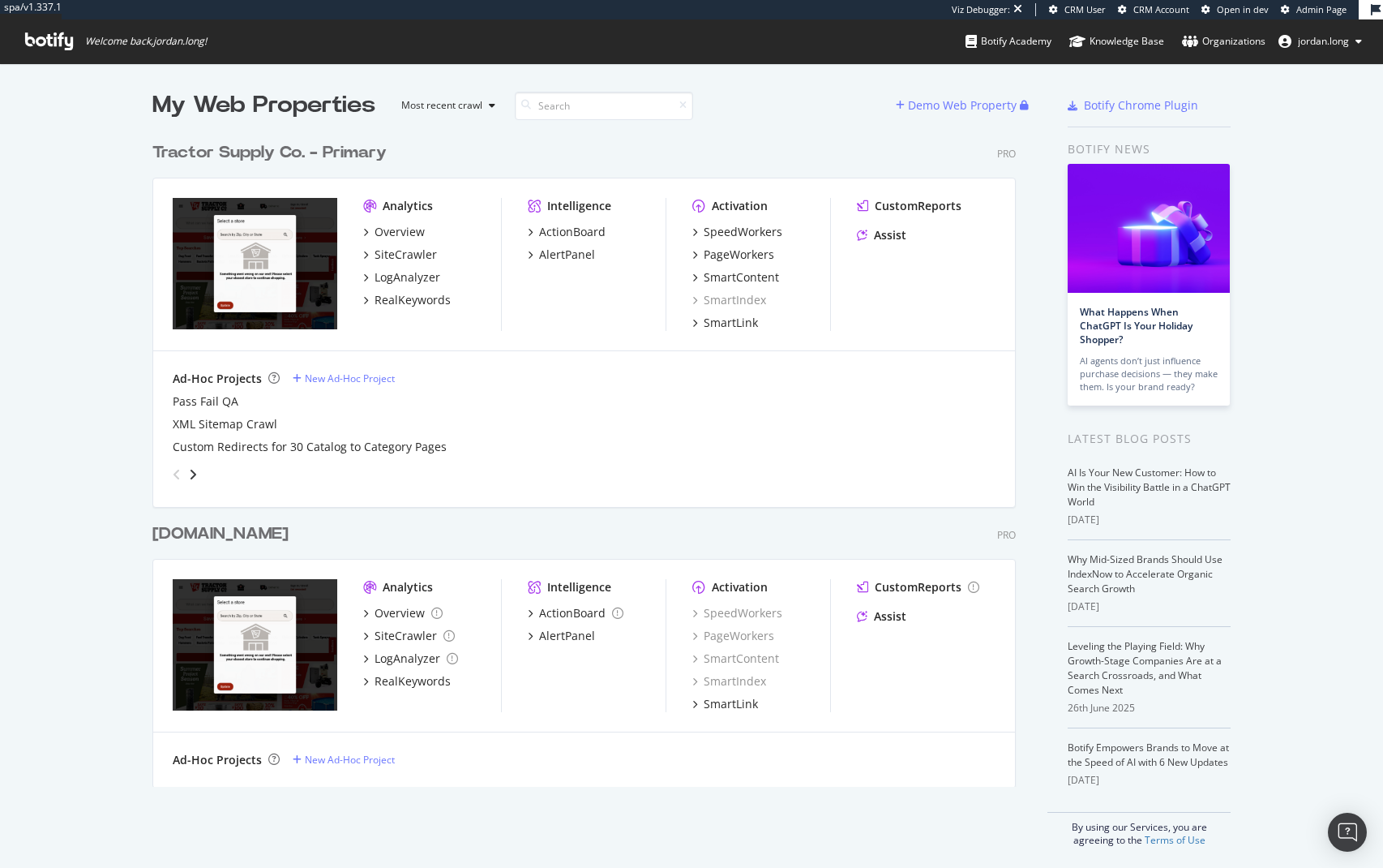
click at [253, 146] on div "Tractor Supply Co. - Primary" at bounding box center [269, 152] width 235 height 23
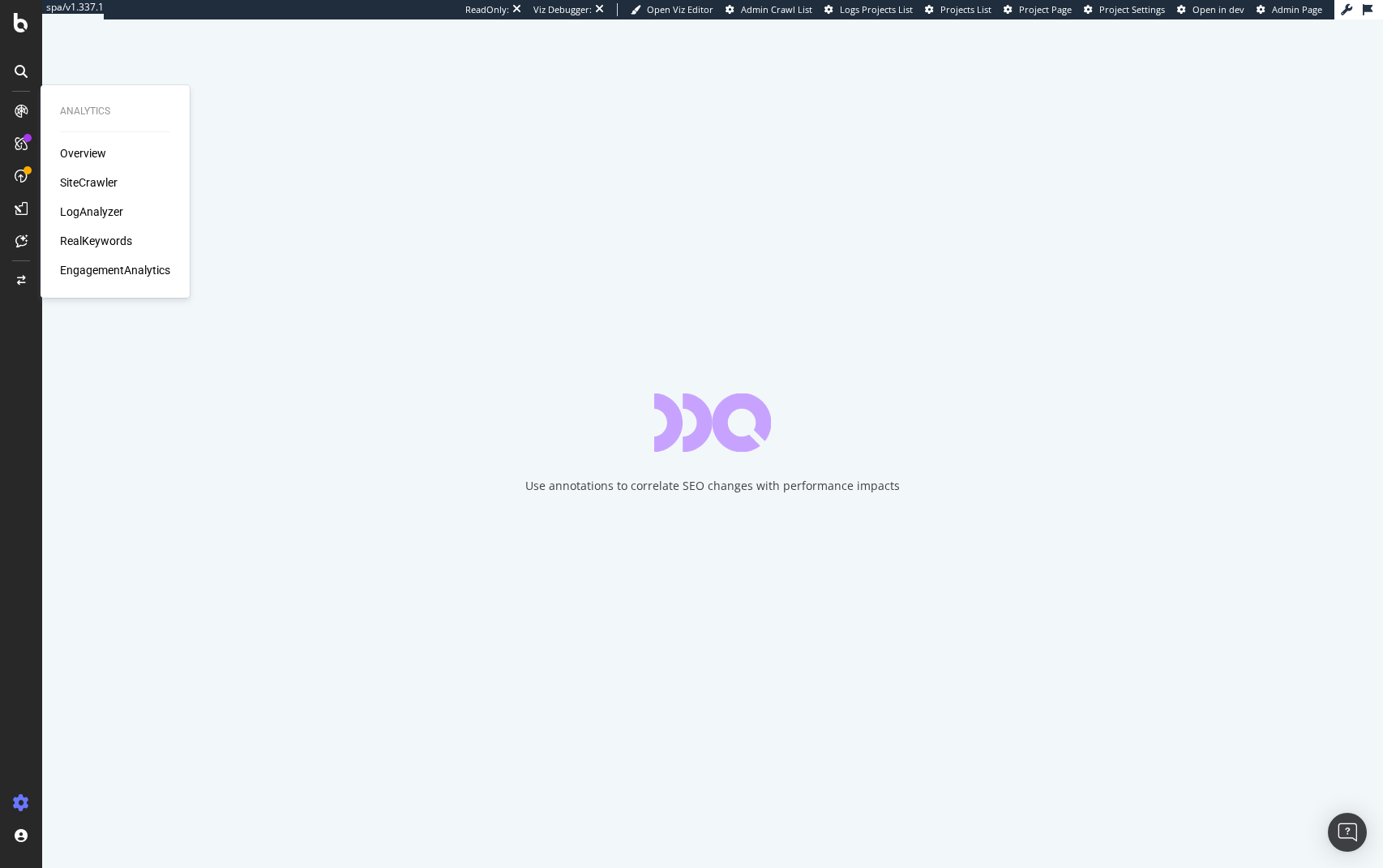
click at [101, 210] on div "LogAnalyzer" at bounding box center [91, 211] width 63 height 16
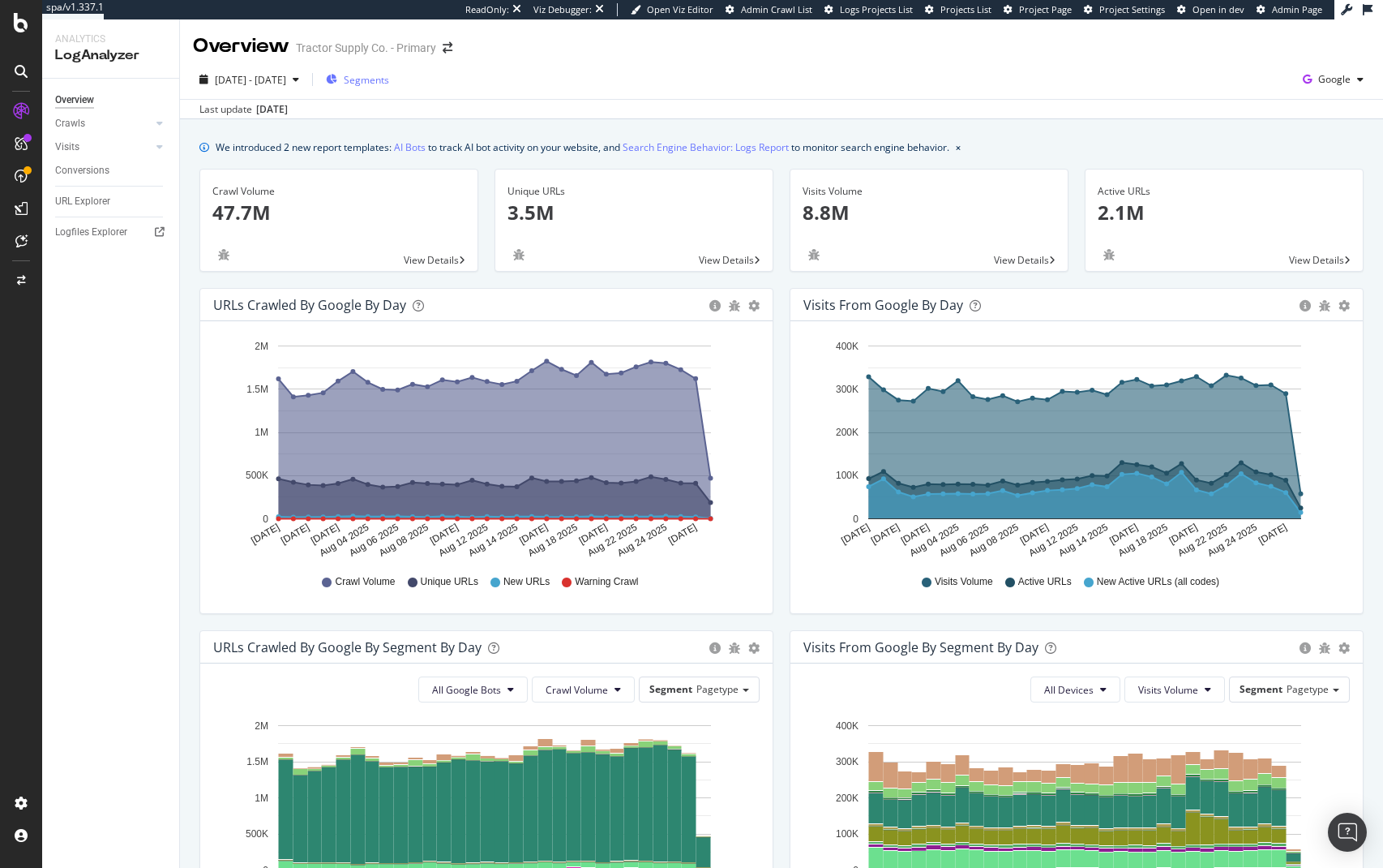
click at [389, 86] on span "Segments" at bounding box center [366, 80] width 45 height 14
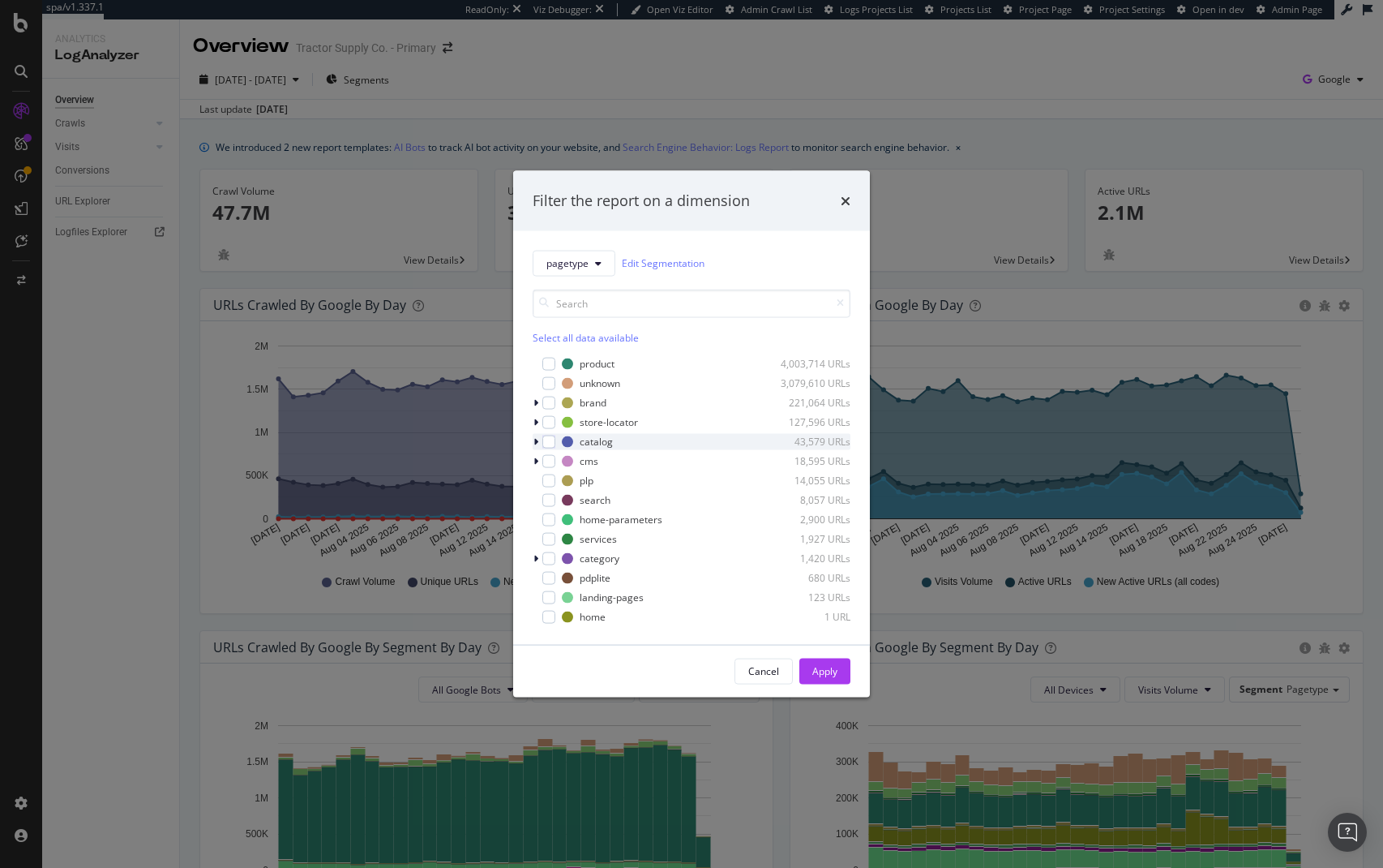
click at [536, 439] on icon "modal" at bounding box center [536, 441] width 5 height 9
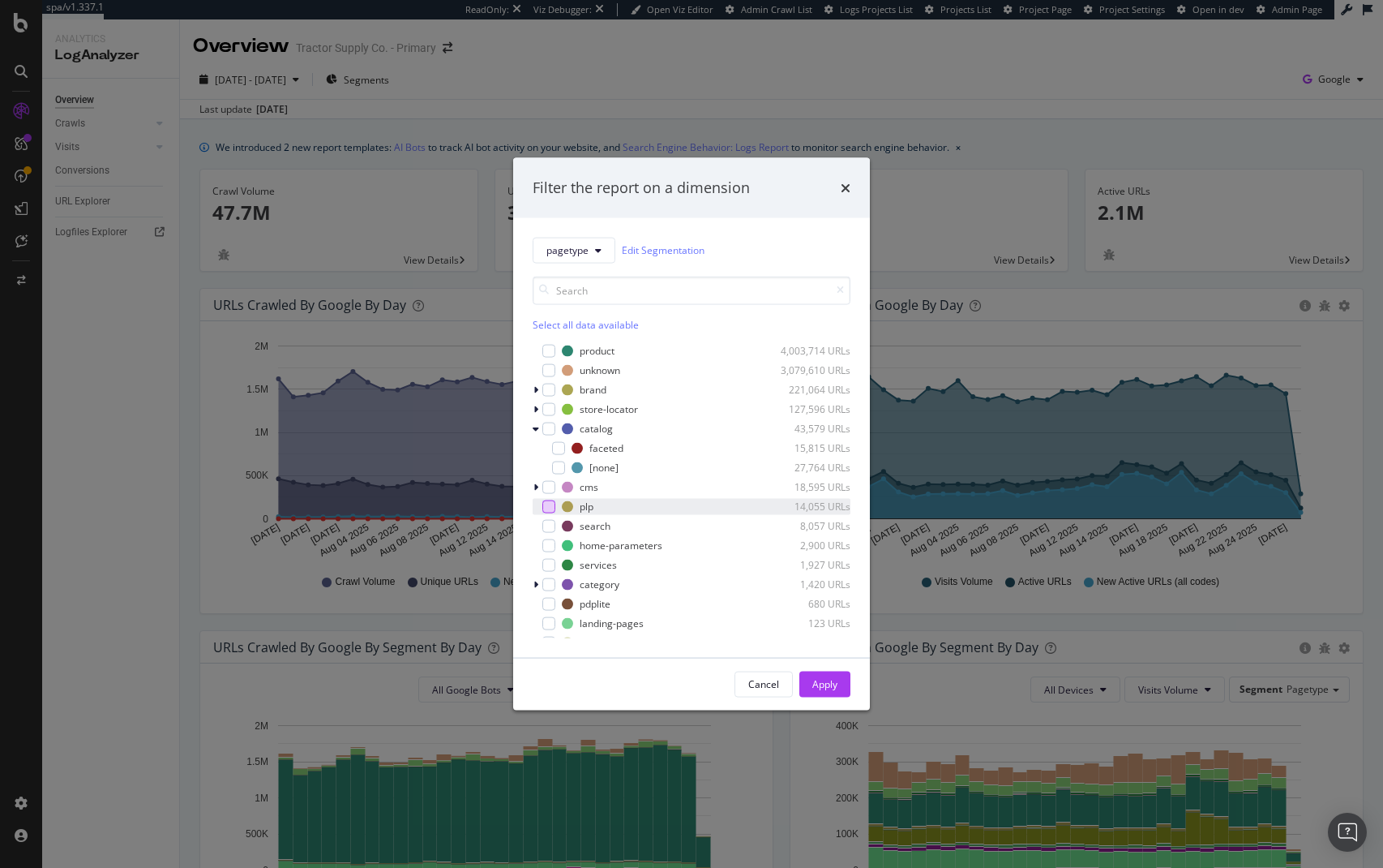
click at [552, 504] on div "modal" at bounding box center [549, 506] width 13 height 13
click at [825, 687] on div "Apply" at bounding box center [825, 684] width 25 height 14
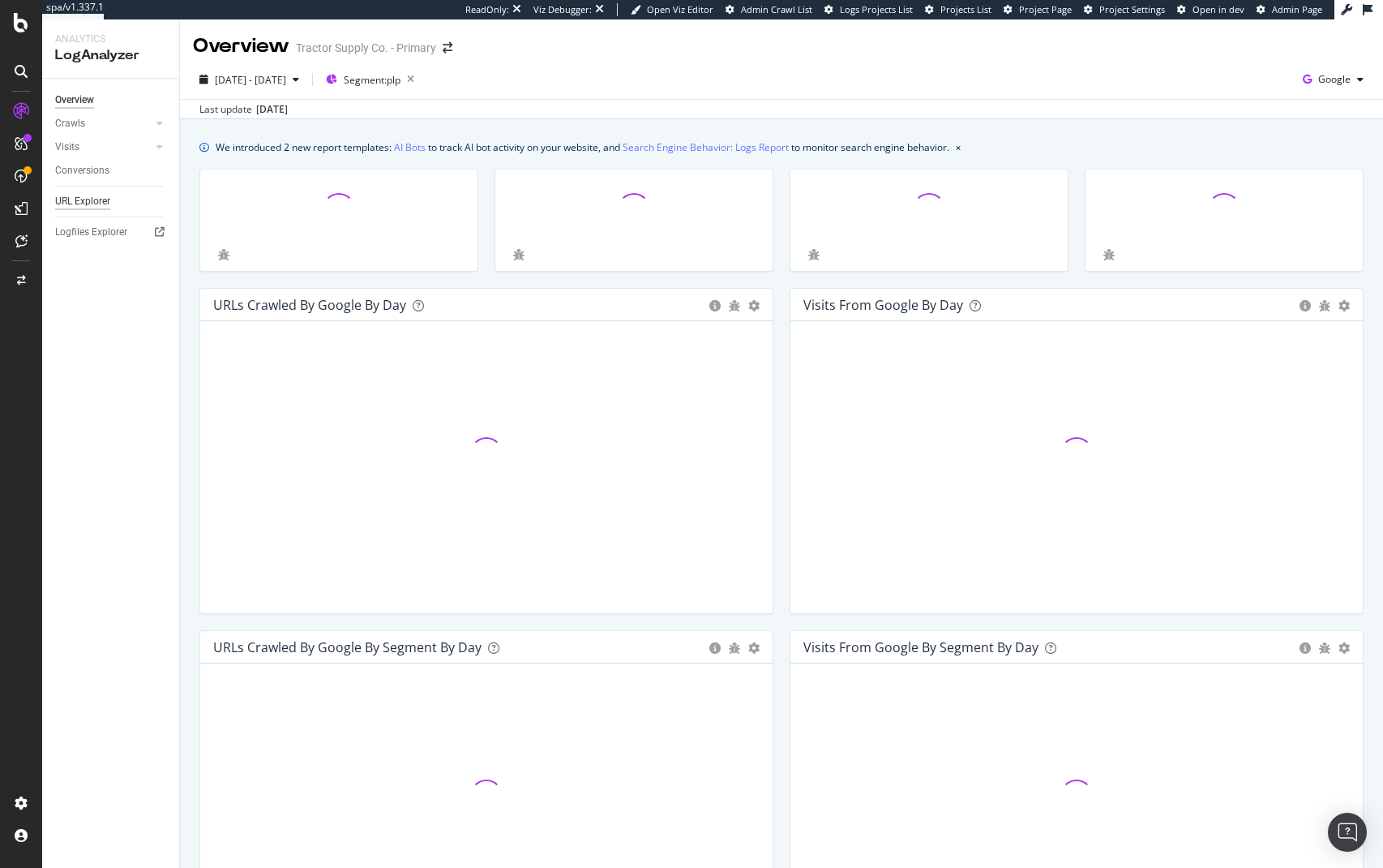
click at [92, 206] on div "URL Explorer" at bounding box center [83, 202] width 55 height 17
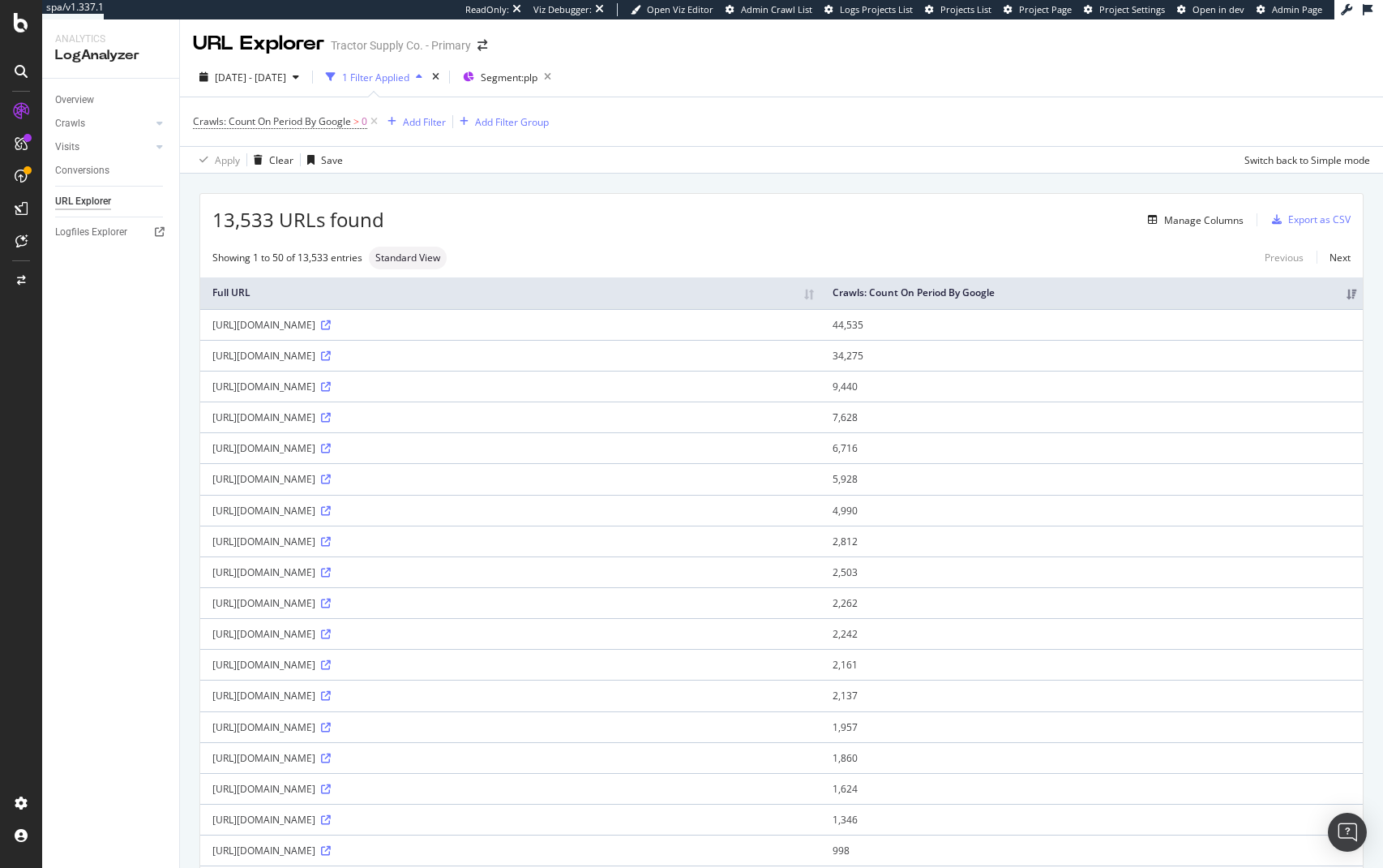
scroll to position [3, 0]
click at [558, 74] on icon "button" at bounding box center [548, 76] width 21 height 23
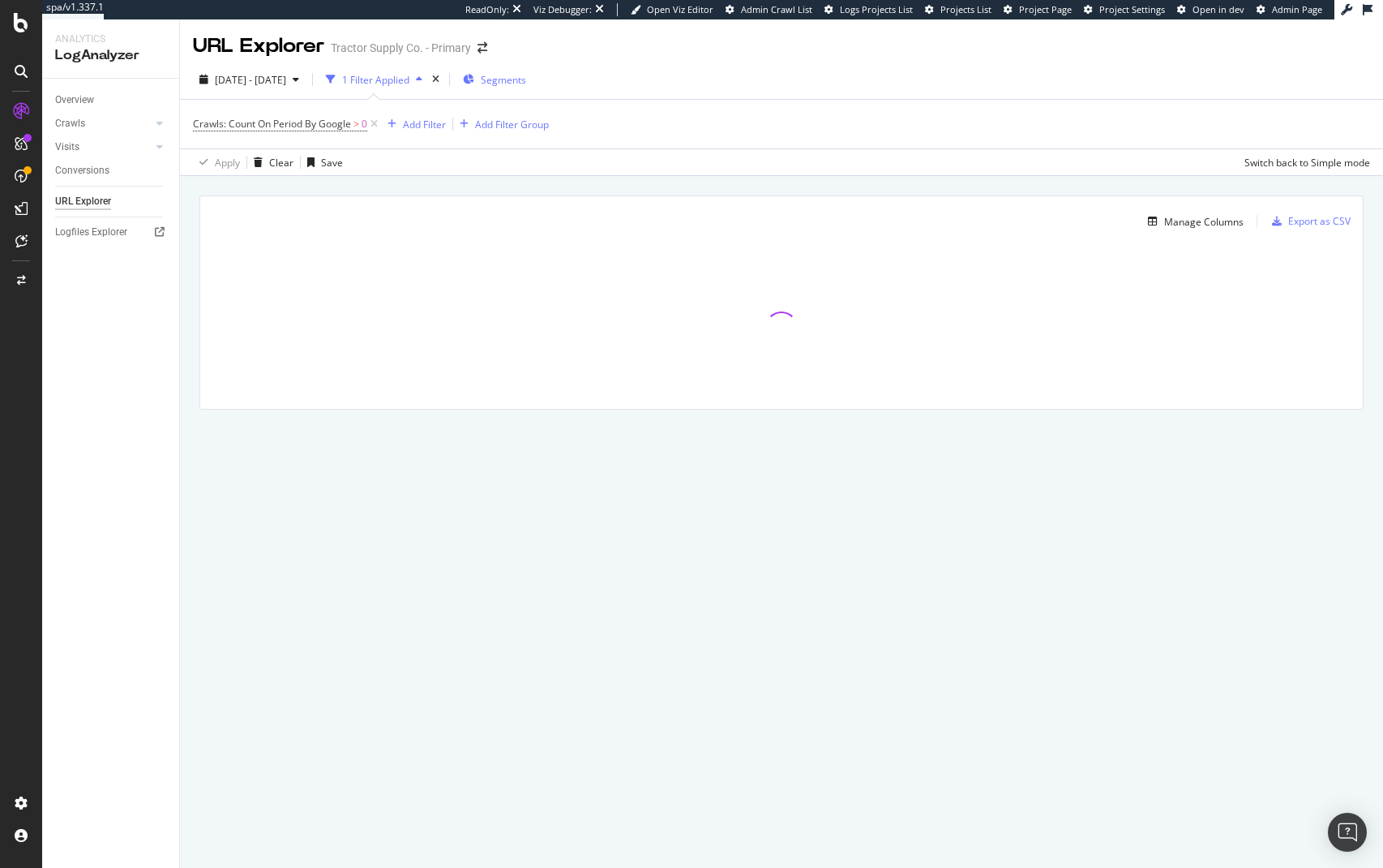
click at [526, 78] on span "Segments" at bounding box center [503, 80] width 45 height 14
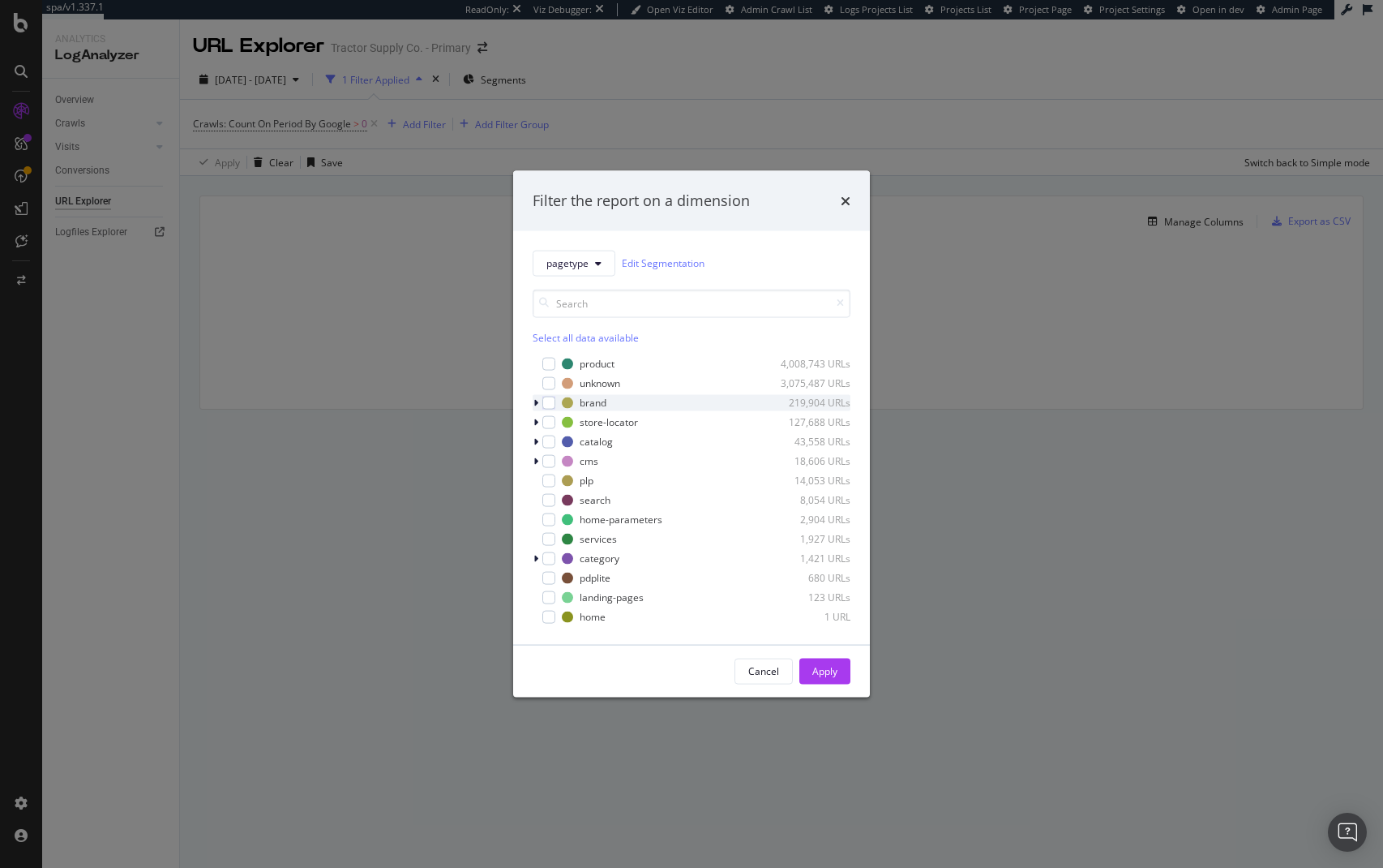
click at [536, 400] on icon "modal" at bounding box center [536, 402] width 5 height 9
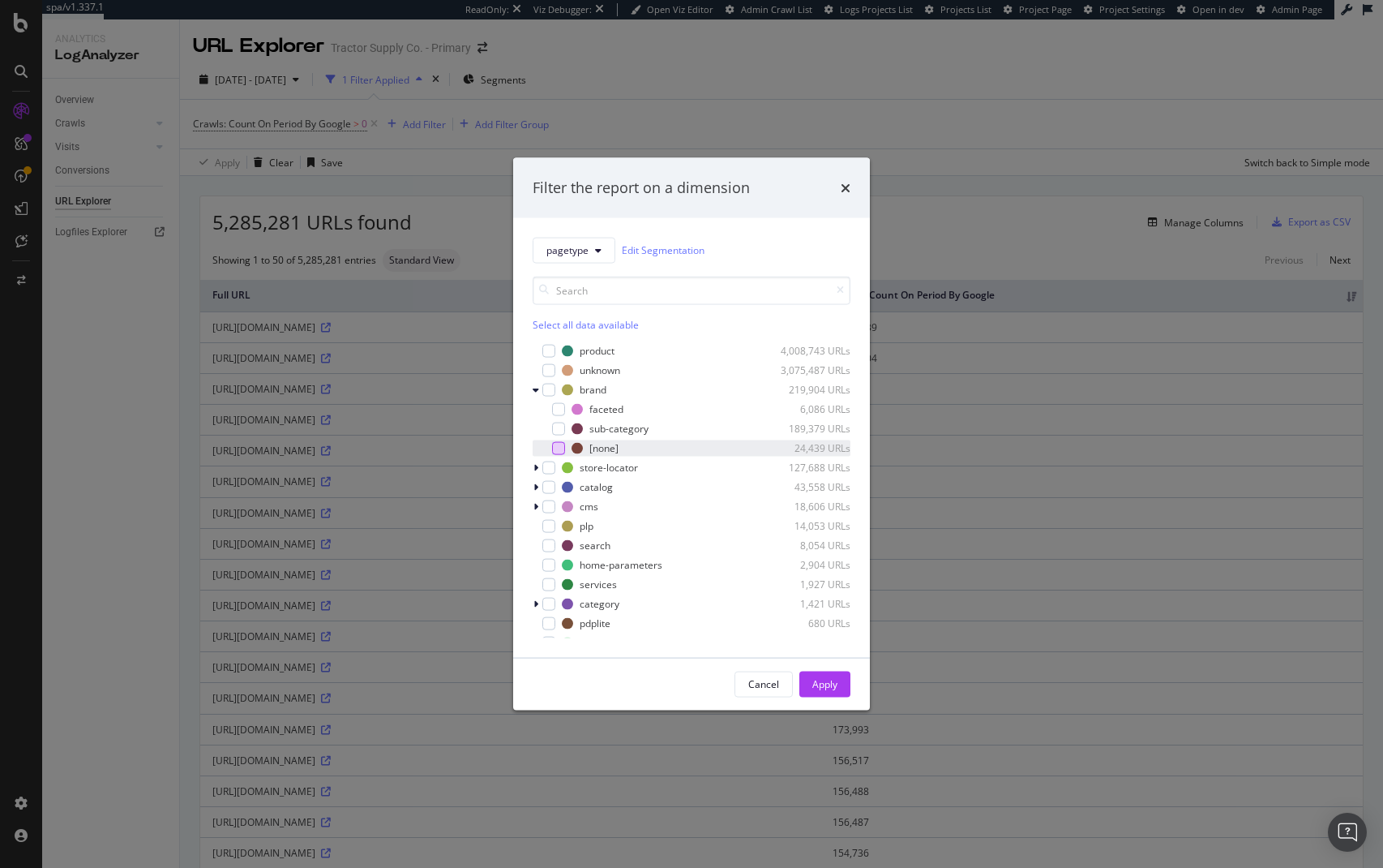
click at [558, 451] on div "modal" at bounding box center [558, 448] width 13 height 13
click at [535, 486] on icon "modal" at bounding box center [536, 486] width 5 height 9
click at [557, 528] on div "modal" at bounding box center [558, 525] width 13 height 13
click at [818, 684] on div "Apply" at bounding box center [825, 684] width 25 height 14
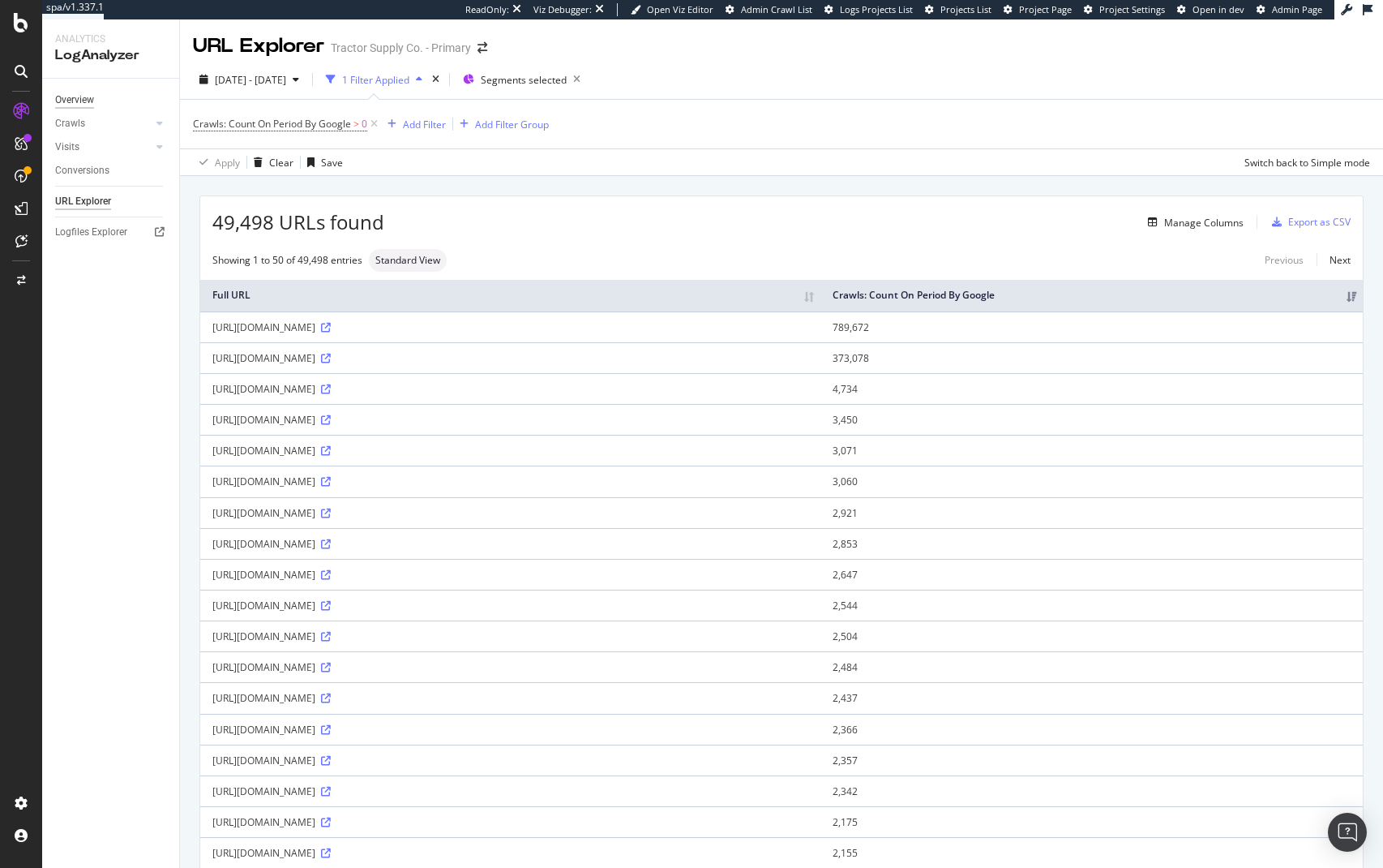
click at [89, 101] on div "Overview" at bounding box center [74, 100] width 38 height 17
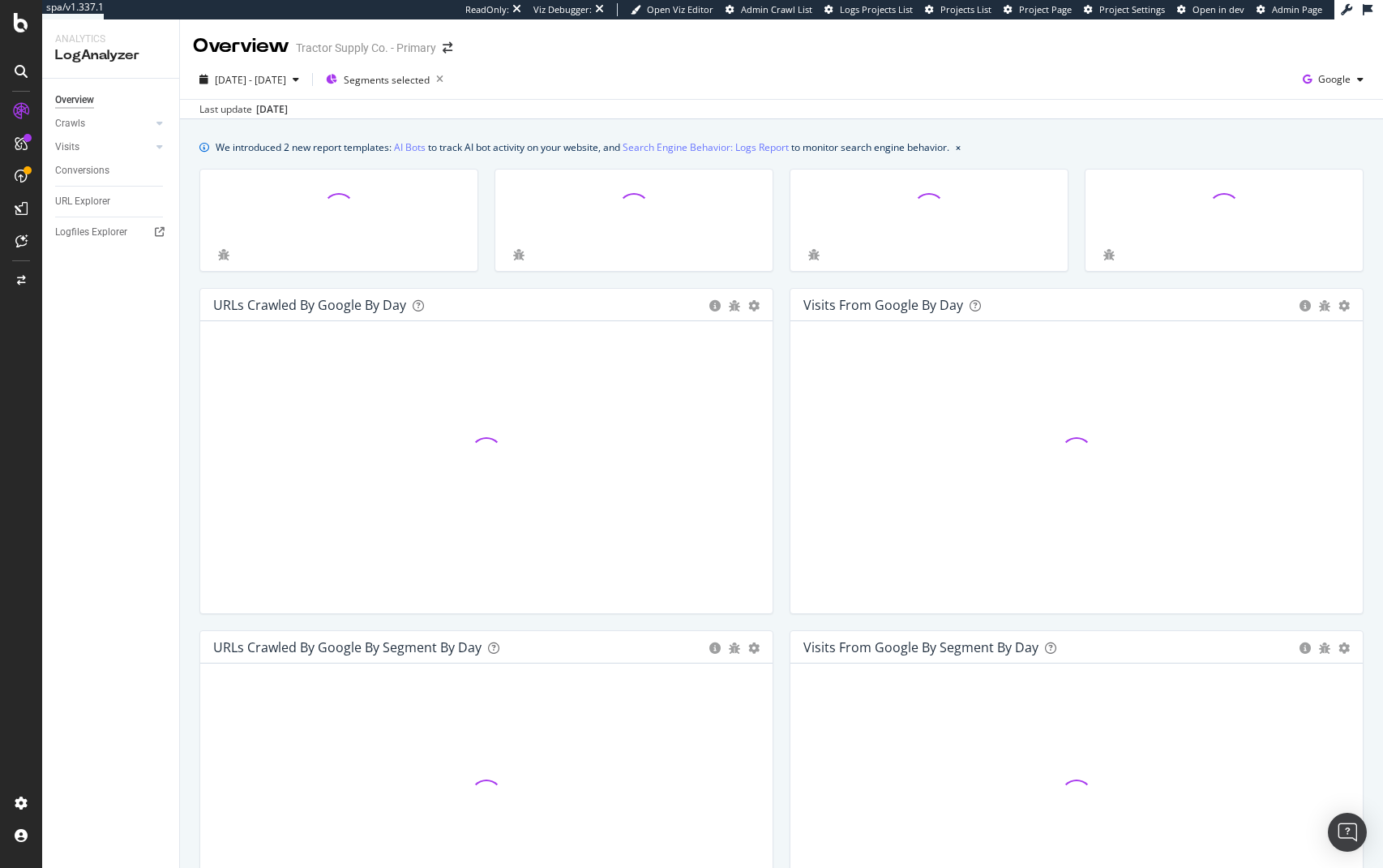
click at [719, 81] on div "2025 Jul. 29th - Aug. 27th Segments selected Google" at bounding box center [782, 83] width 1203 height 33
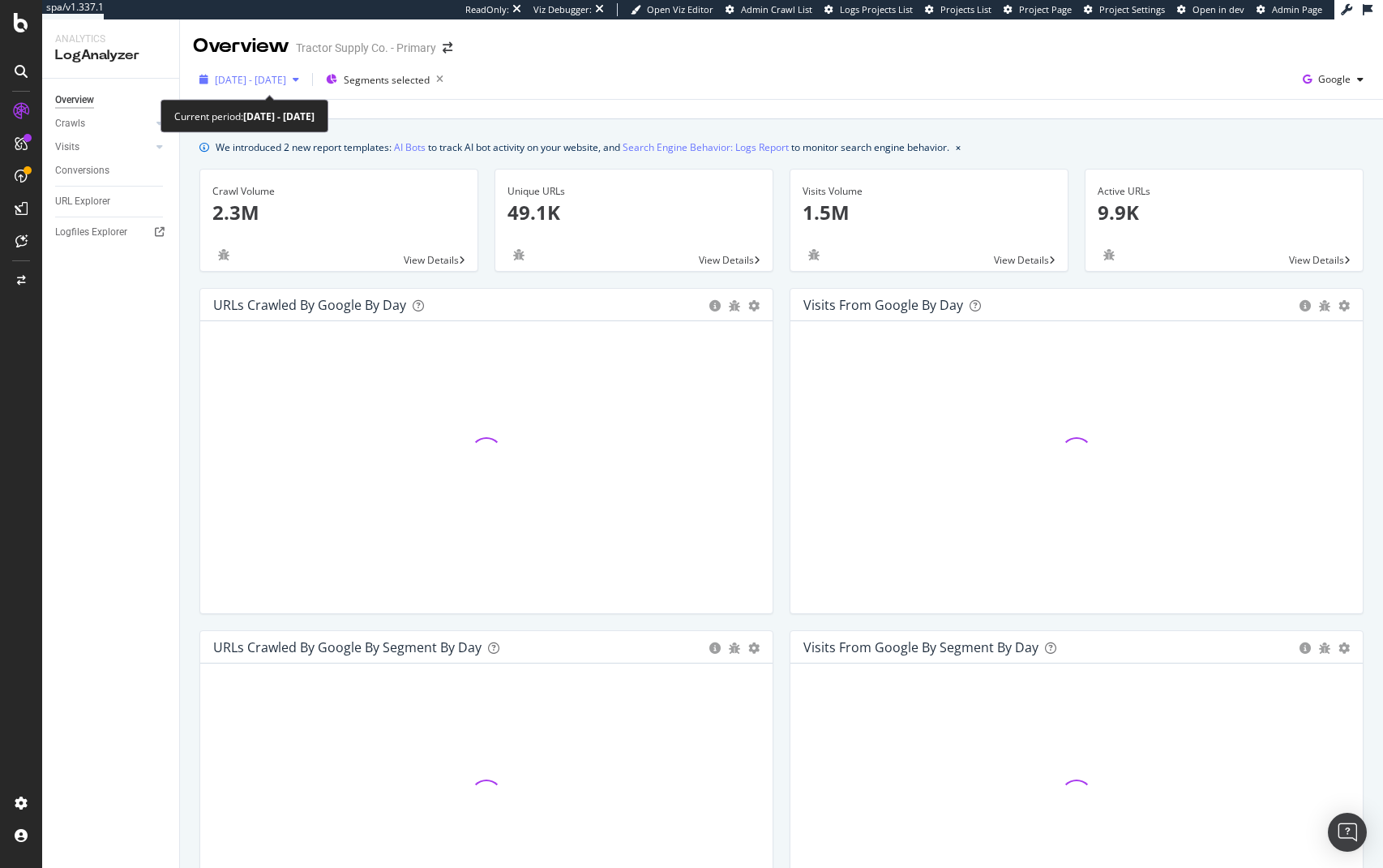
click at [275, 83] on span "2025 Jul. 29th - Aug. 27th" at bounding box center [251, 80] width 71 height 14
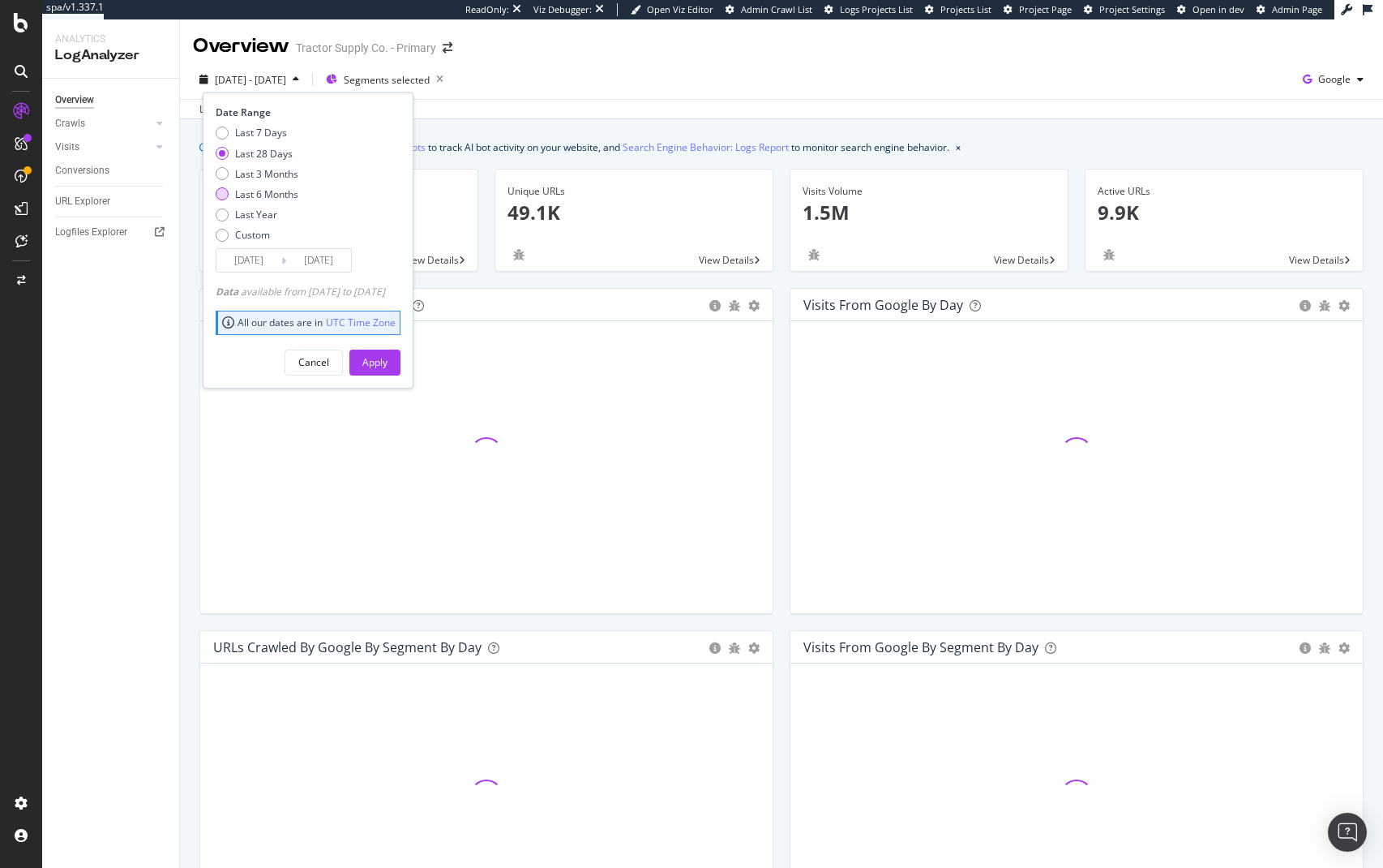
click at [266, 198] on div "Last 6 Months" at bounding box center [266, 194] width 63 height 14
type input "[DATE]"
click at [388, 361] on div "Apply" at bounding box center [374, 361] width 25 height 14
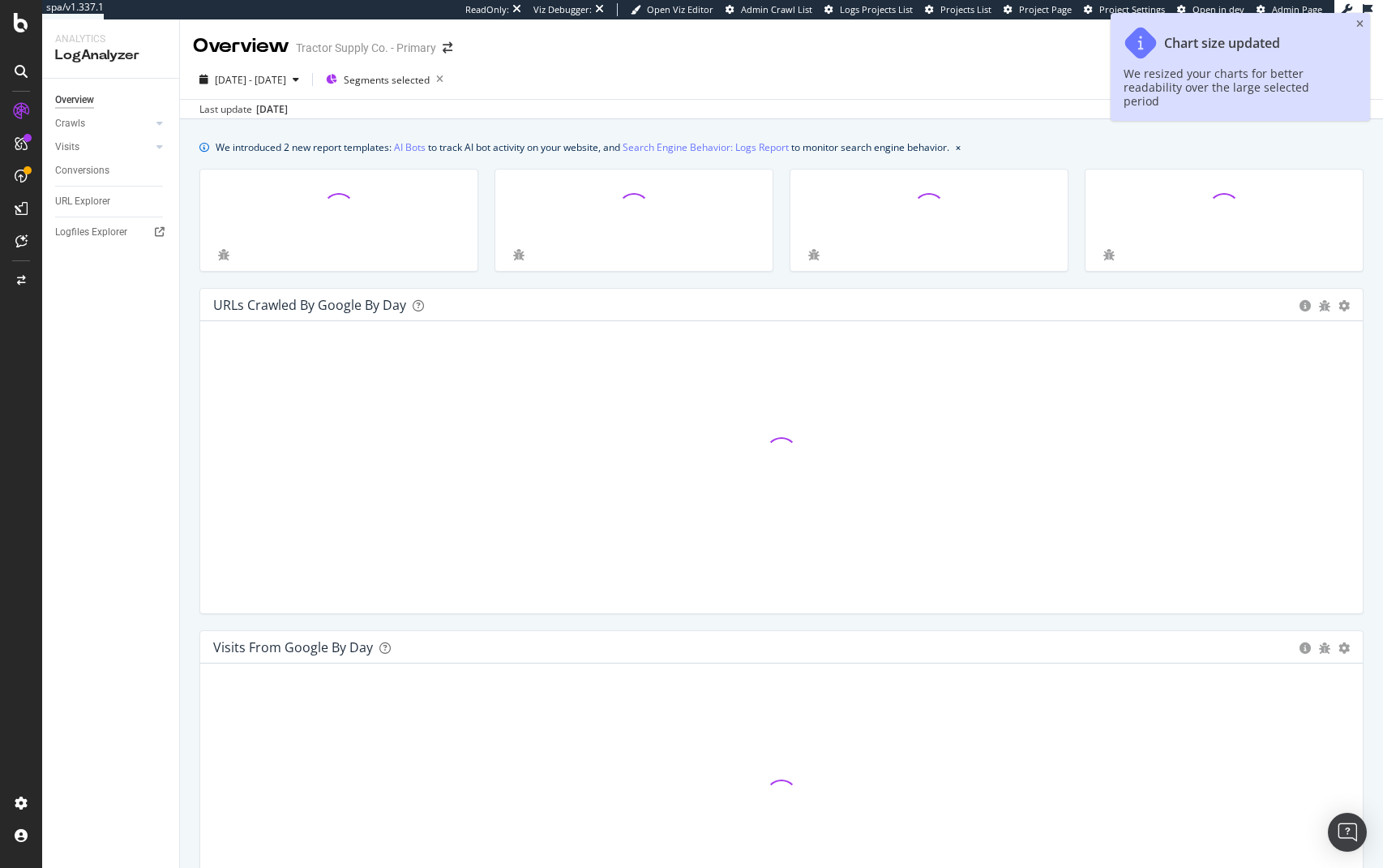
click at [707, 94] on div "2025 Feb. 28th - Aug. 27th Segments selected Google" at bounding box center [782, 83] width 1203 height 33
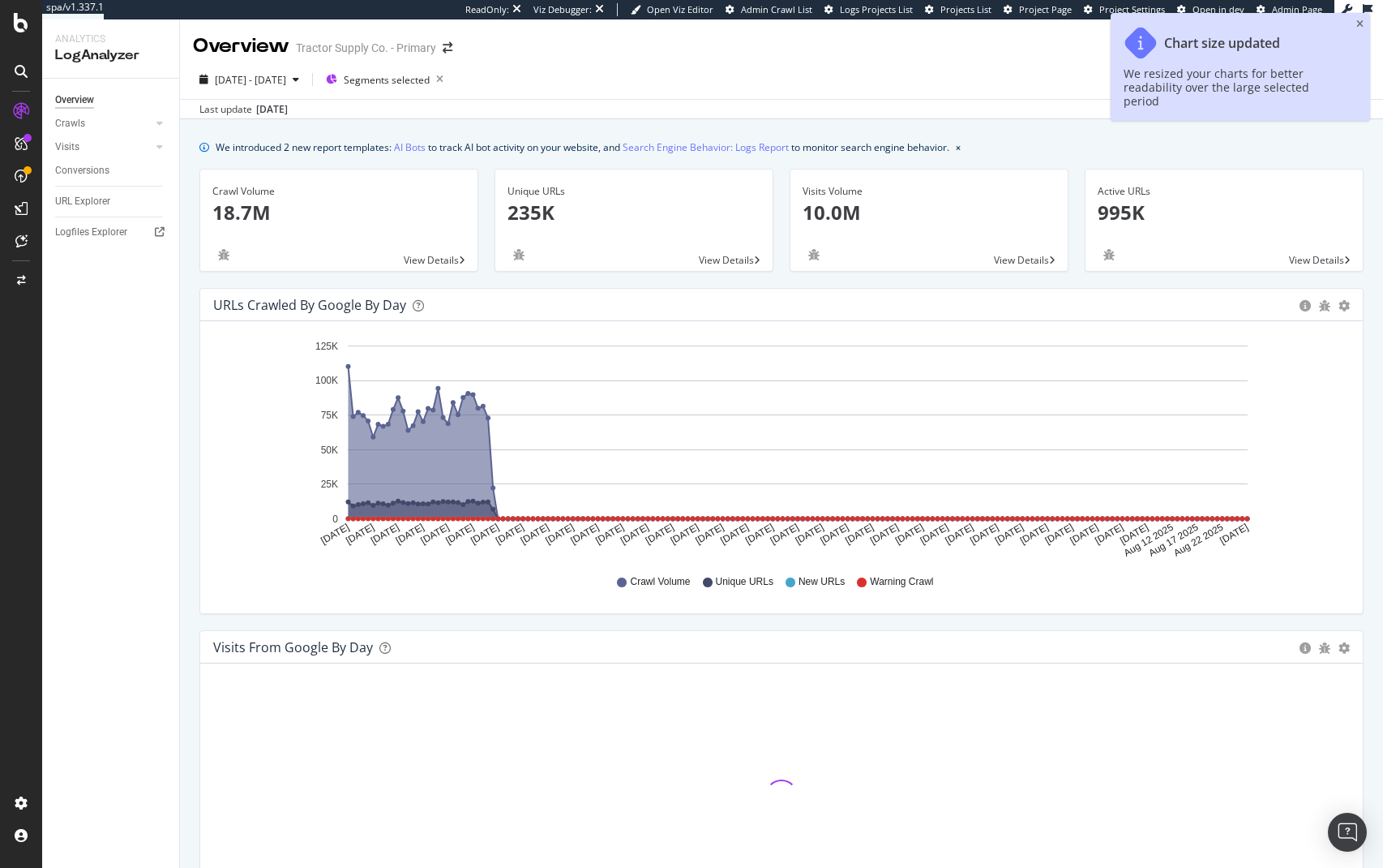
click at [709, 94] on div "2025 Feb. 28th - Aug. 27th Segments selected Google" at bounding box center [782, 83] width 1203 height 33
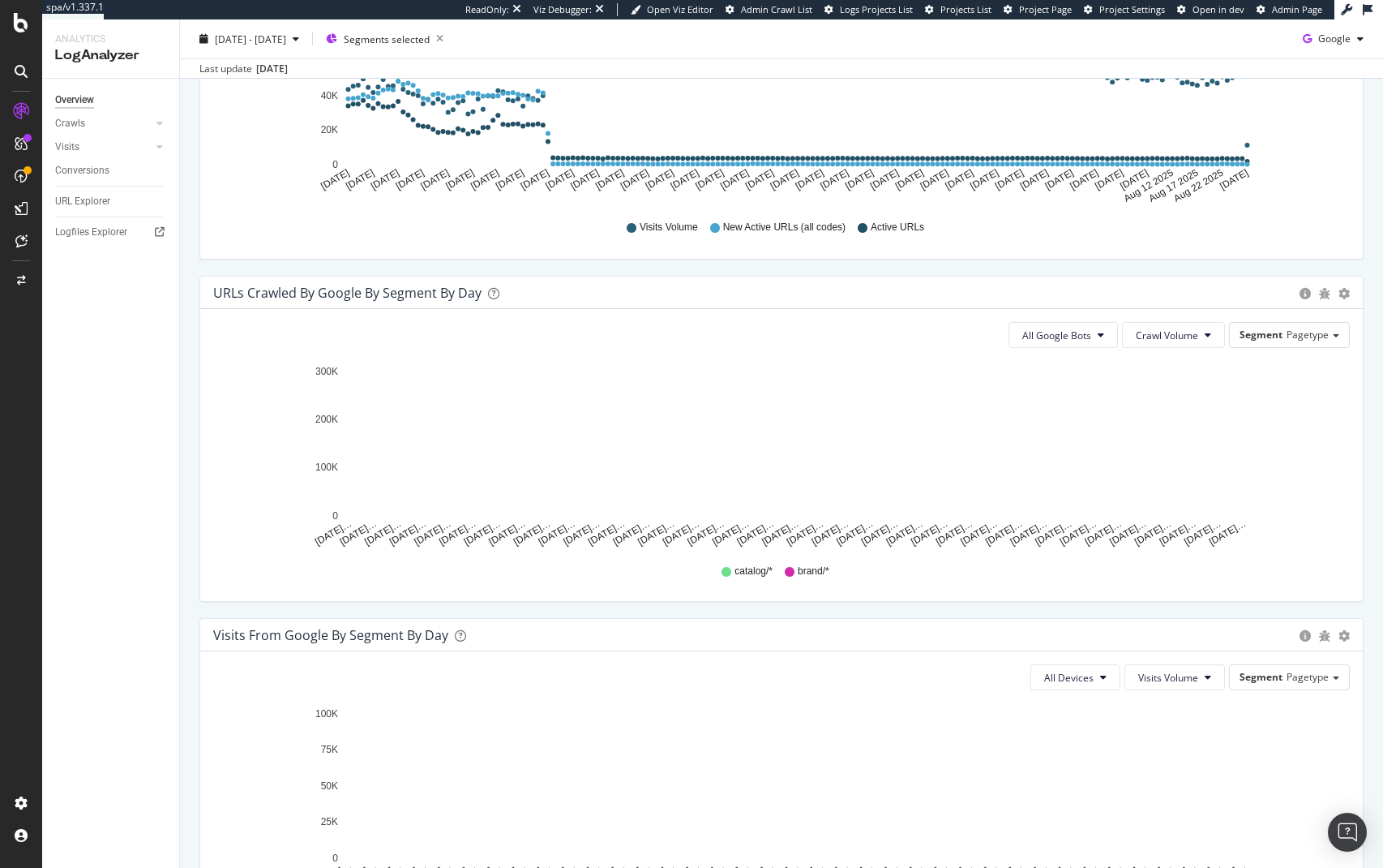
scroll to position [450, 0]
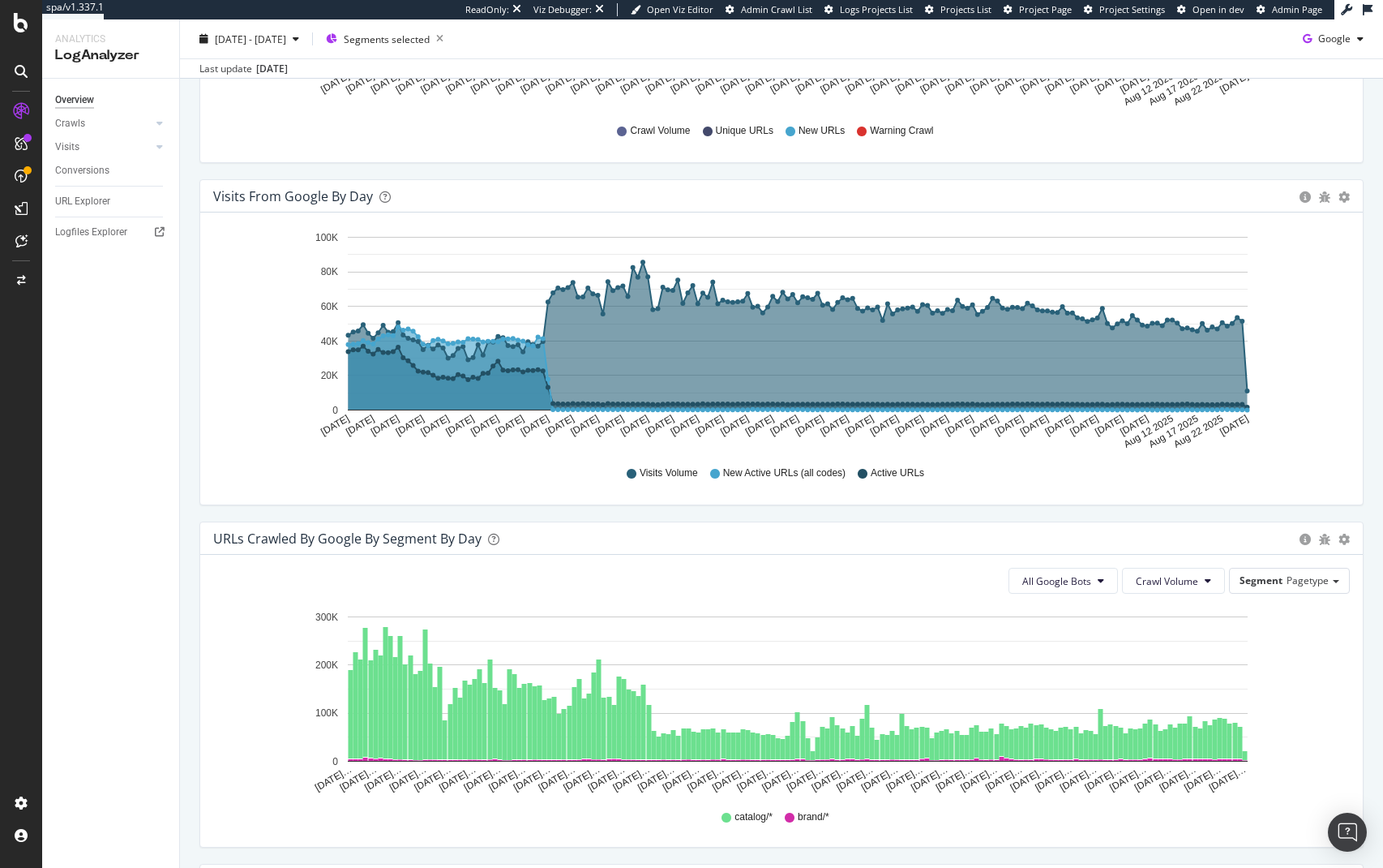
click at [170, 472] on div "Overview Crawls Daily Distribution Segments Distribution HTTP Codes Resources V…" at bounding box center [111, 473] width 137 height 789
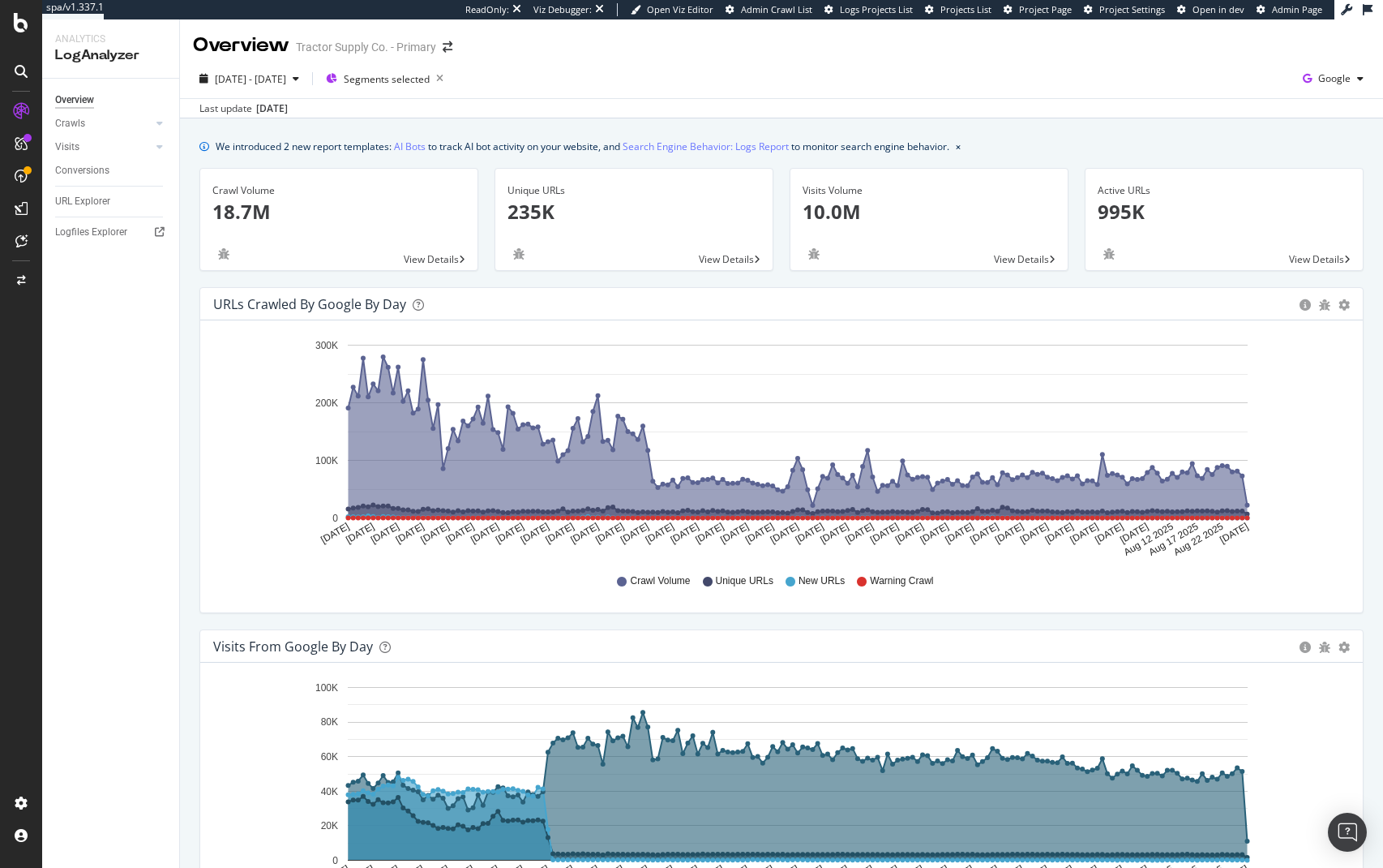
scroll to position [0, 0]
click at [1330, 75] on span "Google" at bounding box center [1334, 79] width 33 height 14
click at [1228, 98] on span "OpenAI" at bounding box center [1241, 95] width 60 height 15
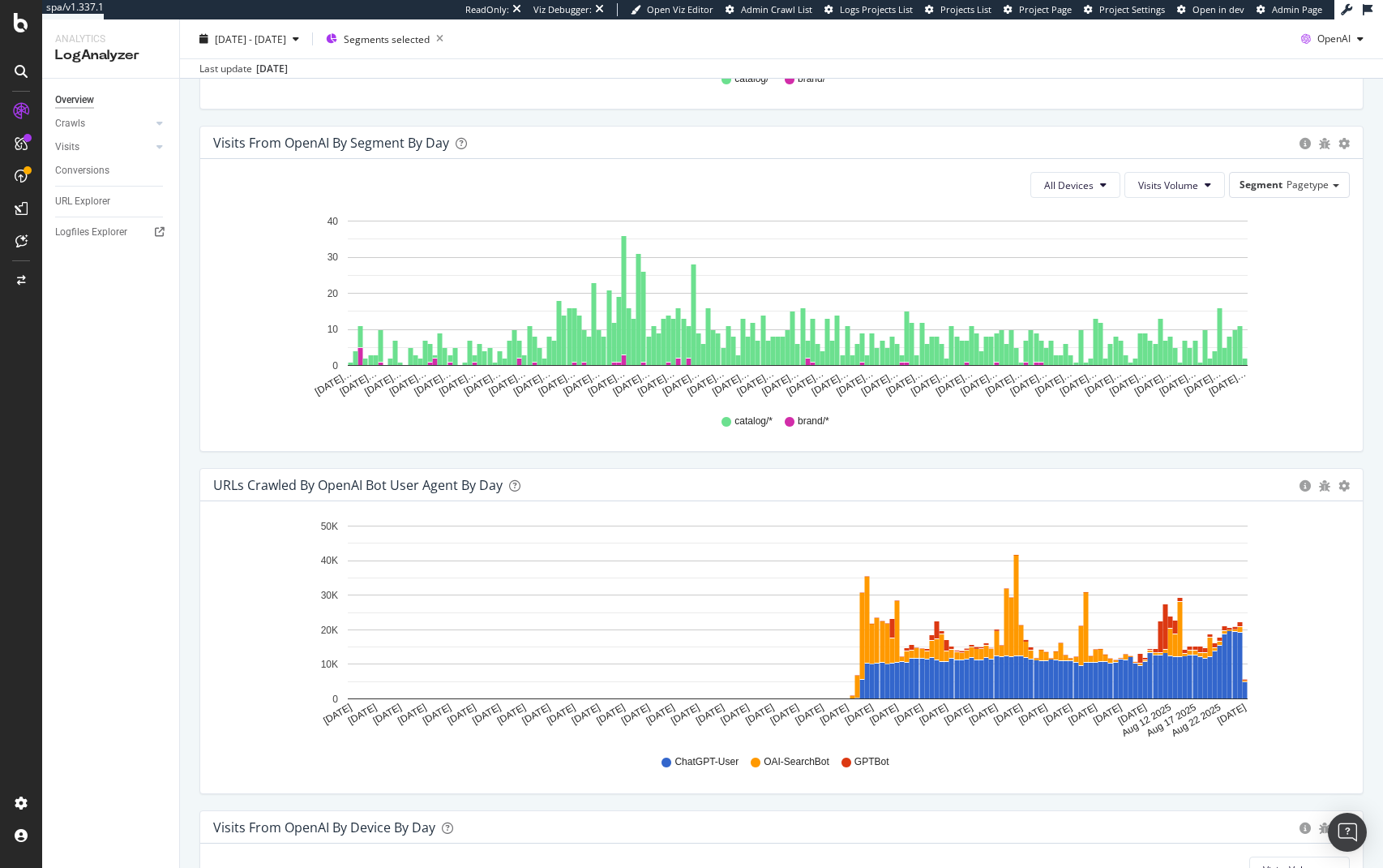
scroll to position [1191, 0]
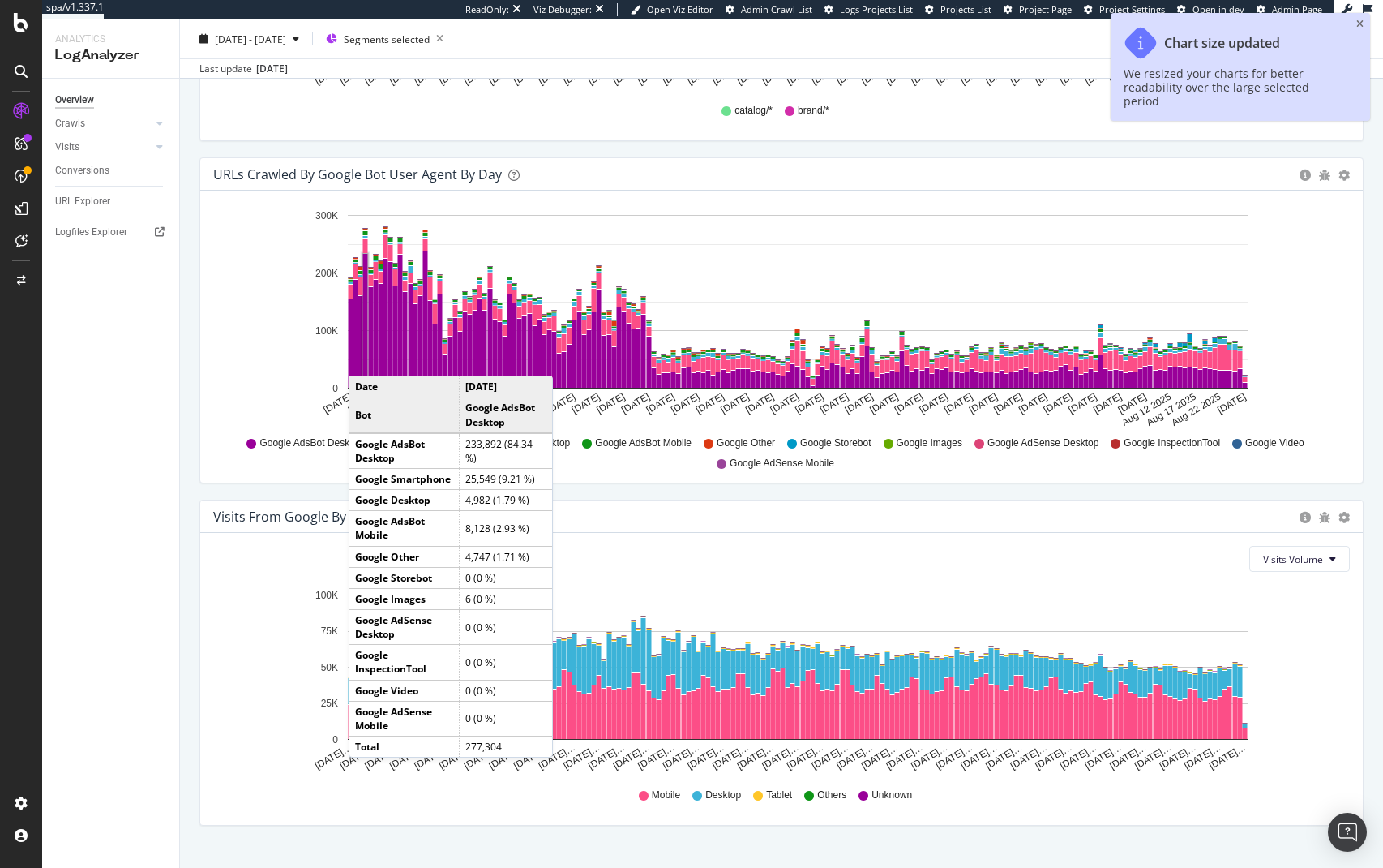
scroll to position [1530, 0]
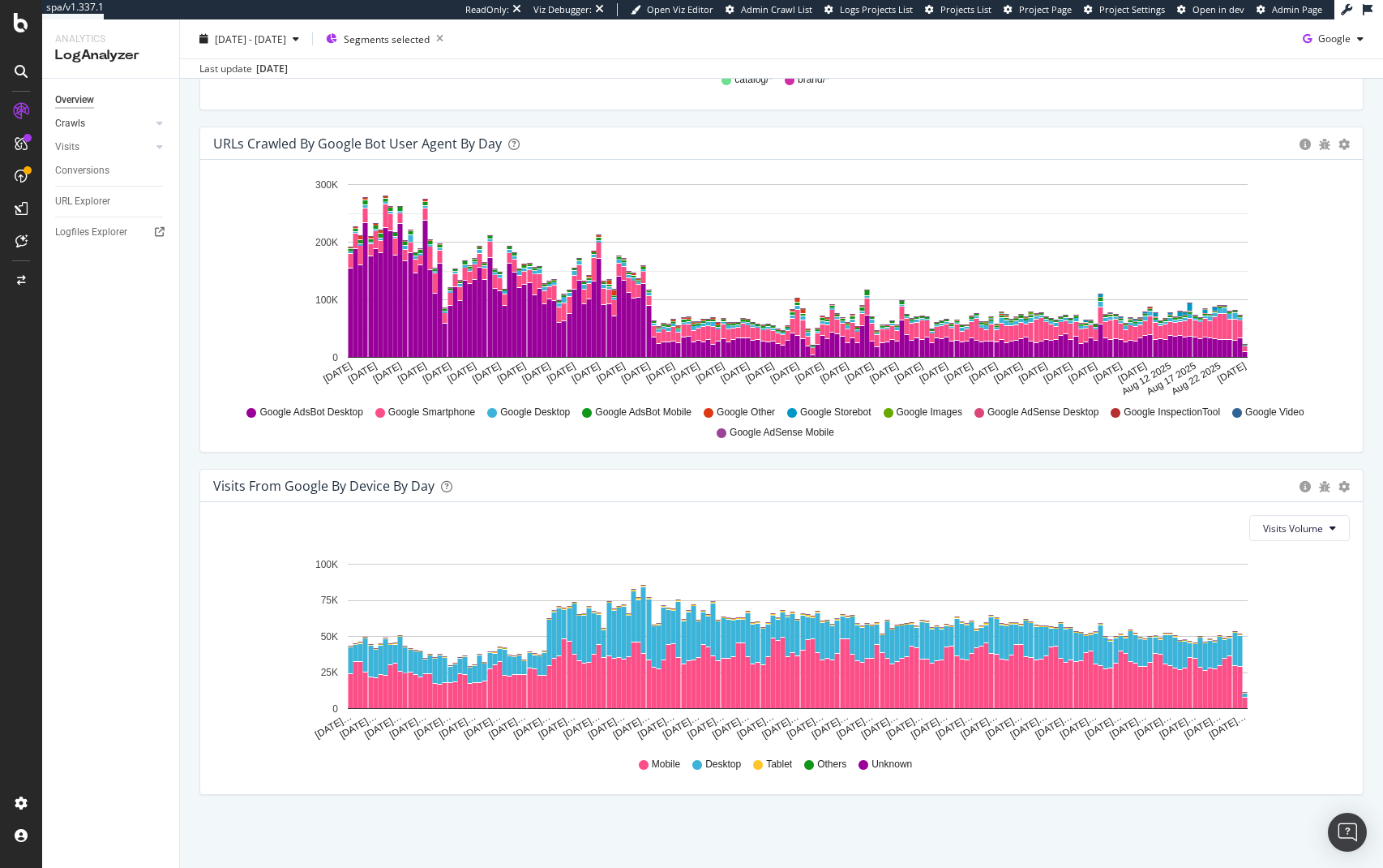
click at [114, 125] on link "Crawls" at bounding box center [103, 124] width 97 height 17
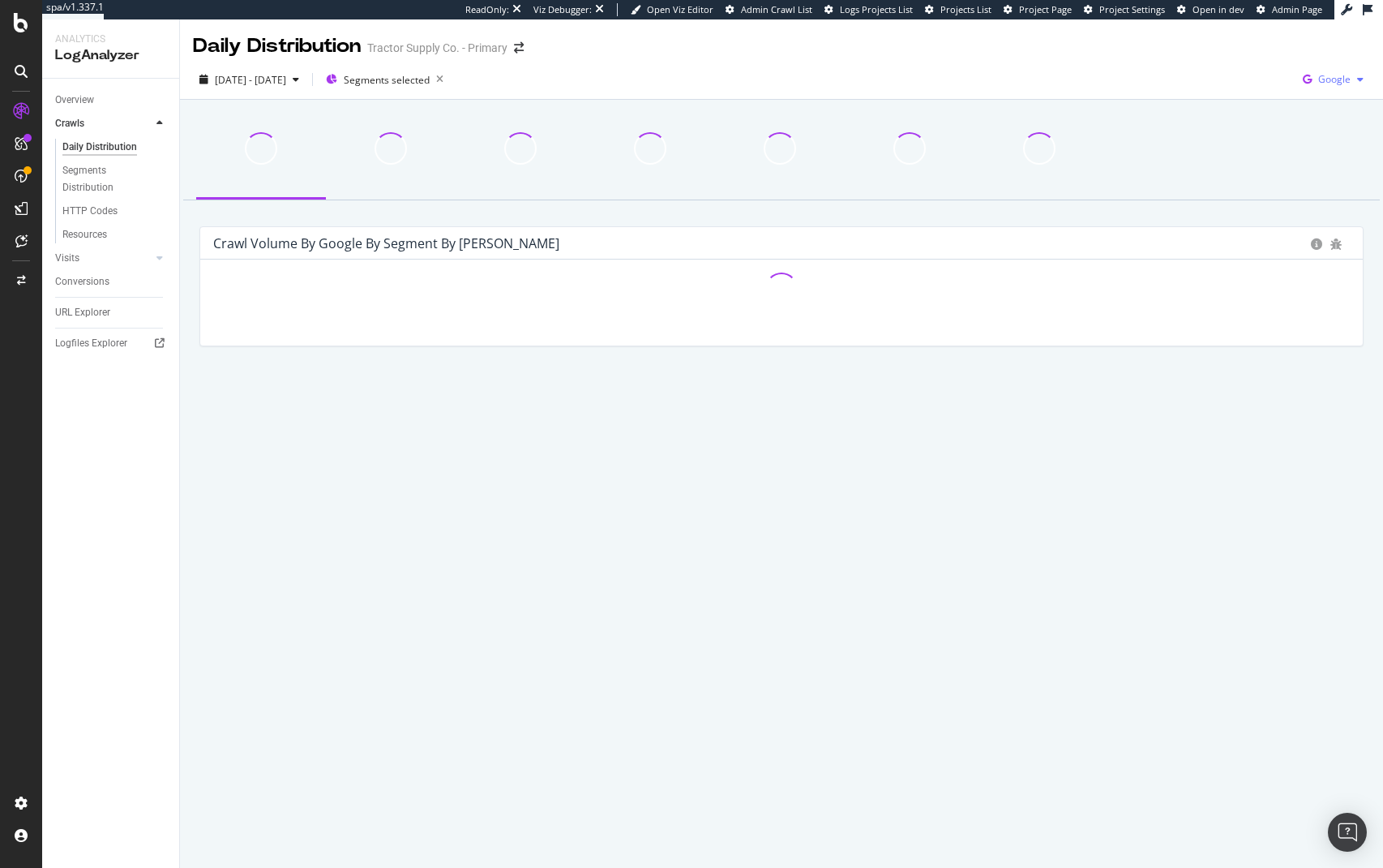
click at [1336, 91] on div "Google" at bounding box center [1333, 80] width 74 height 24
click at [999, 91] on div "2025 Feb. 28th - Aug. 27th Segments selected Google" at bounding box center [782, 83] width 1203 height 33
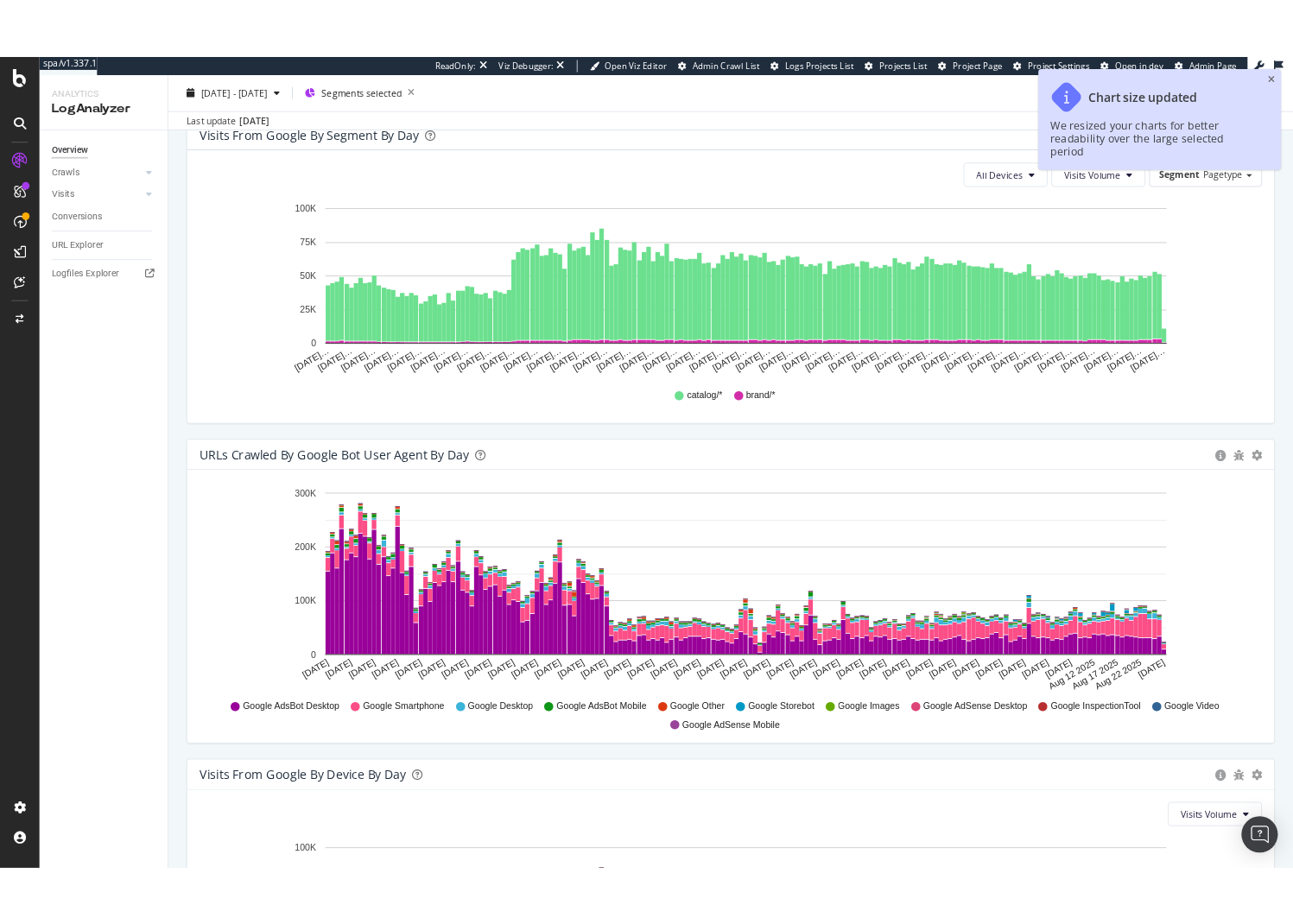
scroll to position [1327, 0]
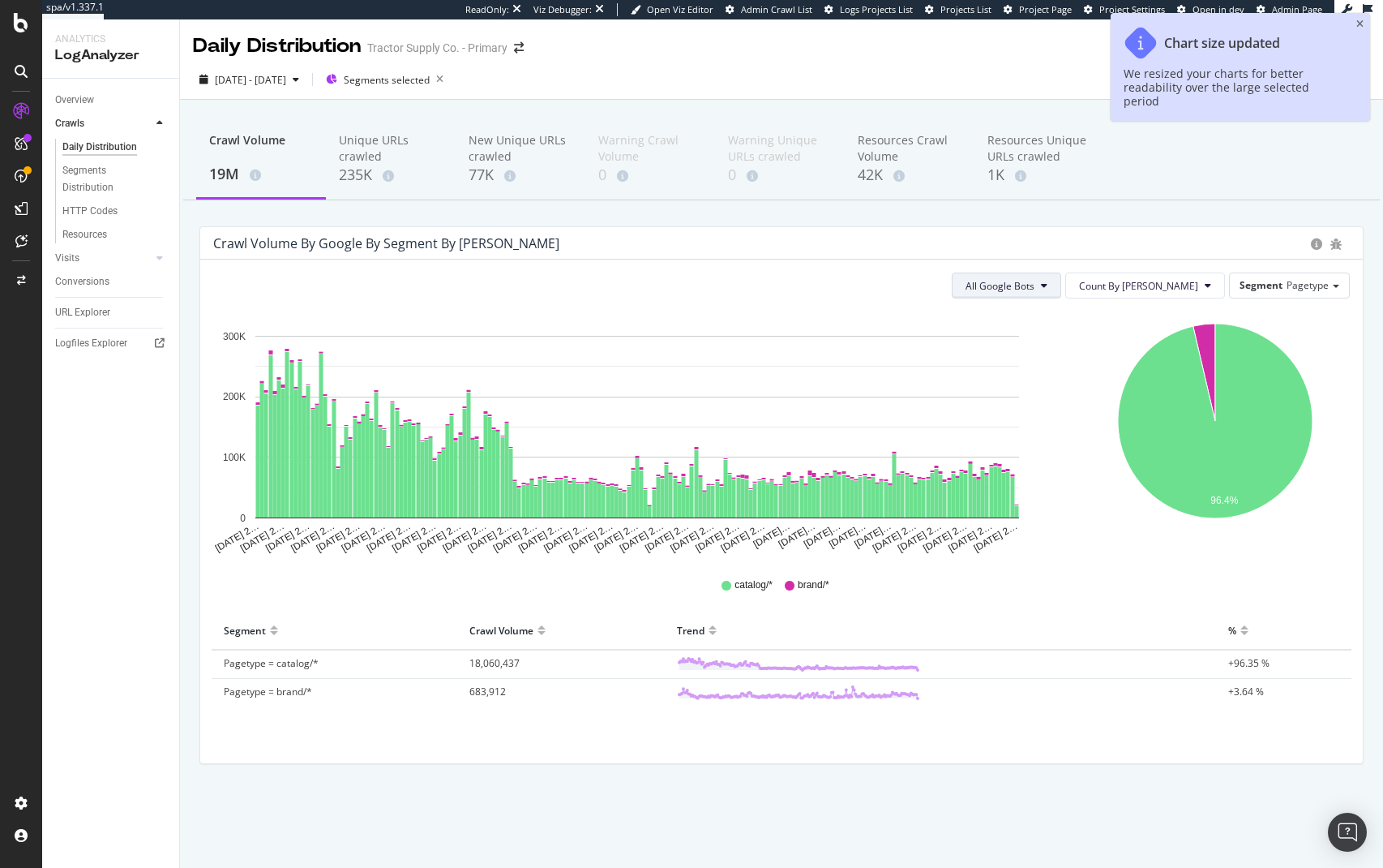
click at [1061, 293] on button "All Google Bots" at bounding box center [1006, 285] width 110 height 26
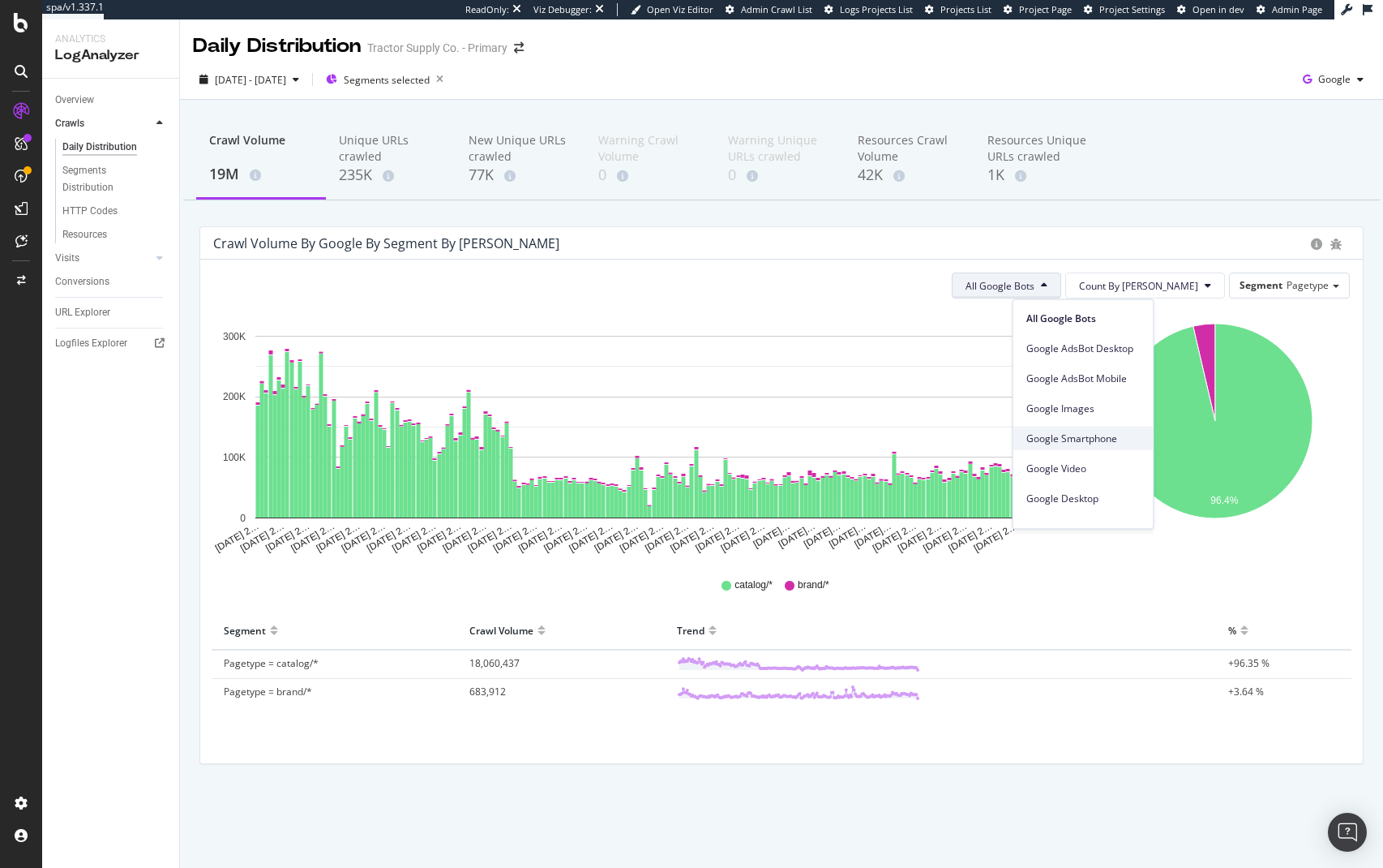
click at [1116, 434] on span "Google Smartphone" at bounding box center [1084, 438] width 114 height 15
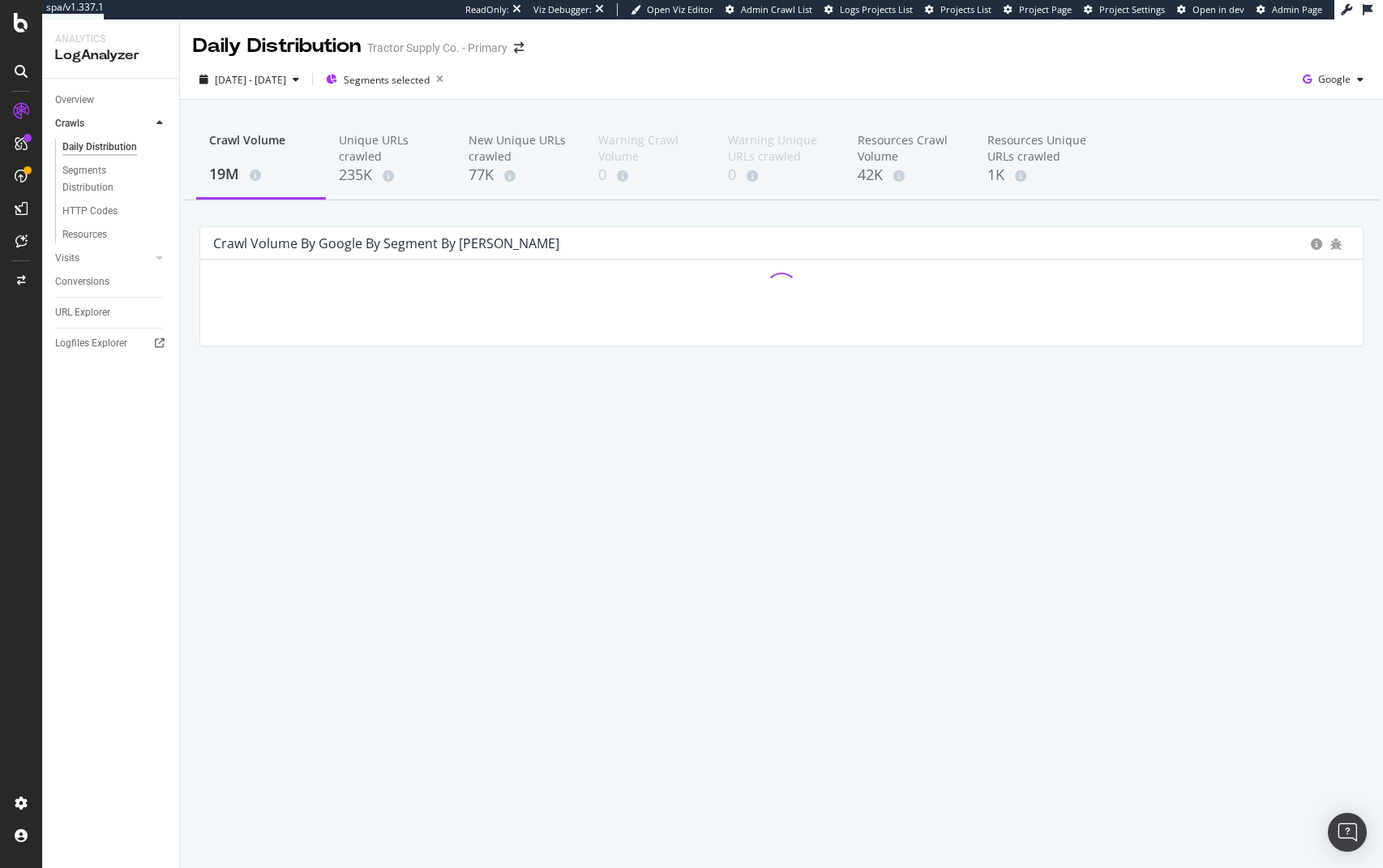
click at [181, 504] on div "Daily Distribution Tractor Supply Co. - Primary 2025 Feb. 28th - Aug. 27th Segm…" at bounding box center [782, 444] width 1203 height 848
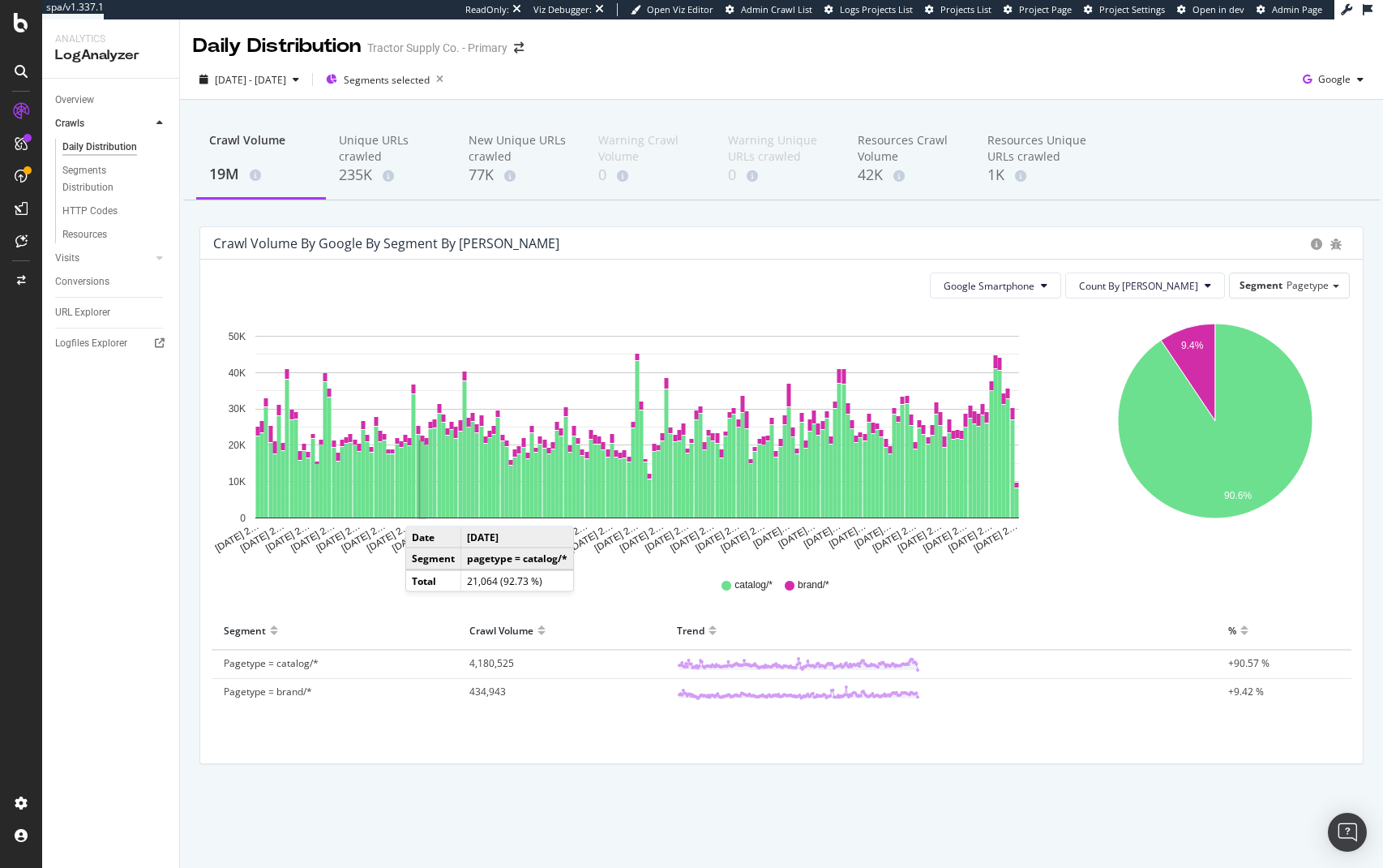
click at [1223, 147] on div "Crawl Volume 19M Unique URLs crawled 235K New Unique URLs crawled 77K Warning C…" at bounding box center [781, 160] width 1196 height 81
click at [215, 73] on span "[DATE] - [DATE]" at bounding box center [251, 80] width 71 height 14
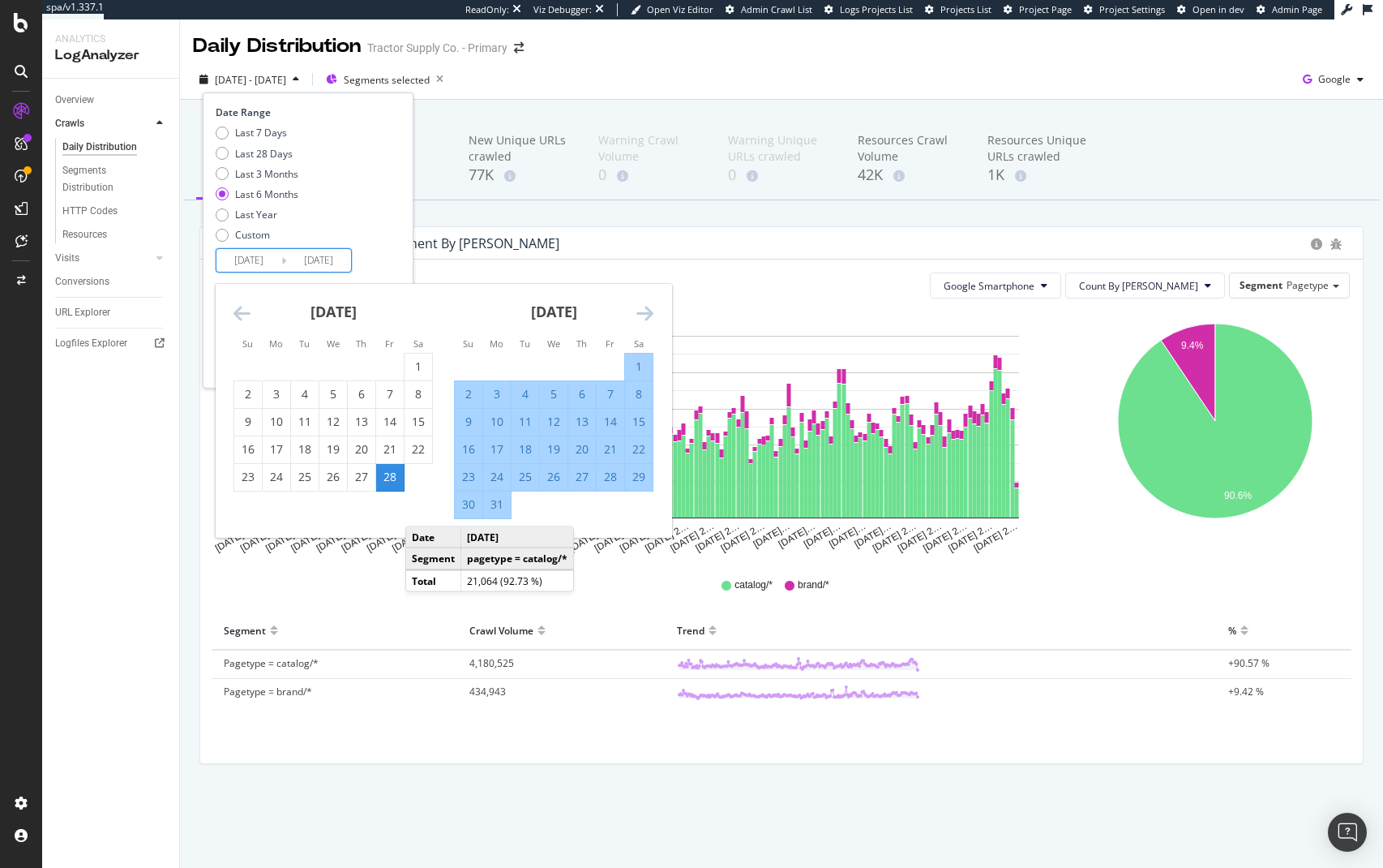
click at [259, 258] on input "[DATE]" at bounding box center [249, 260] width 65 height 23
click at [648, 309] on icon "Move forward to switch to the next month." at bounding box center [645, 312] width 17 height 20
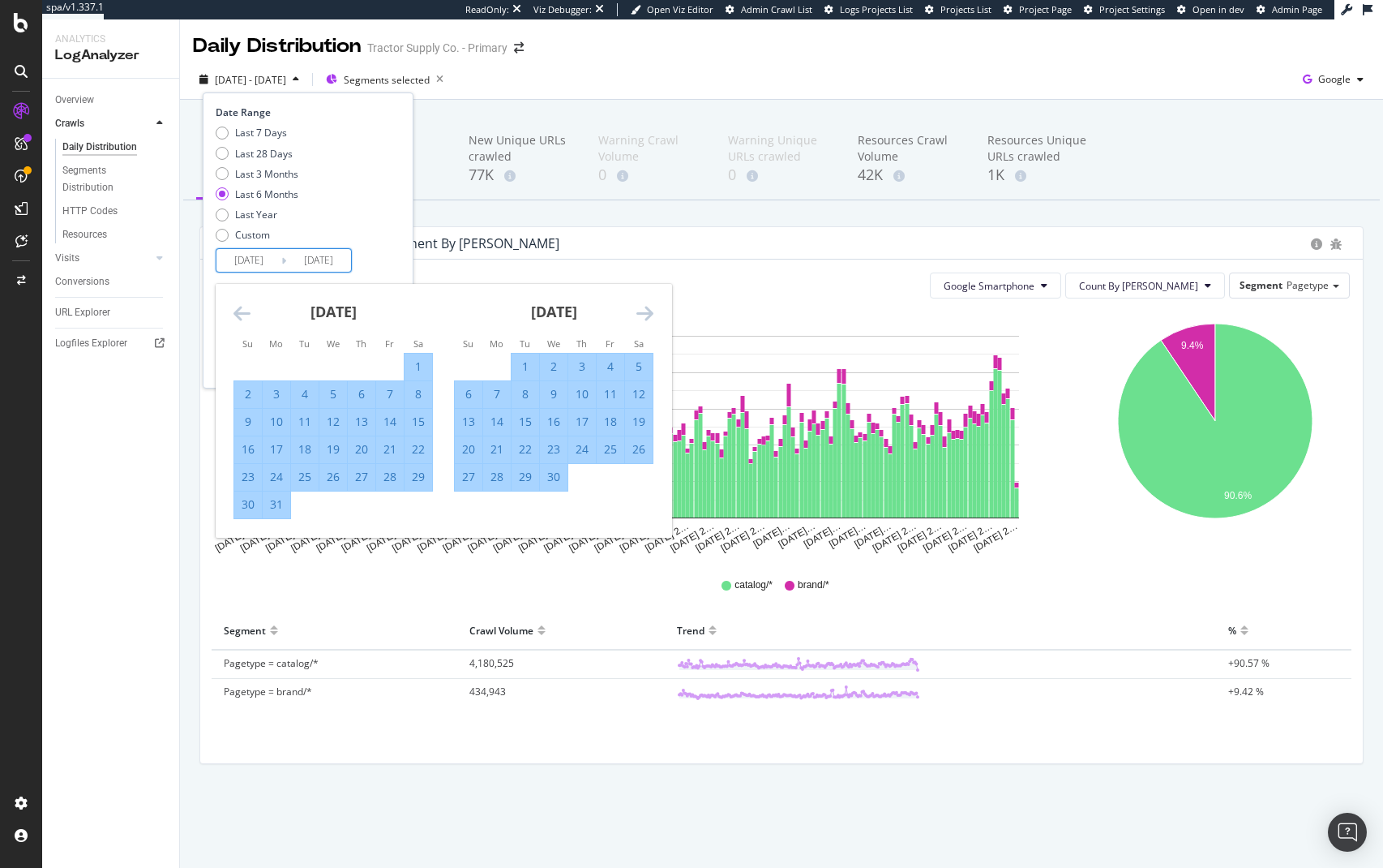
click at [648, 309] on icon "Move forward to switch to the next month." at bounding box center [645, 312] width 17 height 20
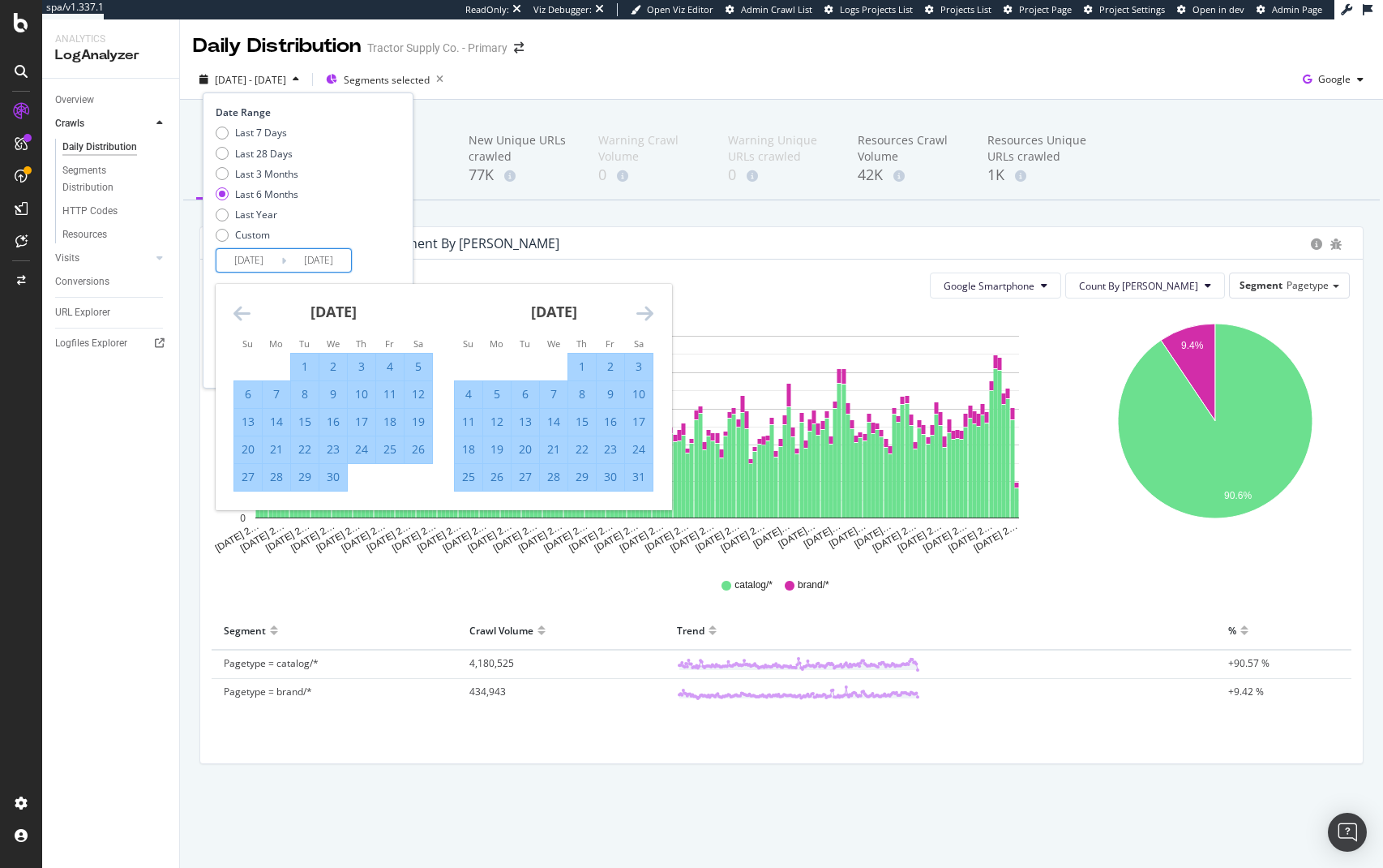
click at [648, 309] on icon "Move forward to switch to the next month." at bounding box center [645, 312] width 17 height 20
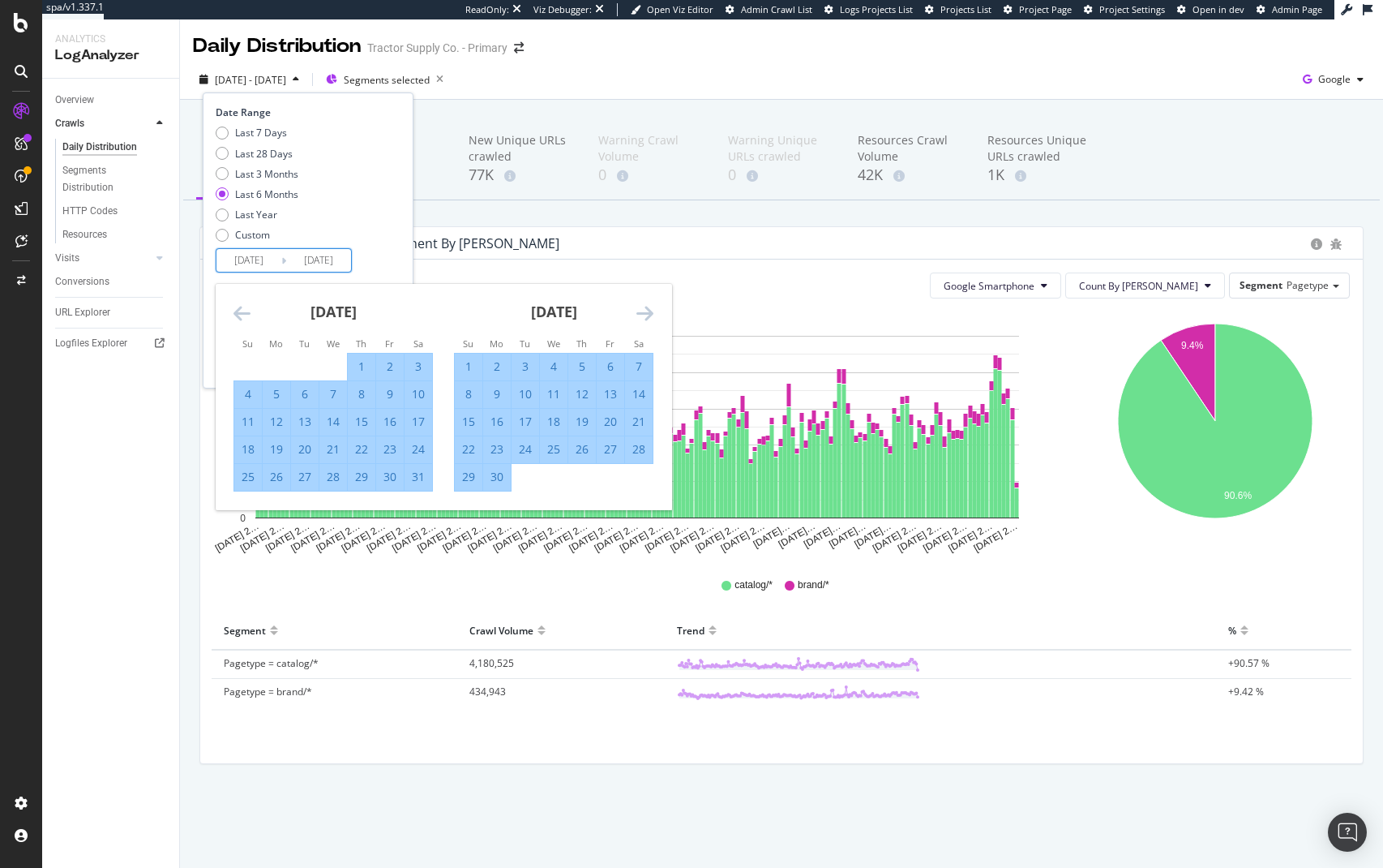
click at [648, 309] on icon "Move forward to switch to the next month." at bounding box center [645, 312] width 17 height 20
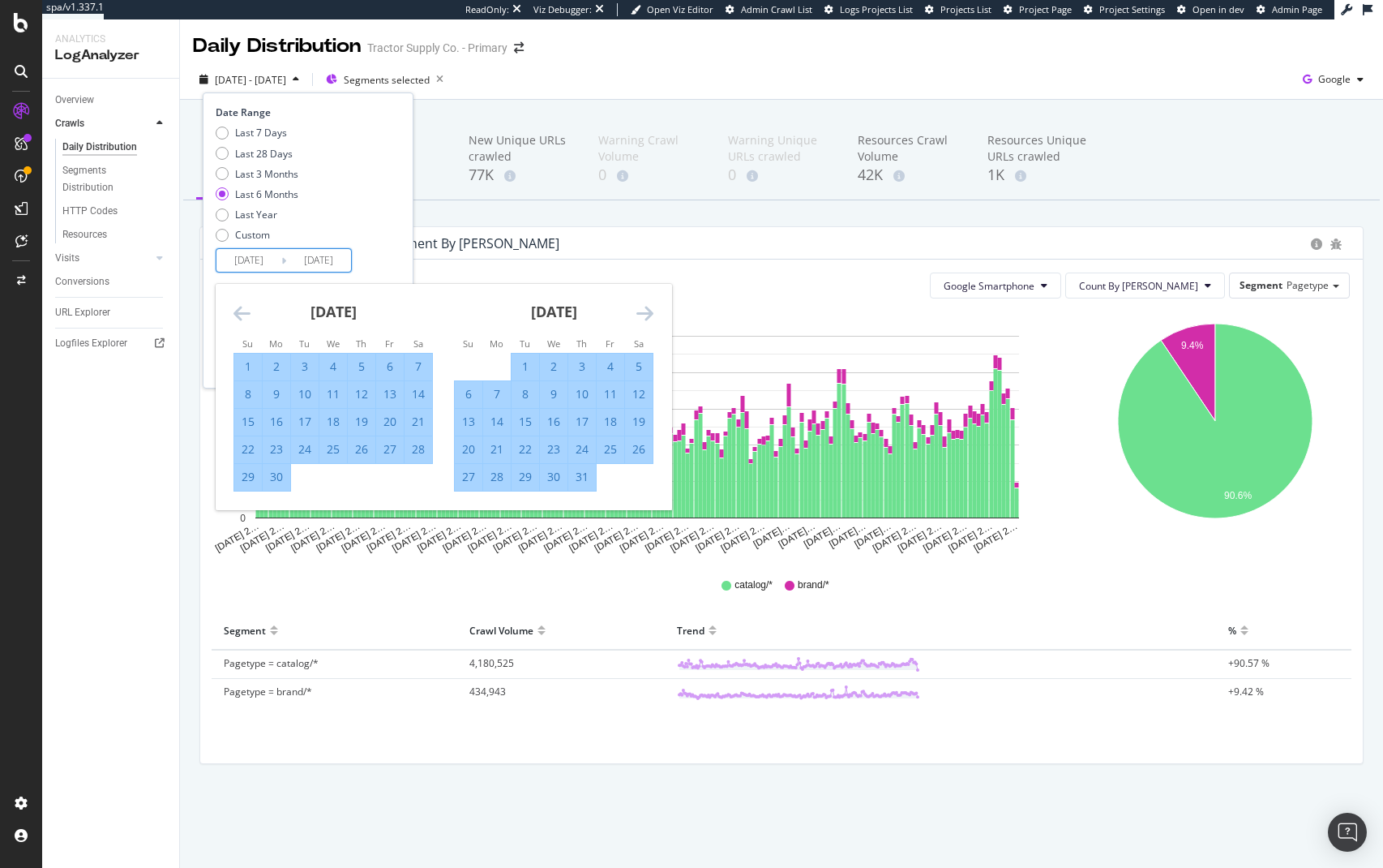
click at [648, 309] on icon "Move forward to switch to the next month." at bounding box center [645, 312] width 17 height 20
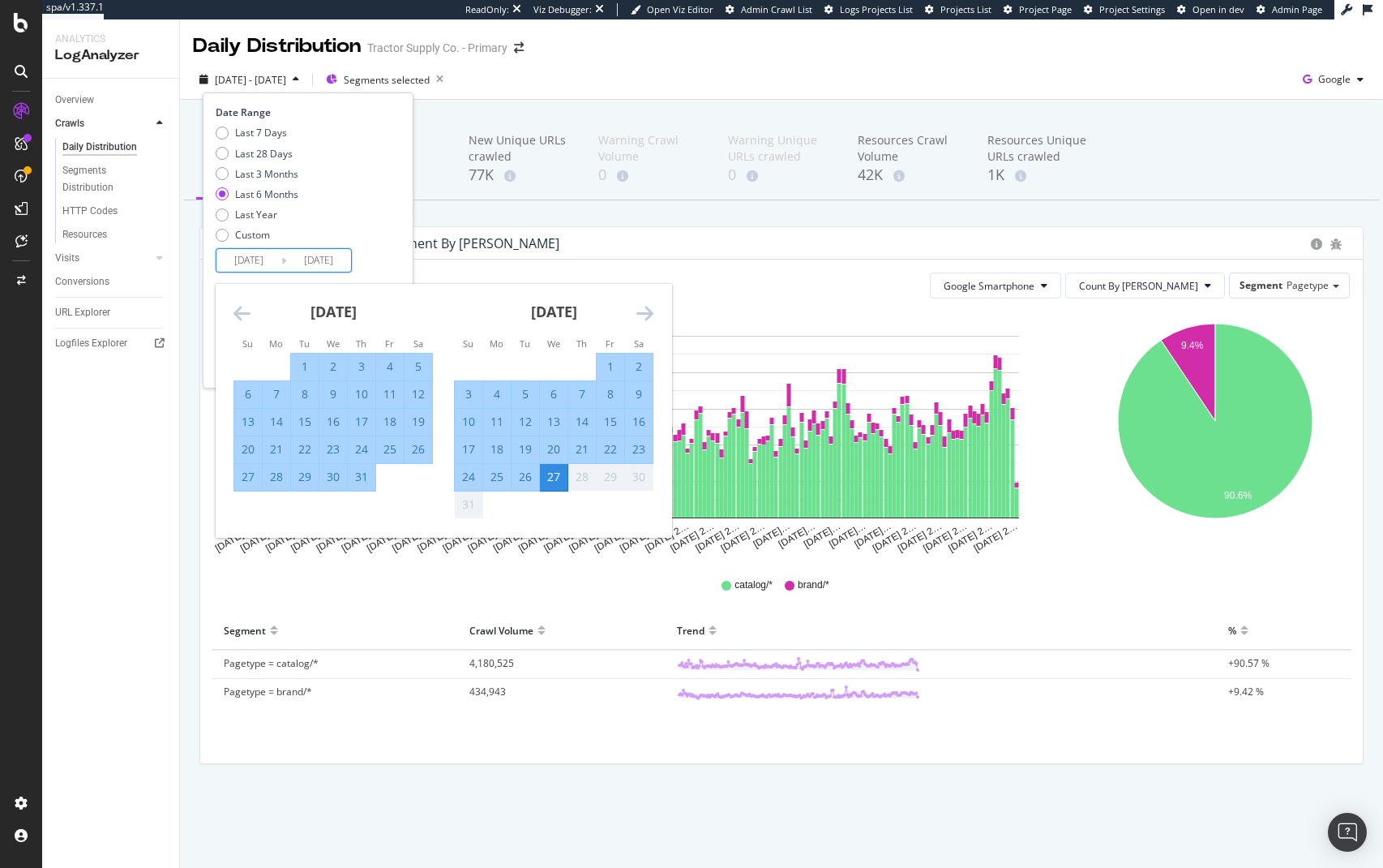
click at [307, 423] on div "15" at bounding box center [304, 421] width 27 height 16
type input "2025/07/15"
click at [501, 480] on div "25" at bounding box center [496, 476] width 27 height 16
type input "2025/08/25"
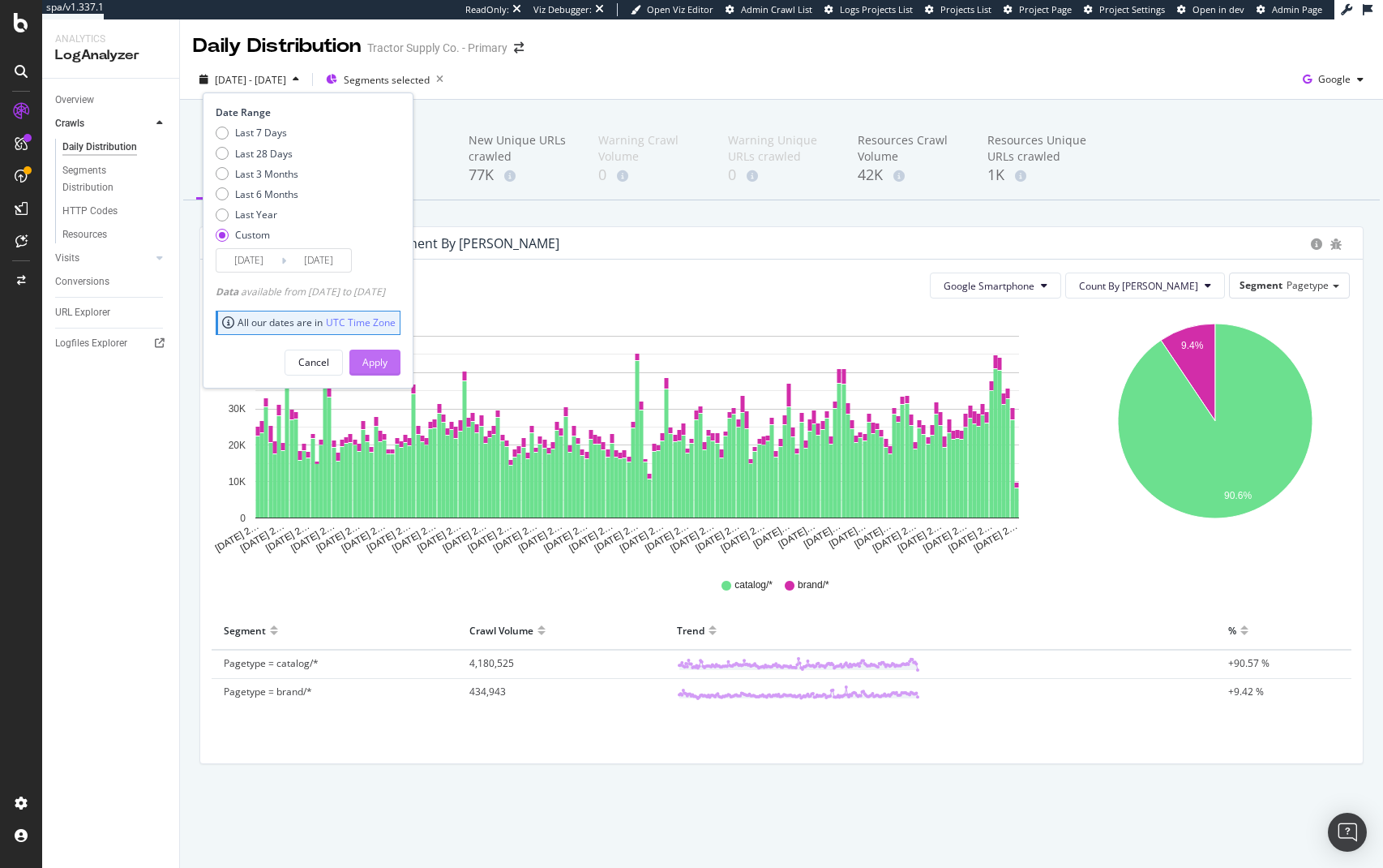
click at [388, 362] on div "Apply" at bounding box center [374, 361] width 25 height 14
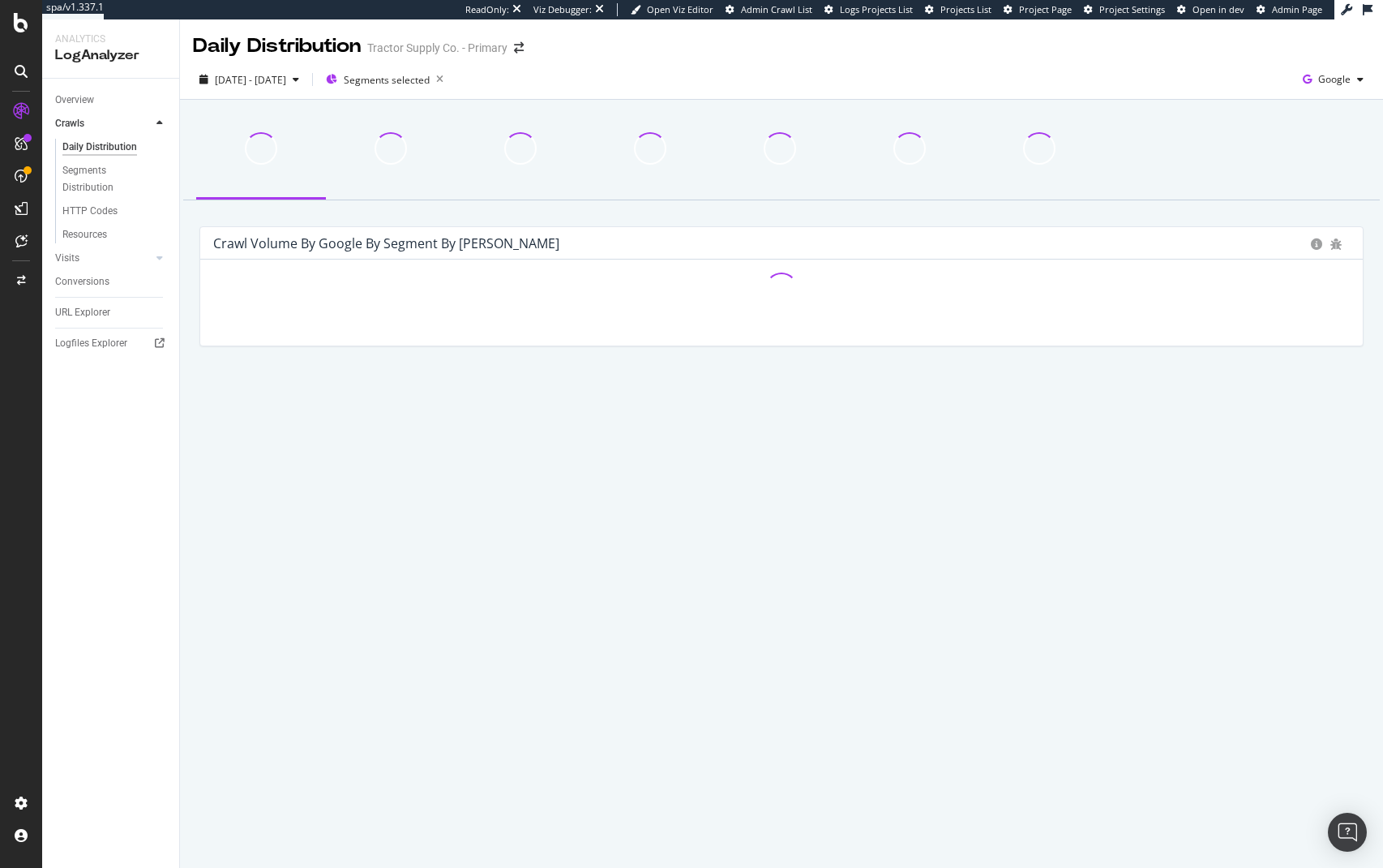
click at [722, 62] on div "2025 Jul. 15th - Aug. 25th Segments selected Google" at bounding box center [782, 80] width 1203 height 39
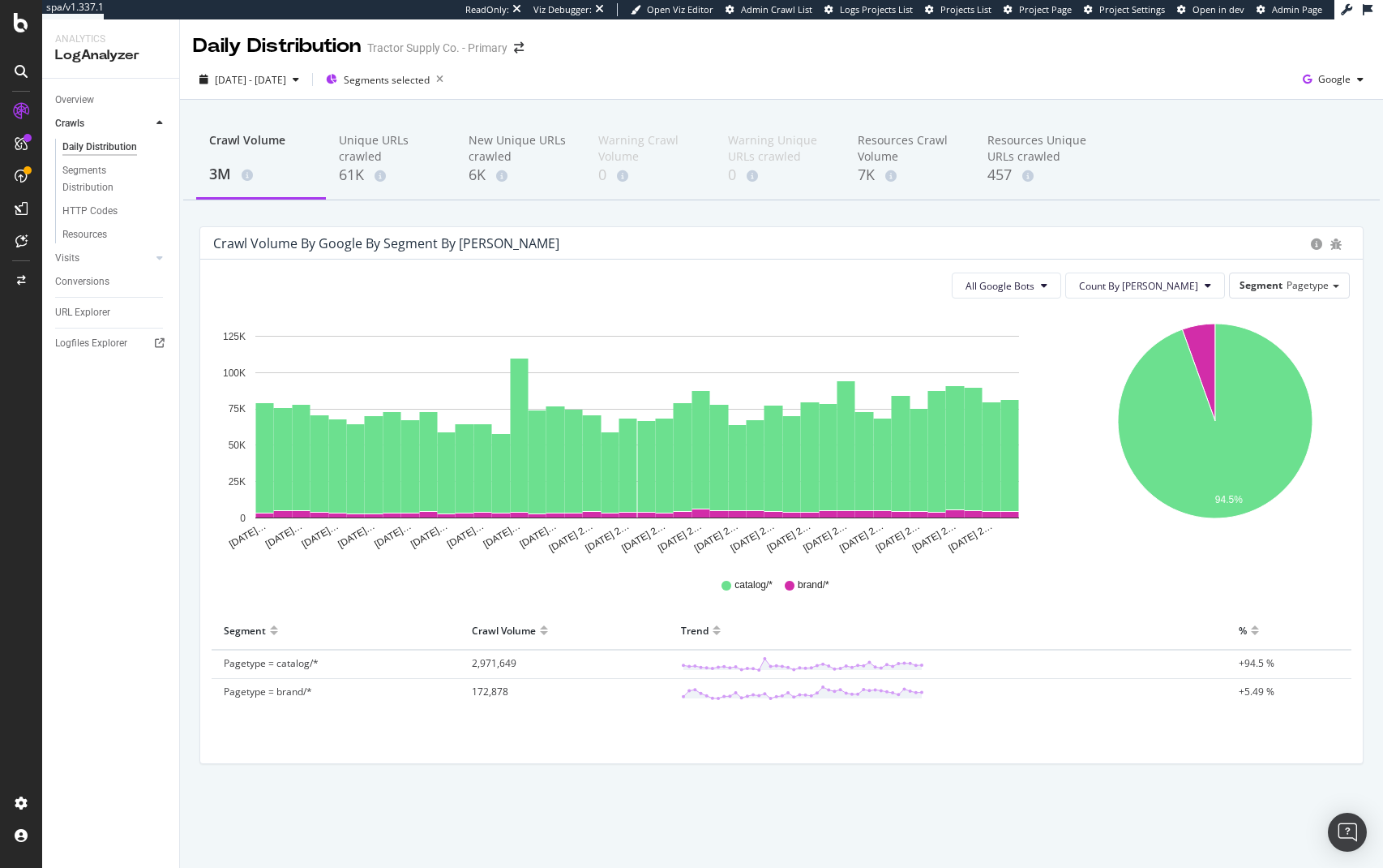
click at [220, 174] on div "3M" at bounding box center [261, 175] width 104 height 21
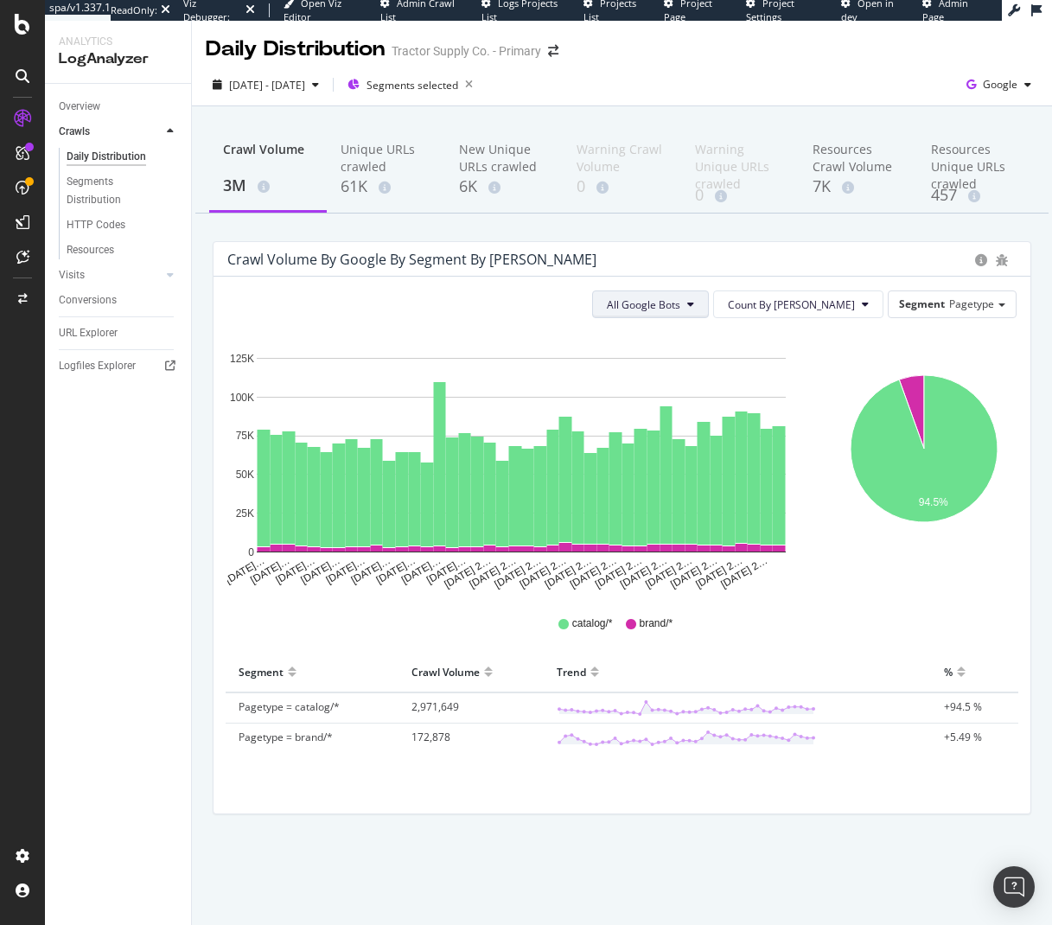
click at [680, 308] on span "All Google Bots" at bounding box center [643, 304] width 73 height 15
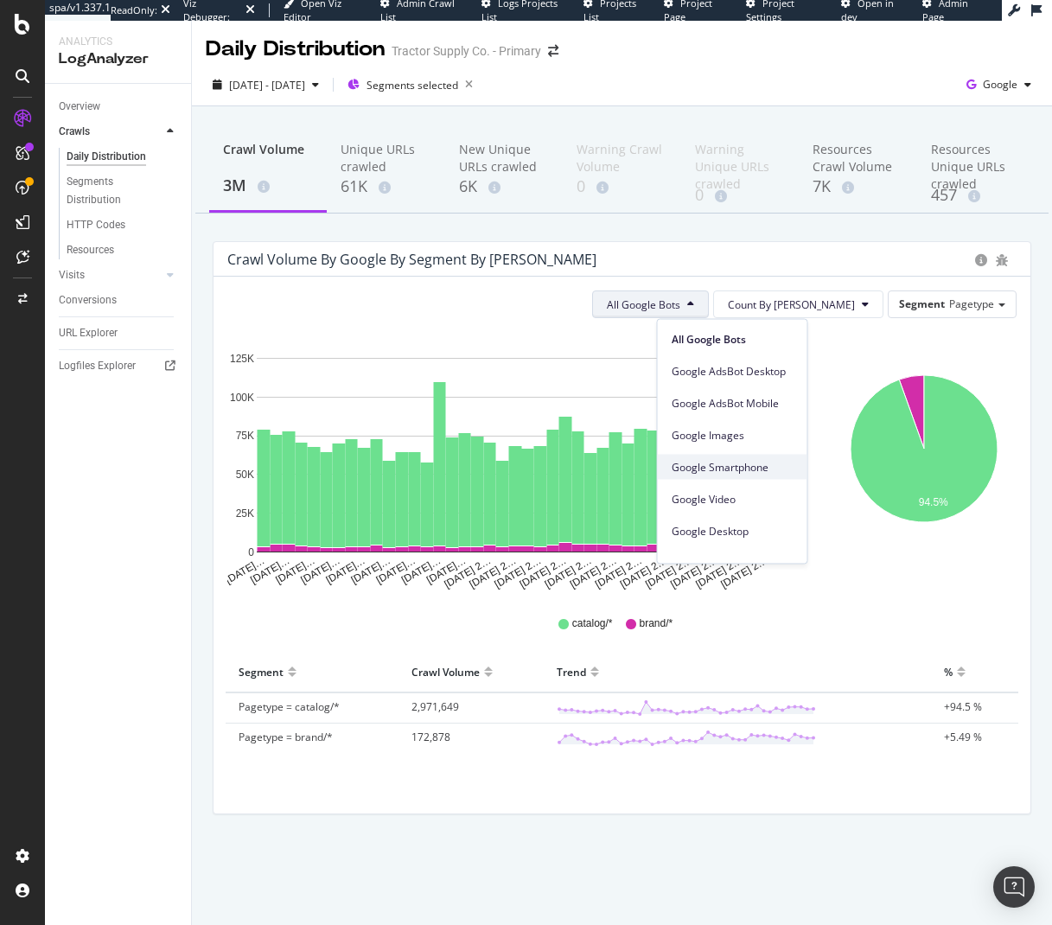
click at [748, 471] on span "Google Smartphone" at bounding box center [732, 467] width 122 height 16
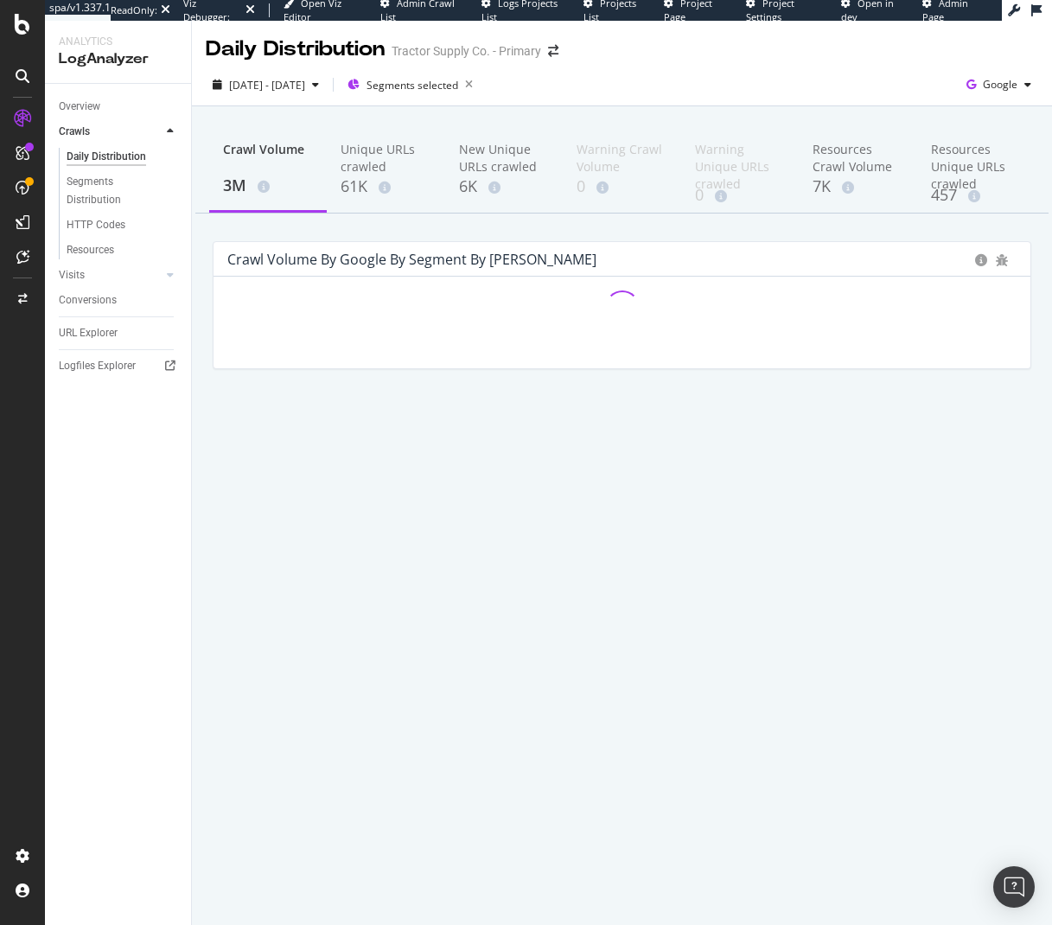
click at [537, 229] on div "Crawl Volume 3M Unique URLs crawled 61K New Unique URLs crawled 6K Warning Craw…" at bounding box center [622, 276] width 860 height 340
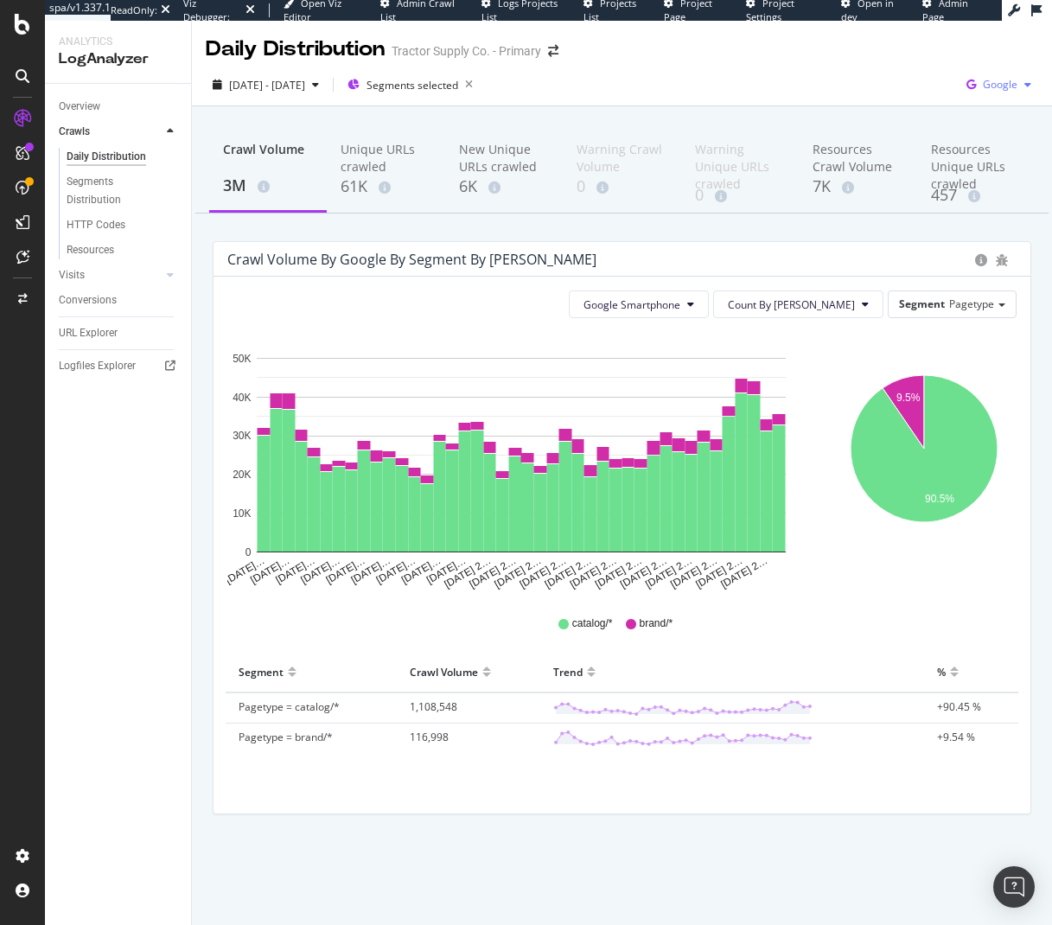
click at [1014, 90] on span "Google" at bounding box center [1000, 84] width 35 height 15
click at [911, 100] on span "OpenAI" at bounding box center [913, 101] width 64 height 16
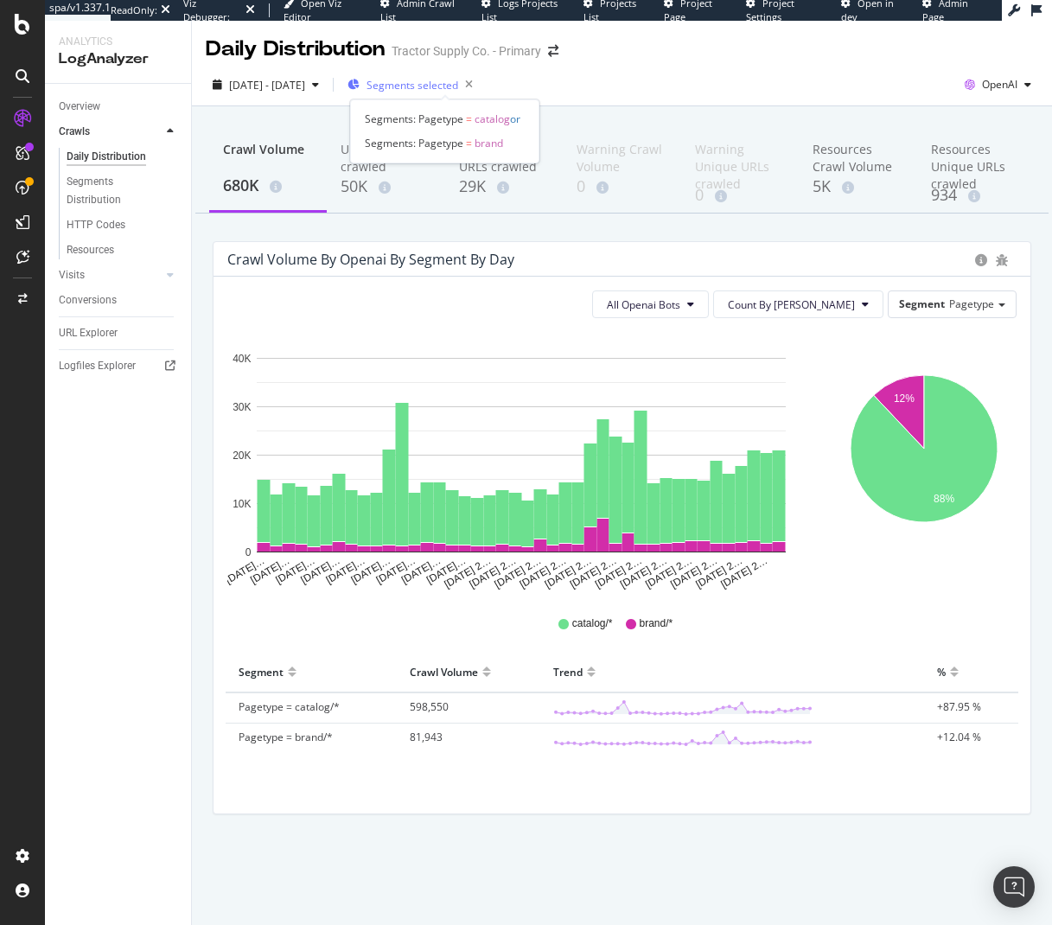
click at [458, 92] on span "Segments selected" at bounding box center [412, 85] width 92 height 15
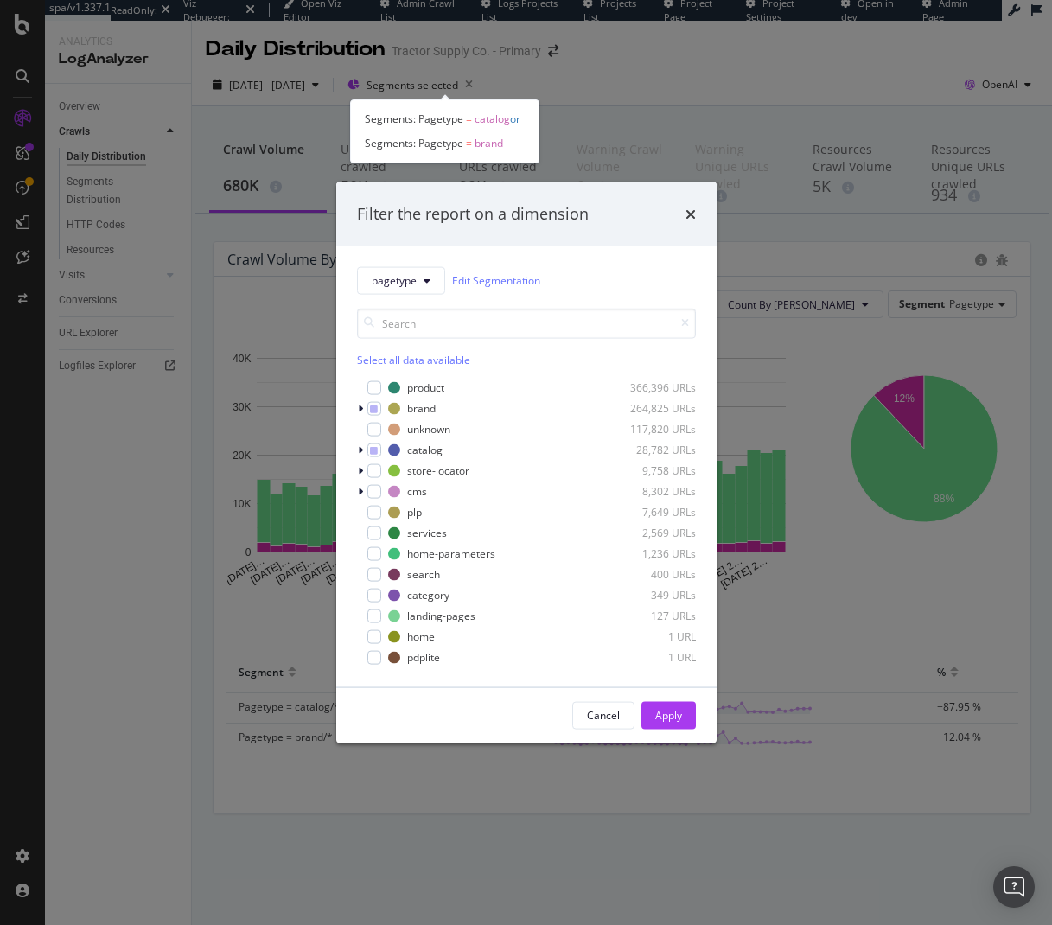
click at [695, 86] on div "Filter the report on a dimension pagetype Edit Segmentation Select all data ava…" at bounding box center [526, 462] width 1052 height 925
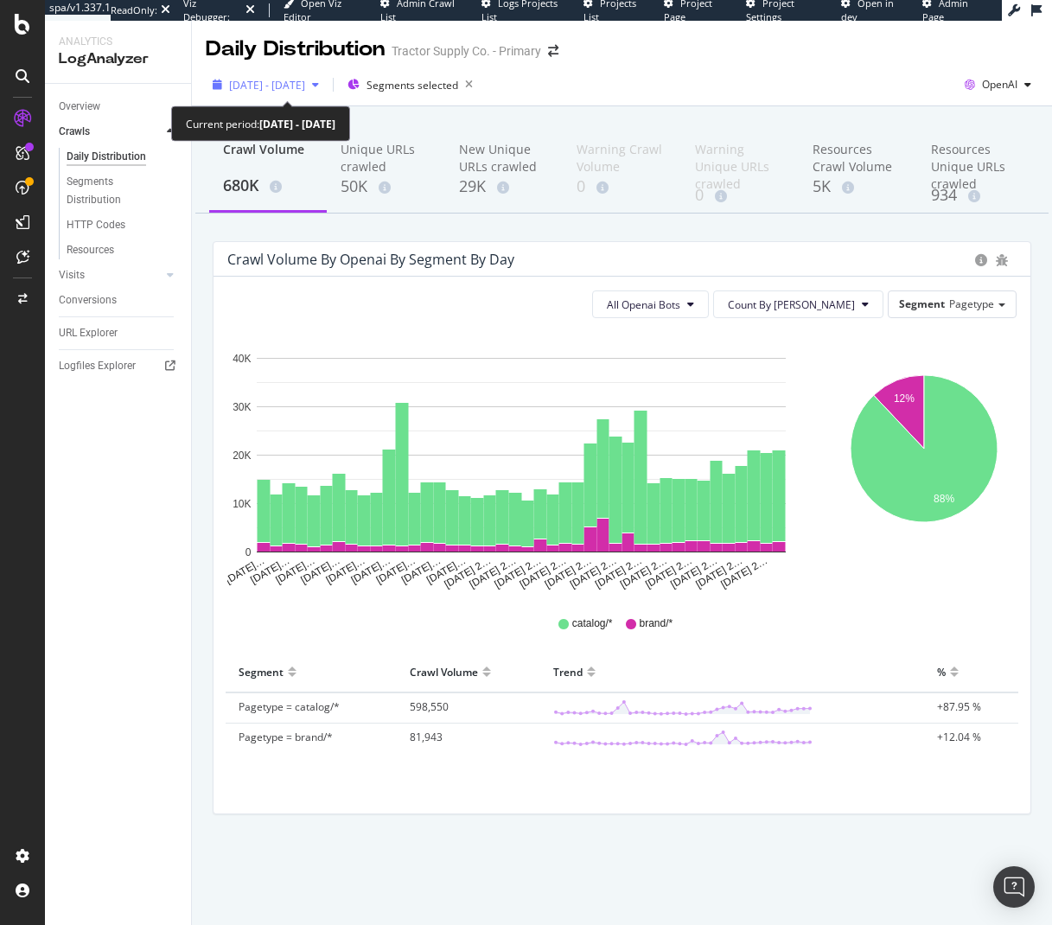
click at [293, 81] on span "2025 Jul. 15th - Aug. 25th" at bounding box center [267, 85] width 76 height 15
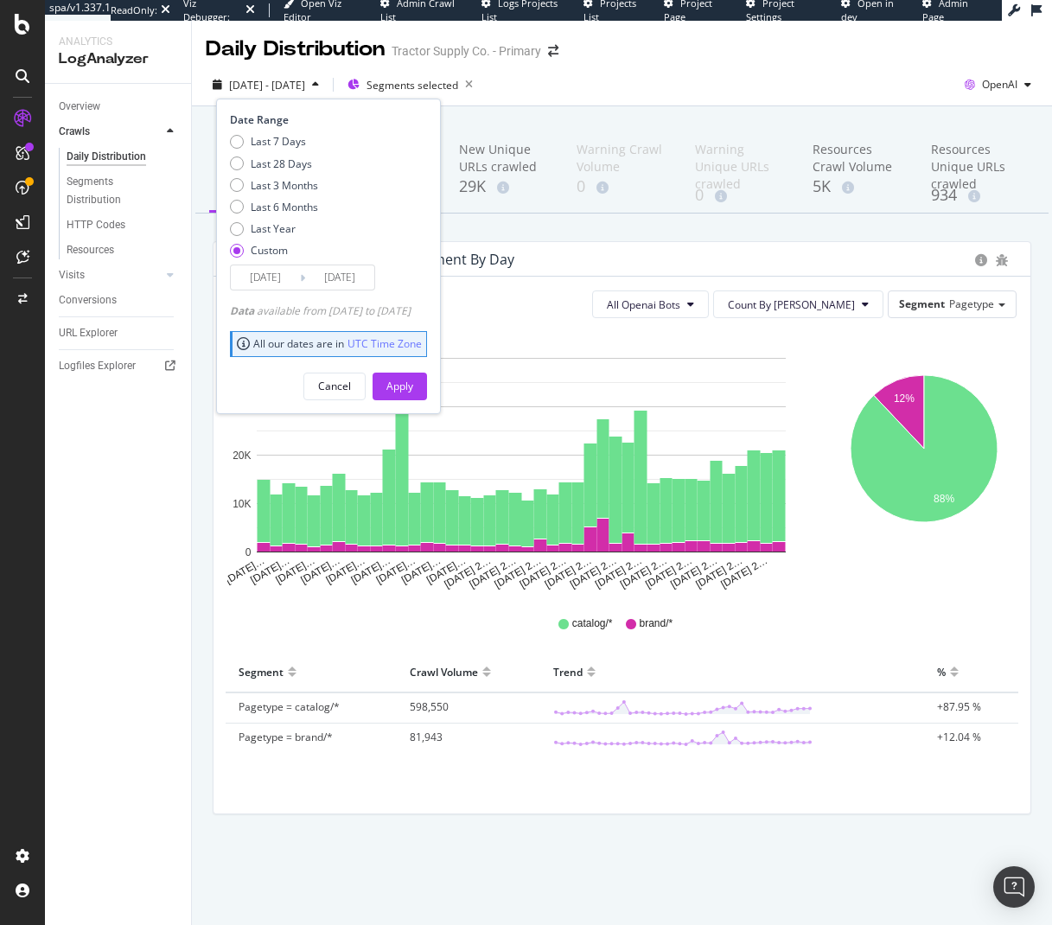
click at [277, 281] on input "2025/07/15" at bounding box center [265, 277] width 69 height 24
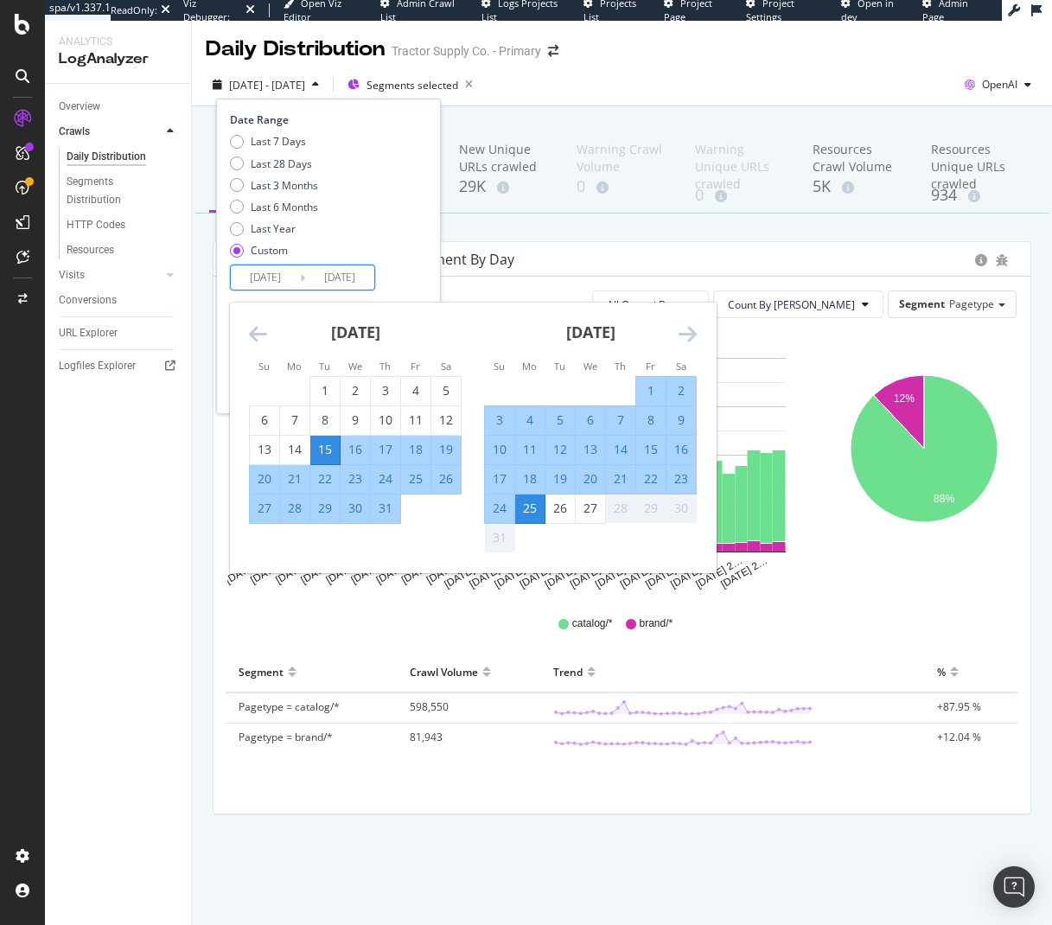
click at [254, 334] on icon "Move backward to switch to the previous month." at bounding box center [258, 333] width 18 height 21
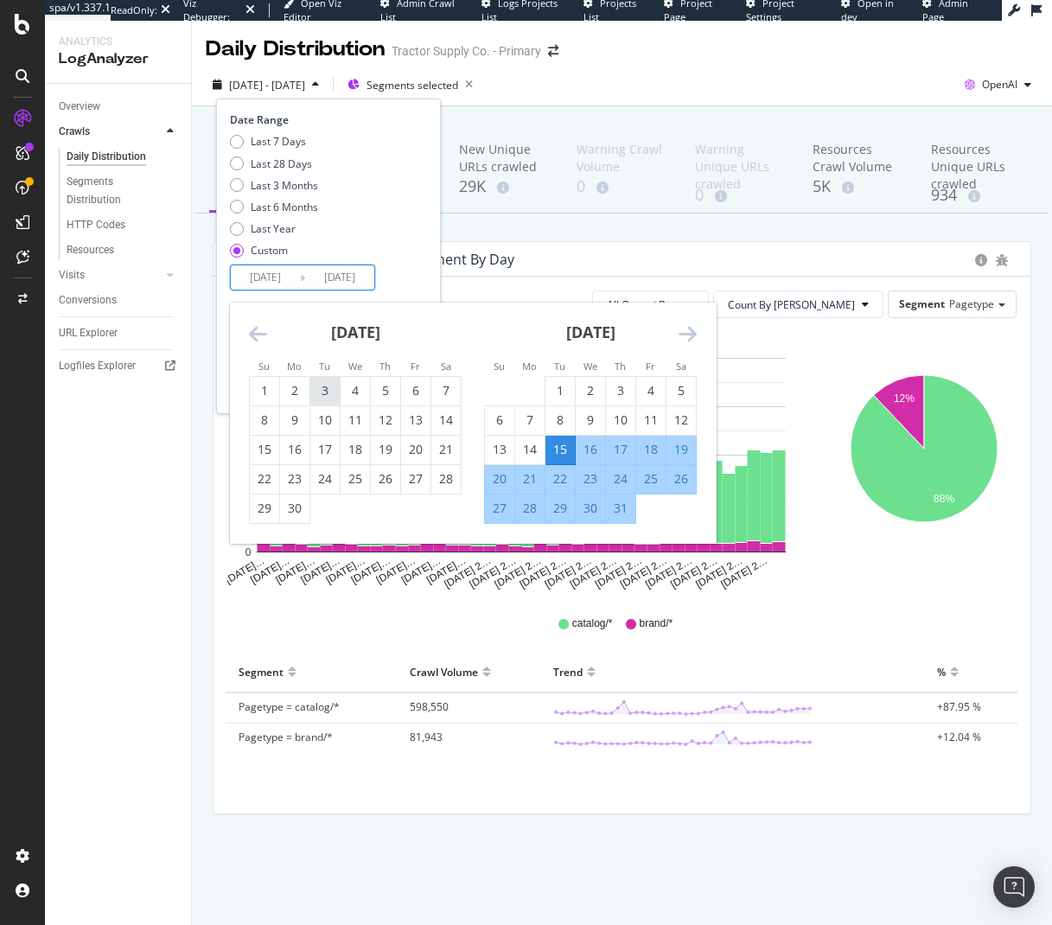
click at [330, 391] on div "3" at bounding box center [324, 390] width 29 height 17
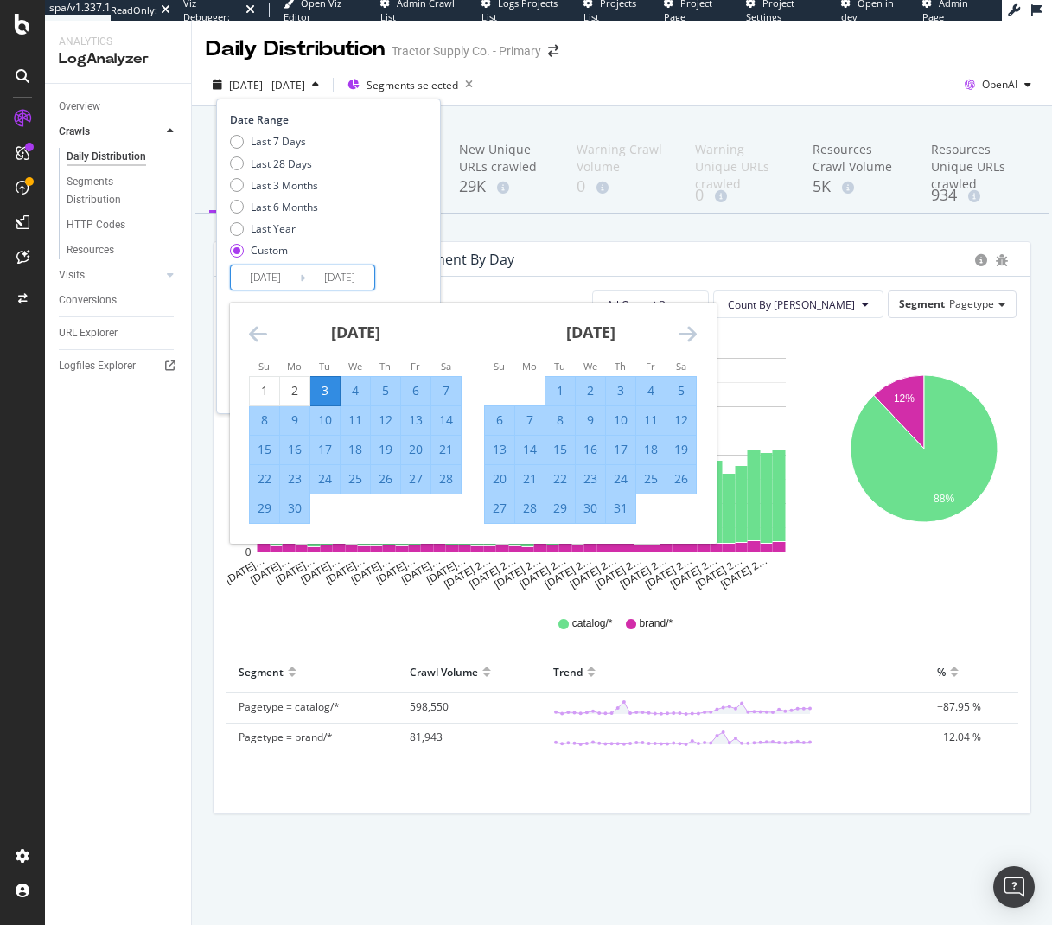
type input "2025/06/03"
click at [531, 448] on div "14" at bounding box center [529, 449] width 29 height 17
type input "2025/07/14"
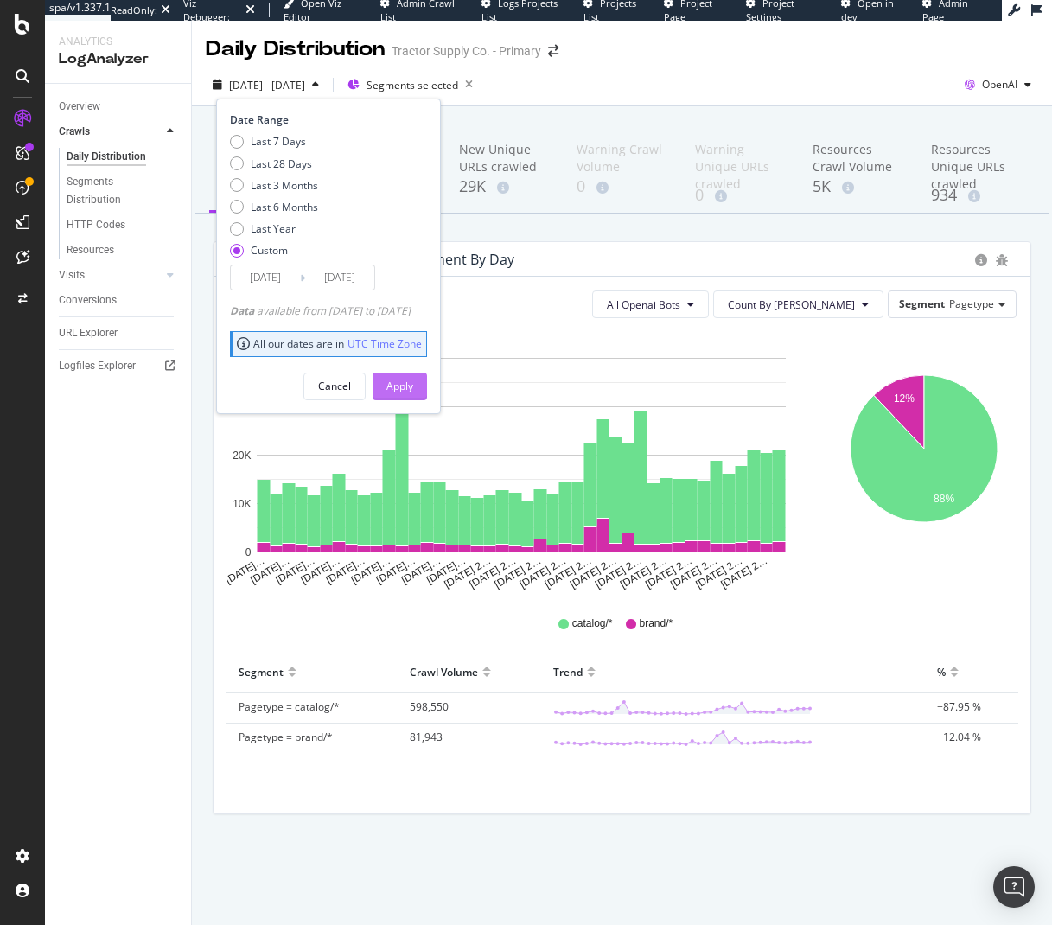
click at [413, 382] on div "Apply" at bounding box center [399, 385] width 27 height 15
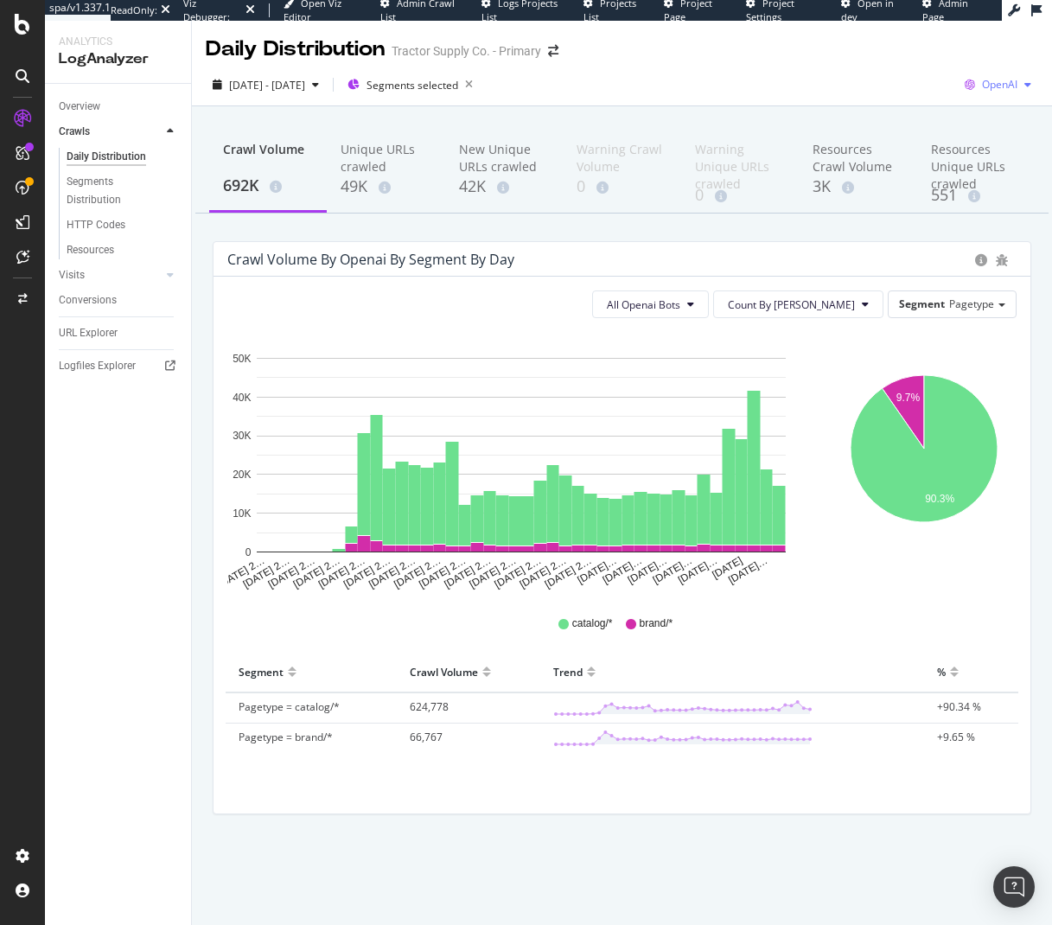
click at [1033, 88] on div "button" at bounding box center [1027, 85] width 21 height 10
click at [900, 41] on span "Google" at bounding box center [911, 37] width 64 height 16
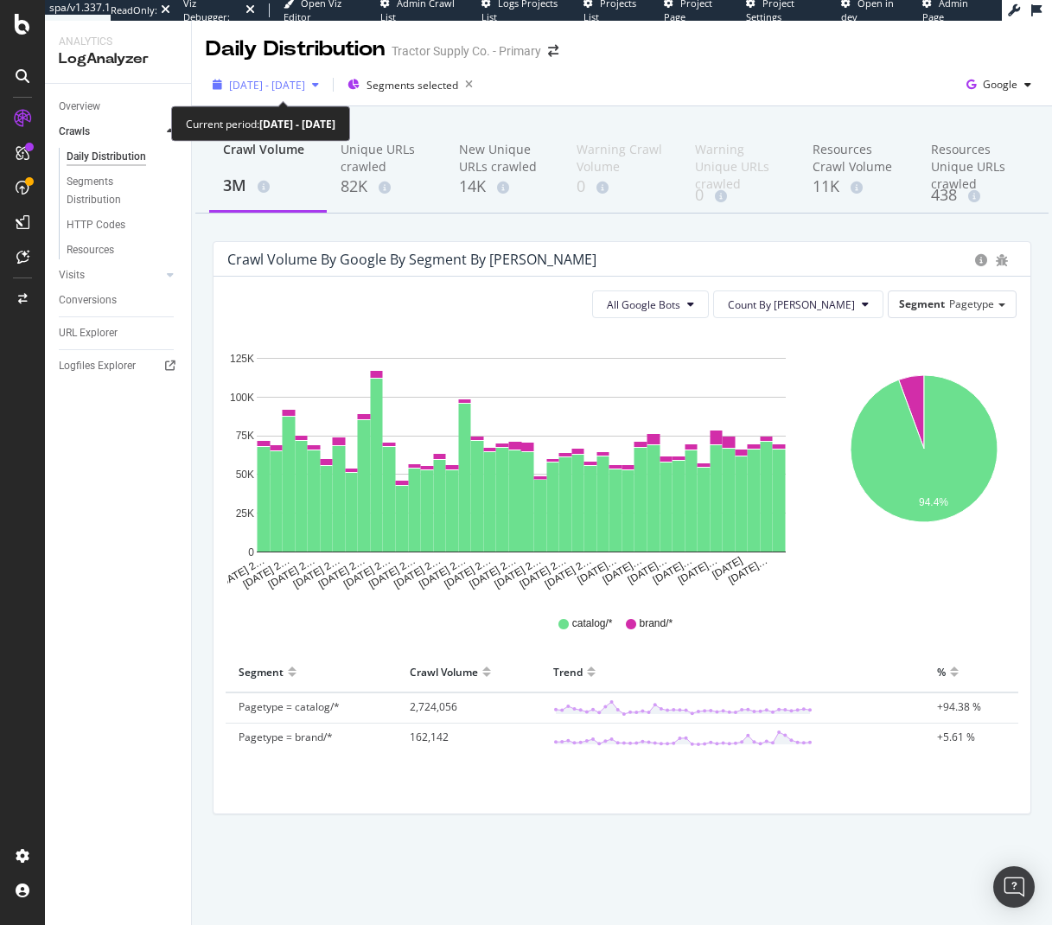
click at [270, 96] on div "2025 Jun. 3rd - Jul. 14th" at bounding box center [266, 85] width 120 height 26
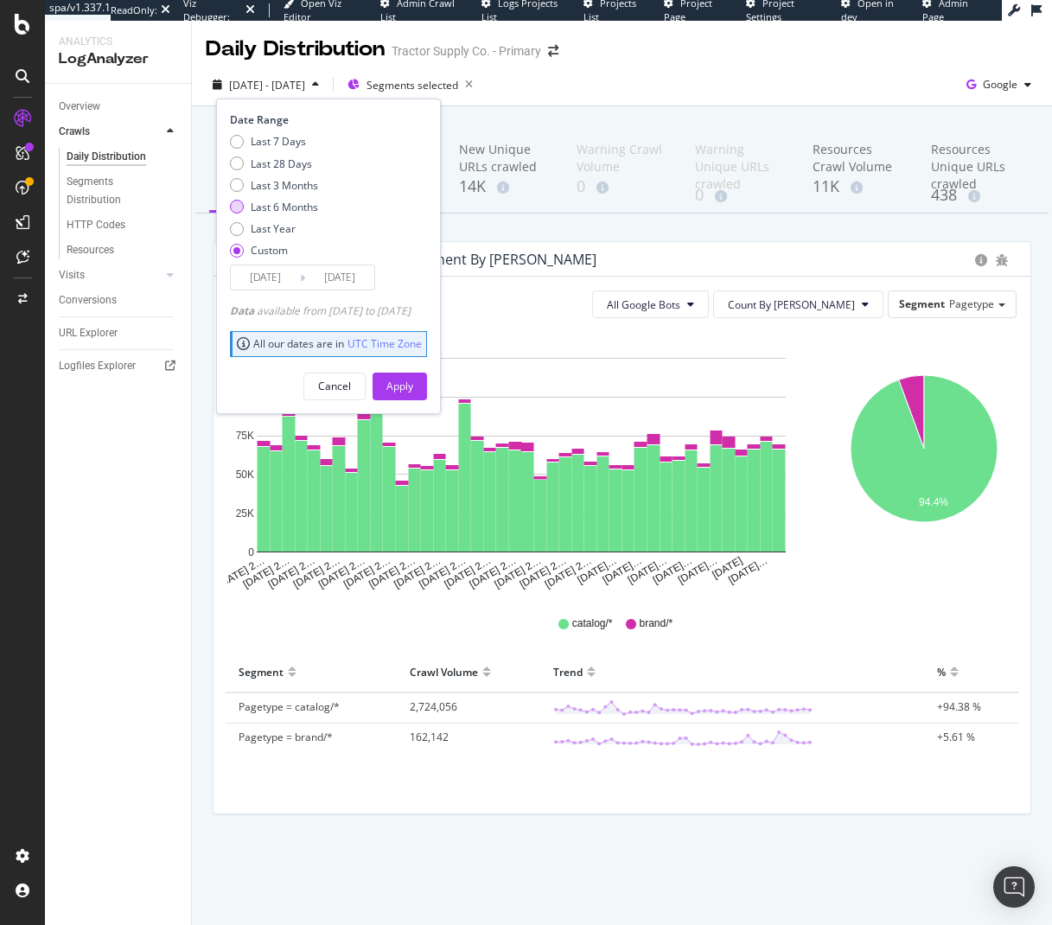
click at [280, 212] on div "Last 6 Months" at bounding box center [284, 207] width 67 height 15
type input "[DATE]"
click at [413, 385] on div "Apply" at bounding box center [399, 385] width 27 height 15
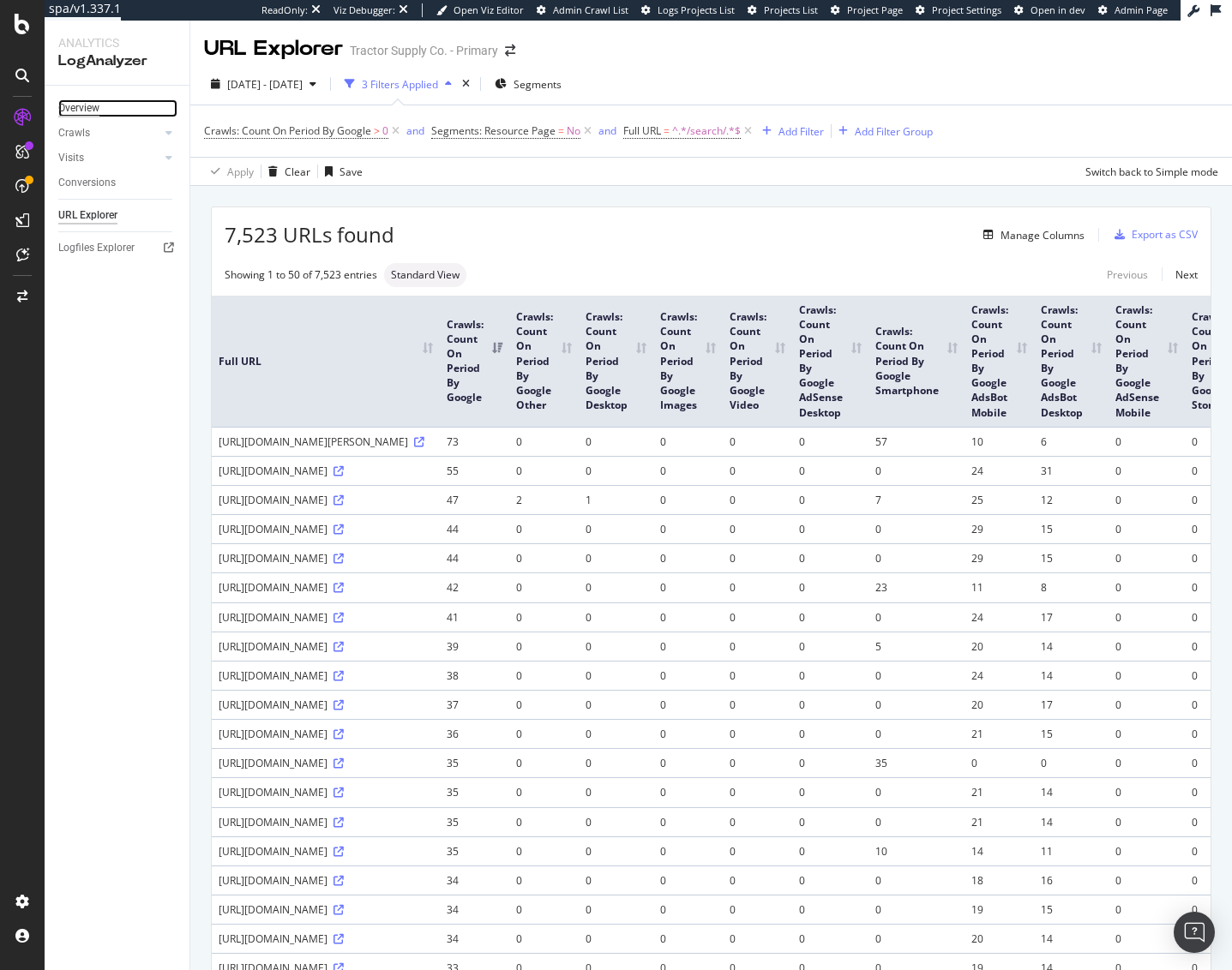
click at [78, 102] on div "Overview" at bounding box center [78, 108] width 41 height 18
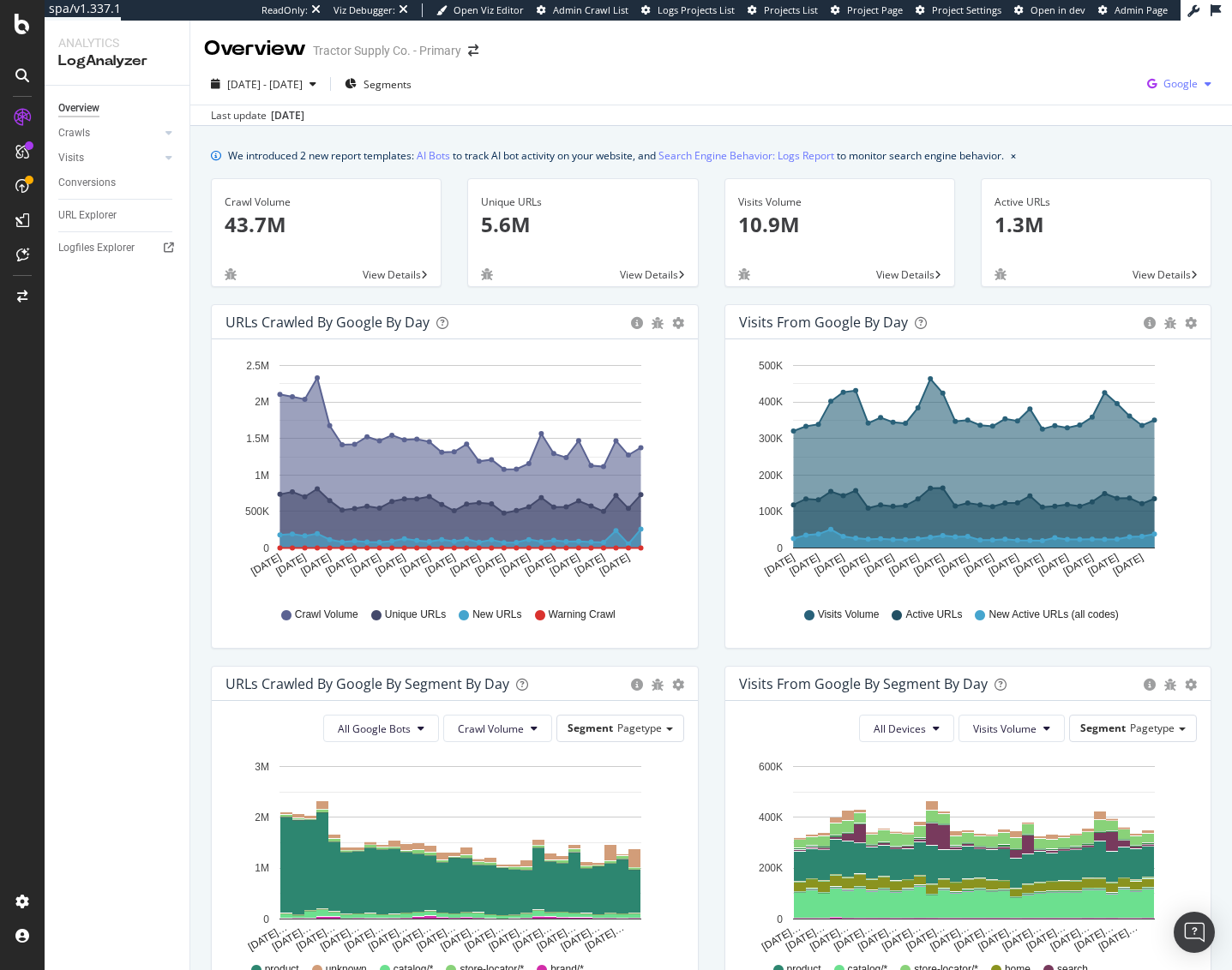
click at [1170, 77] on span "Google" at bounding box center [1180, 83] width 35 height 15
click at [1093, 64] on span "Bing" at bounding box center [1082, 68] width 63 height 16
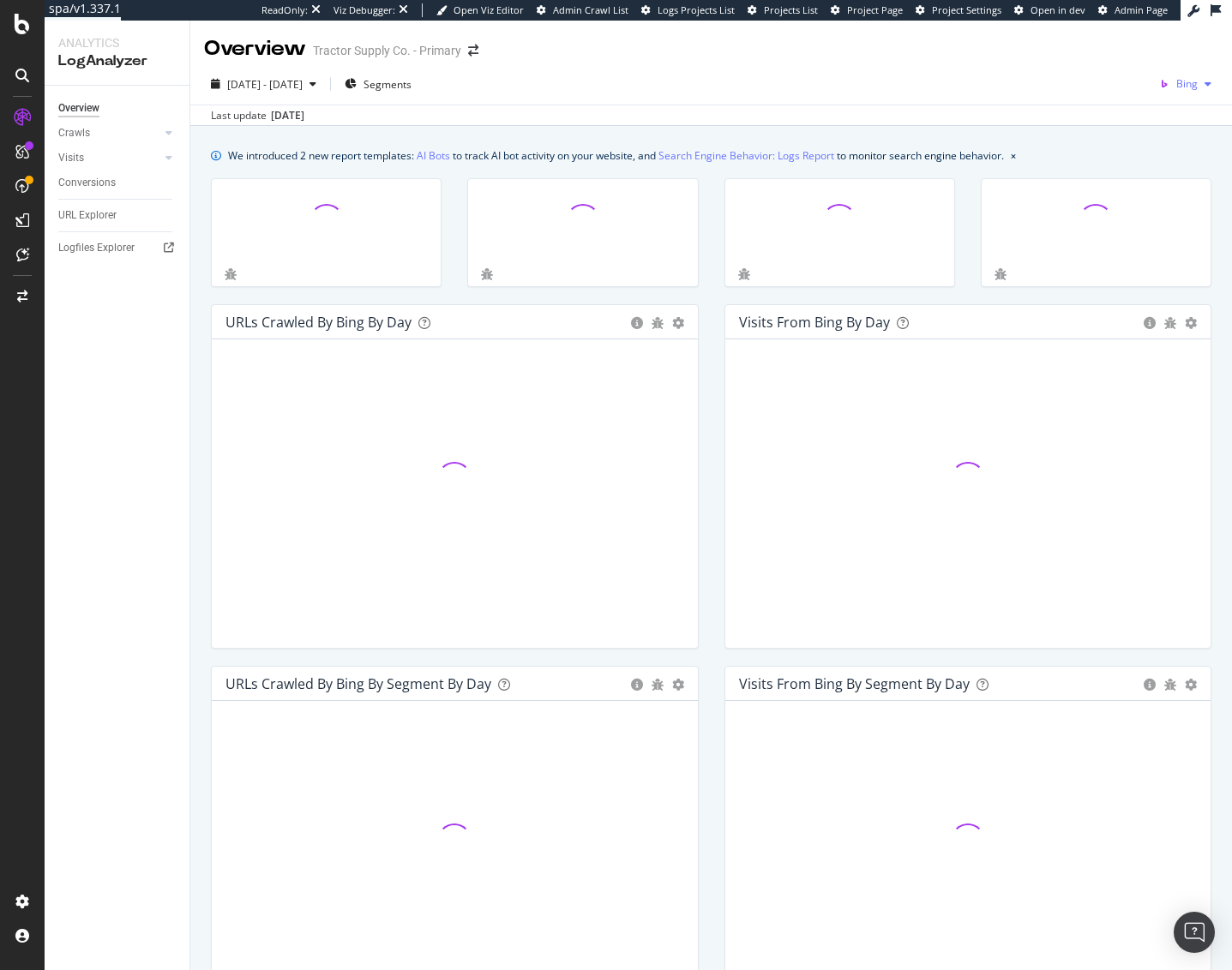
click at [1163, 83] on icon "button" at bounding box center [1164, 84] width 24 height 24
click at [780, 72] on div "[DATE] - [DATE] Segments Bing" at bounding box center [711, 87] width 1042 height 35
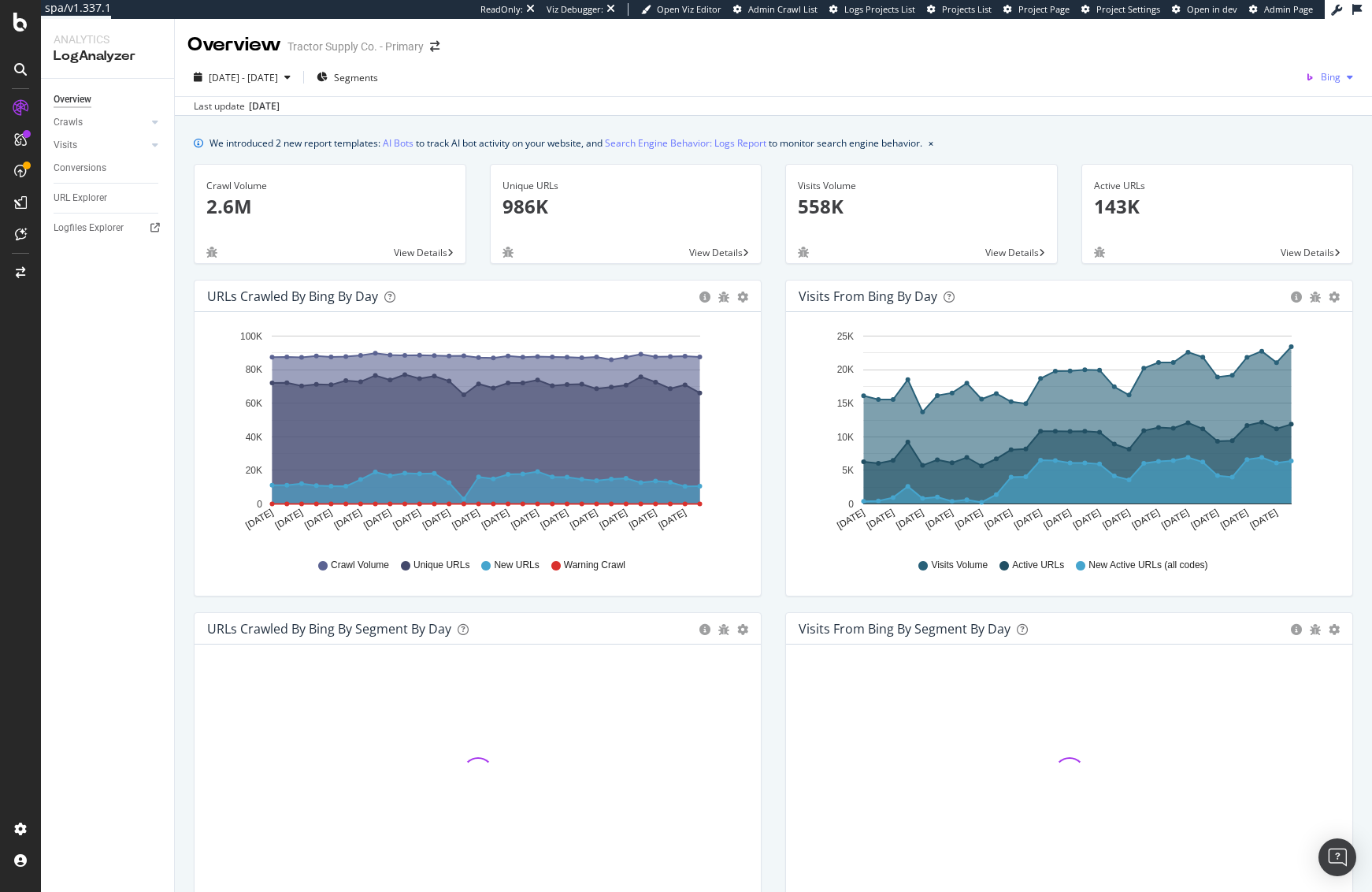
click at [1291, 78] on div "button" at bounding box center [1350, 78] width 19 height 9
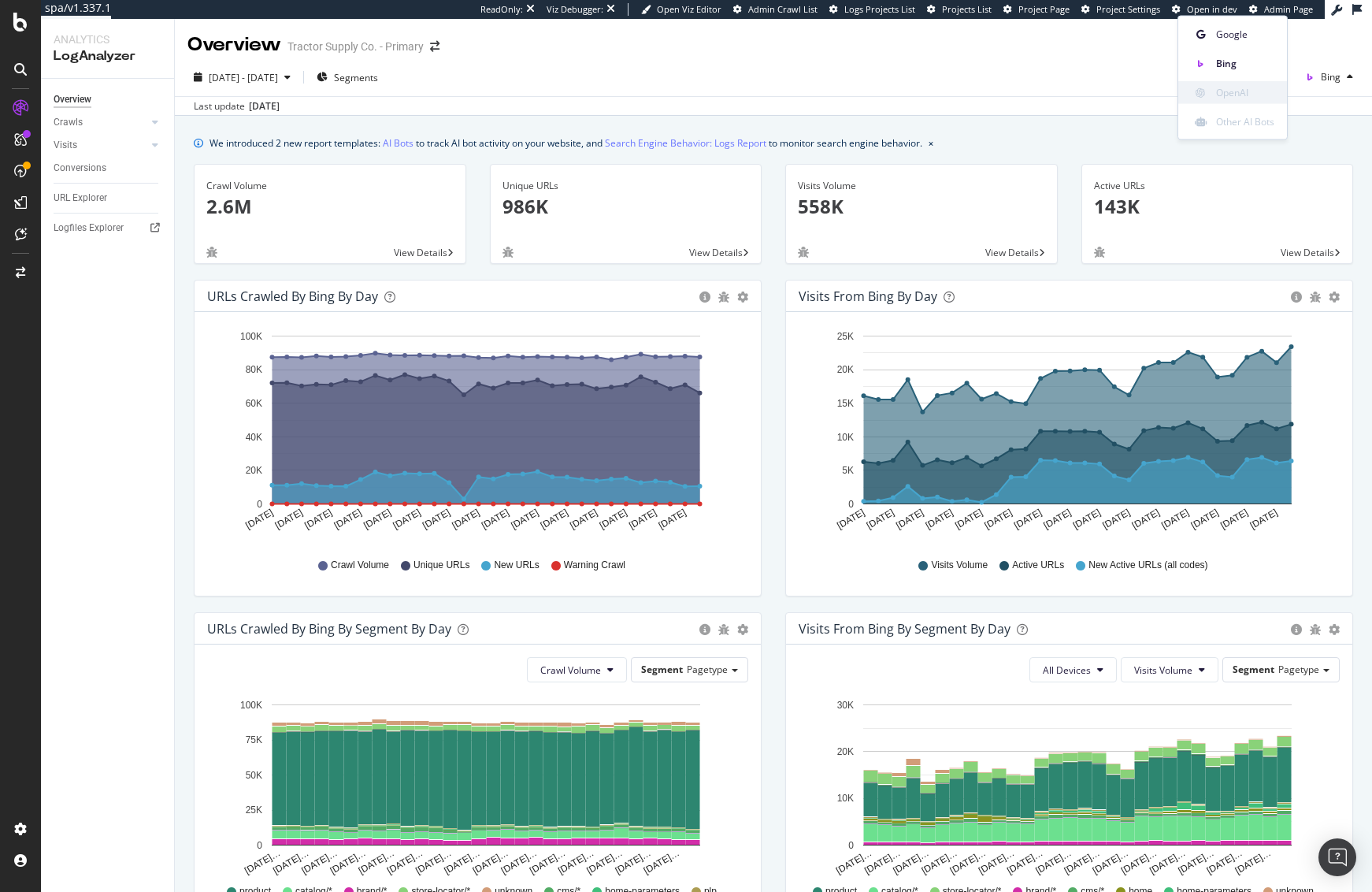
click at [1249, 92] on span "OpenAI" at bounding box center [1245, 92] width 58 height 15
click at [915, 90] on div "[DATE] - [DATE] Segments Bing" at bounding box center [773, 80] width 1197 height 32
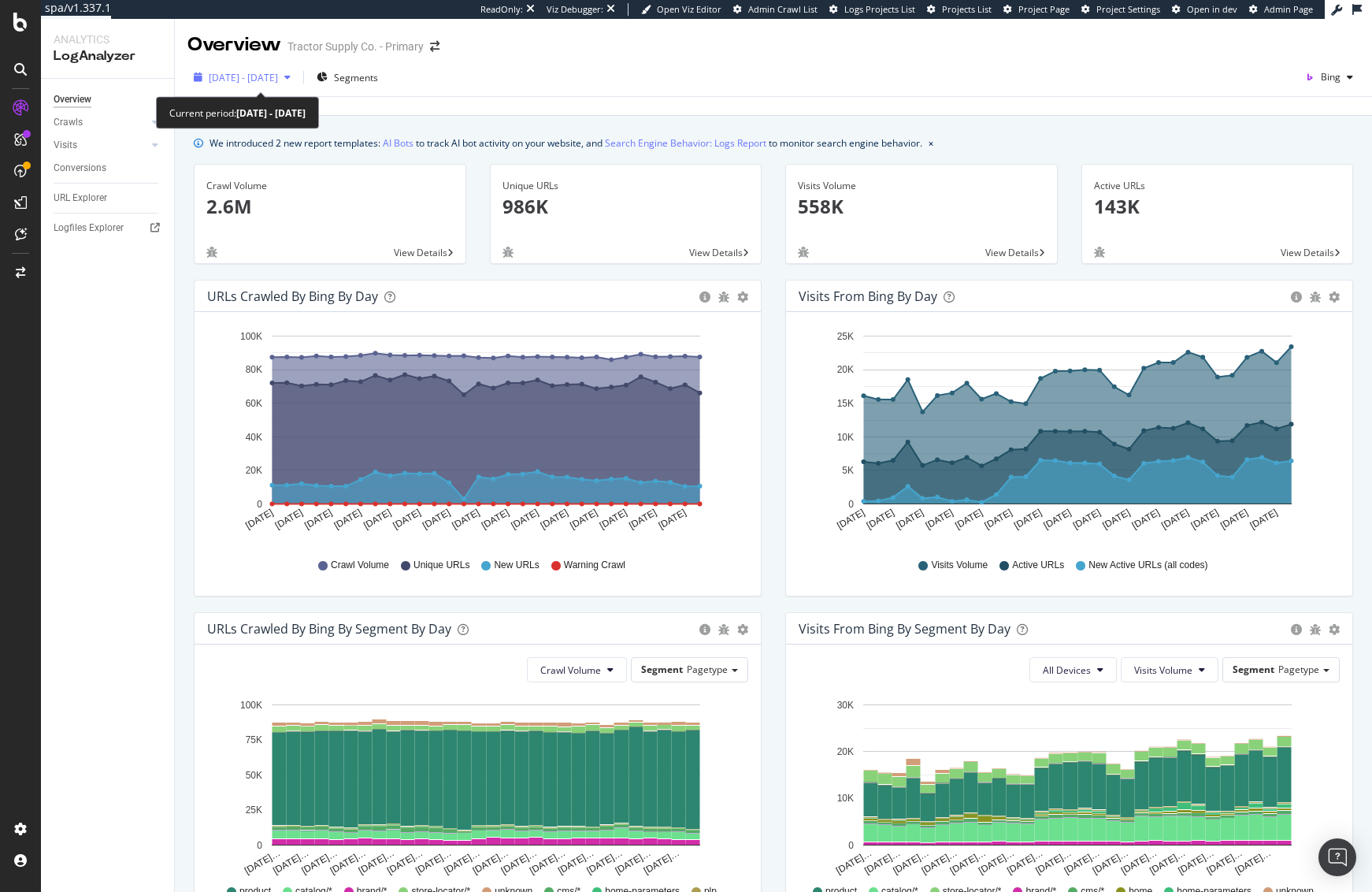
click at [272, 79] on span "[DATE] - [DATE]" at bounding box center [243, 78] width 69 height 14
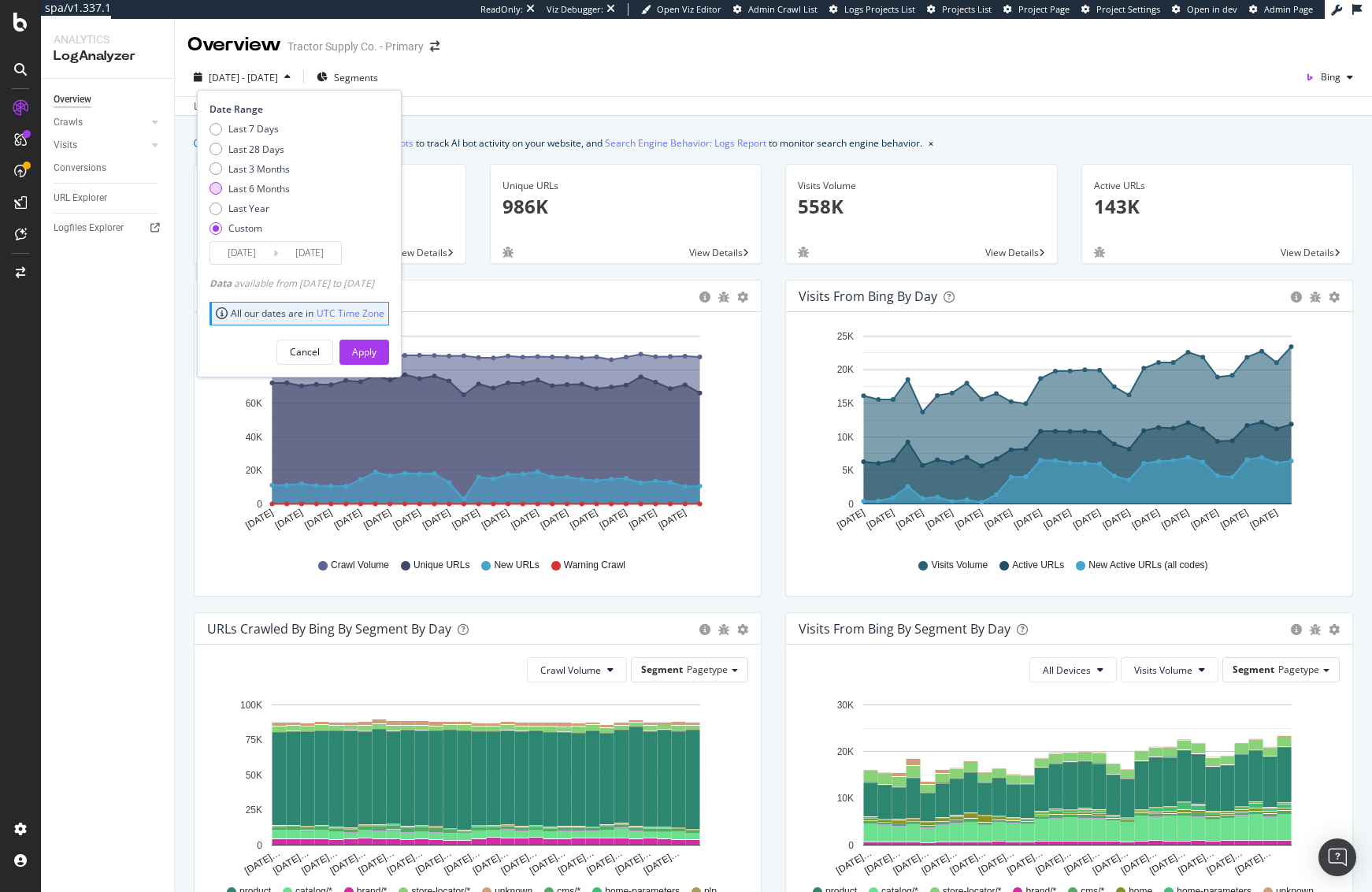
click at [262, 183] on div "Last 6 Months" at bounding box center [259, 189] width 61 height 14
type input "[DATE]"
click at [377, 346] on div "Apply" at bounding box center [364, 351] width 25 height 14
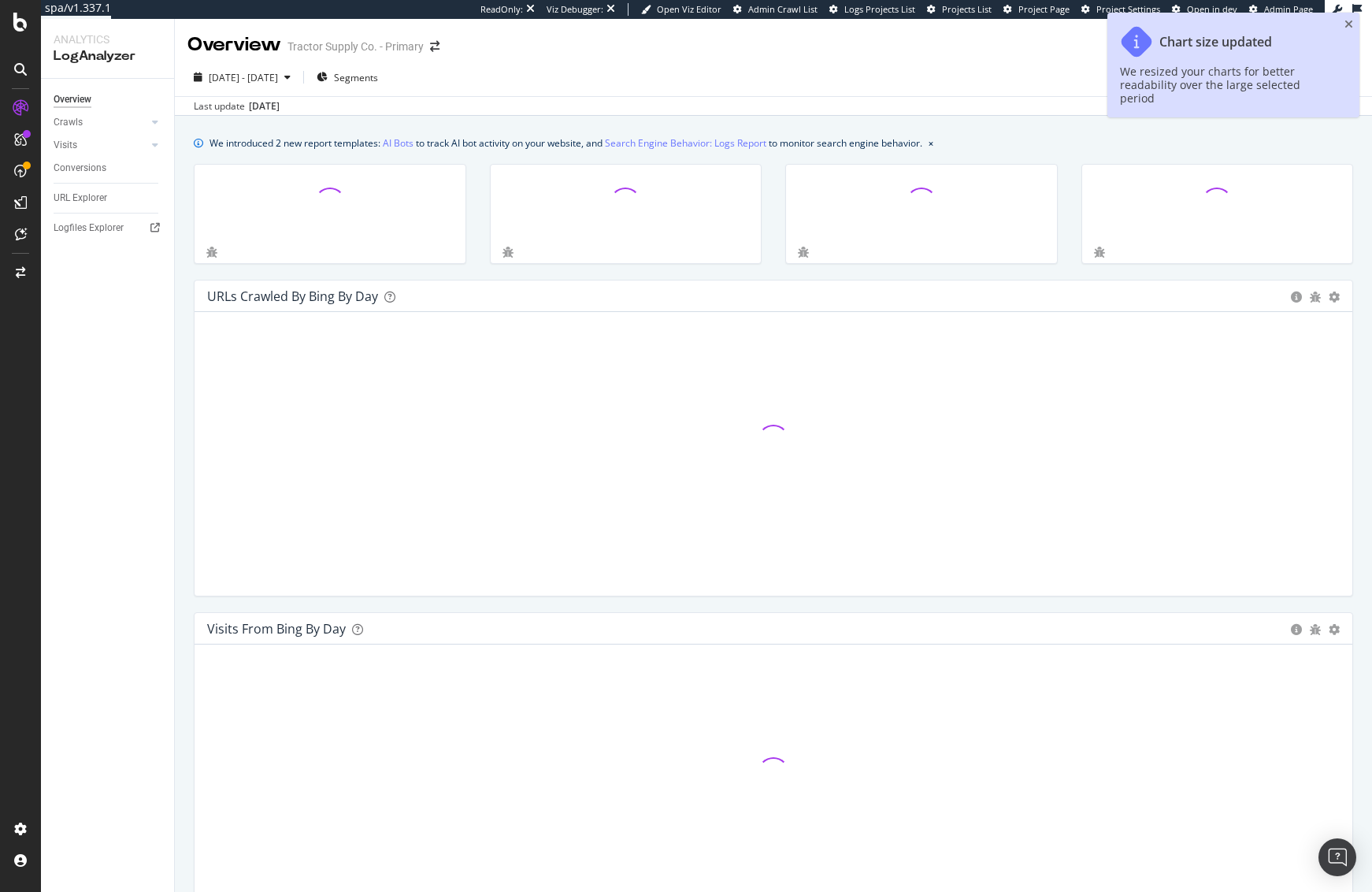
drag, startPoint x: 966, startPoint y: 96, endPoint x: 975, endPoint y: 95, distance: 9.1
click at [966, 96] on div "Last update [DATE]" at bounding box center [773, 105] width 1197 height 19
click at [1291, 20] on icon "close toast" at bounding box center [1349, 25] width 9 height 11
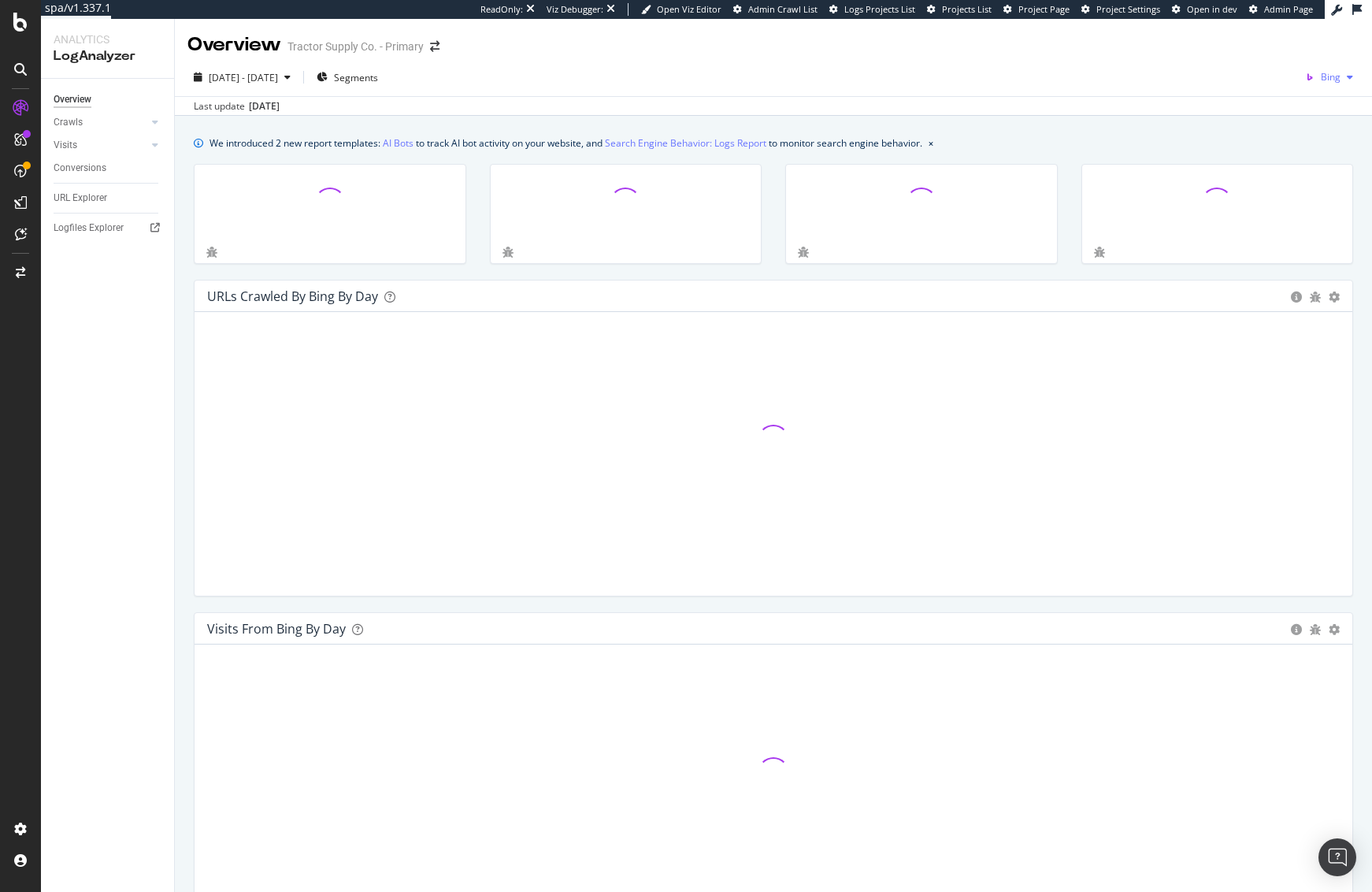
click at [1291, 73] on div "button" at bounding box center [1350, 78] width 19 height 9
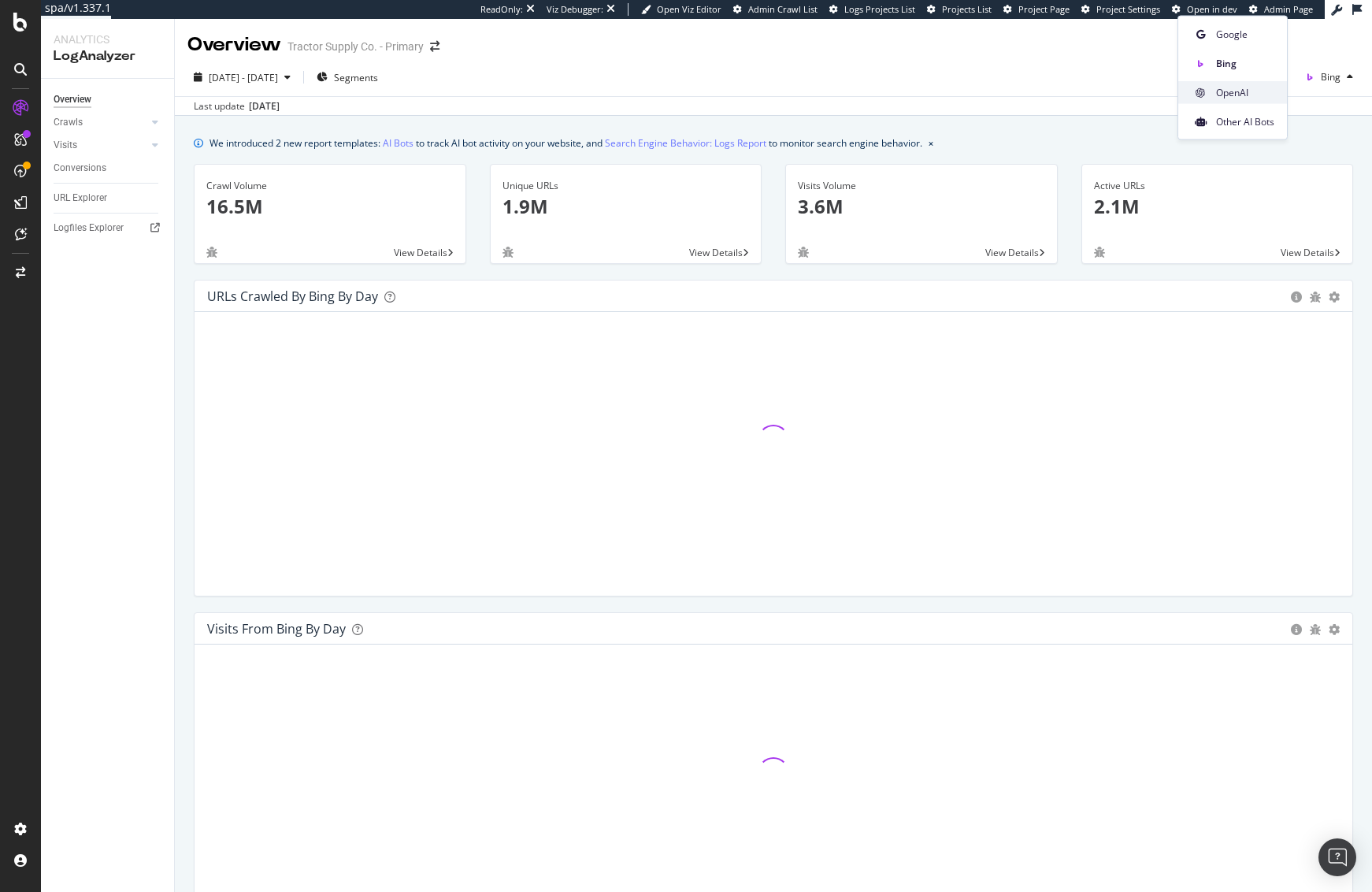
click at [1253, 100] on div "OpenAI" at bounding box center [1233, 92] width 108 height 23
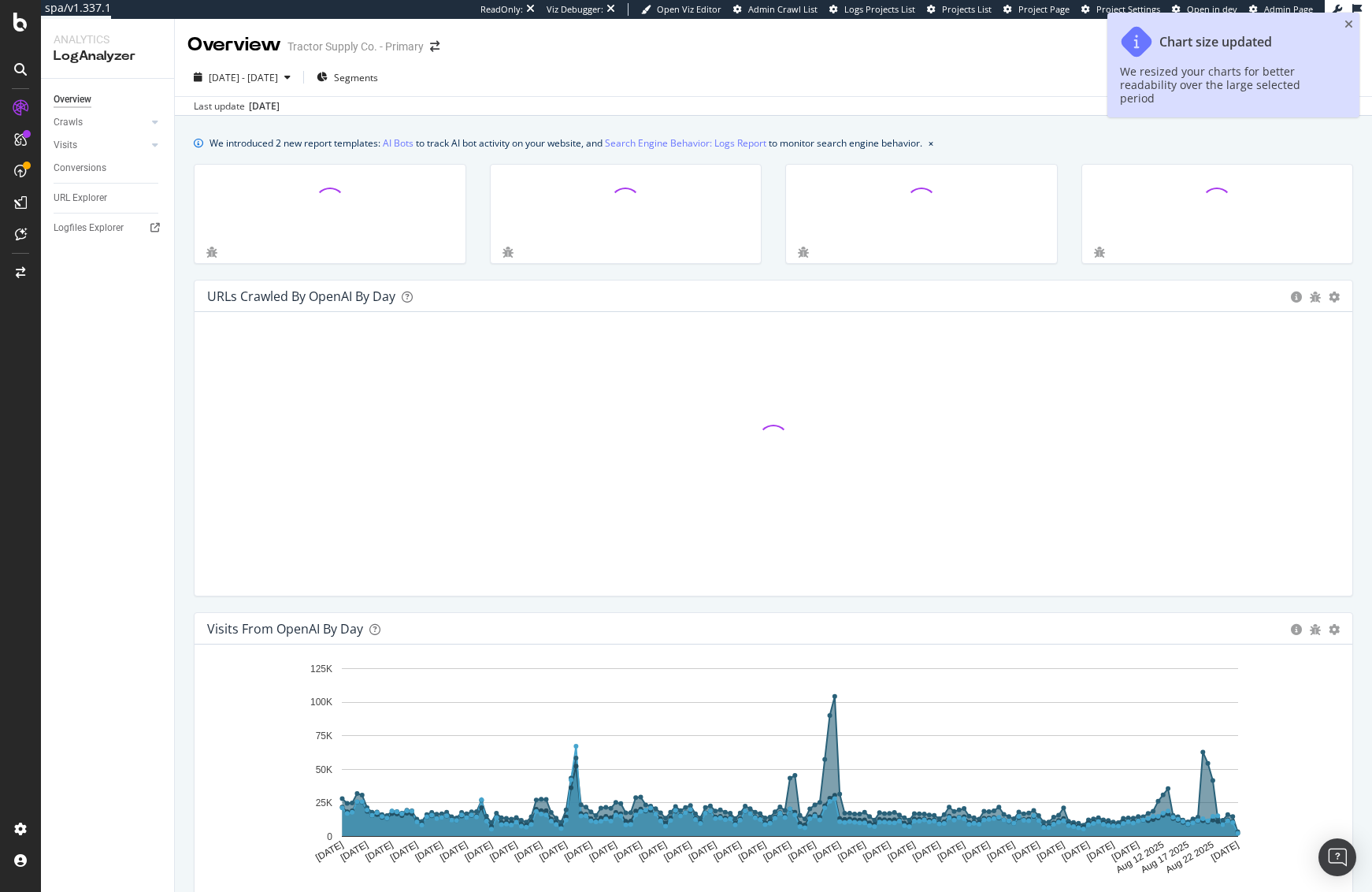
click at [1056, 86] on div "[DATE] - [DATE] Segments OpenAI" at bounding box center [773, 80] width 1197 height 32
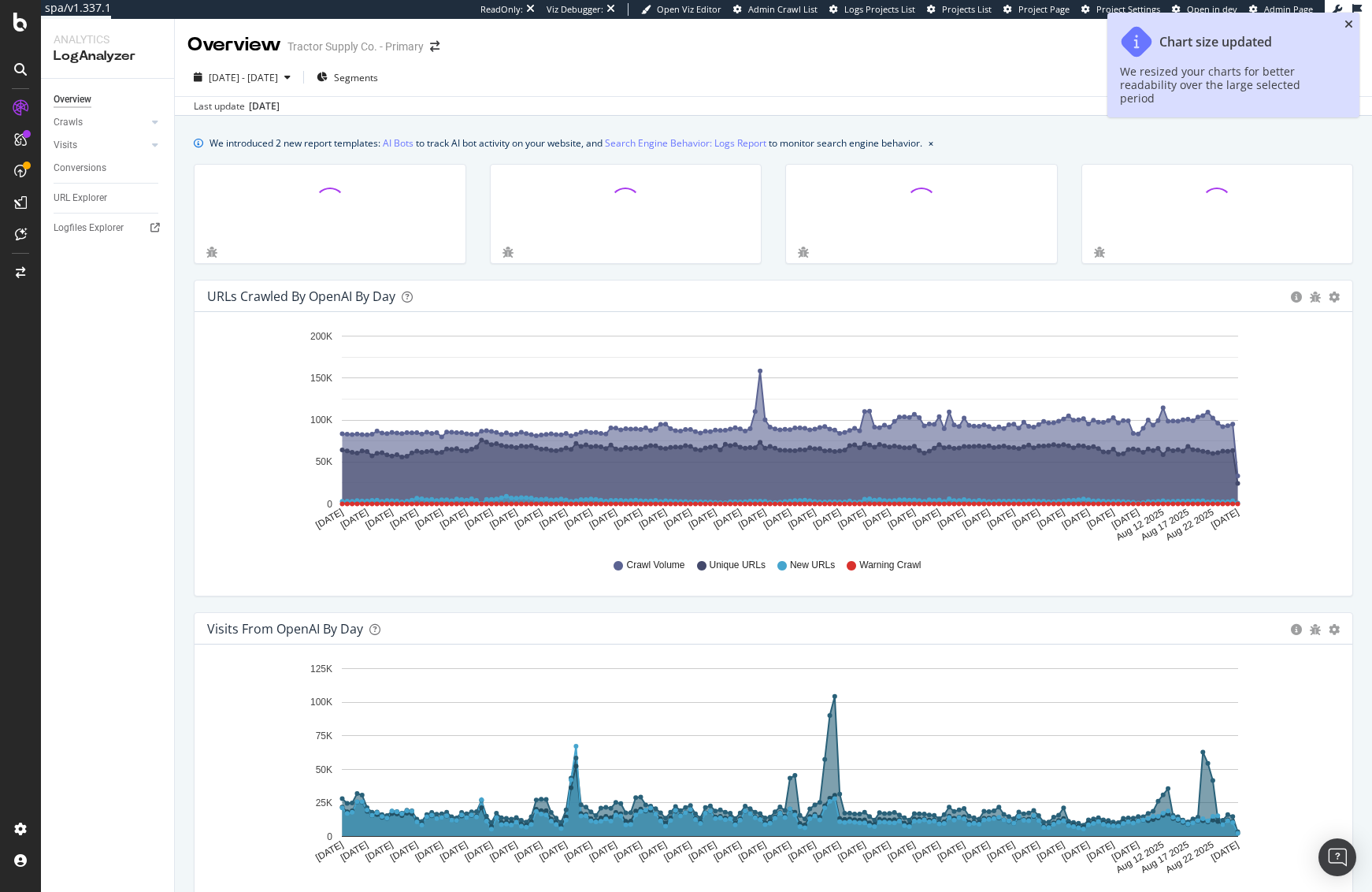
click at [1291, 25] on icon "close toast" at bounding box center [1349, 25] width 9 height 11
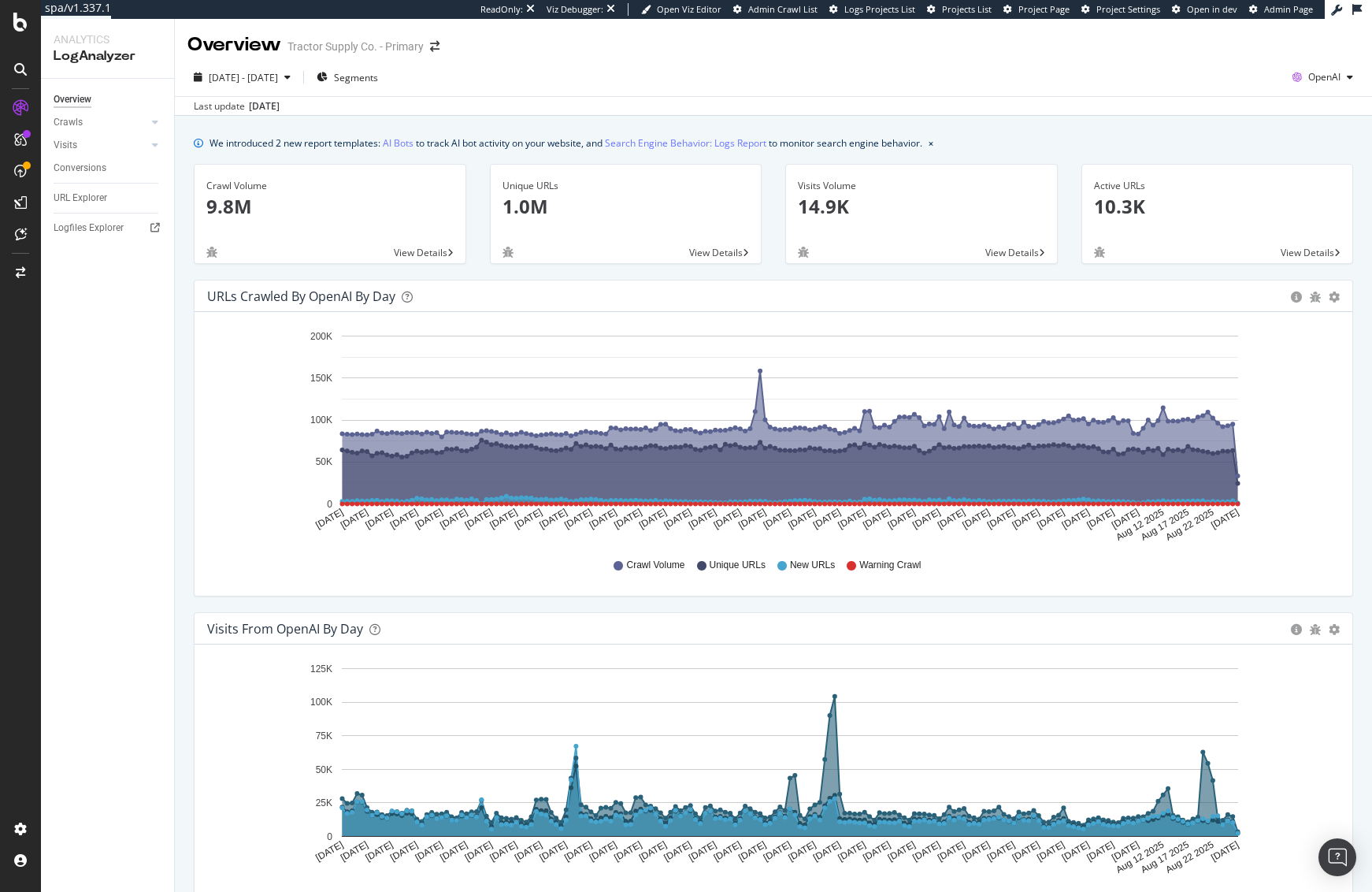
click at [948, 103] on div "Last update [DATE]" at bounding box center [773, 105] width 1197 height 19
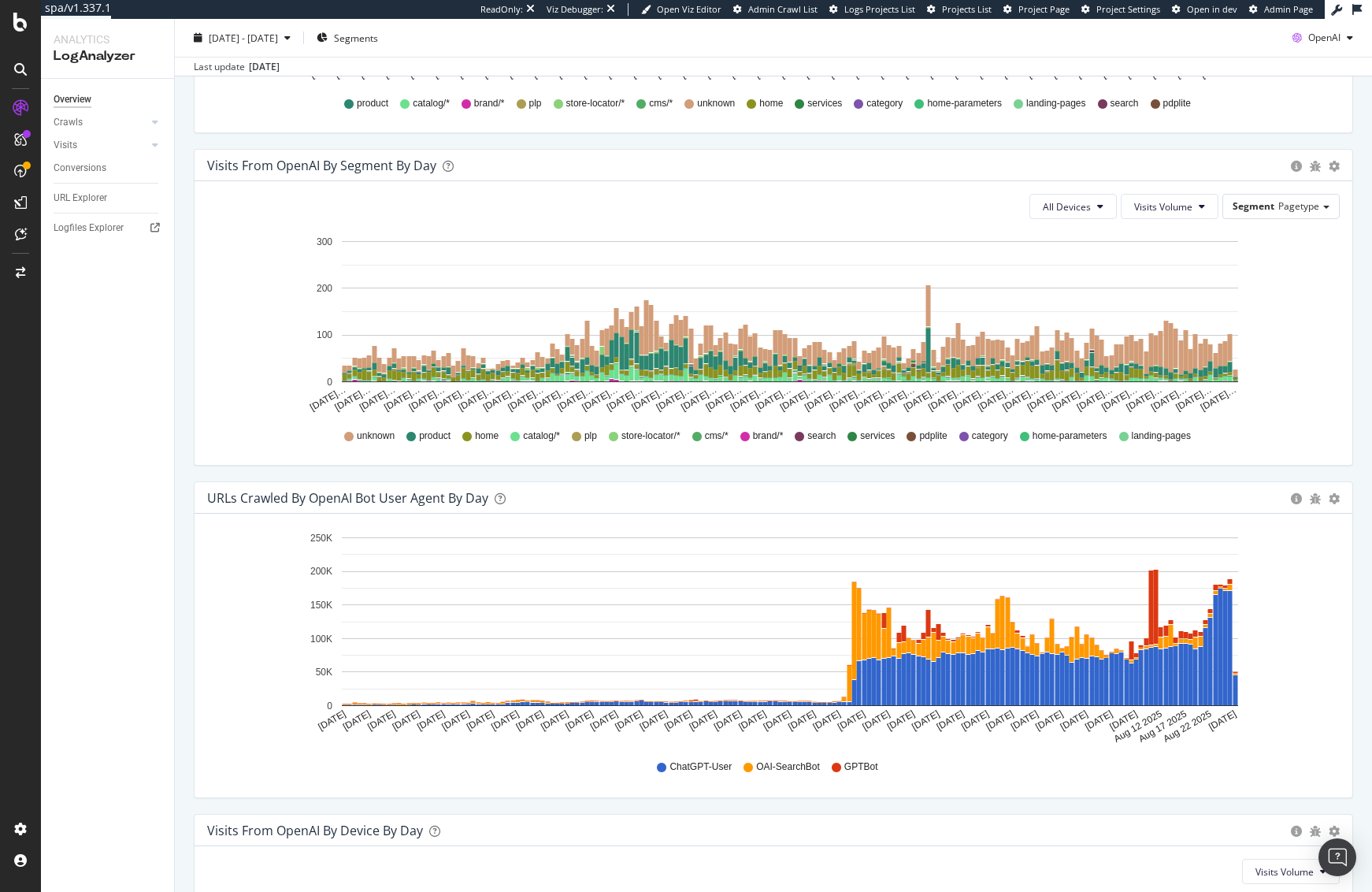
scroll to position [1128, 0]
click at [119, 121] on link "Crawls" at bounding box center [100, 122] width 94 height 16
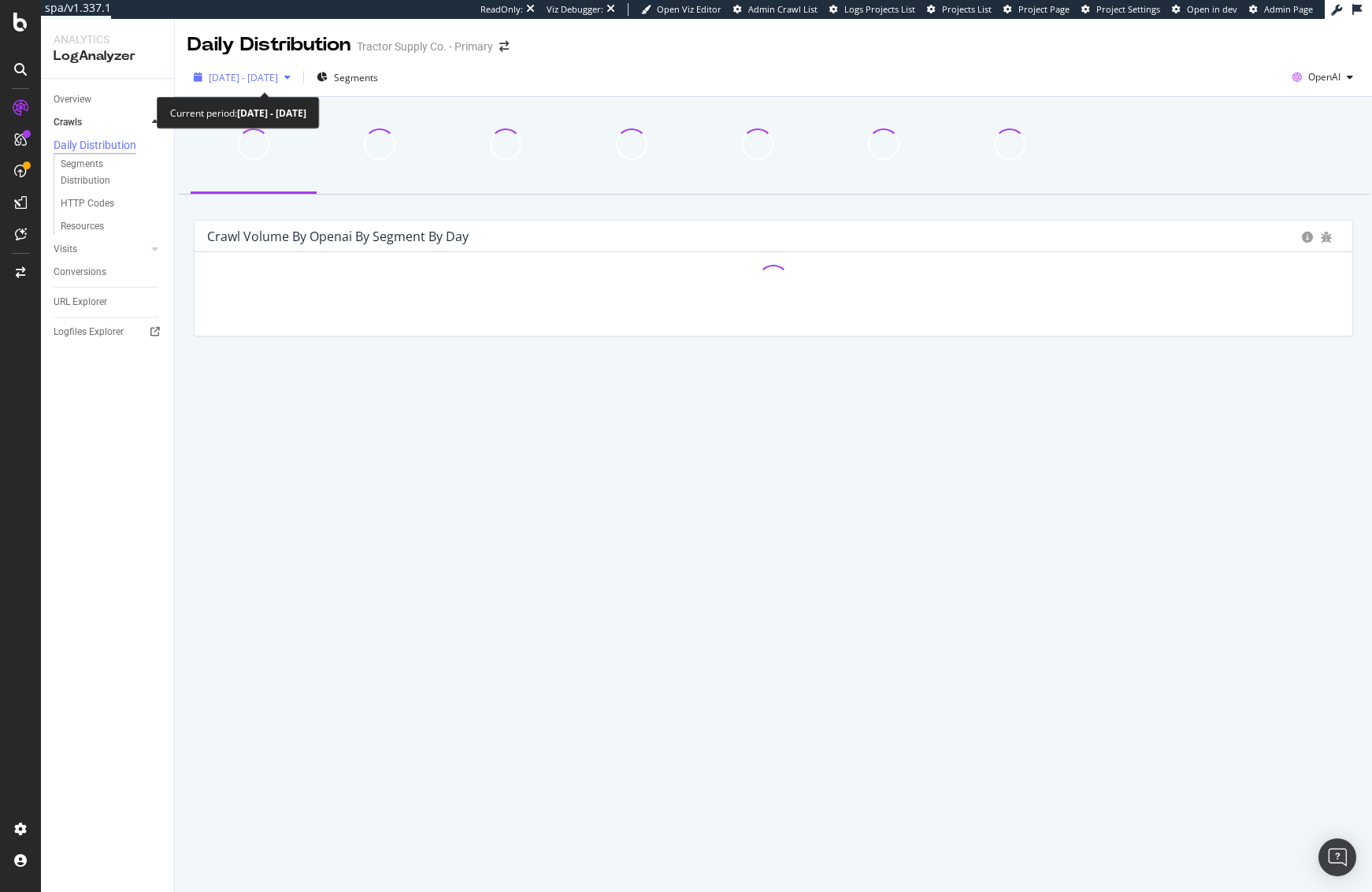
click at [260, 79] on span "[DATE] - [DATE]" at bounding box center [243, 78] width 69 height 14
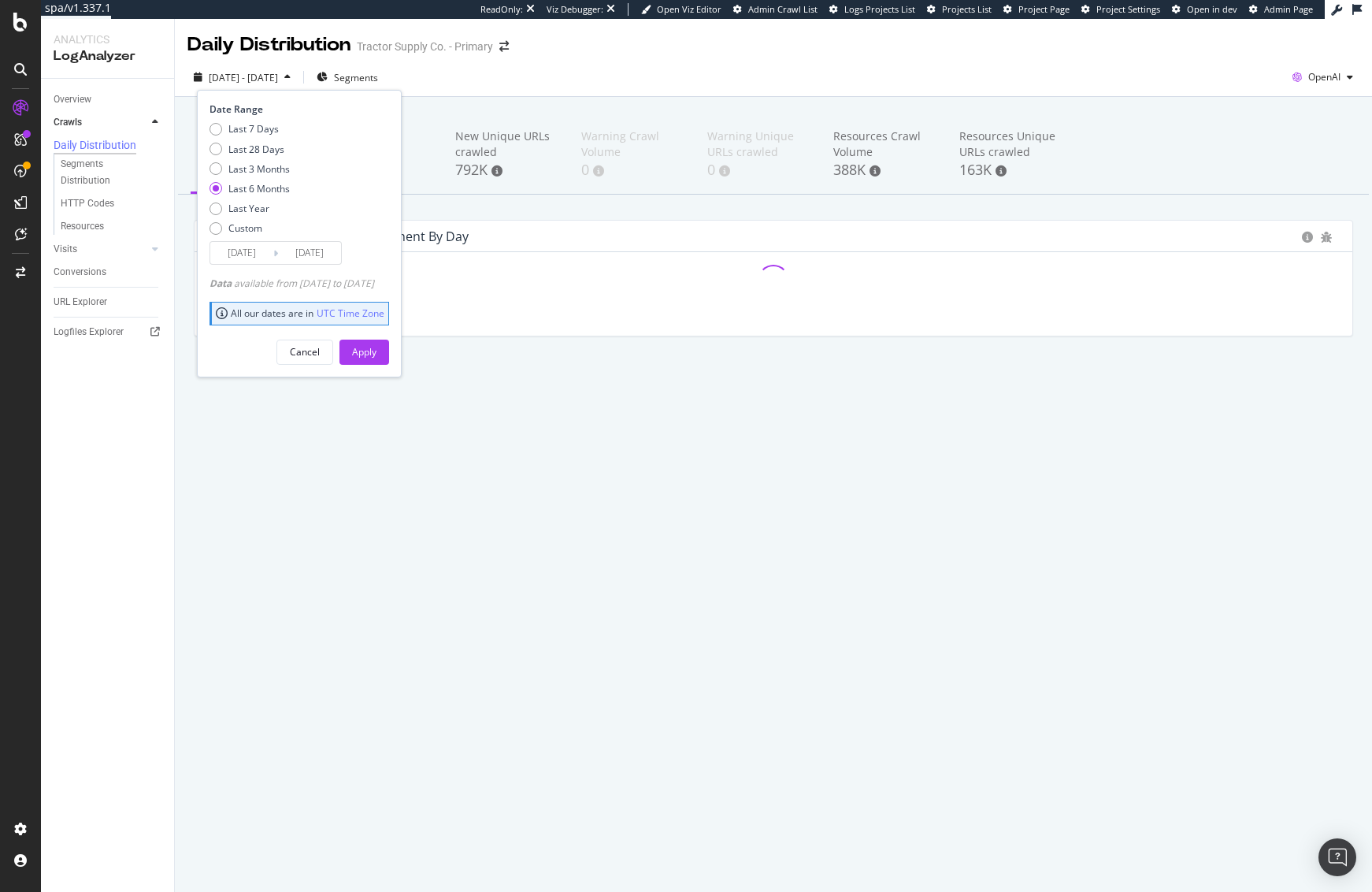
click at [256, 264] on div "Date Range Last 7 Days Last 28 Days Last 3 Months Last 6 Months Last Year Custo…" at bounding box center [299, 233] width 205 height 287
click at [255, 254] on input "[DATE]" at bounding box center [242, 253] width 63 height 22
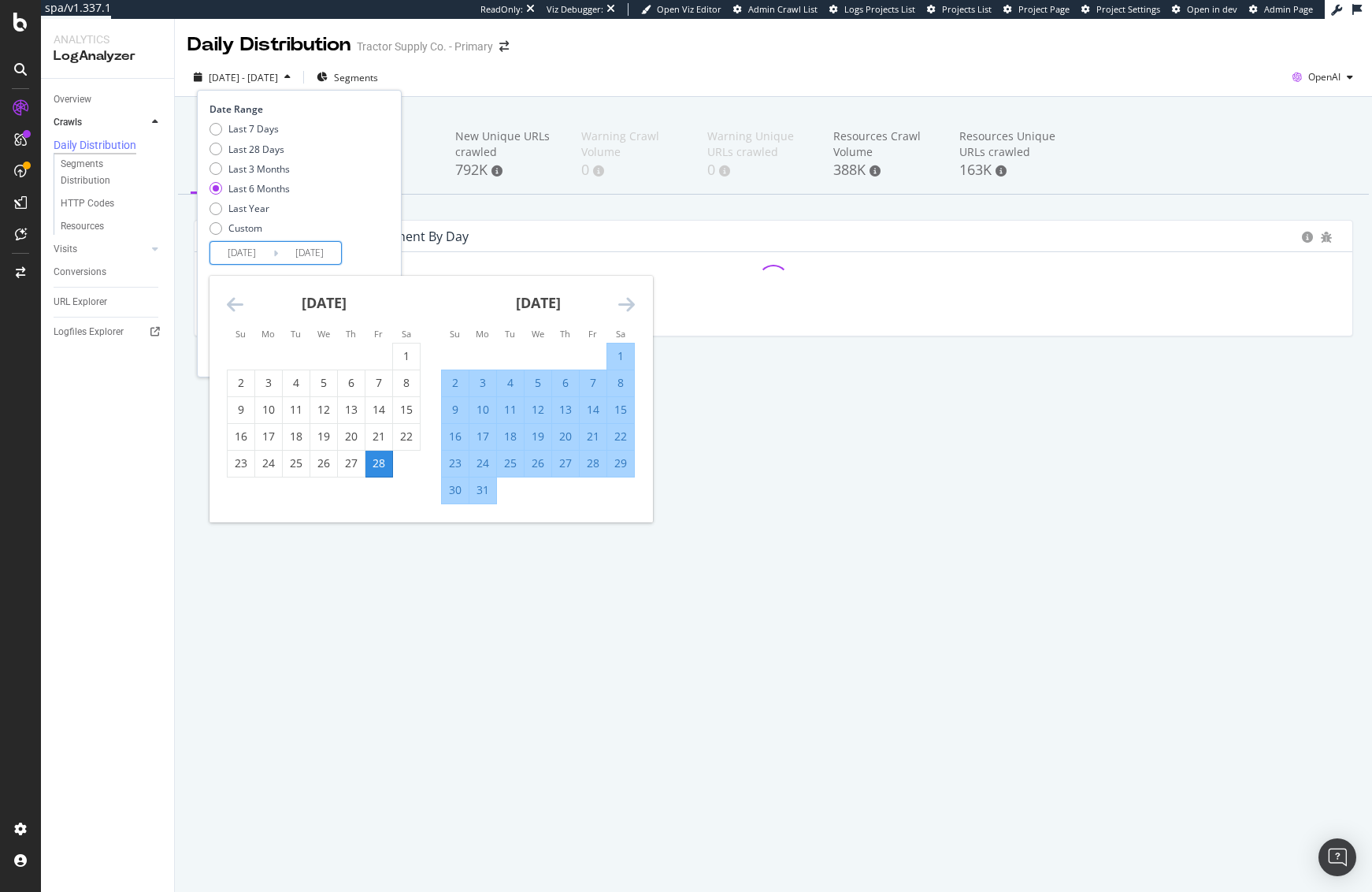
click at [629, 300] on icon "Move forward to switch to the next month." at bounding box center [626, 304] width 16 height 19
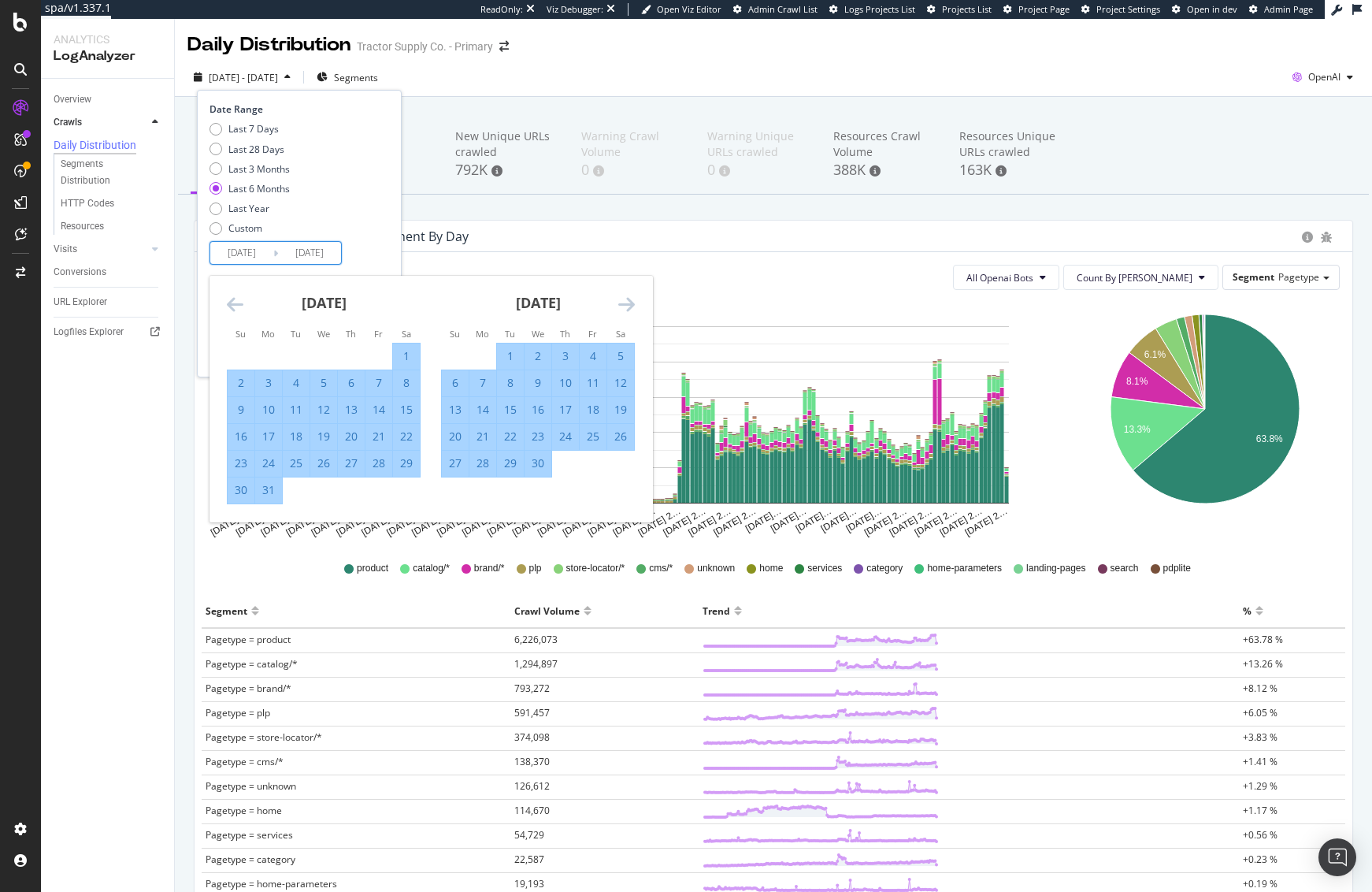
click at [511, 354] on div "1" at bounding box center [510, 356] width 26 height 16
type input "[DATE]"
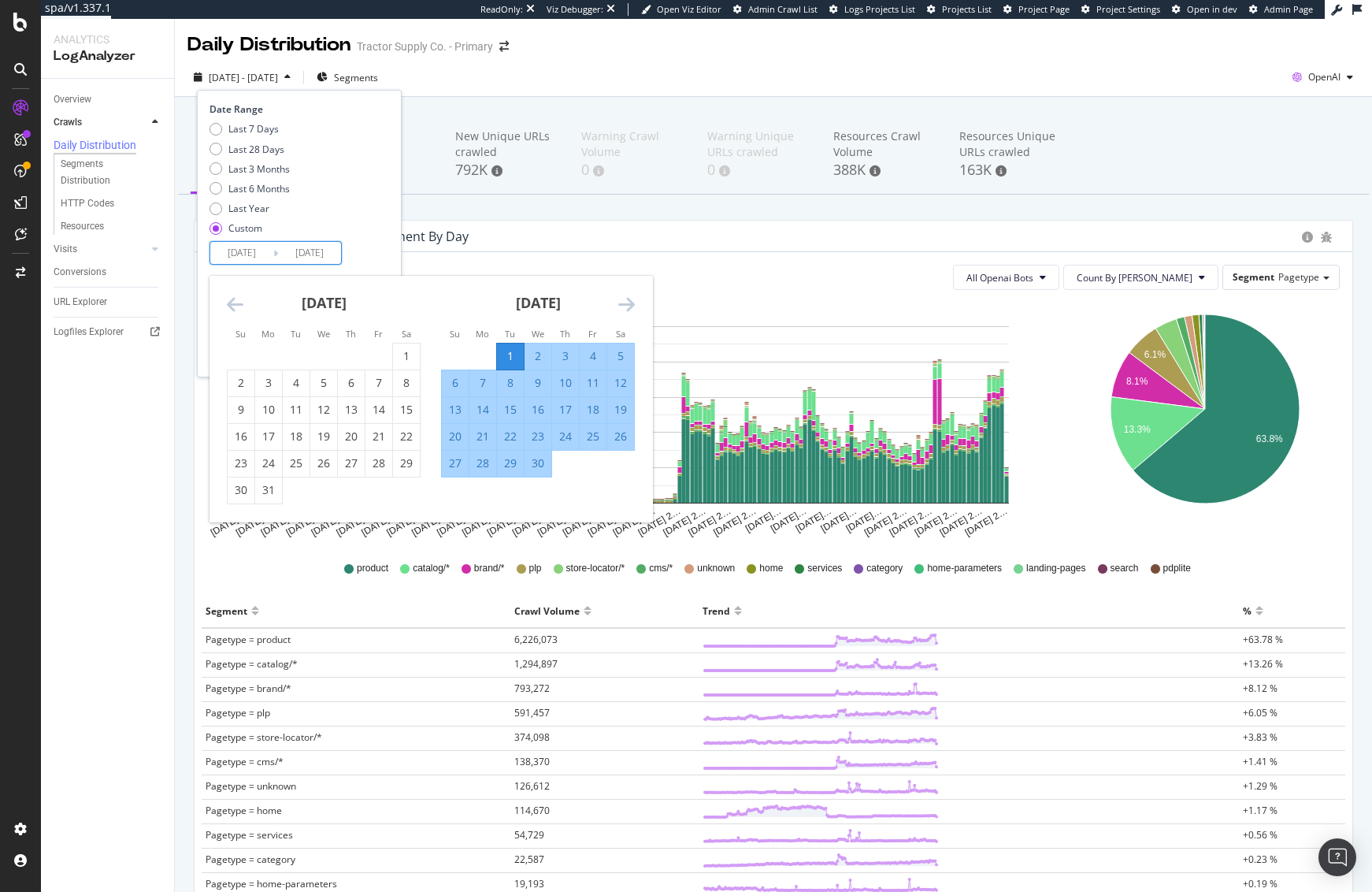
click at [617, 303] on div "[DATE]" at bounding box center [538, 308] width 194 height 67
click at [630, 306] on icon "Move forward to switch to the next month." at bounding box center [626, 304] width 16 height 19
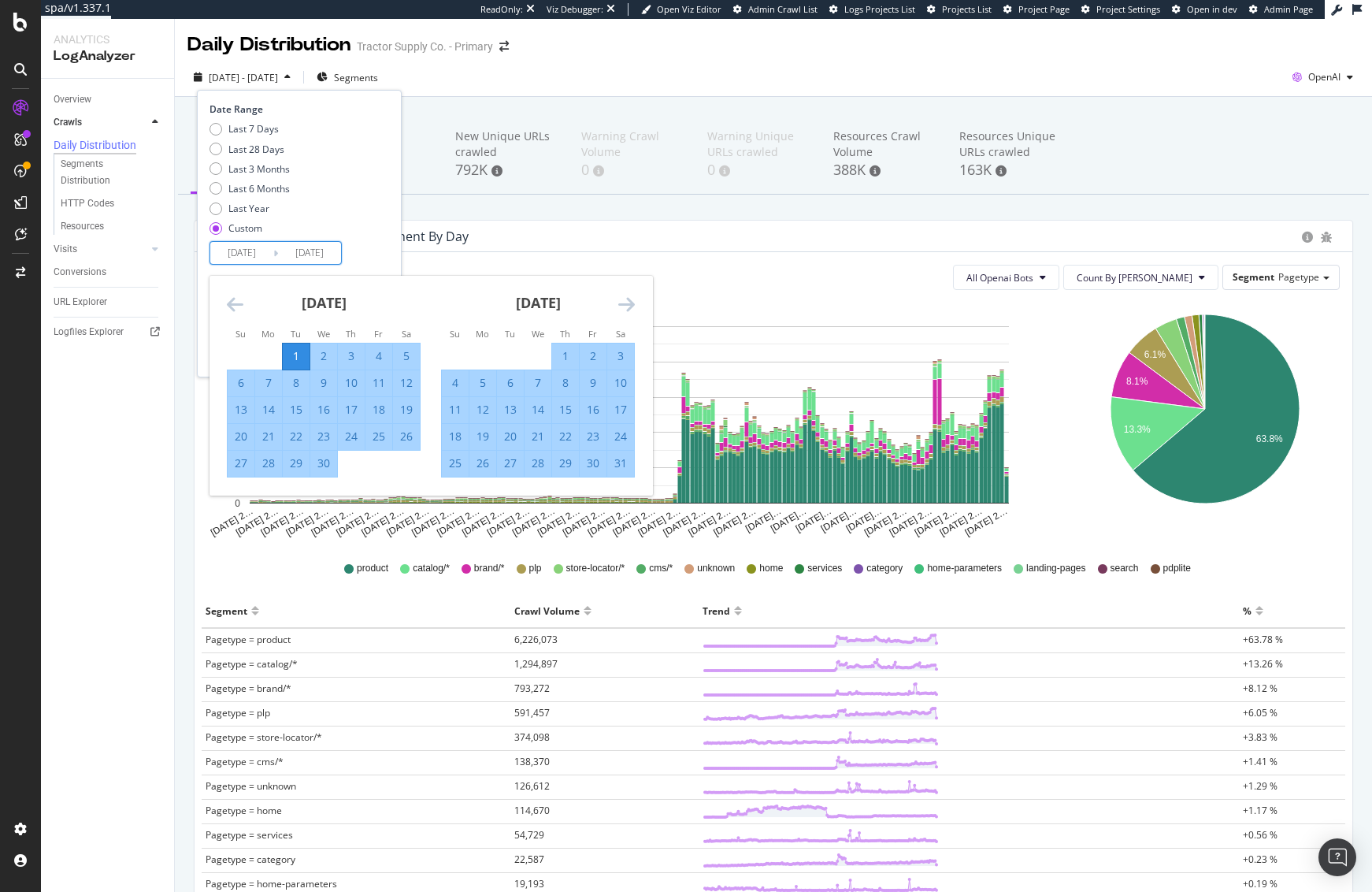
click at [626, 304] on icon "Move forward to switch to the next month." at bounding box center [626, 304] width 16 height 19
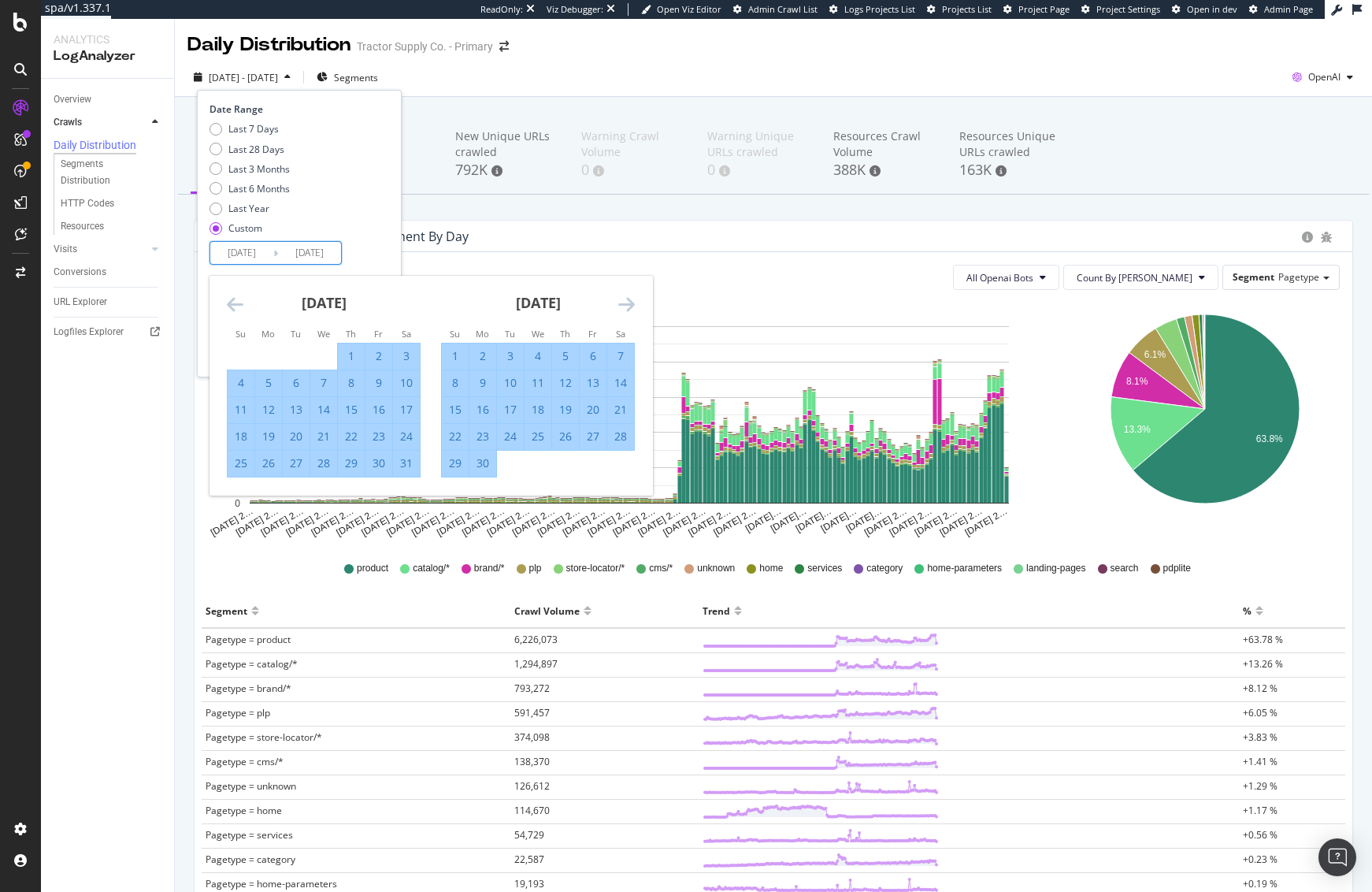
click at [350, 353] on div "1" at bounding box center [351, 356] width 26 height 16
type input "[DATE]"
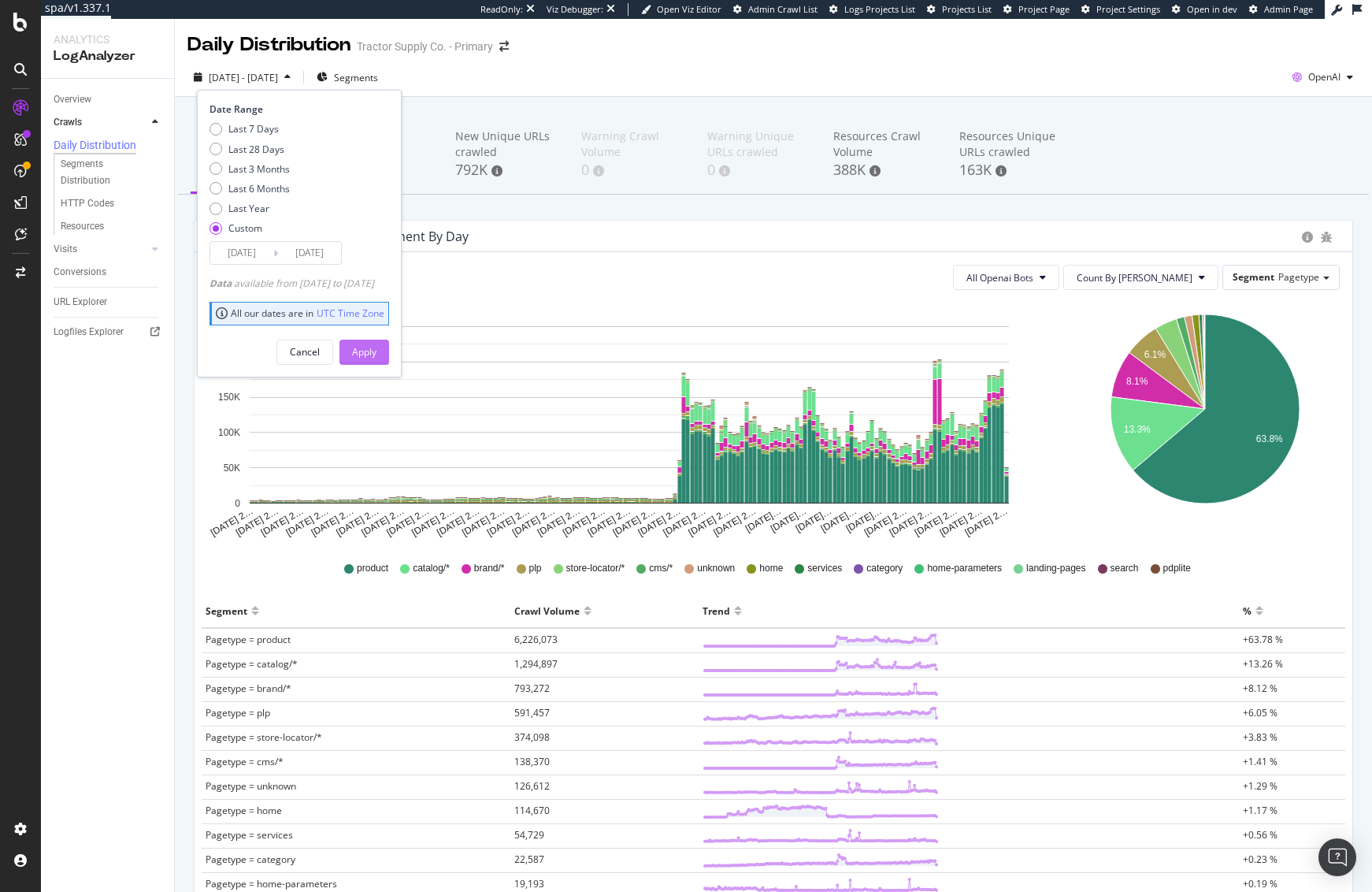
click at [377, 348] on div "Apply" at bounding box center [364, 351] width 25 height 14
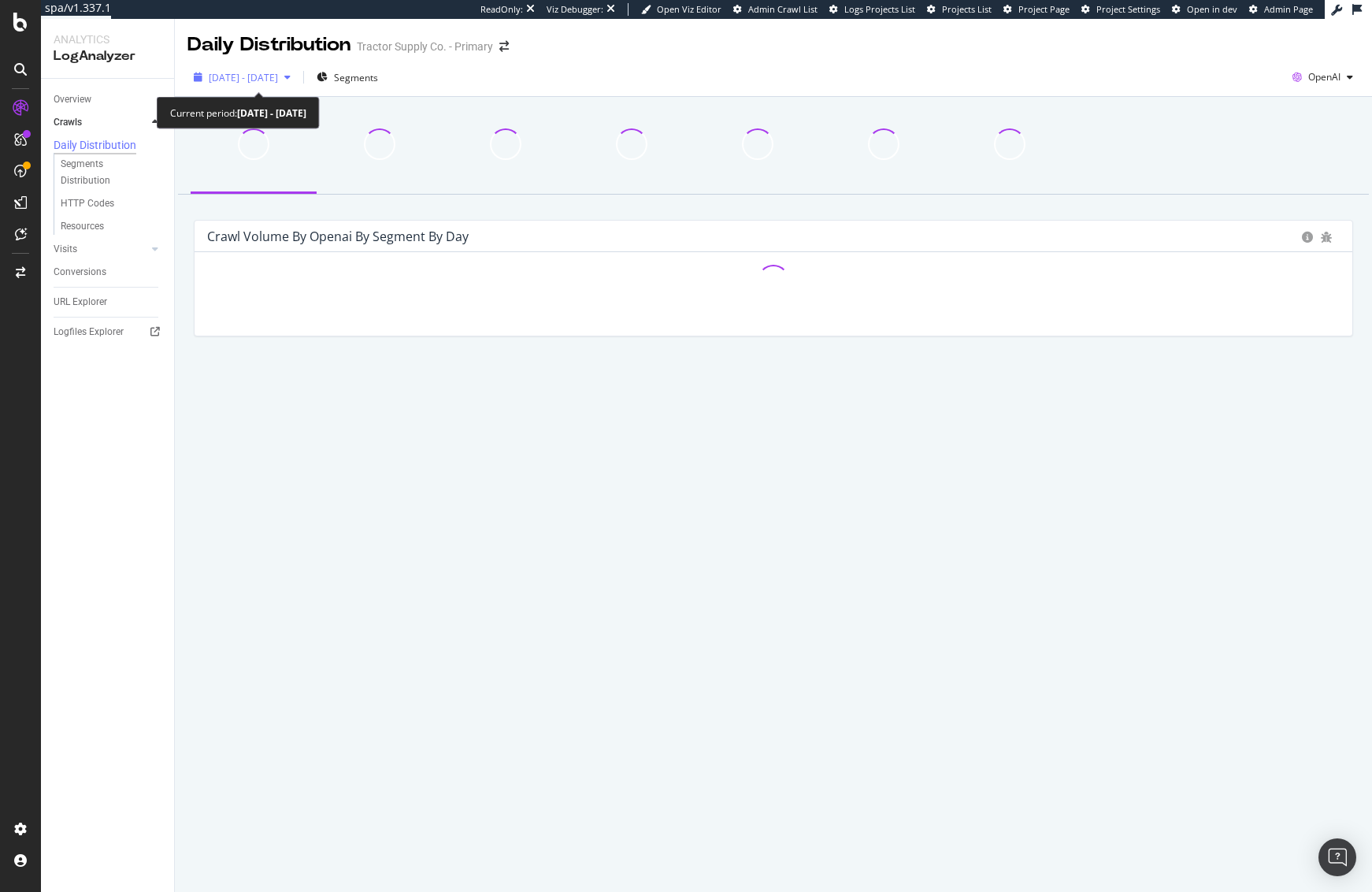
click at [266, 78] on span "[DATE] - [DATE]" at bounding box center [243, 78] width 69 height 14
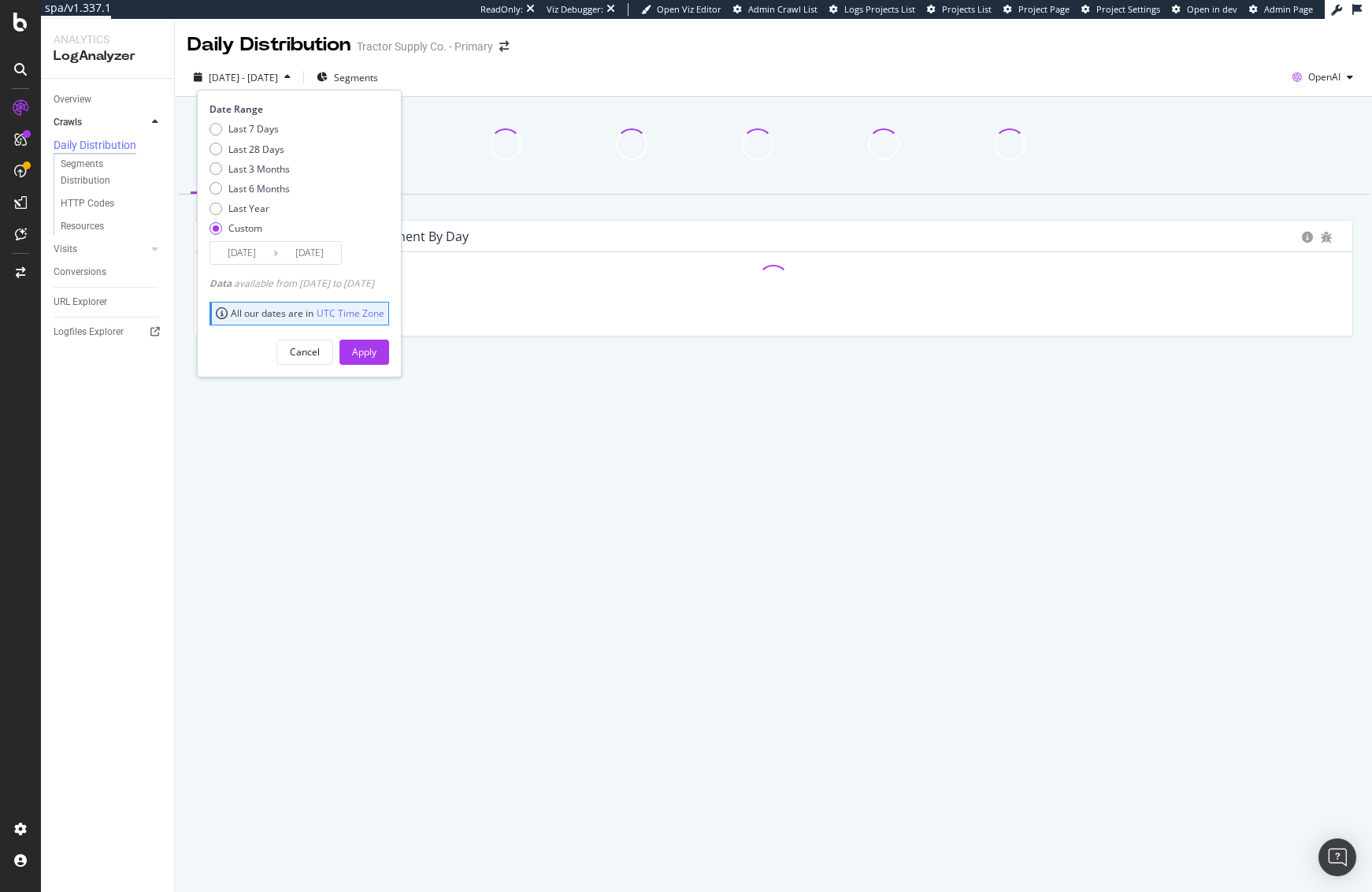
click at [247, 257] on input "[DATE]" at bounding box center [242, 253] width 63 height 22
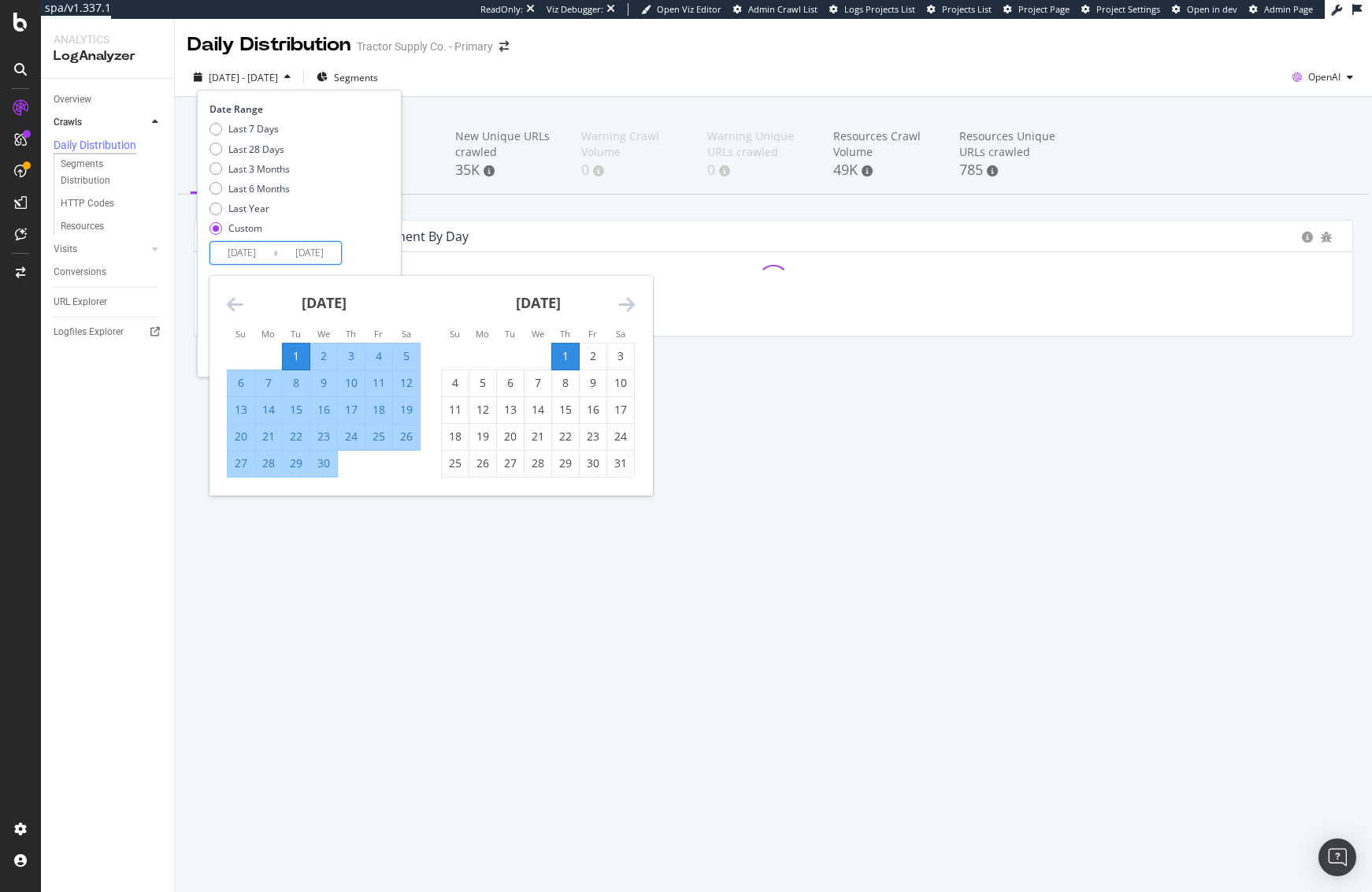
click at [572, 355] on div "1" at bounding box center [565, 356] width 26 height 16
type input "[DATE]"
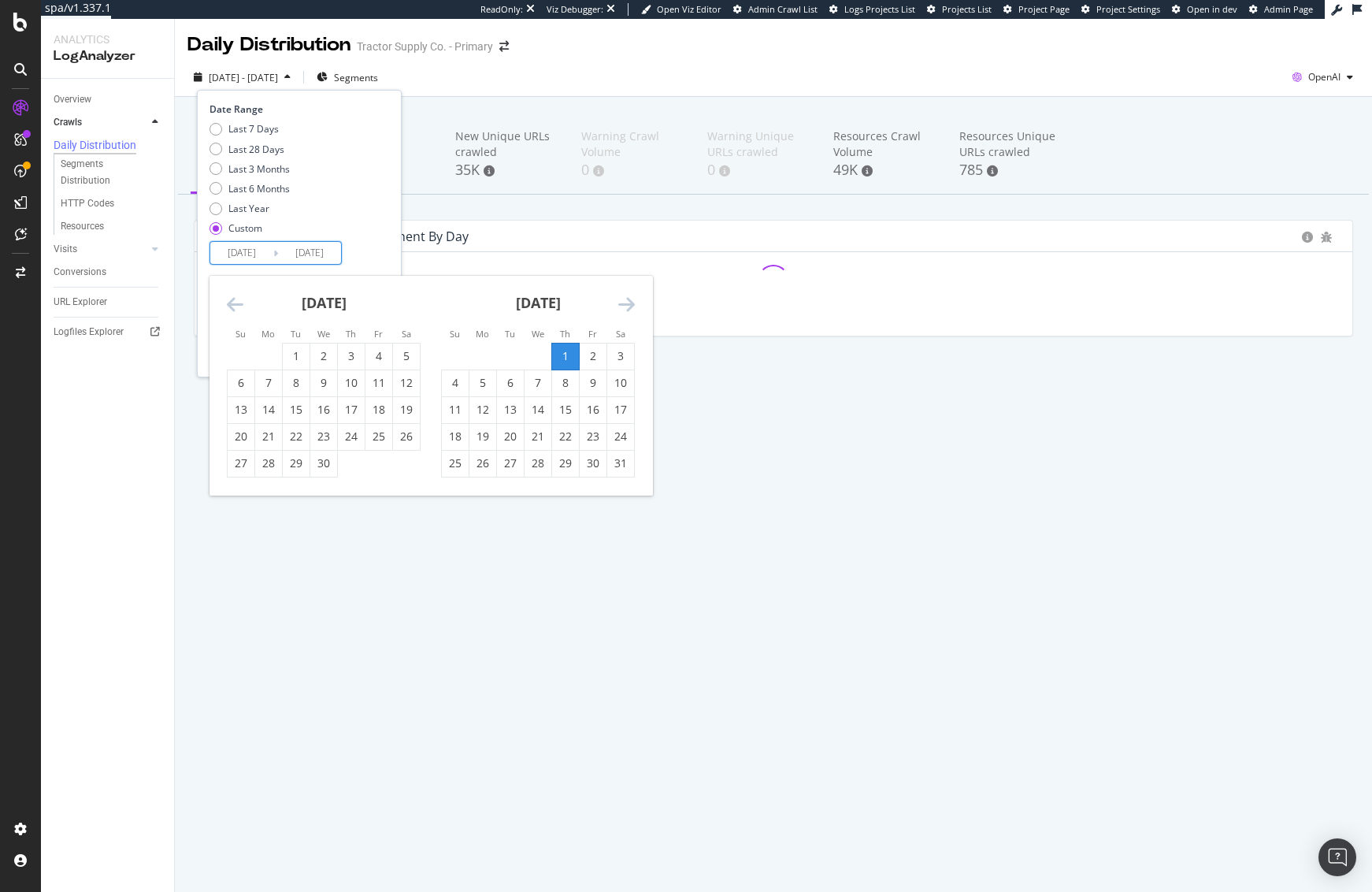
click at [631, 297] on icon "Move forward to switch to the next month." at bounding box center [626, 304] width 16 height 19
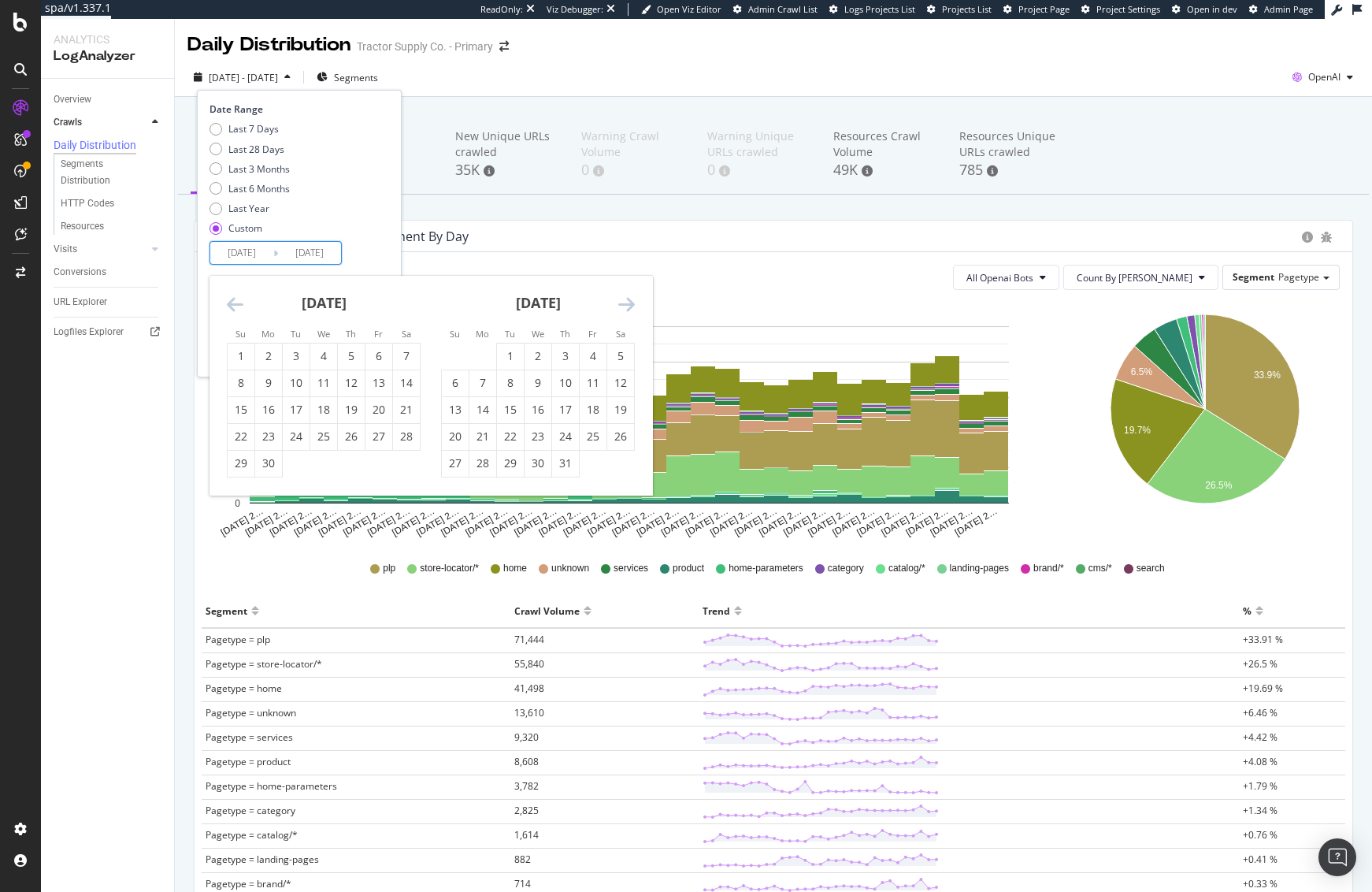
click at [631, 297] on icon "Move forward to switch to the next month." at bounding box center [626, 304] width 16 height 19
click at [536, 462] on div "27" at bounding box center [538, 462] width 26 height 16
type input "[DATE]"
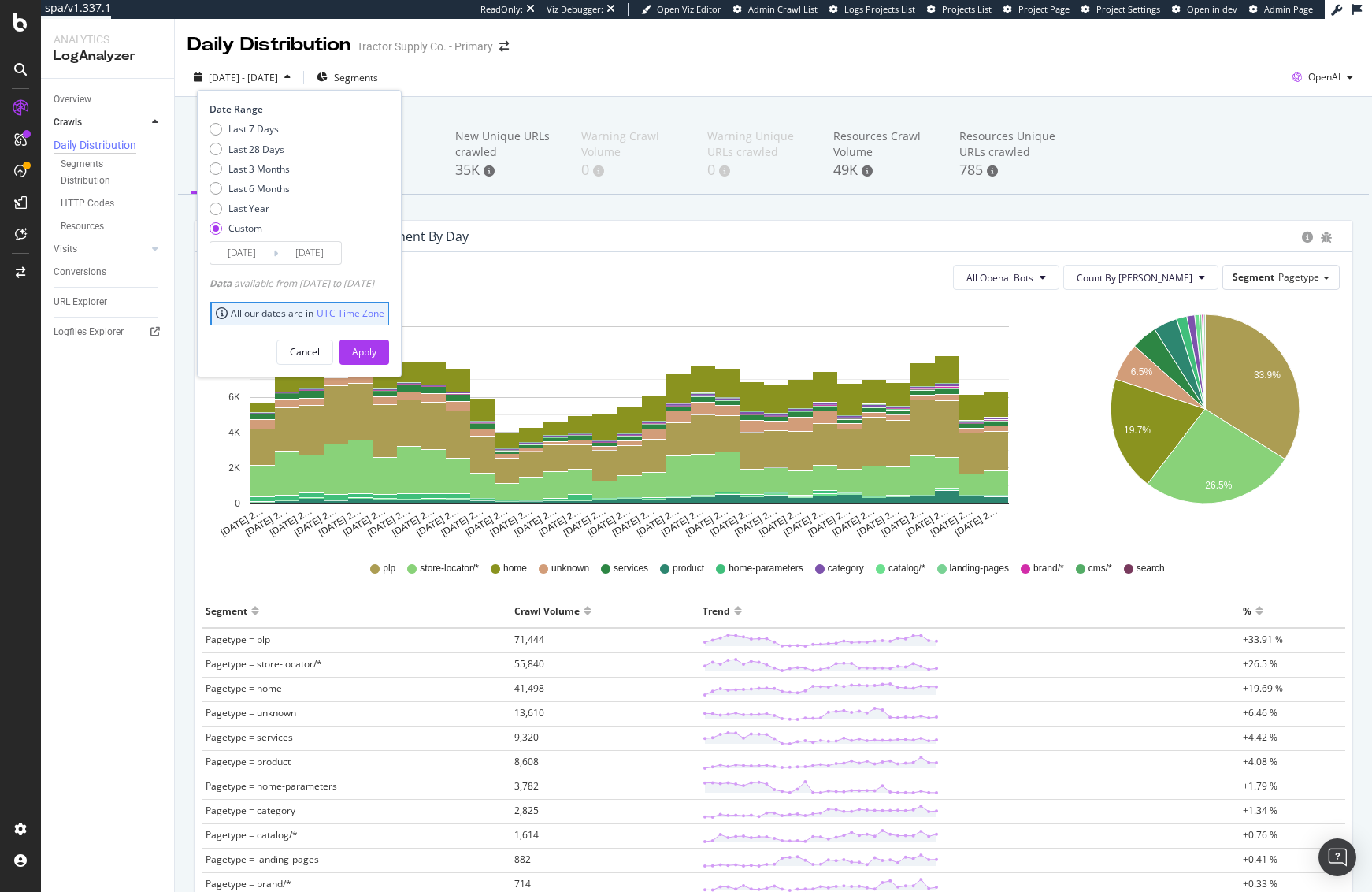
click at [377, 350] on div "Apply" at bounding box center [364, 351] width 25 height 14
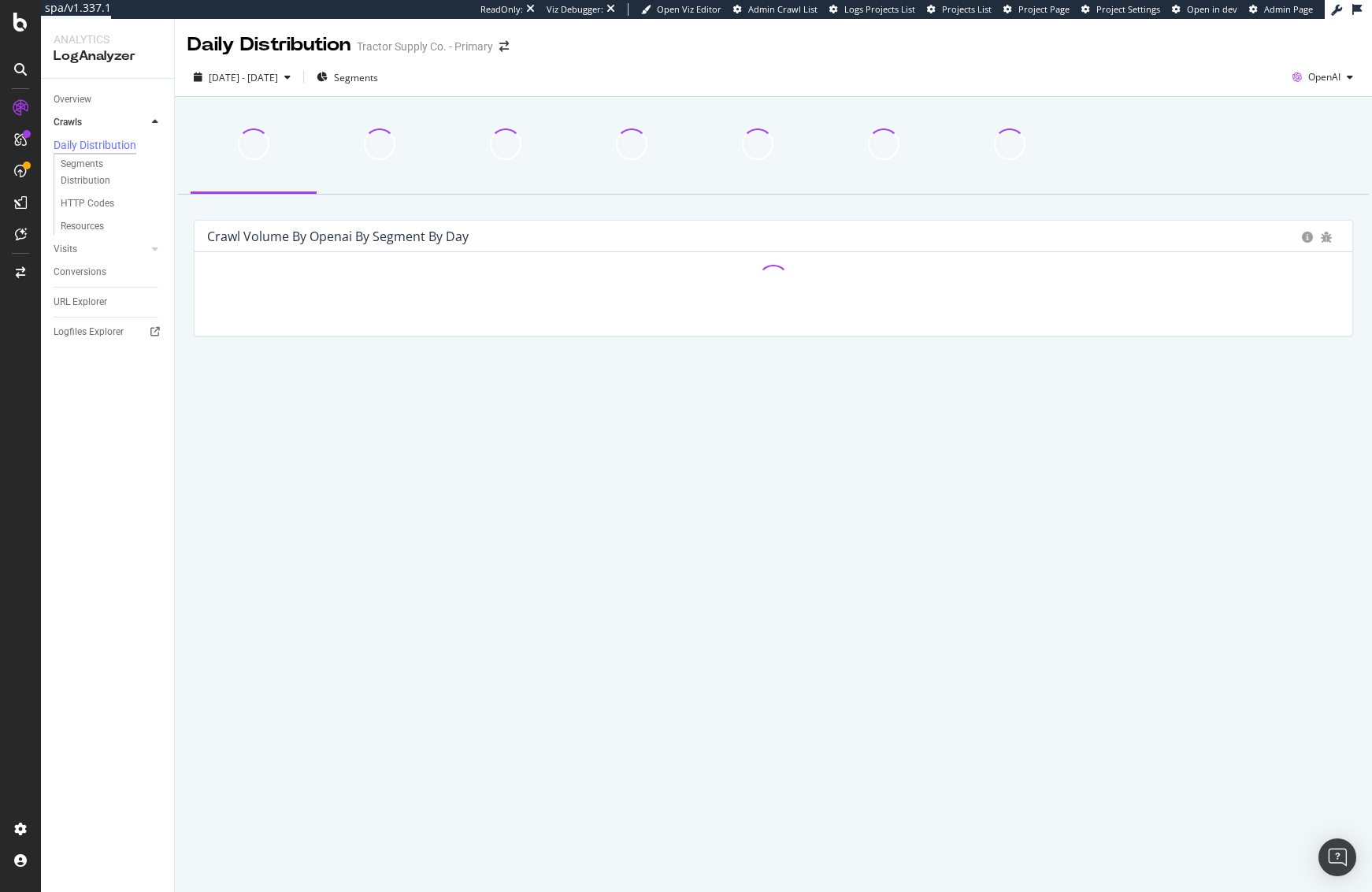
click at [676, 207] on div "Crawl Volume by openai by Segment by Day Hold CMD (⌘) while clicking to filter …" at bounding box center [773, 252] width 1197 height 310
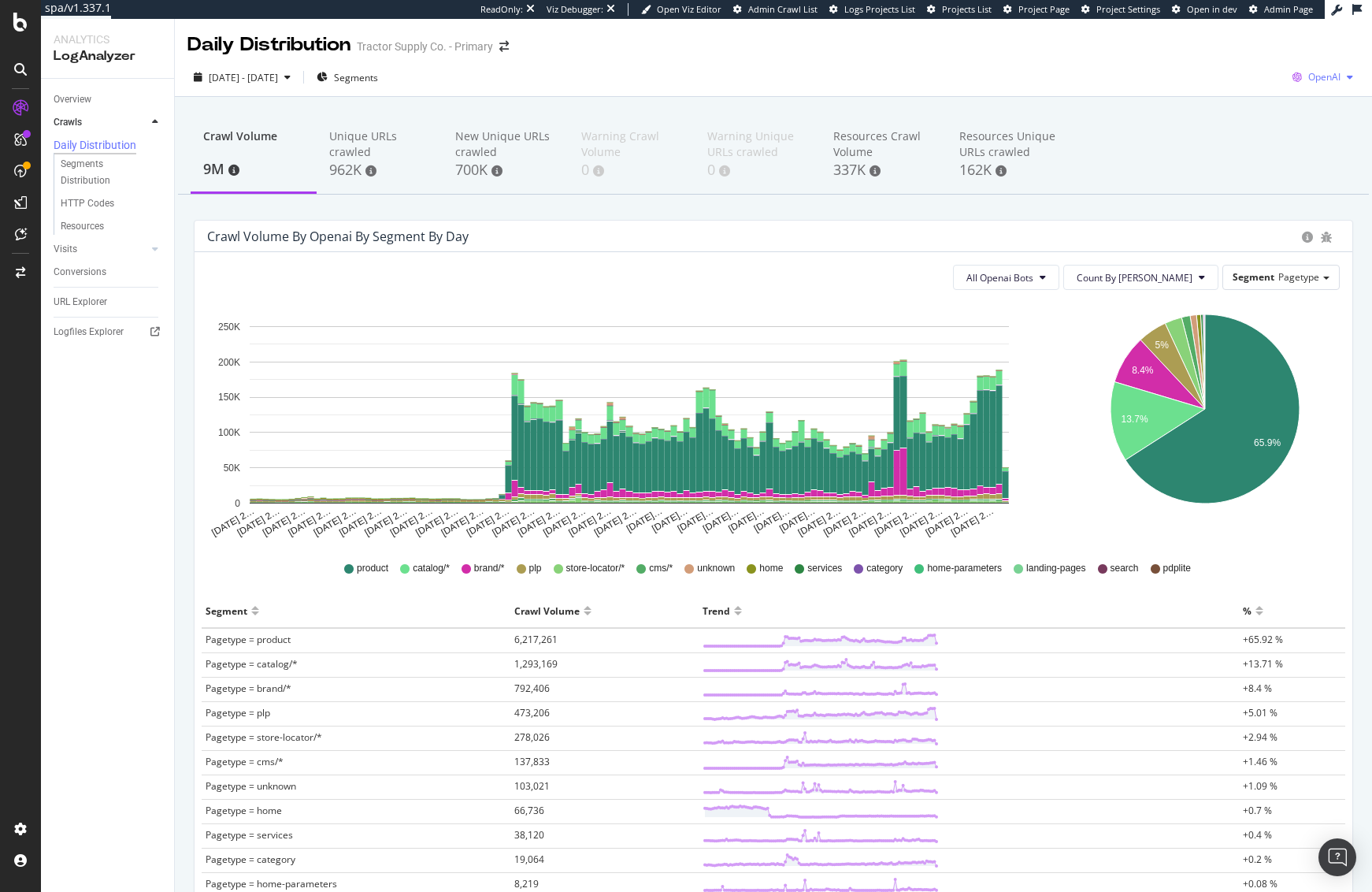
click at [1291, 83] on span "OpenAI" at bounding box center [1324, 77] width 32 height 14
click at [900, 84] on div "[DATE] - [DATE] Segments OpenAI" at bounding box center [773, 80] width 1197 height 32
click at [1291, 278] on span "Pagetype" at bounding box center [1298, 276] width 41 height 14
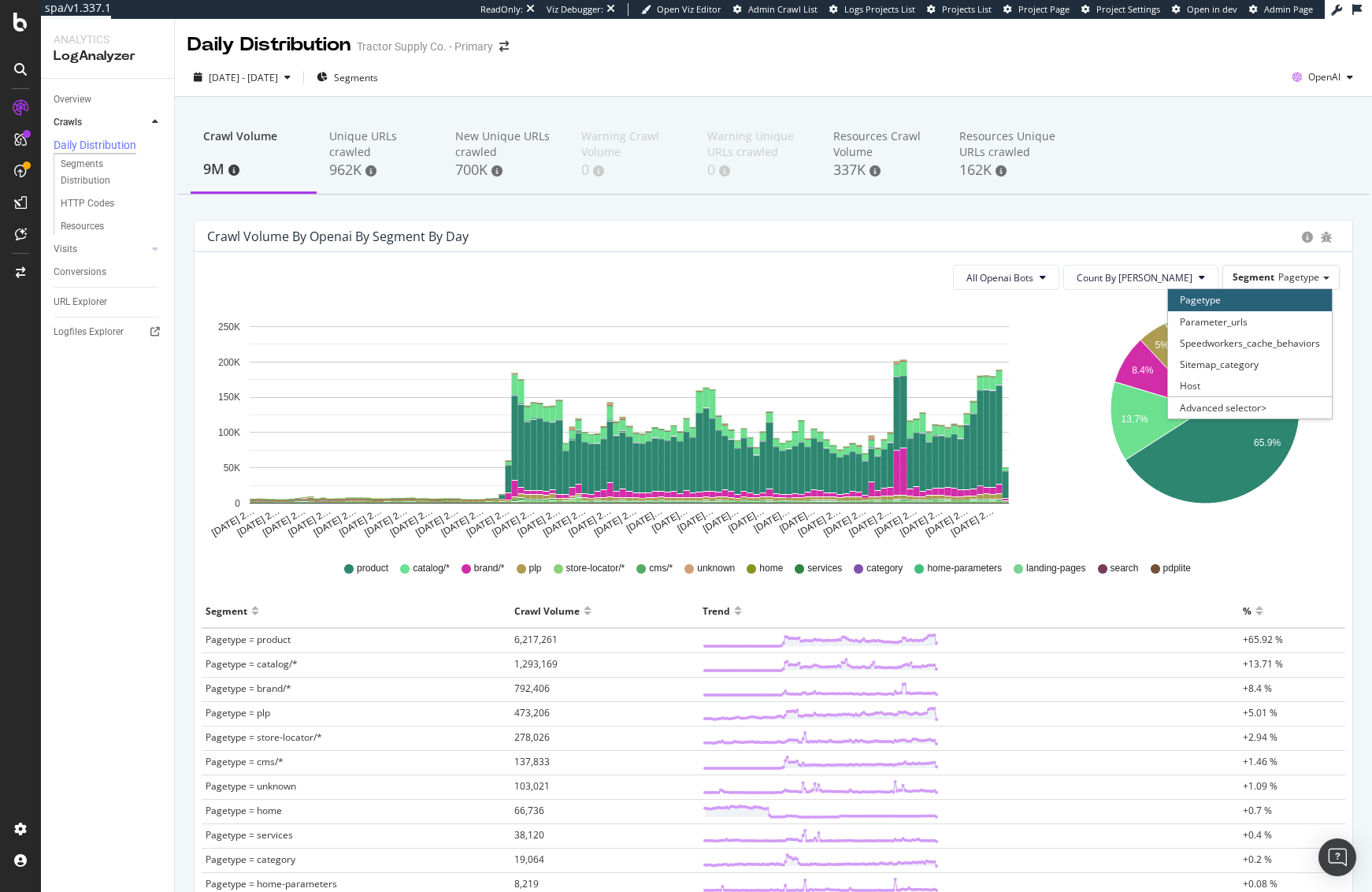
click at [1129, 206] on div "Crawl Volume 9M Unique URLs crawled 962K New Unique URLs crawled 700K Warning C…" at bounding box center [773, 596] width 1197 height 1001
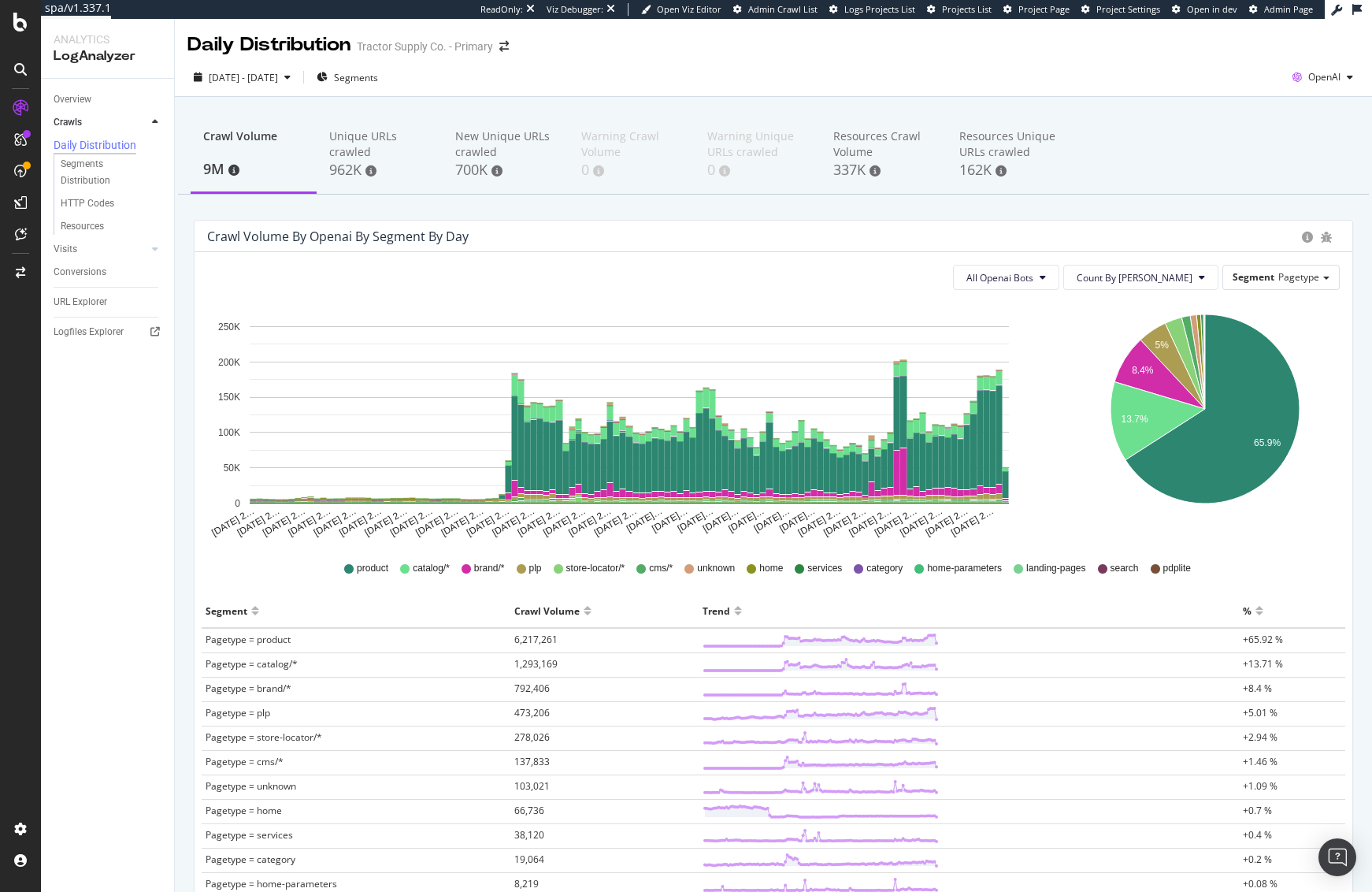
click at [1133, 199] on div "Crawl Volume 9M Unique URLs crawled 962K New Unique URLs crawled 700K Warning C…" at bounding box center [773, 596] width 1197 height 1001
click at [1034, 280] on span "All Openai Bots" at bounding box center [999, 277] width 67 height 14
click at [1073, 194] on div "Crawl Volume 9M Unique URLs crawled 962K New Unique URLs crawled 700K Warning C…" at bounding box center [773, 155] width 1191 height 78
click at [1109, 178] on div "Crawl Volume 9M Unique URLs crawled 962K New Unique URLs crawled 700K Warning C…" at bounding box center [773, 155] width 1191 height 78
click at [1034, 281] on span "All Openai Bots" at bounding box center [999, 277] width 67 height 14
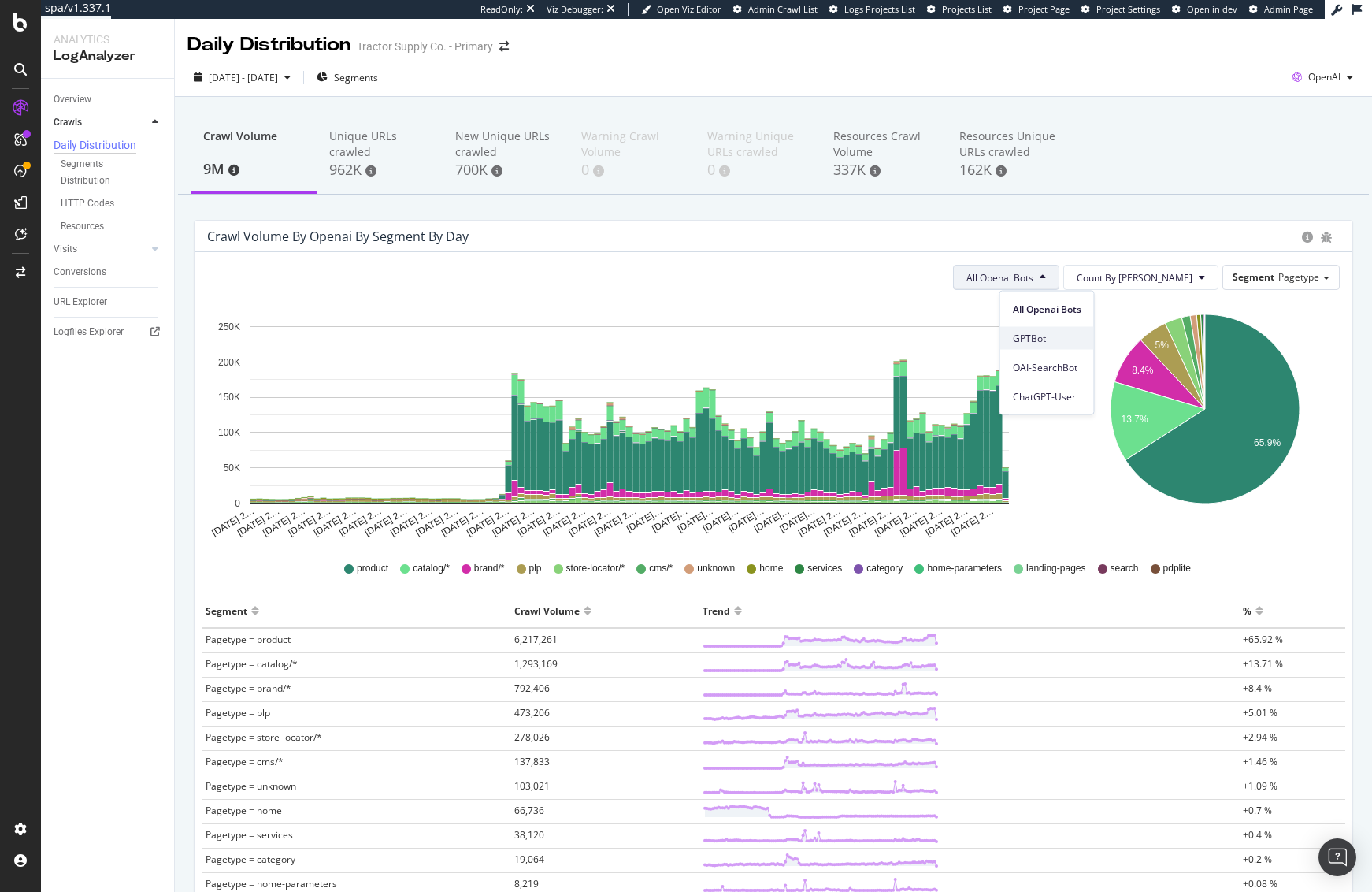
click at [1066, 332] on span "GPTBot" at bounding box center [1047, 338] width 68 height 15
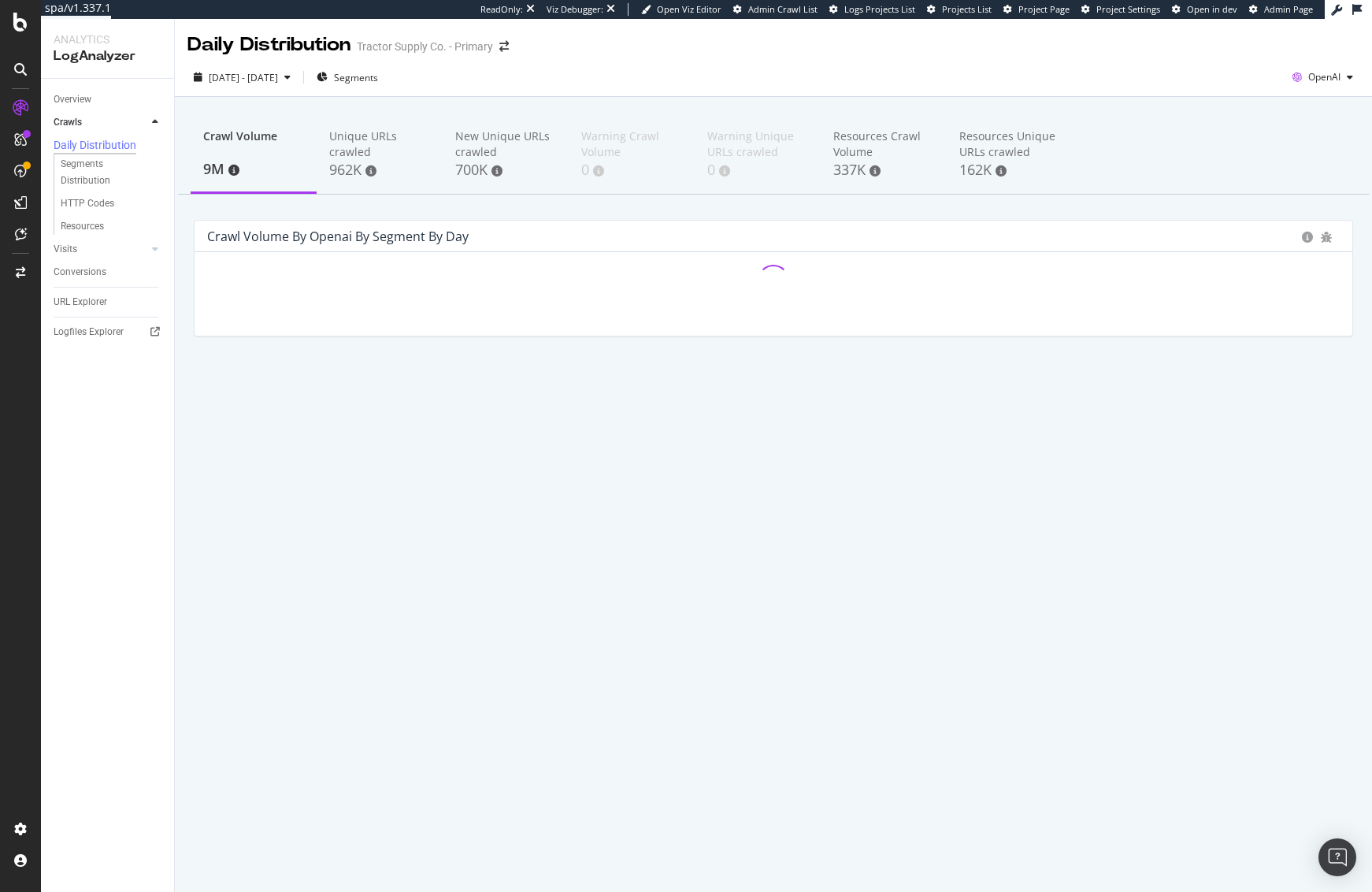
click at [1121, 196] on div "Crawl Volume 9M Unique URLs crawled 962K New Unique URLs crawled 700K Warning C…" at bounding box center [773, 252] width 1197 height 310
click at [1119, 192] on div "Crawl Volume 9M Unique URLs crawled 962K New Unique URLs crawled 700K Warning C…" at bounding box center [773, 155] width 1191 height 78
click at [1118, 208] on div "Crawl Volume 9M Unique URLs crawled 962K New Unique URLs crawled 700K Warning C…" at bounding box center [773, 252] width 1197 height 310
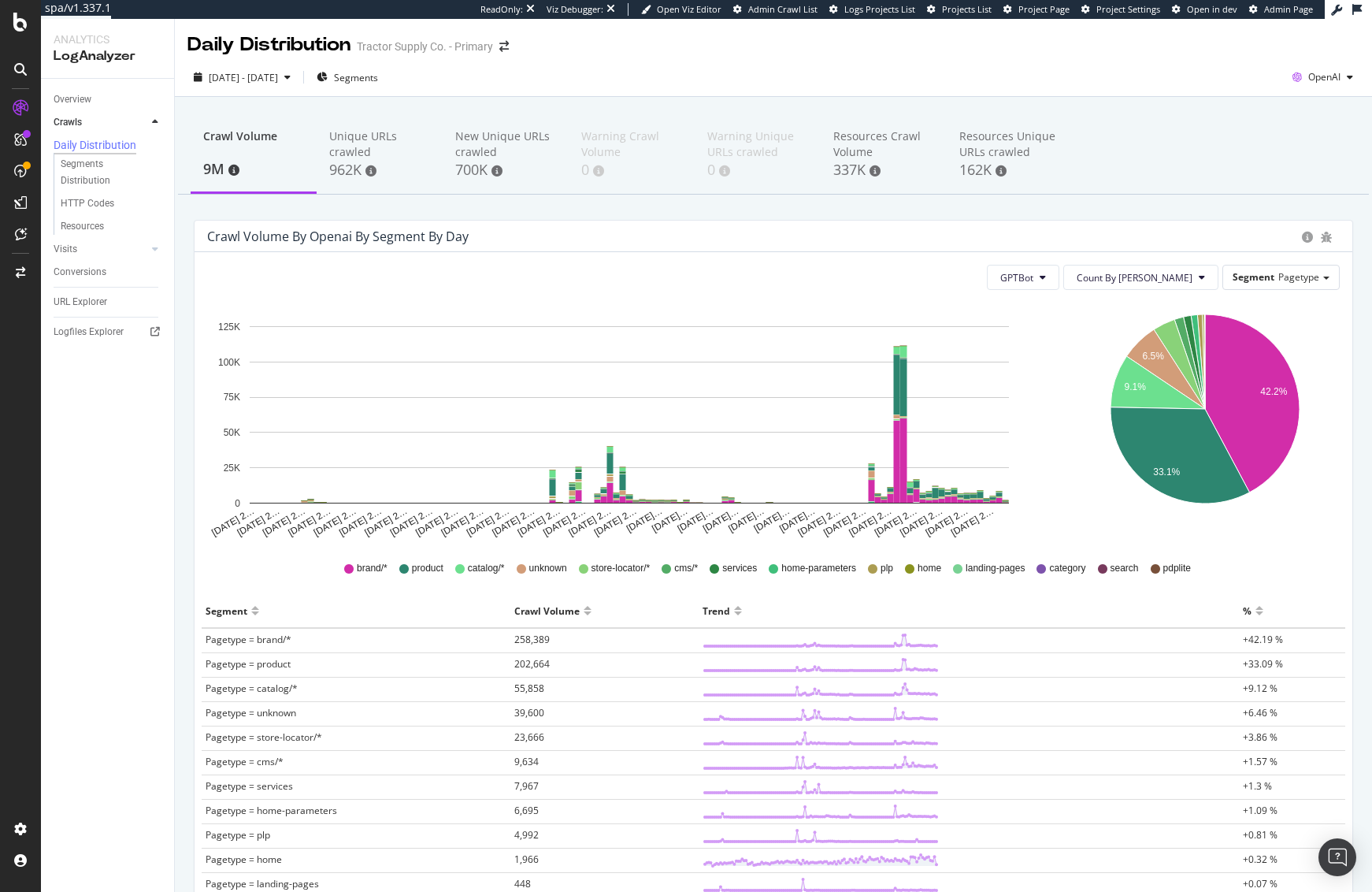
click at [1134, 199] on div "Crawl Volume 9M Unique URLs crawled 962K New Unique URLs crawled 700K Warning C…" at bounding box center [773, 596] width 1197 height 1001
click at [1278, 275] on span "Pagetype" at bounding box center [1298, 276] width 41 height 14
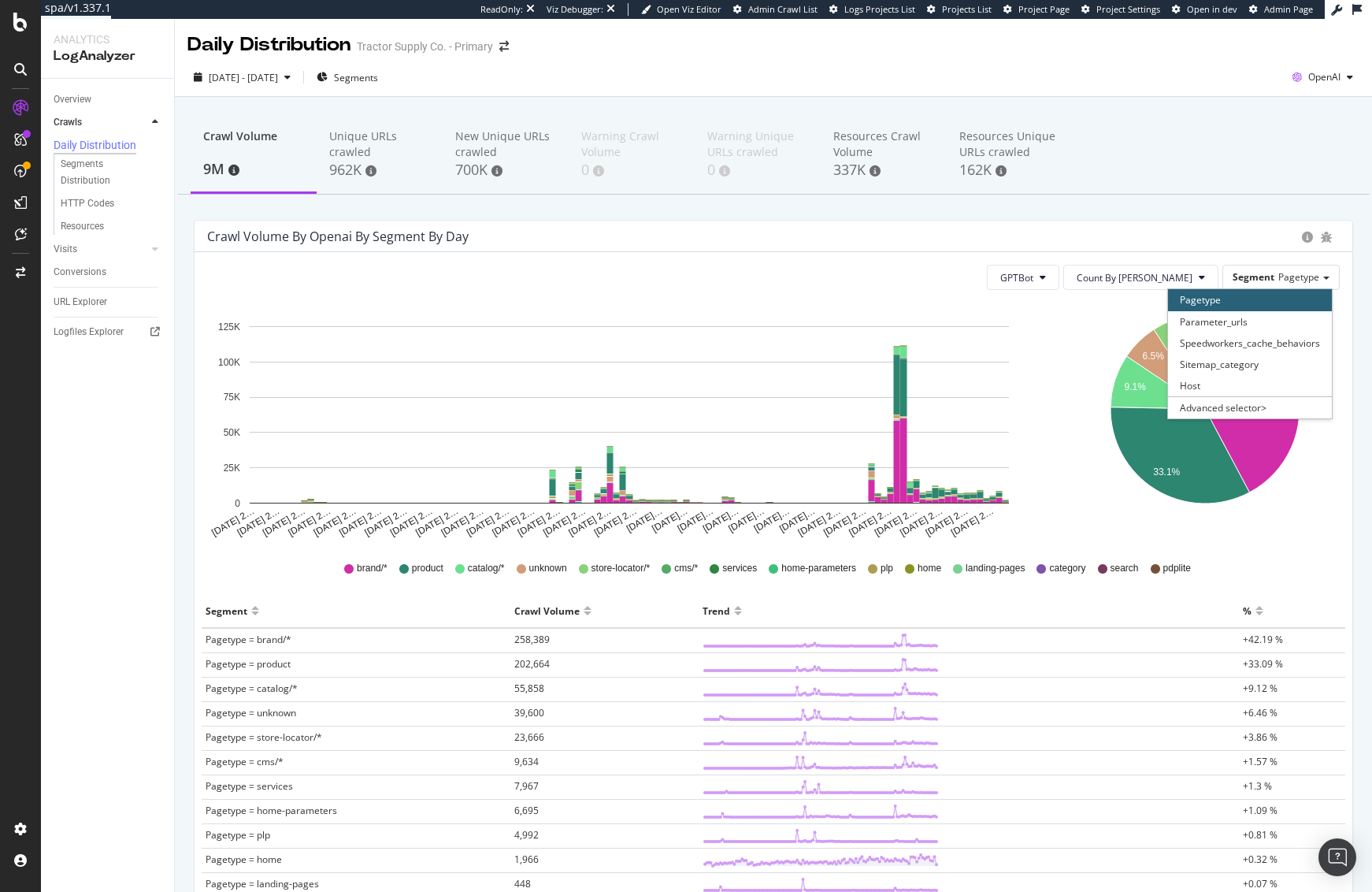
click at [1231, 194] on div "Crawl Volume 9M Unique URLs crawled 962K New Unique URLs crawled 700K Warning C…" at bounding box center [773, 155] width 1191 height 78
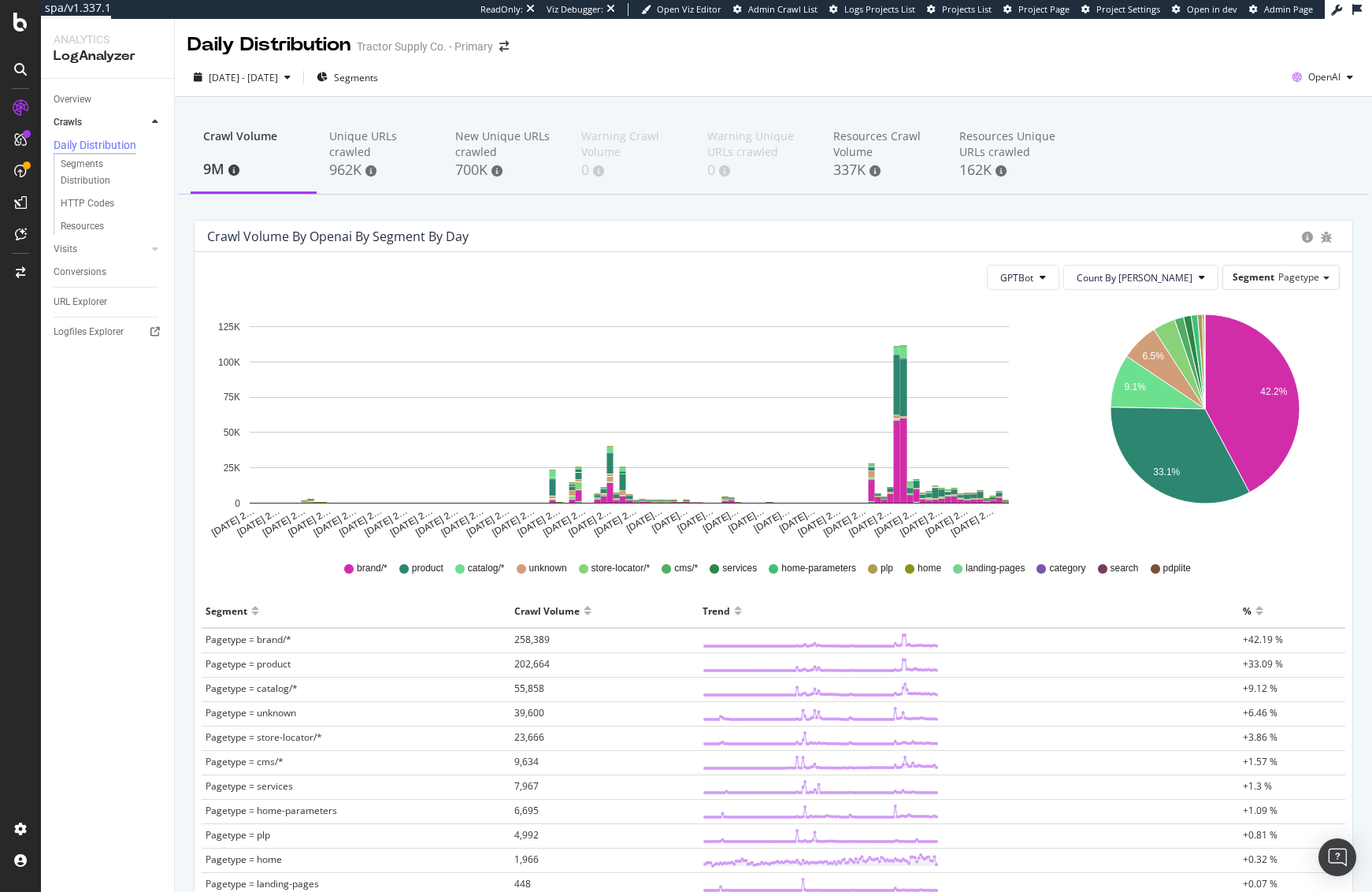
click at [1133, 171] on div "Crawl Volume 9M Unique URLs crawled 962K New Unique URLs crawled 700K Warning C…" at bounding box center [773, 155] width 1191 height 78
click at [1059, 279] on button "GPTBot" at bounding box center [1024, 277] width 73 height 26
click at [1081, 367] on span "OAI-SearchBot" at bounding box center [1079, 368] width 67 height 15
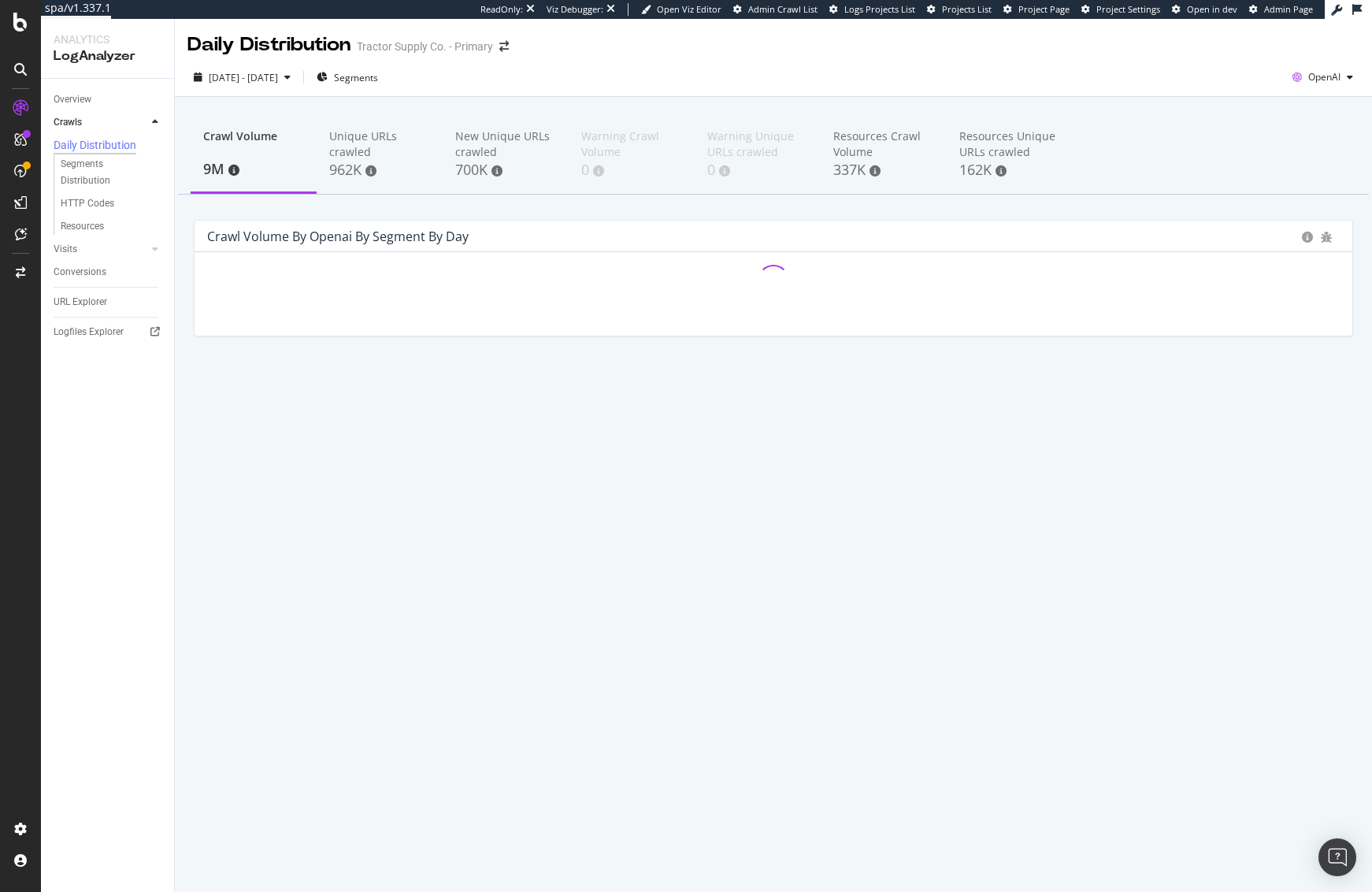
click at [1165, 200] on div "Crawl Volume 9M Unique URLs crawled 962K New Unique URLs crawled 700K Warning C…" at bounding box center [773, 252] width 1197 height 310
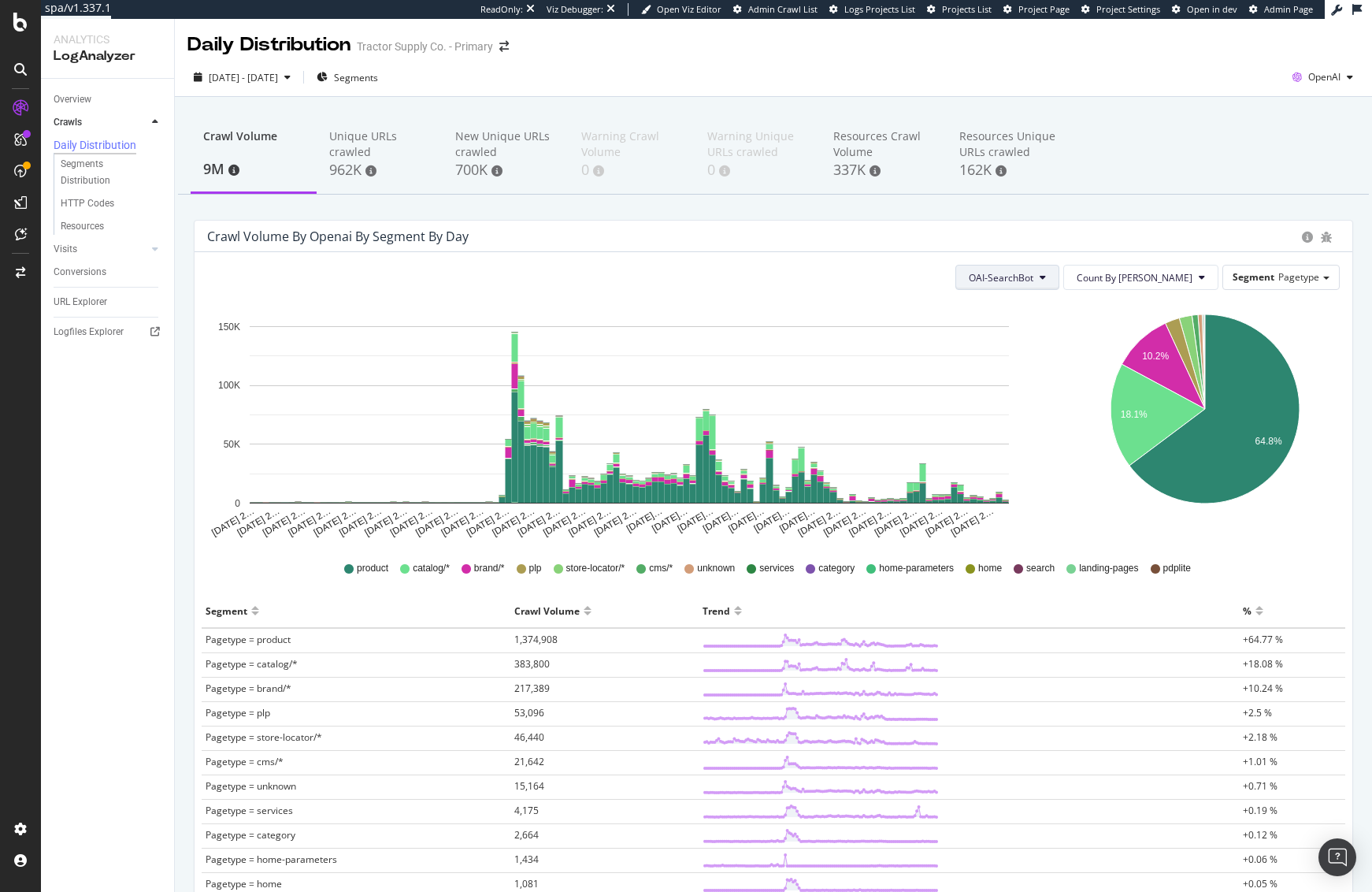
click at [1034, 271] on span "OAI-SearchBot" at bounding box center [1001, 277] width 65 height 14
click at [1068, 333] on span "GPTBot" at bounding box center [1049, 338] width 67 height 15
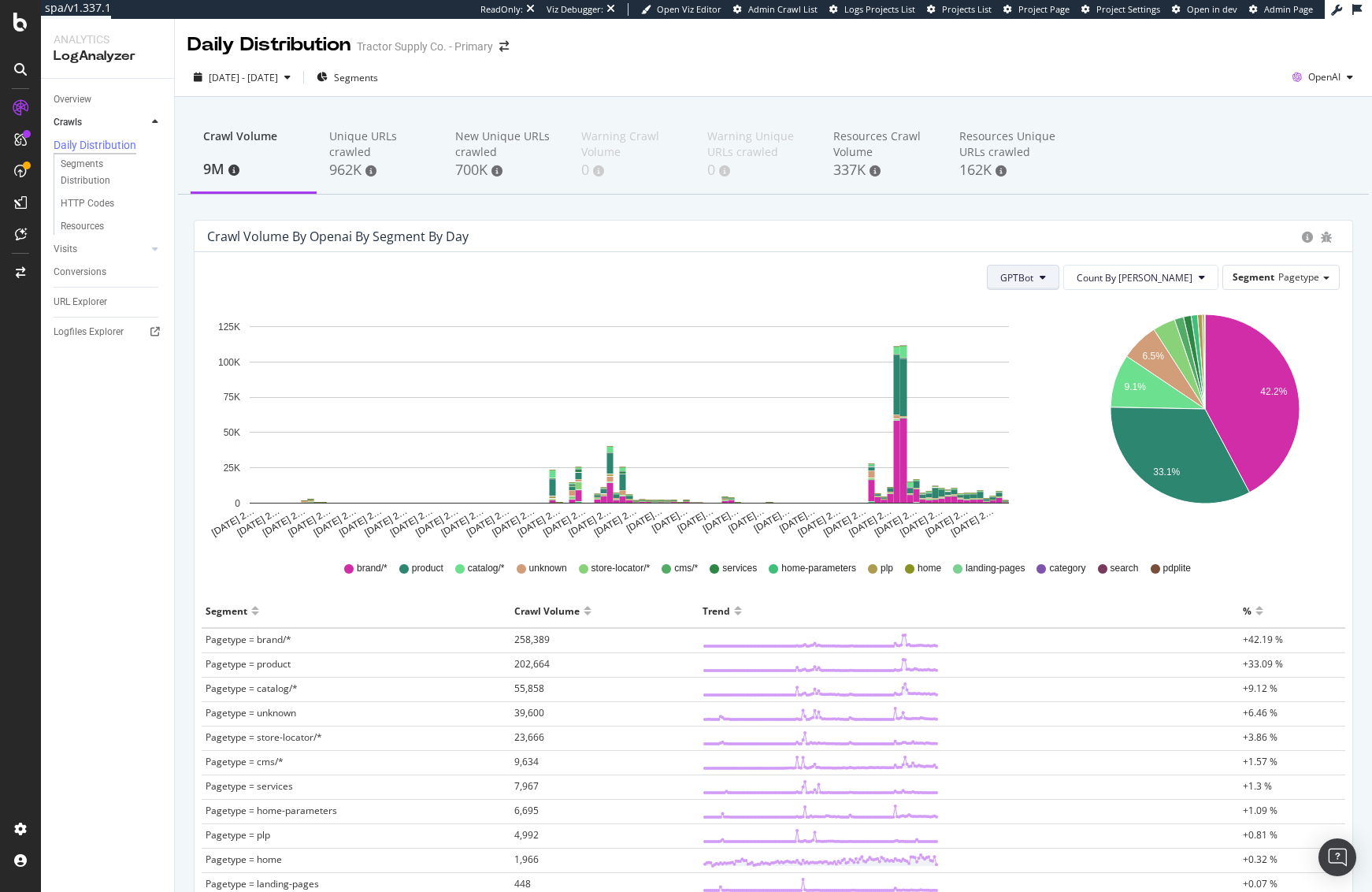
click at [1059, 276] on button "GPTBot" at bounding box center [1024, 277] width 73 height 26
click at [1078, 368] on span "OAI-SearchBot" at bounding box center [1079, 368] width 67 height 15
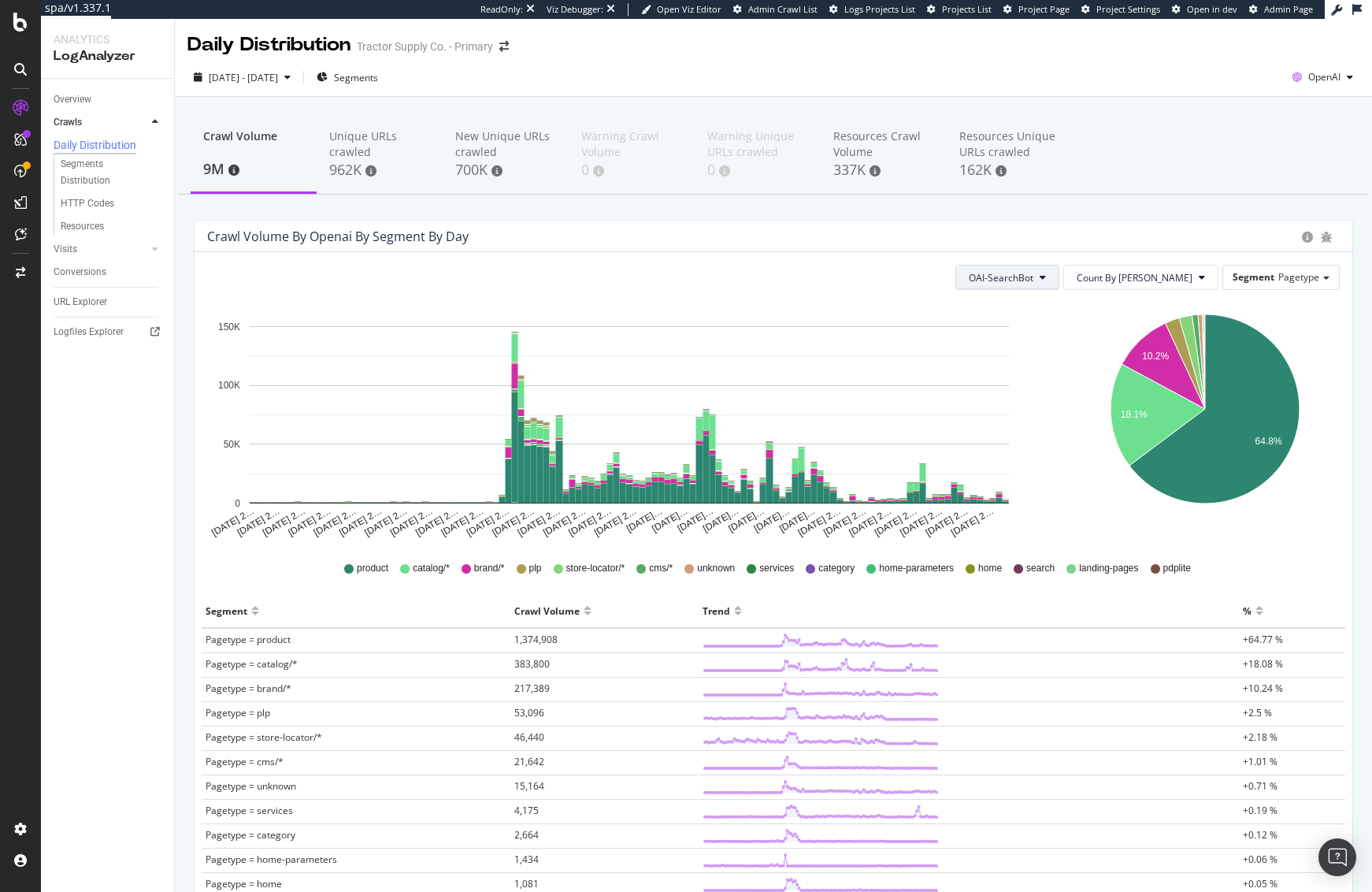
click at [1034, 279] on span "OAI-SearchBot" at bounding box center [1001, 277] width 65 height 14
click at [1048, 395] on span "ChatGPT-User" at bounding box center [1049, 397] width 67 height 15
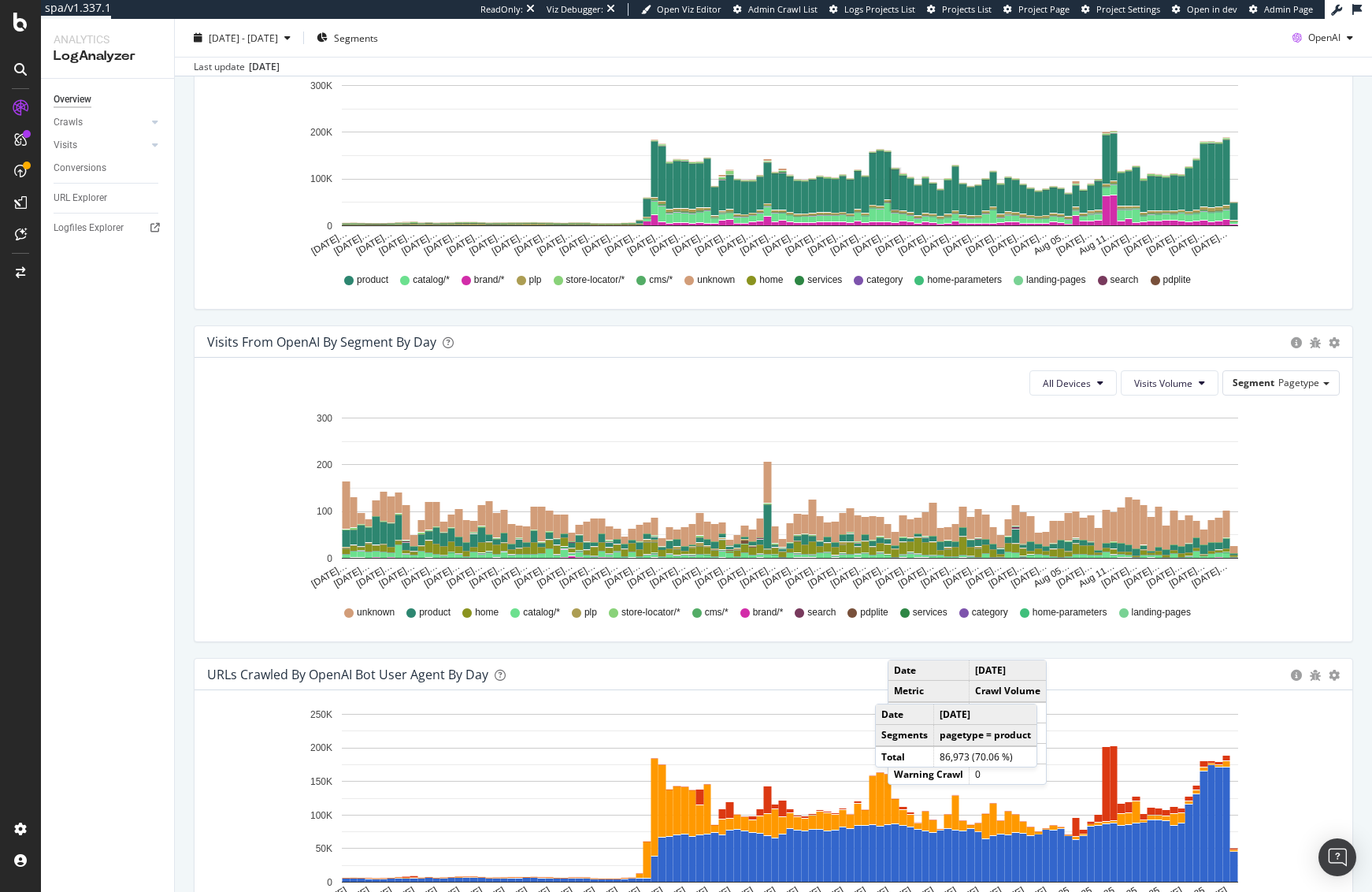
scroll to position [1168, 0]
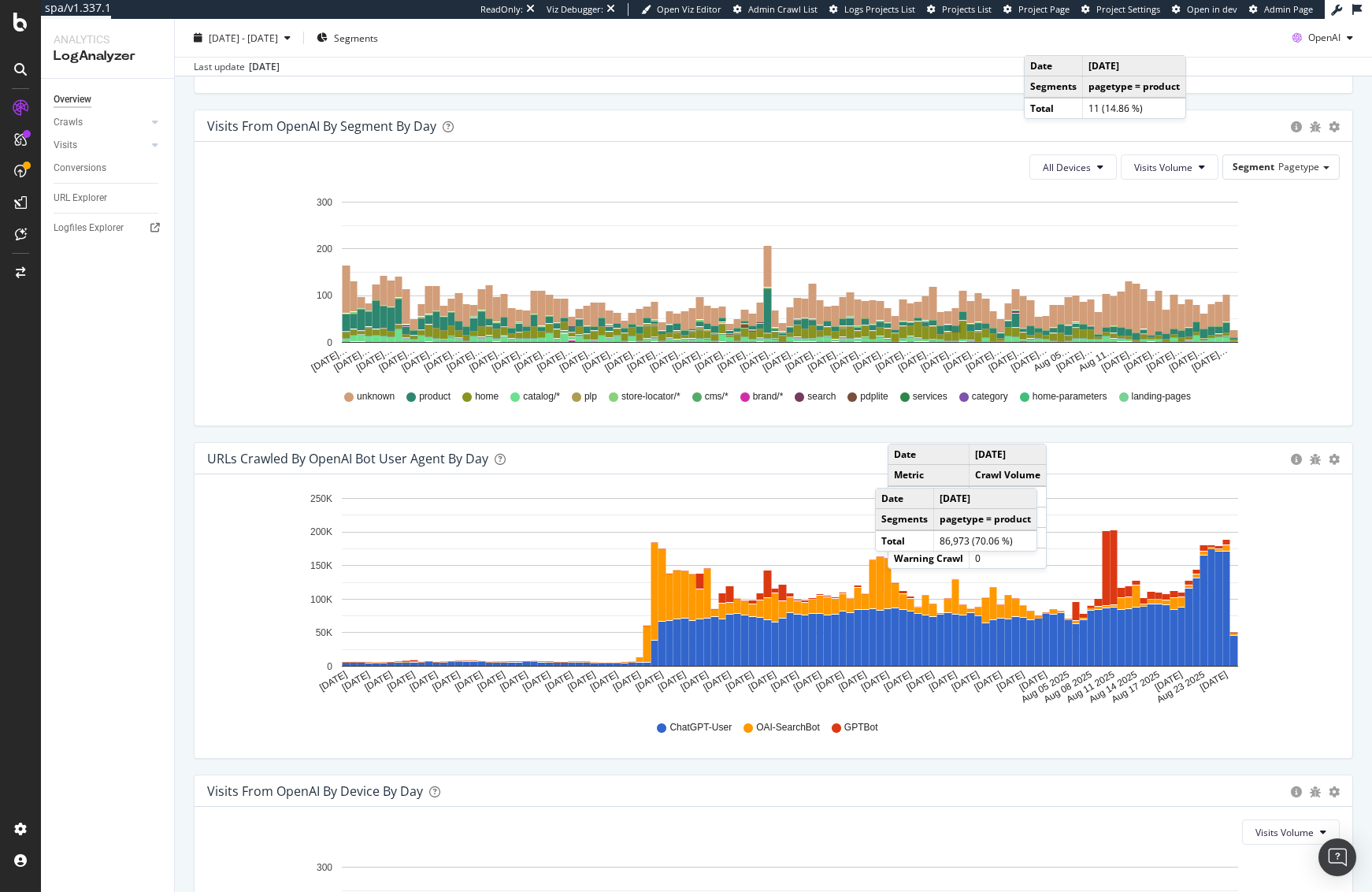
click at [895, 119] on div "Visits from OpenAI By Segment By Day" at bounding box center [745, 126] width 1076 height 16
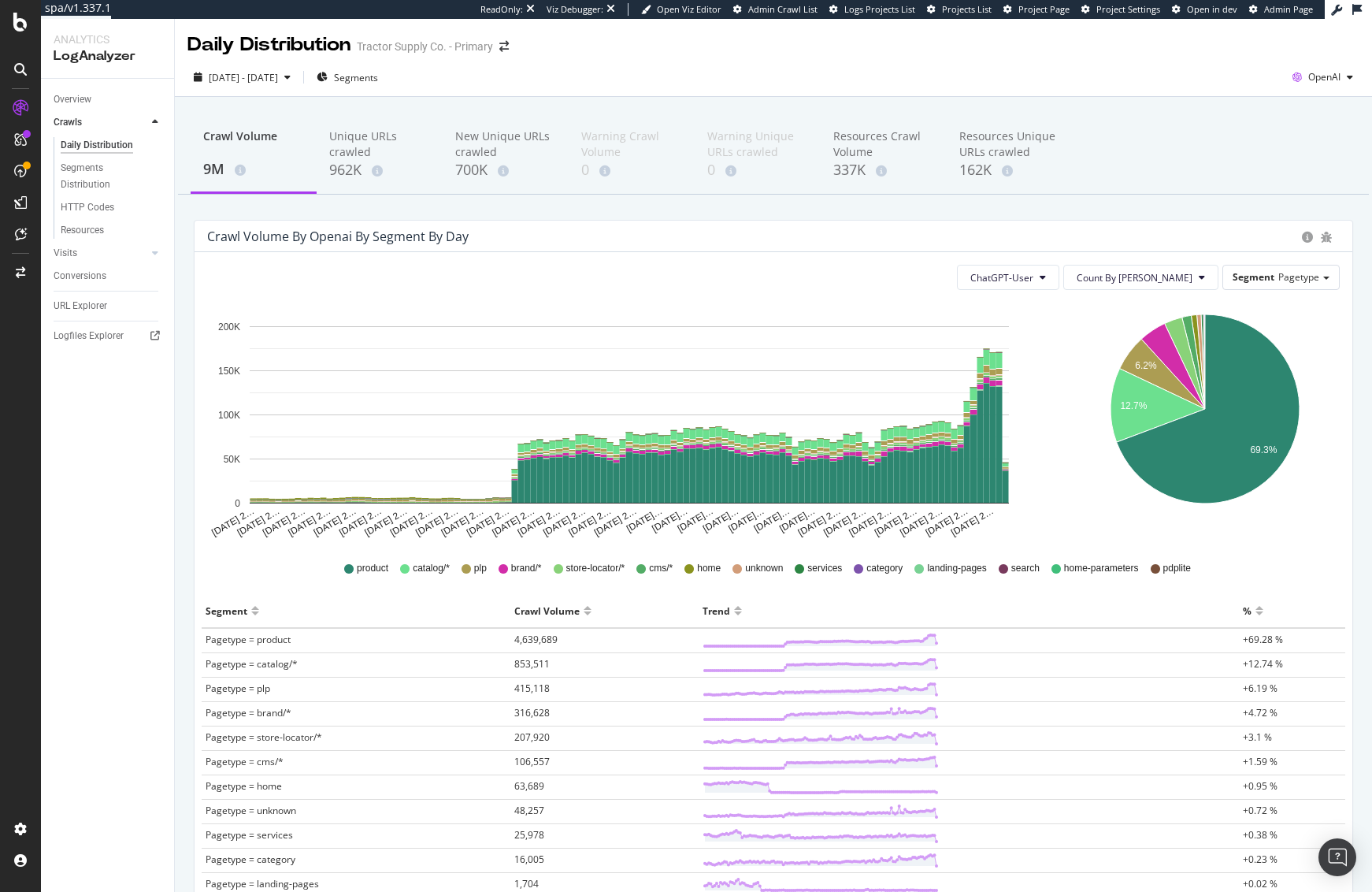
click at [7, 266] on div at bounding box center [20, 273] width 37 height 26
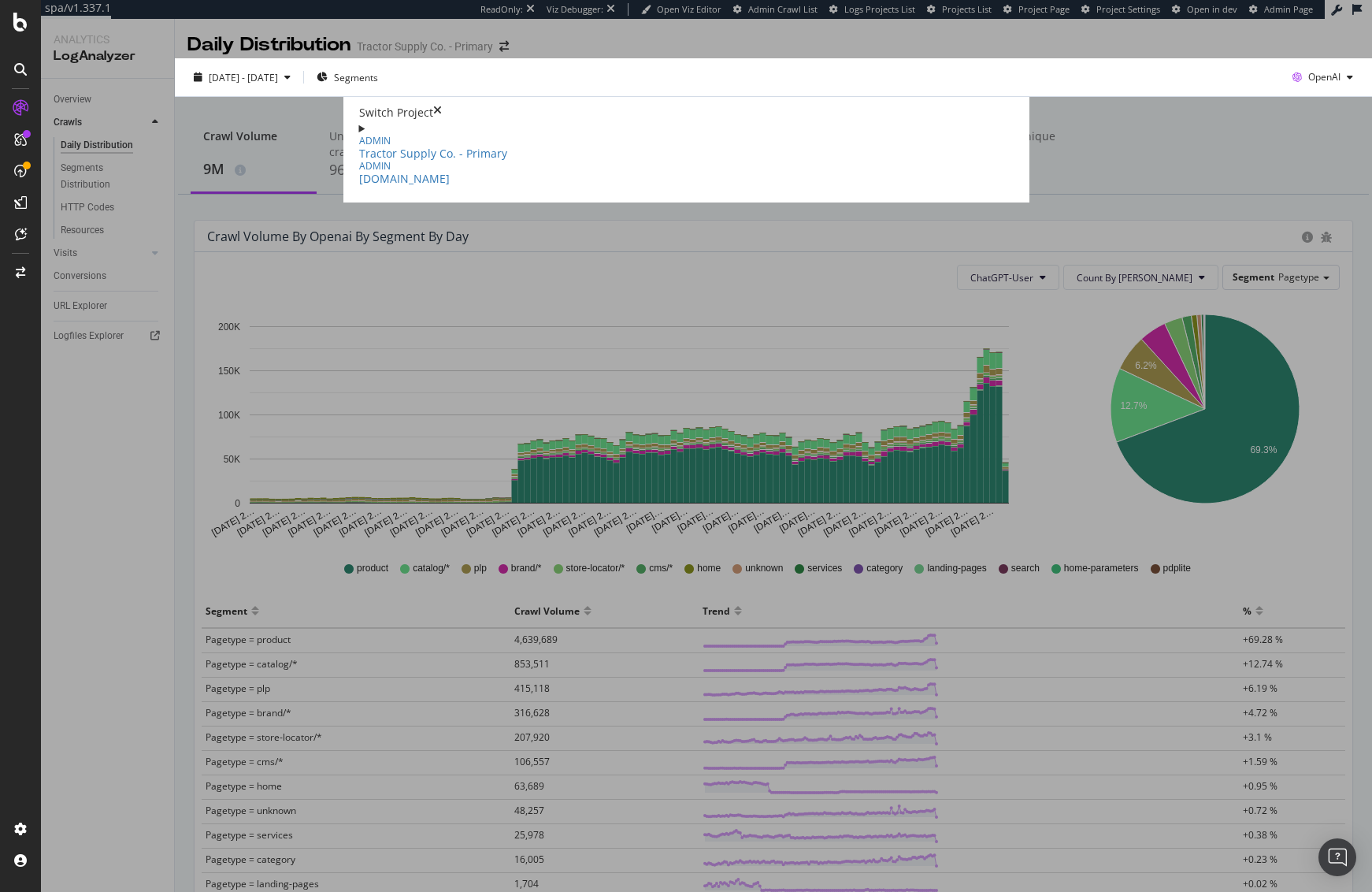
click at [1014, 105] on div "Switch Project" at bounding box center [686, 112] width 655 height 16
click at [442, 105] on icon "times" at bounding box center [438, 112] width 9 height 16
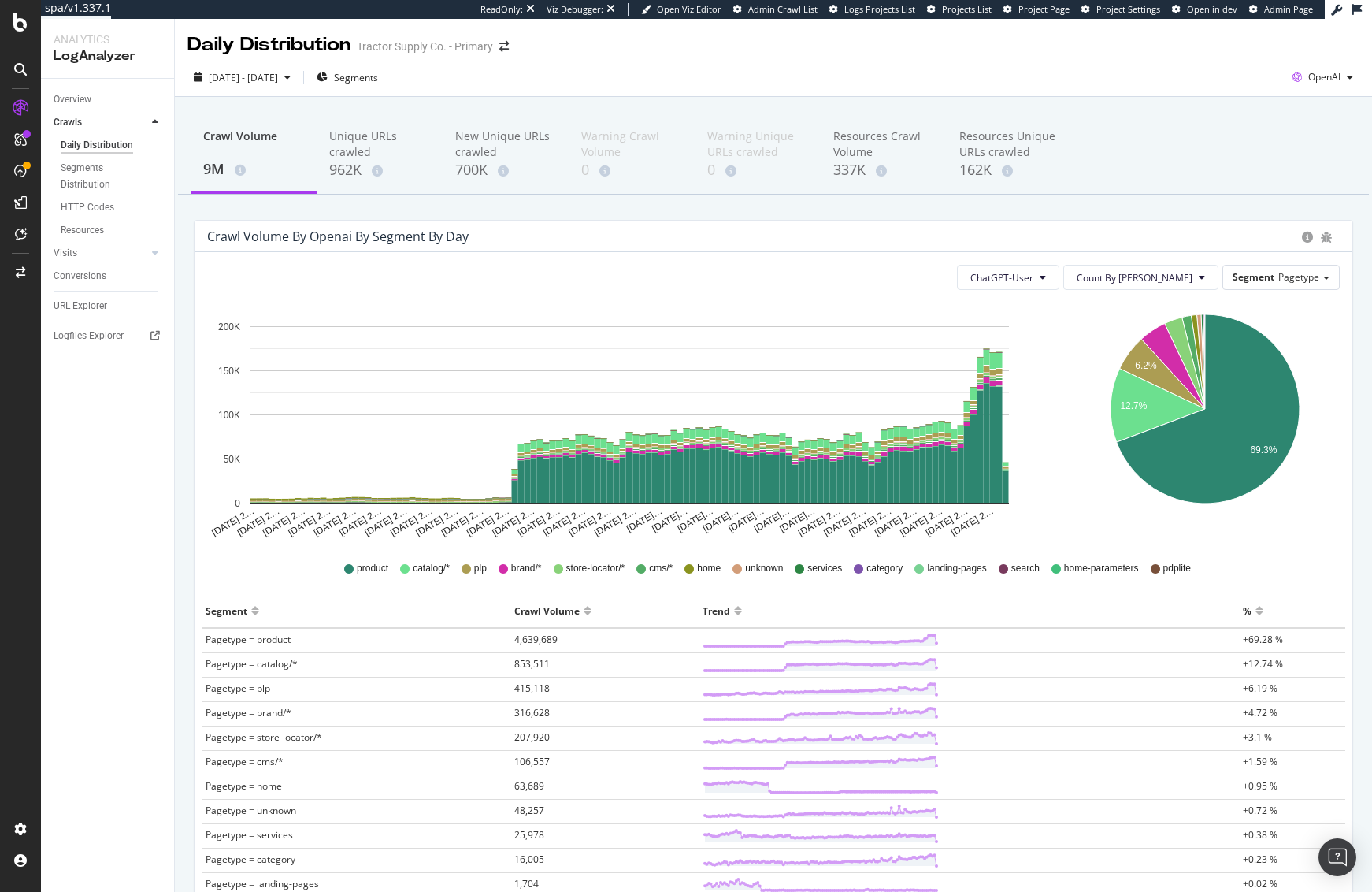
click at [1233, 149] on div "Crawl Volume 9M Unique URLs crawled 962K New Unique URLs crawled 700K Warning C…" at bounding box center [773, 155] width 1191 height 78
click at [1183, 193] on div "Crawl Volume 9M Unique URLs crawled 962K New Unique URLs crawled 700K Warning C…" at bounding box center [773, 155] width 1191 height 78
click at [94, 208] on div "HTTP Codes" at bounding box center [88, 208] width 54 height 16
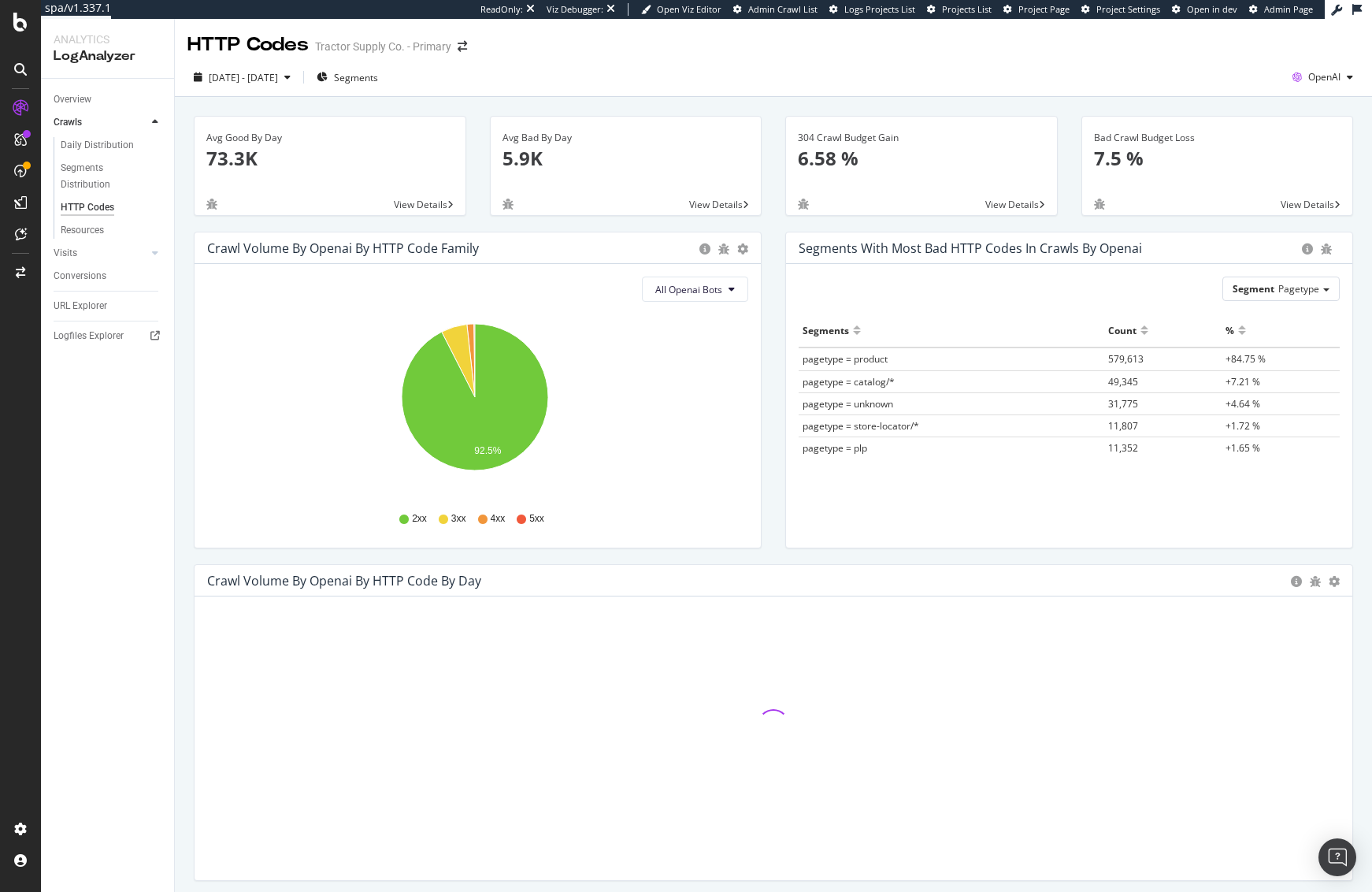
click at [667, 68] on div "[DATE] - [DATE] Segments OpenAI" at bounding box center [773, 80] width 1197 height 32
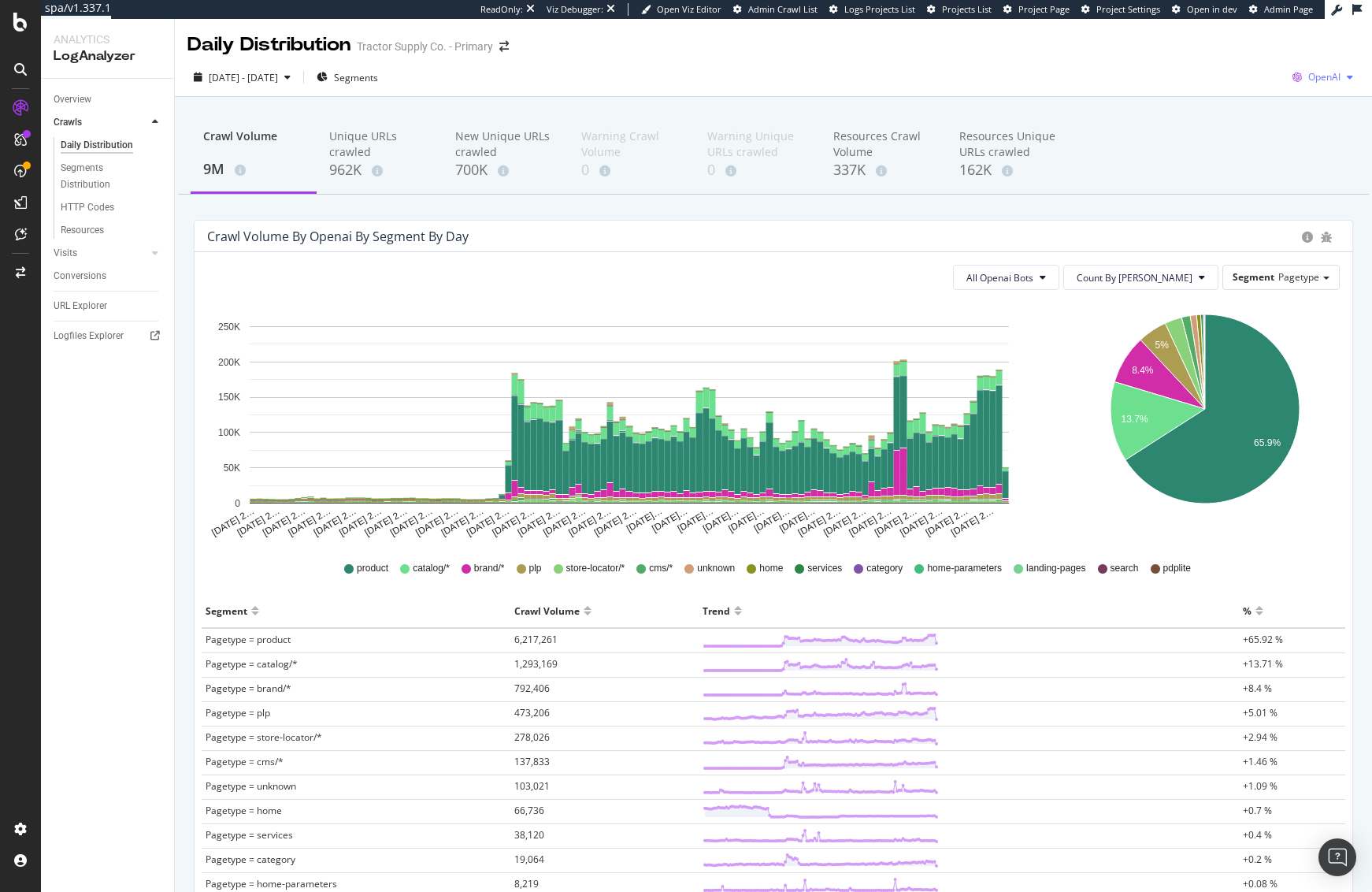
click at [1320, 84] on div "OpenAI" at bounding box center [1323, 78] width 73 height 24
click at [1246, 119] on span "Other AI Bots" at bounding box center [1233, 121] width 58 height 15
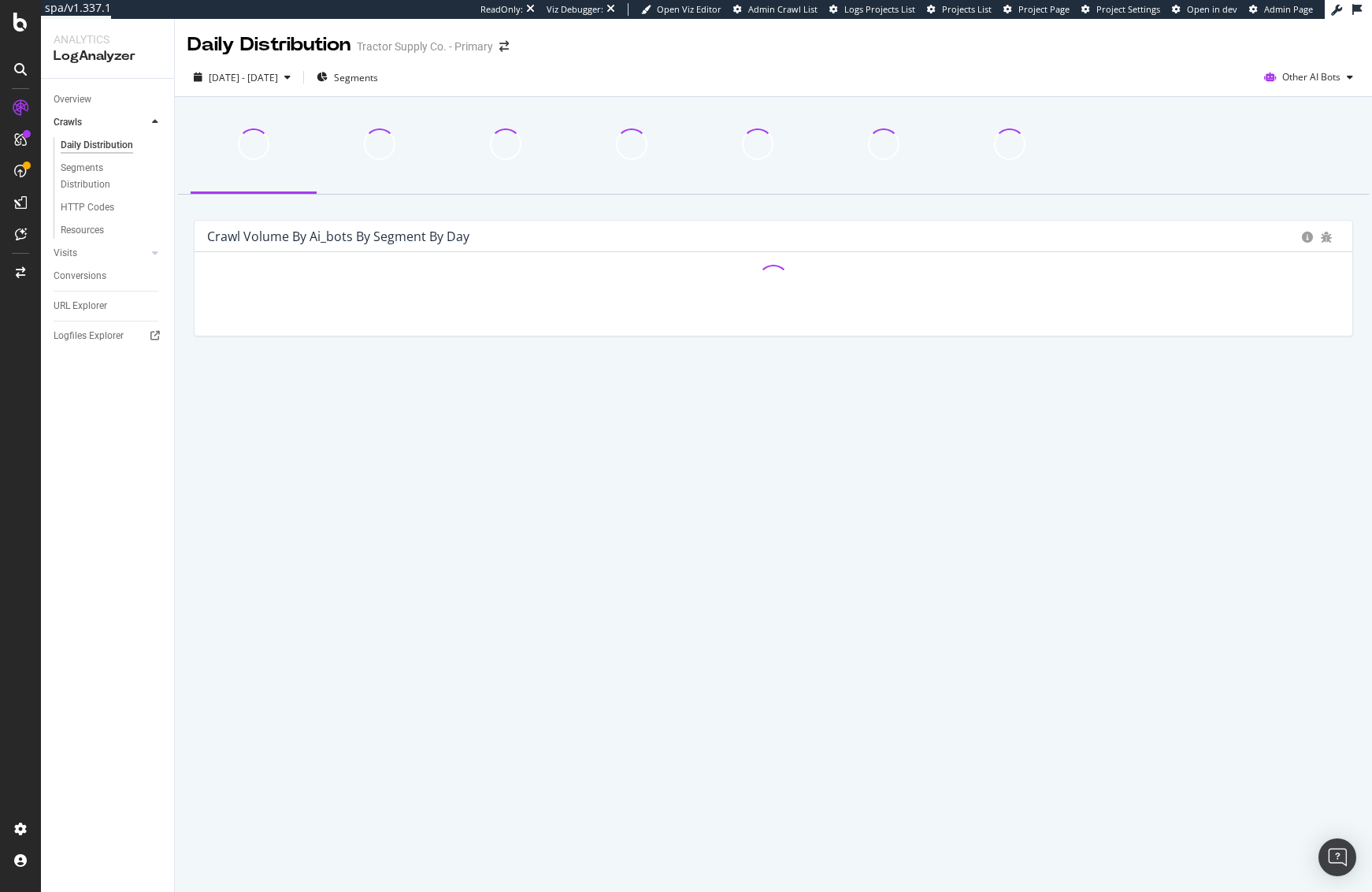
click at [1237, 165] on div at bounding box center [773, 155] width 1191 height 78
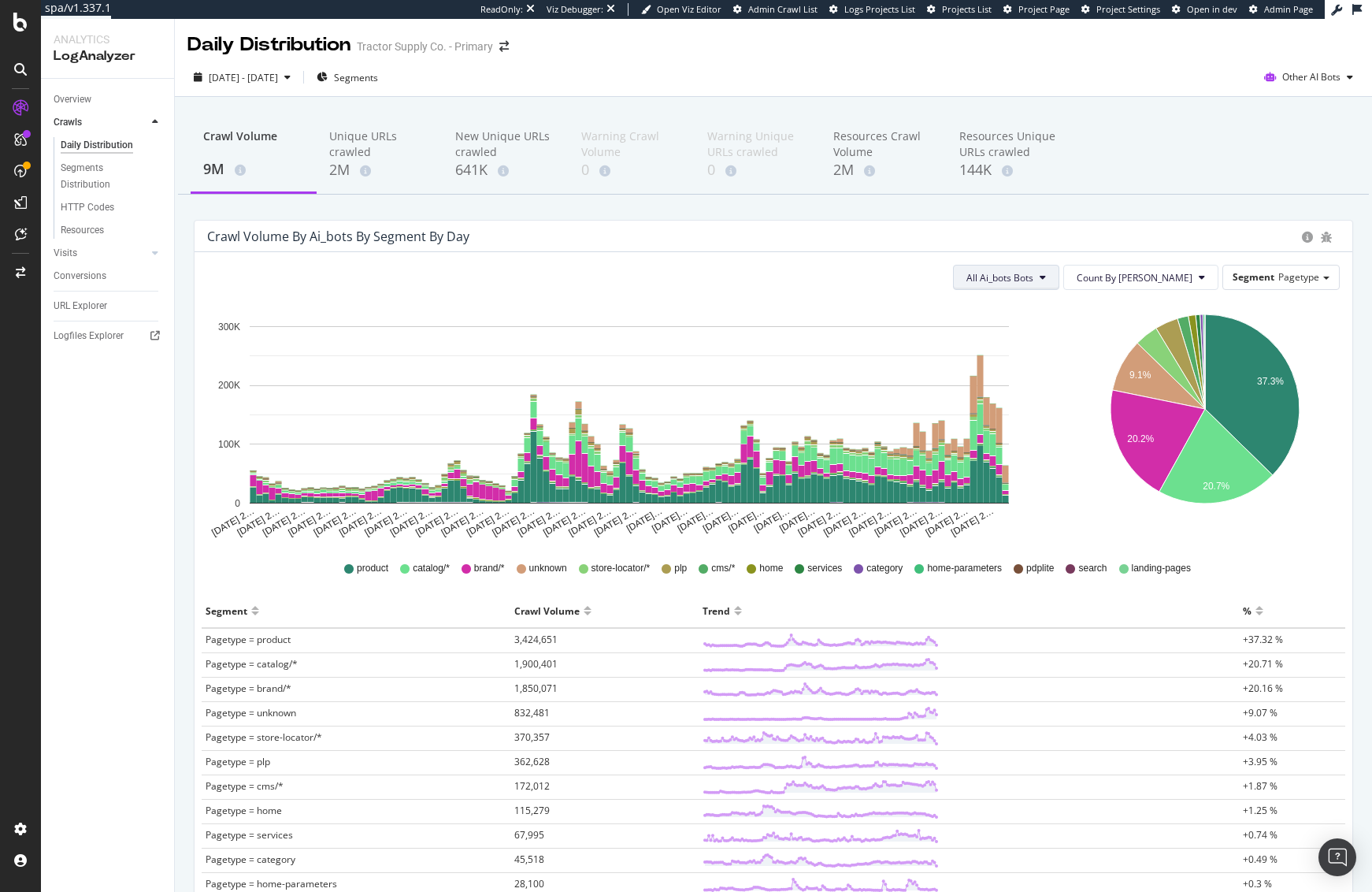
click at [1034, 281] on span "All Ai_bots Bots" at bounding box center [999, 277] width 67 height 14
click at [1065, 340] on span "Bytespider" at bounding box center [1057, 338] width 88 height 15
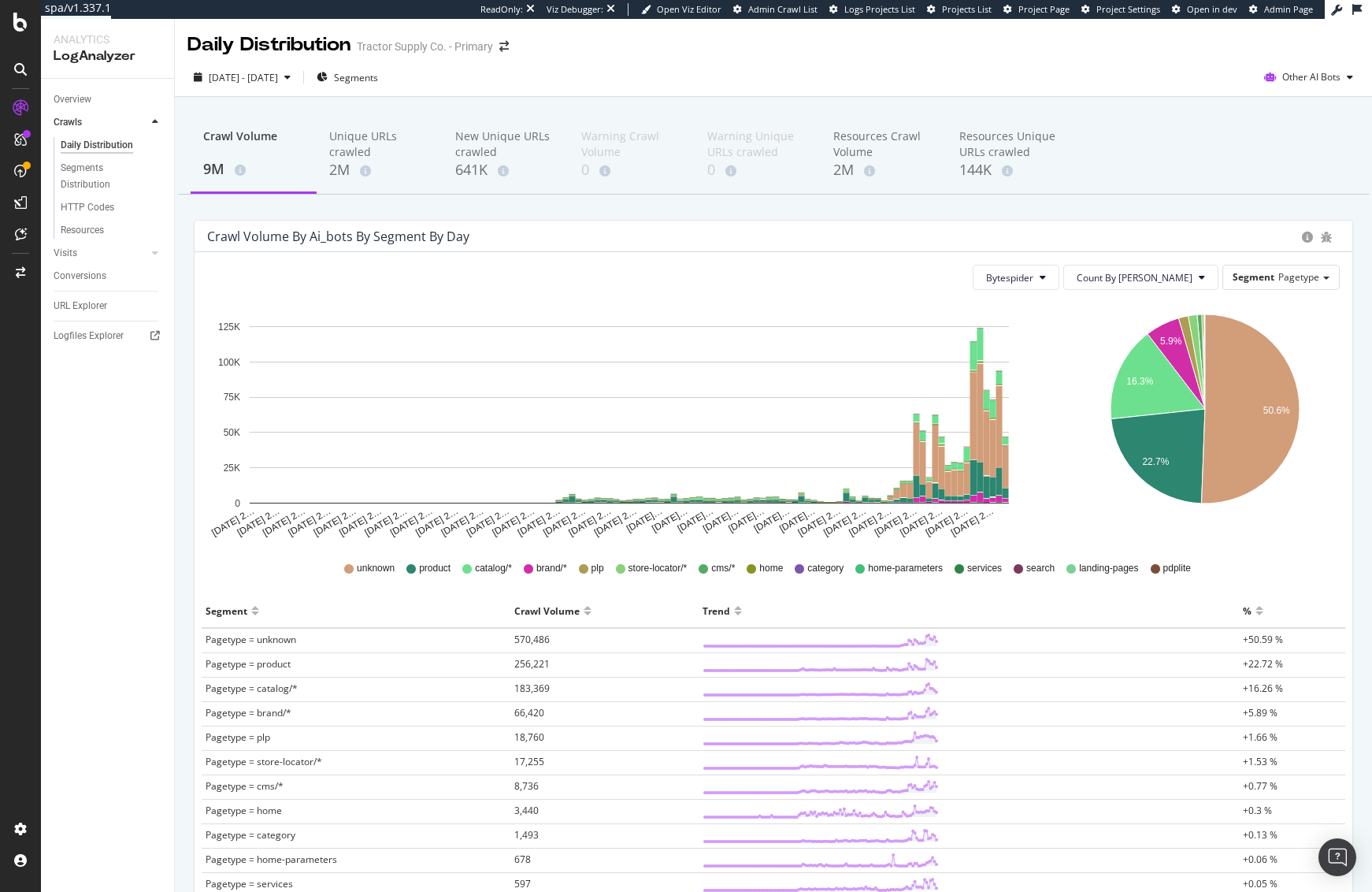
click at [1210, 177] on div "Crawl Volume 9M Unique URLs crawled 2M New Unique URLs crawled 641K Warning Cra…" at bounding box center [773, 155] width 1191 height 78
click at [1209, 177] on div "Crawl Volume 9M Unique URLs crawled 2M New Unique URLs crawled 641K Warning Cra…" at bounding box center [773, 155] width 1191 height 78
click at [1184, 167] on div "Crawl Volume 9M Unique URLs crawled 2M New Unique URLs crawled 641K Warning Cra…" at bounding box center [773, 155] width 1191 height 78
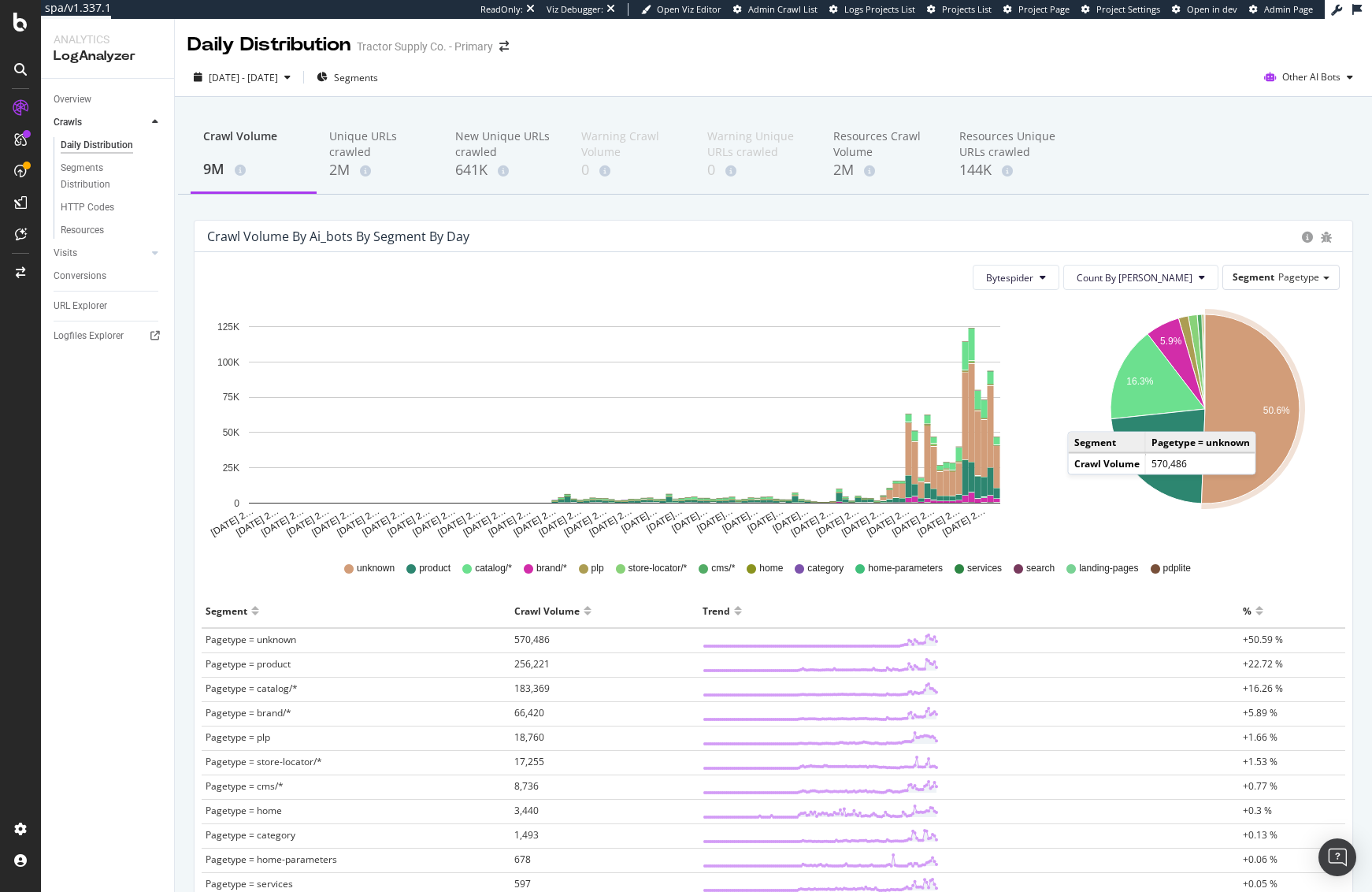
click at [1260, 416] on icon "A chart." at bounding box center [1251, 409] width 98 height 189
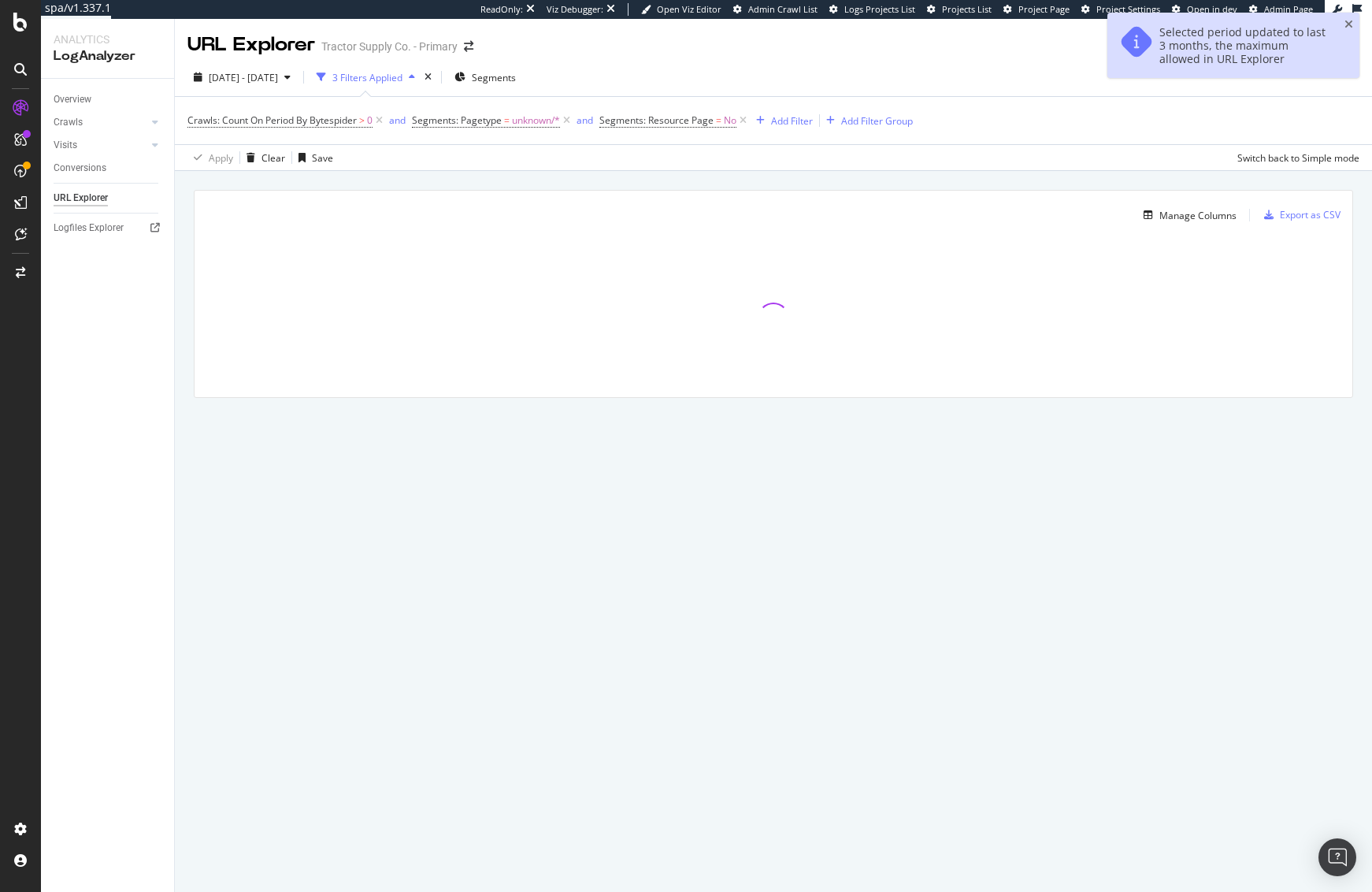
click at [442, 180] on div "Manage Columns Export as CSV Full URL Crawls: Count On Period By Bytespider" at bounding box center [773, 312] width 1197 height 282
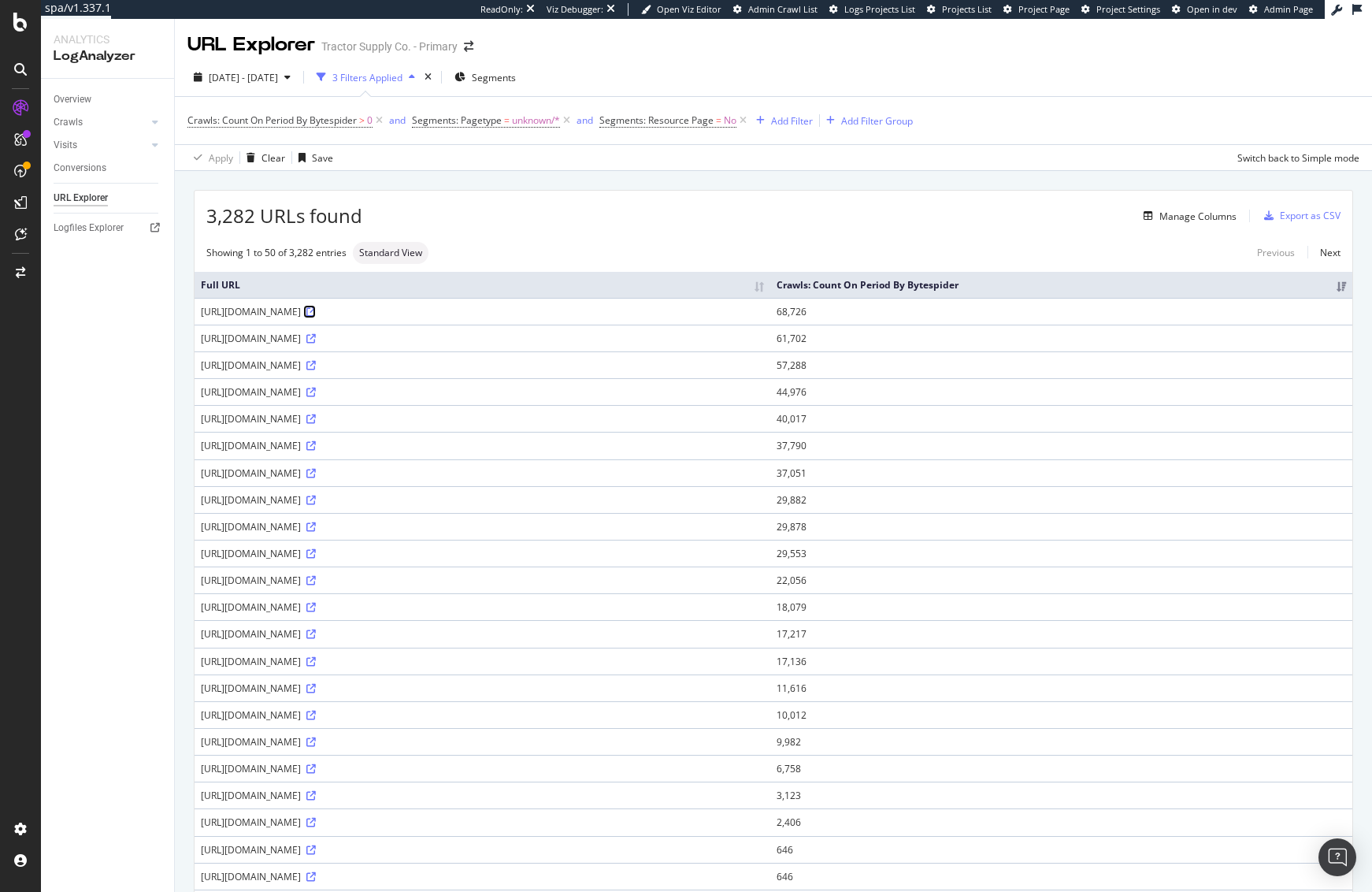
click at [316, 310] on icon at bounding box center [311, 312] width 9 height 9
click at [751, 195] on div "3,282 URLs found Manage Columns Export as CSV" at bounding box center [773, 210] width 1158 height 38
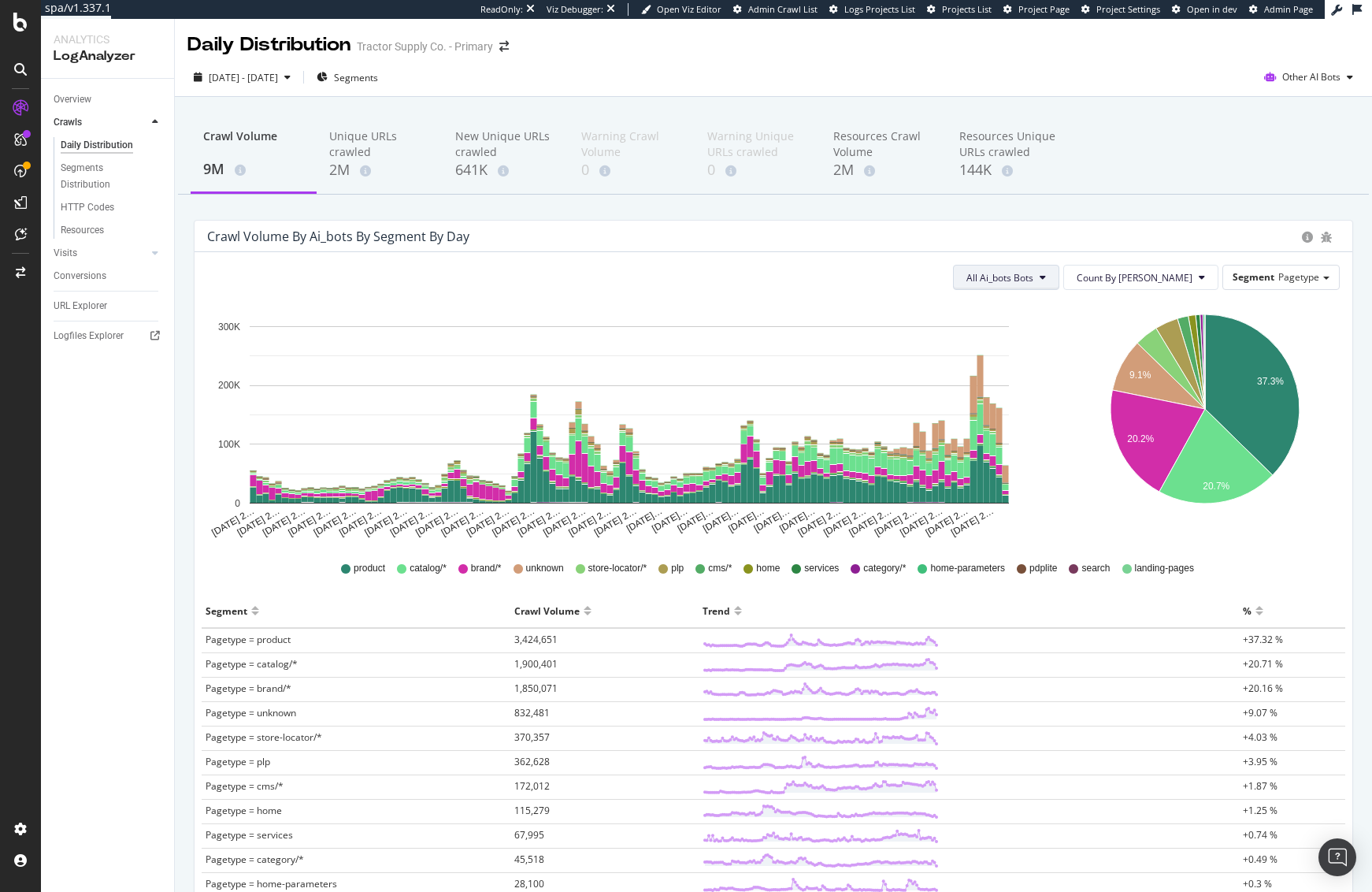
click at [1034, 280] on span "All Ai_bots Bots" at bounding box center [999, 277] width 67 height 14
click at [1066, 396] on span "PerplexityBot" at bounding box center [1057, 397] width 88 height 15
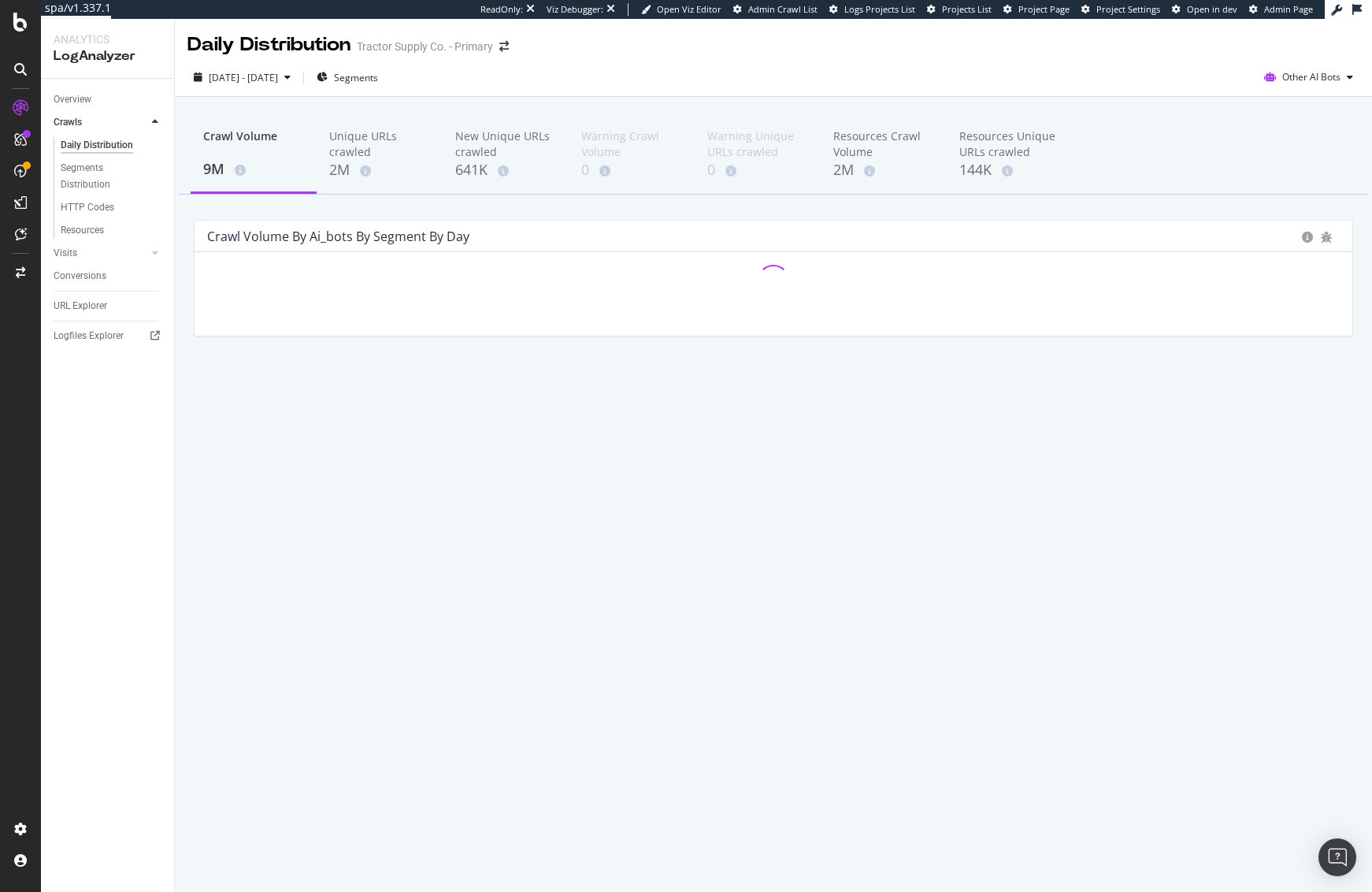
click at [1074, 207] on div "Crawl Volume 9M Unique URLs crawled 2M New Unique URLs crawled 641K Warning Cra…" at bounding box center [773, 252] width 1197 height 310
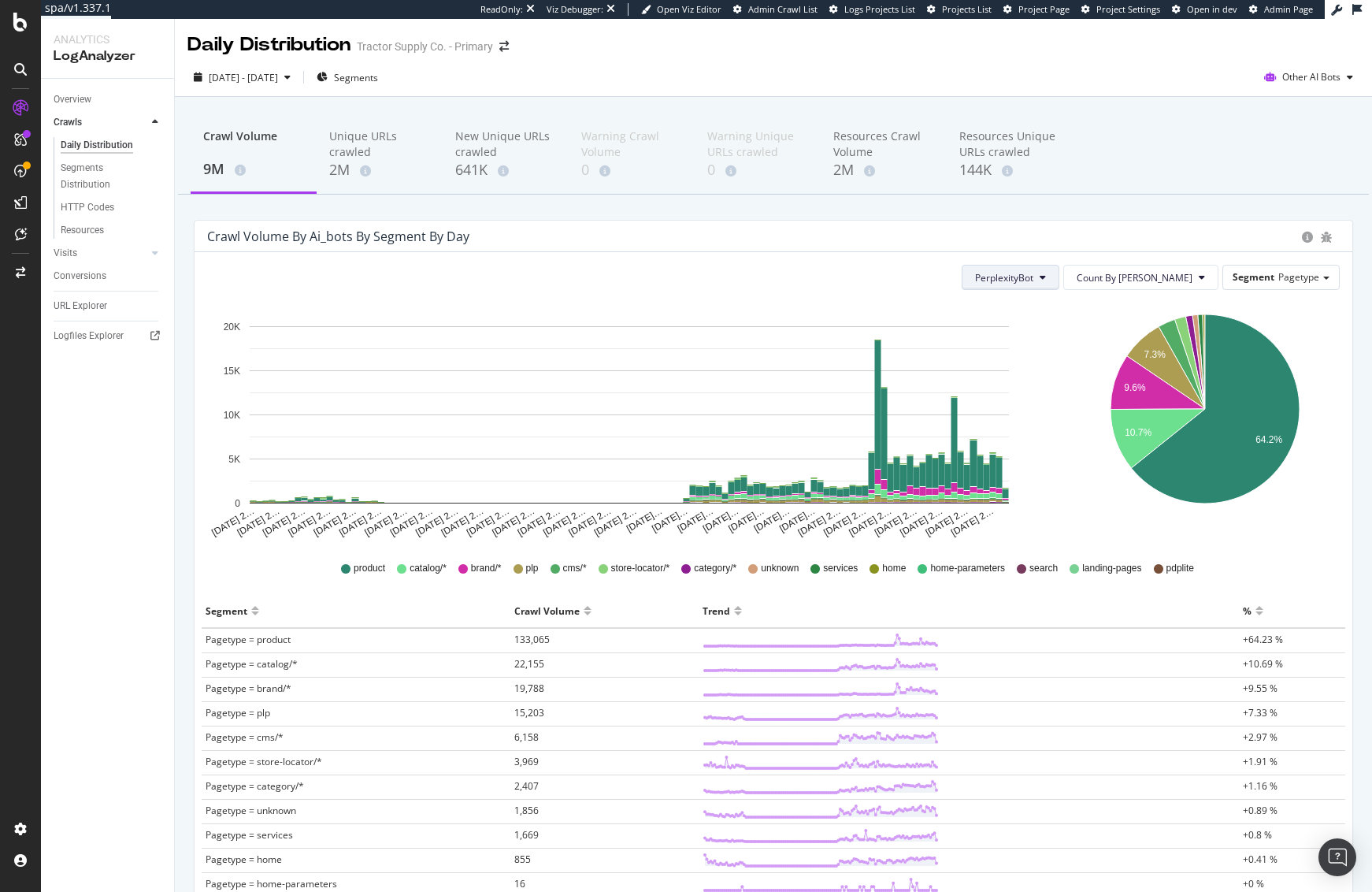
click at [1034, 273] on span "PerplexityBot" at bounding box center [1005, 277] width 58 height 14
click at [1075, 426] on span "Perplexity-User" at bounding box center [1065, 426] width 88 height 15
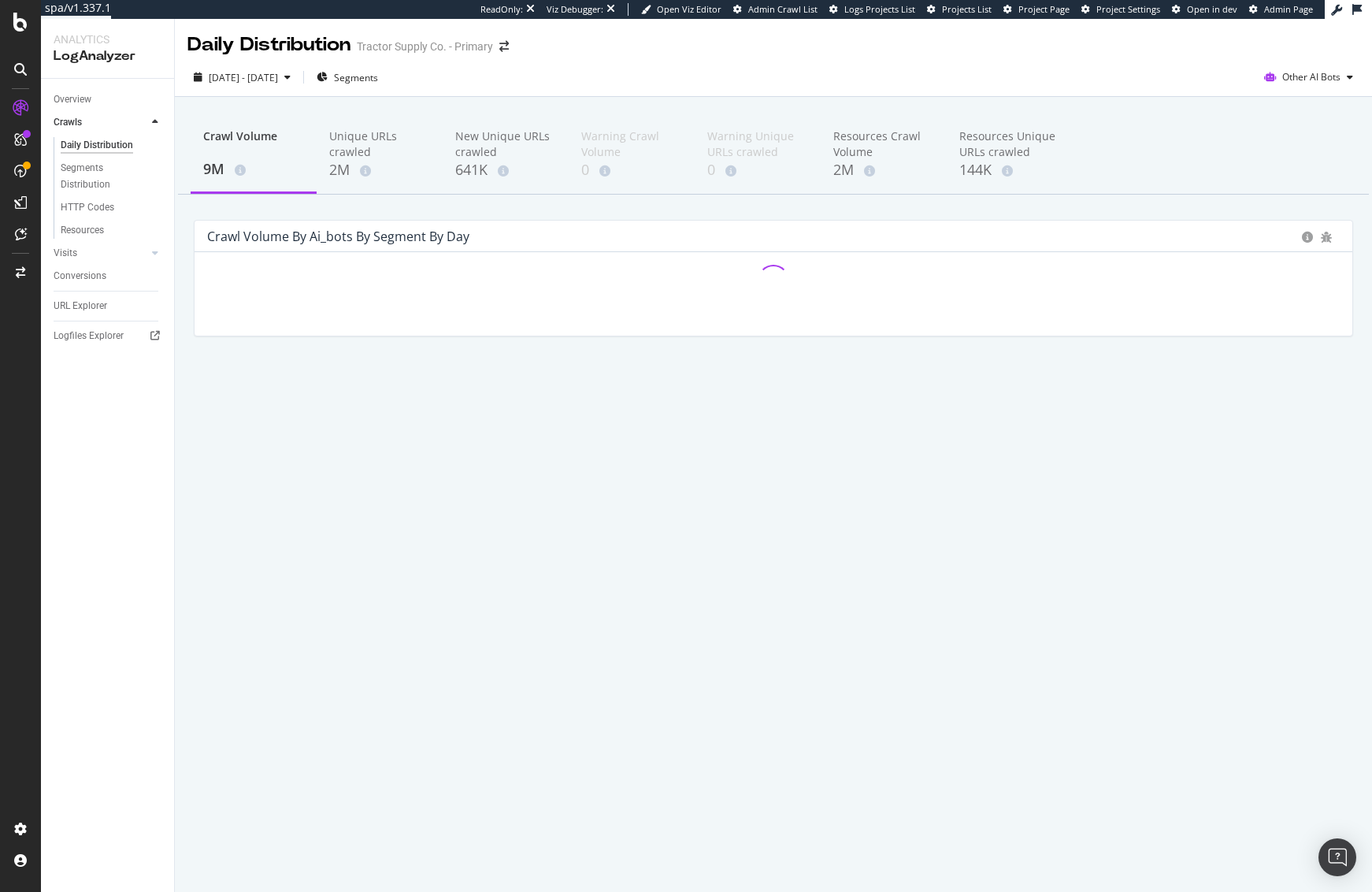
click at [1180, 152] on div "Crawl Volume 9M Unique URLs crawled 2M New Unique URLs crawled 641K Warning Cra…" at bounding box center [773, 155] width 1191 height 78
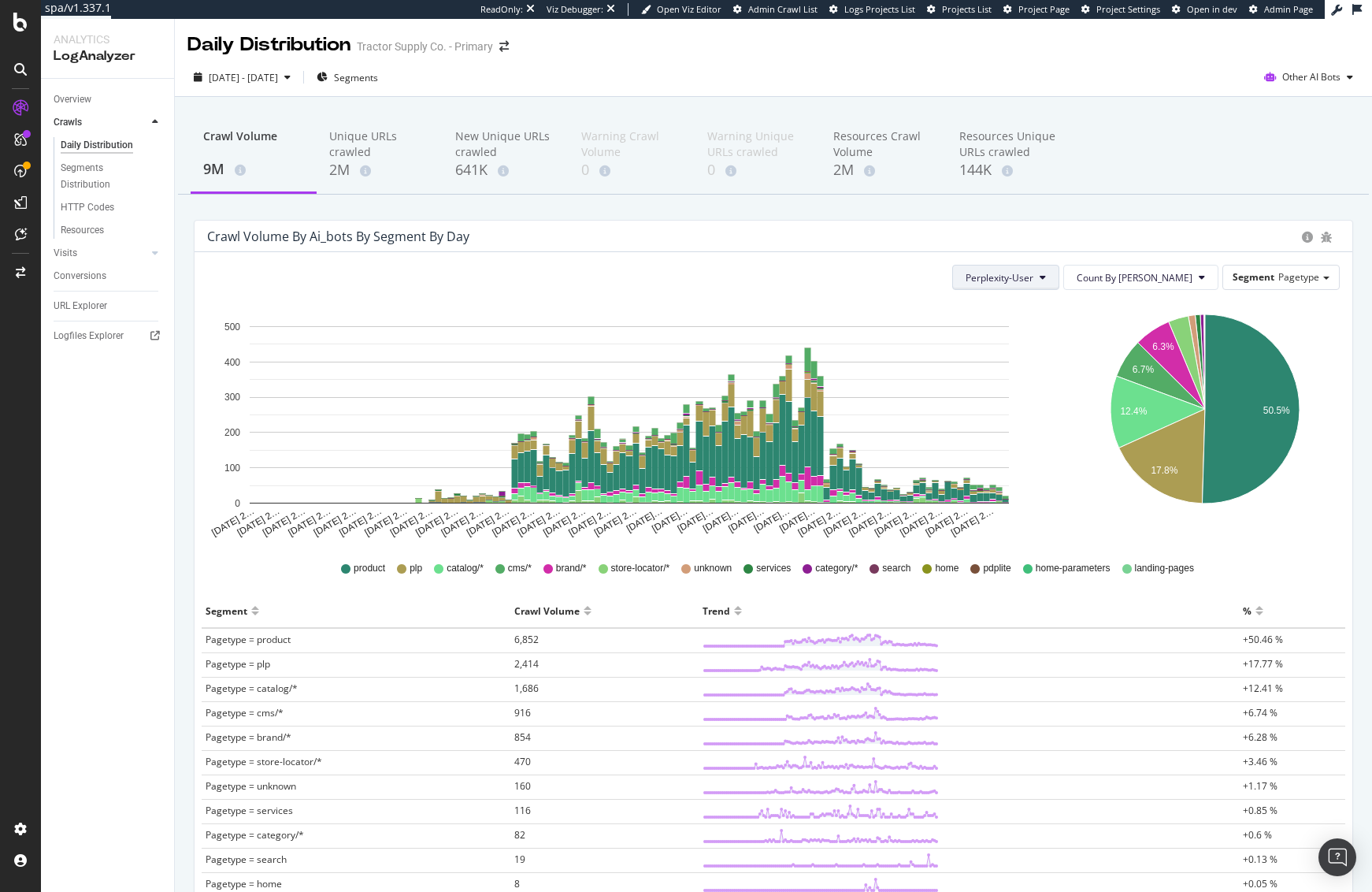
click at [1031, 275] on span "Perplexity-User" at bounding box center [999, 277] width 67 height 14
click at [1061, 438] on span "ClaudeBot" at bounding box center [1057, 436] width 88 height 15
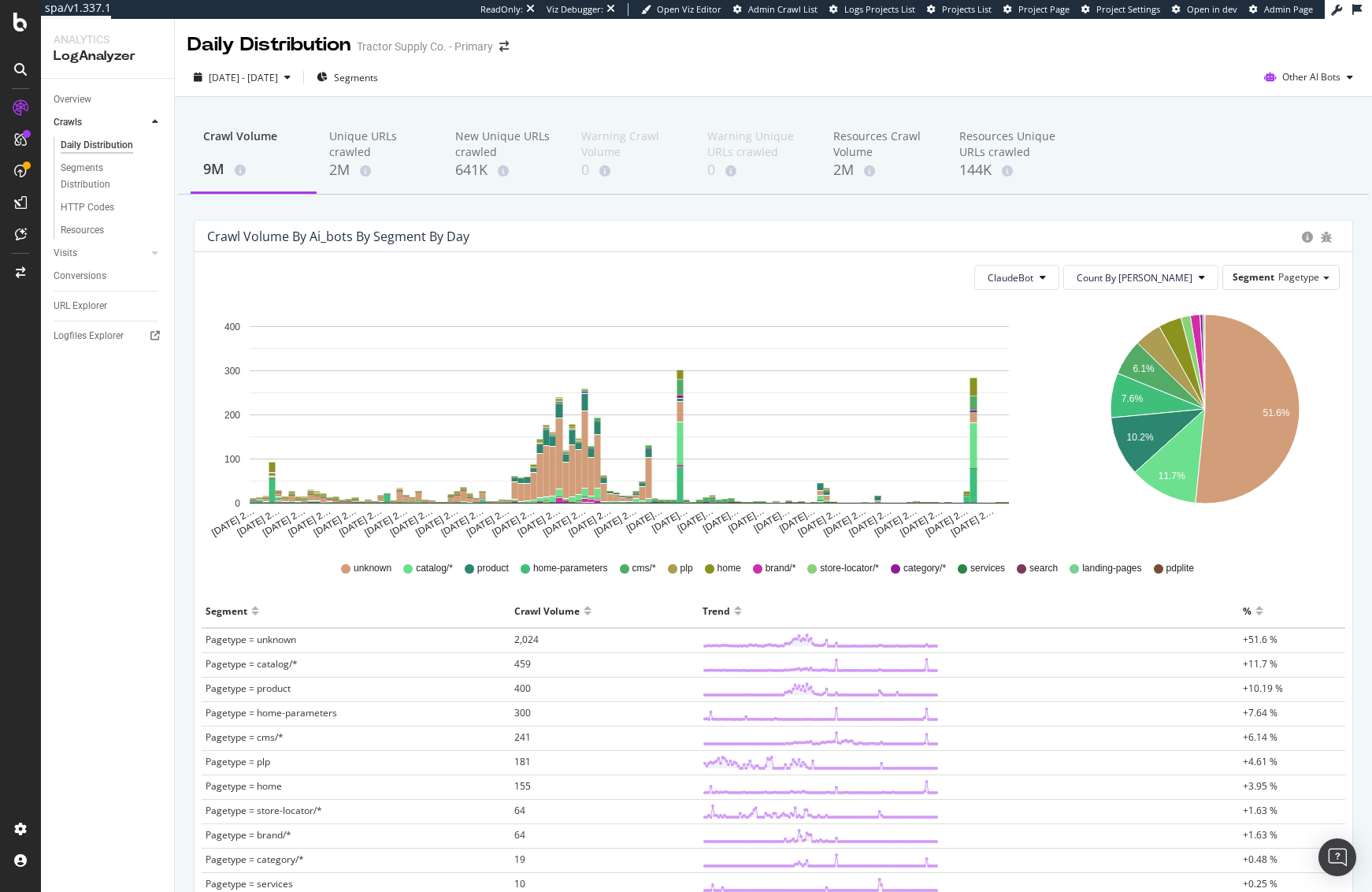
click at [1181, 210] on div "Crawl Volume 9M Unique URLs crawled 2M New Unique URLs crawled 641K Warning Cra…" at bounding box center [773, 596] width 1197 height 1001
click at [1210, 171] on div "Crawl Volume 9M Unique URLs crawled 2M New Unique URLs crawled 641K Warning Cra…" at bounding box center [773, 155] width 1191 height 78
click at [1034, 280] on span "ClaudeBot" at bounding box center [1011, 277] width 46 height 14
click at [1062, 373] on span "AmazonBot" at bounding box center [1078, 370] width 88 height 15
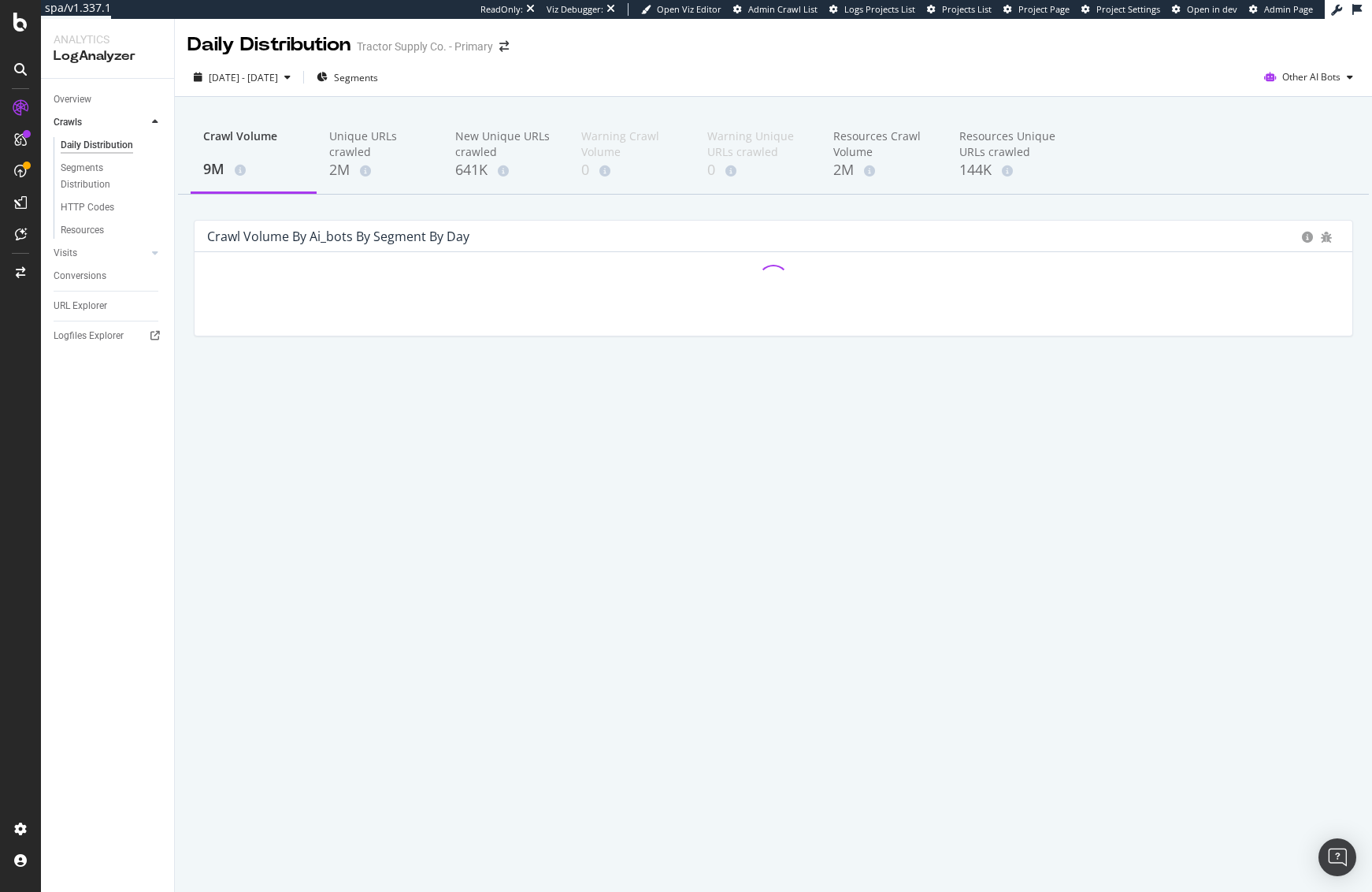
click at [1133, 198] on div "Crawl Volume 9M Unique URLs crawled 2M New Unique URLs crawled 641K Warning Cra…" at bounding box center [773, 252] width 1197 height 310
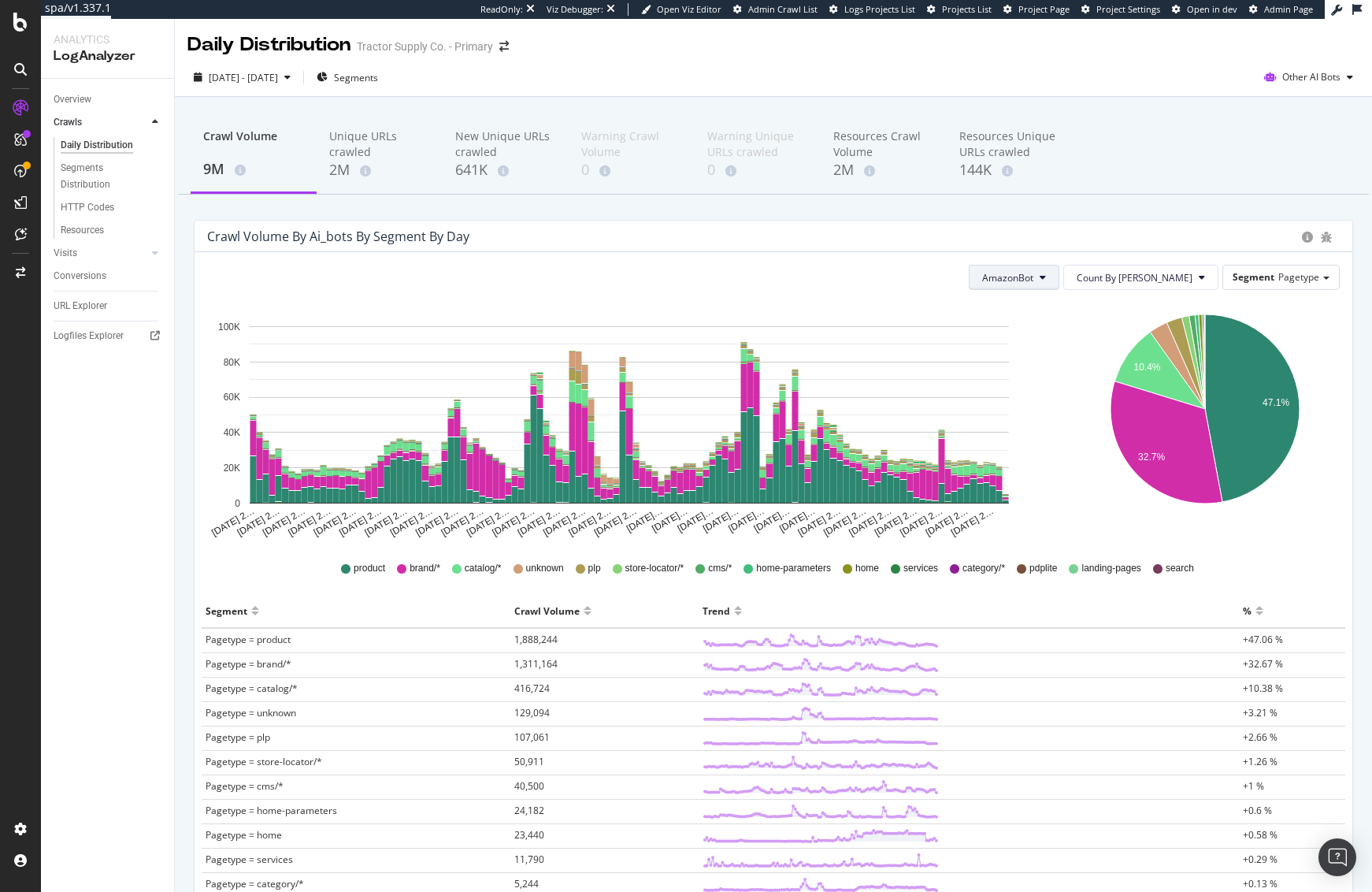
click at [1034, 274] on span "AmazonBot" at bounding box center [1008, 277] width 51 height 14
click at [1072, 408] on span "AnthropicAI" at bounding box center [1073, 409] width 88 height 15
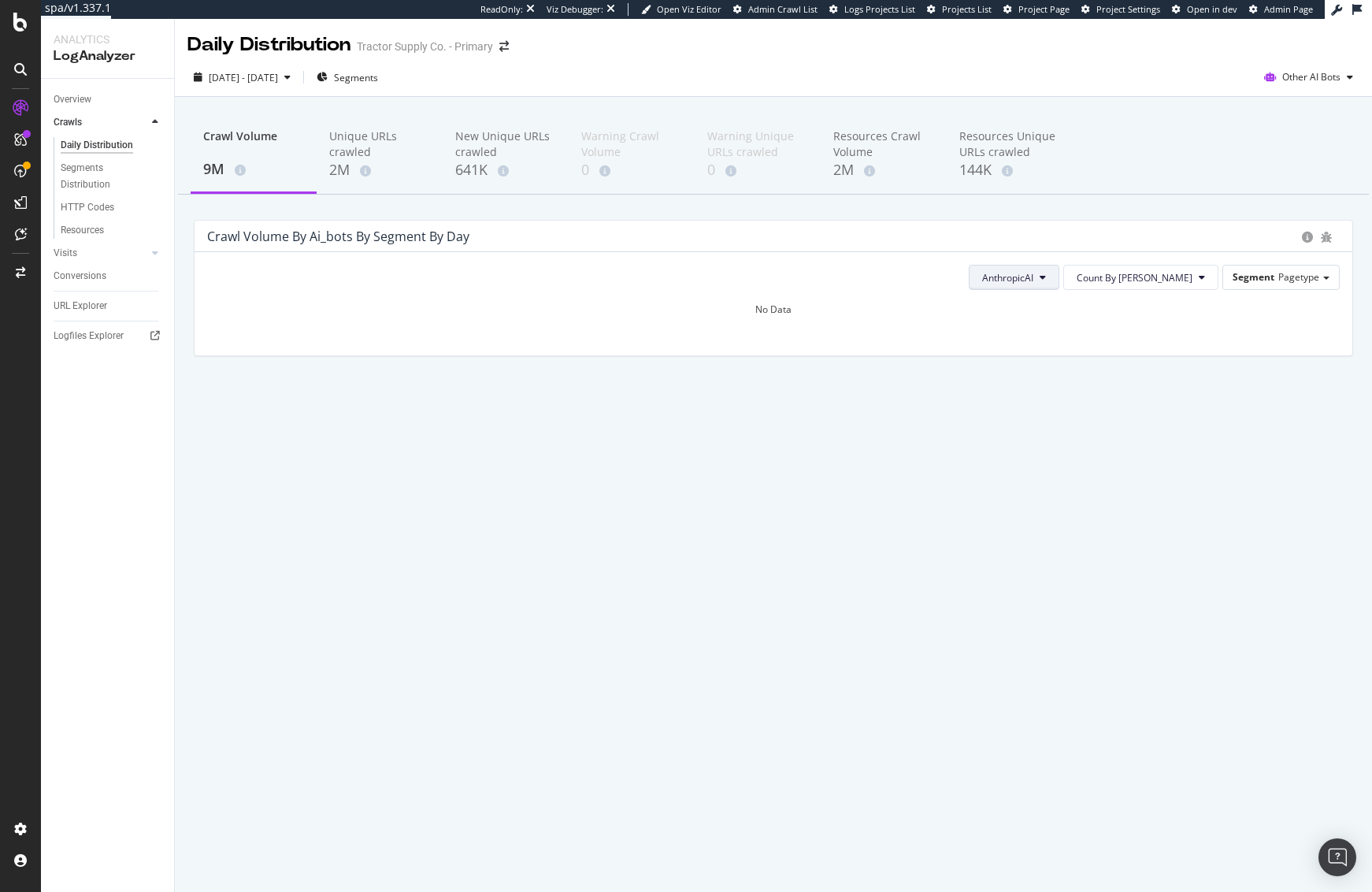
click at [1034, 275] on span "AnthropicAI" at bounding box center [1008, 277] width 51 height 14
click at [1091, 502] on span "Meta-ExternalAgent" at bounding box center [1084, 496] width 88 height 15
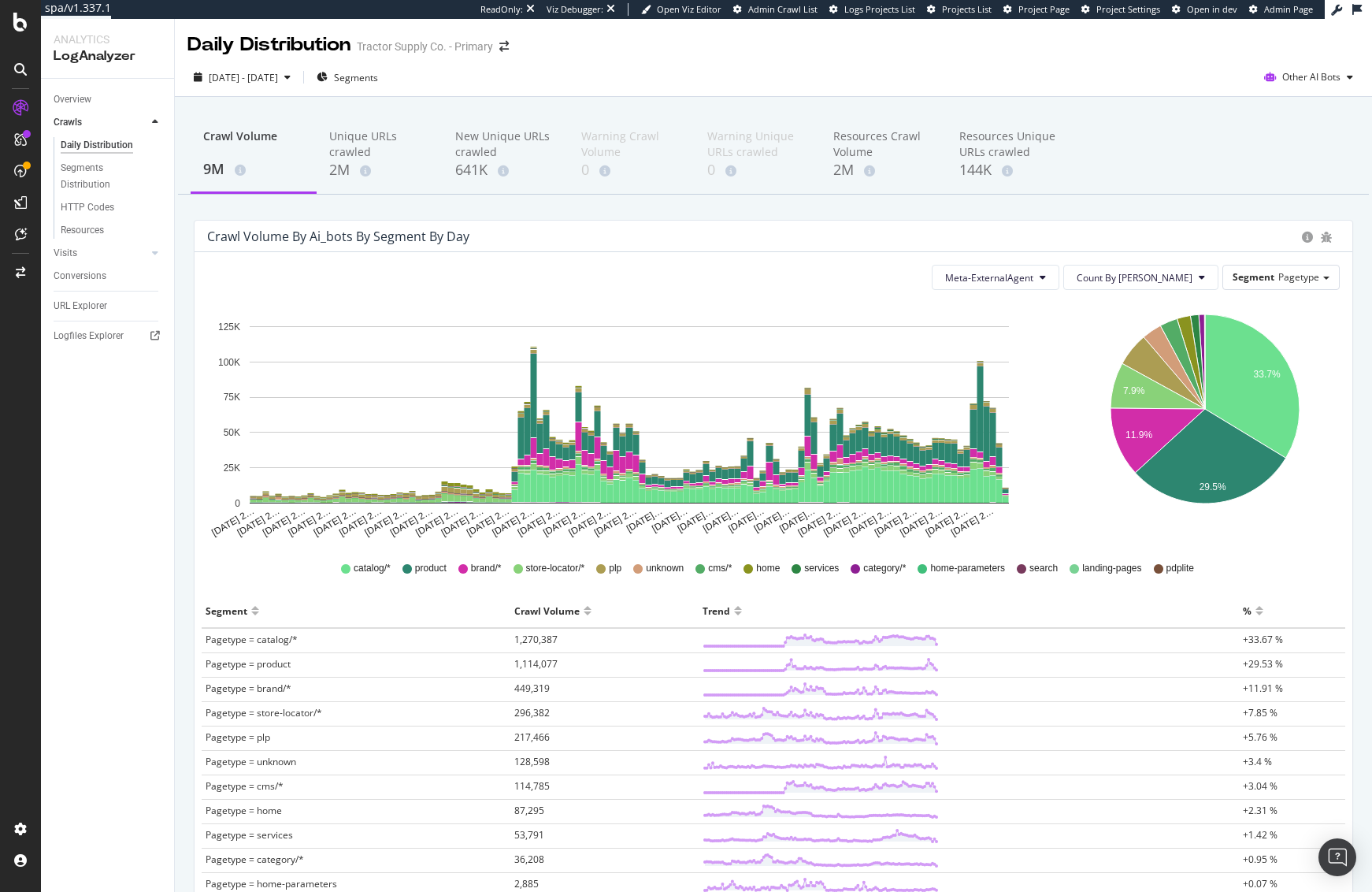
click at [1155, 159] on div "Crawl Volume 9M Unique URLs crawled 2M New Unique URLs crawled 641K Warning Cra…" at bounding box center [773, 155] width 1191 height 78
click at [1191, 165] on div "Crawl Volume 9M Unique URLs crawled 2M New Unique URLs crawled 641K Warning Cra…" at bounding box center [773, 155] width 1191 height 78
click at [229, 461] on icon "[DATE] 2… [DATE] 2… [DATE] 2… [DATE] 2… [DATE] 2… [DATE] 2… [DATE] 2… [DATE] 2……" at bounding box center [628, 420] width 843 height 236
click at [1169, 200] on div "Crawl Volume 9M Unique URLs crawled 2M New Unique URLs crawled 641K Warning Cra…" at bounding box center [773, 596] width 1197 height 1001
